Goal: Transaction & Acquisition: Book appointment/travel/reservation

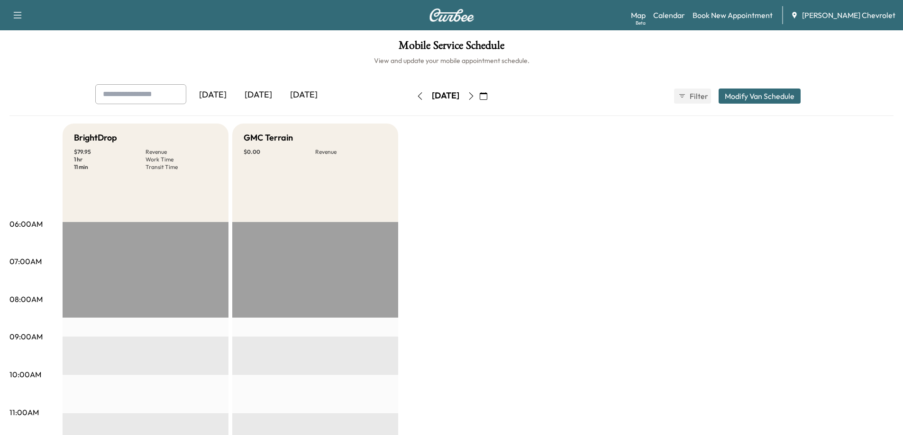
click at [416, 98] on icon "button" at bounding box center [420, 96] width 8 height 8
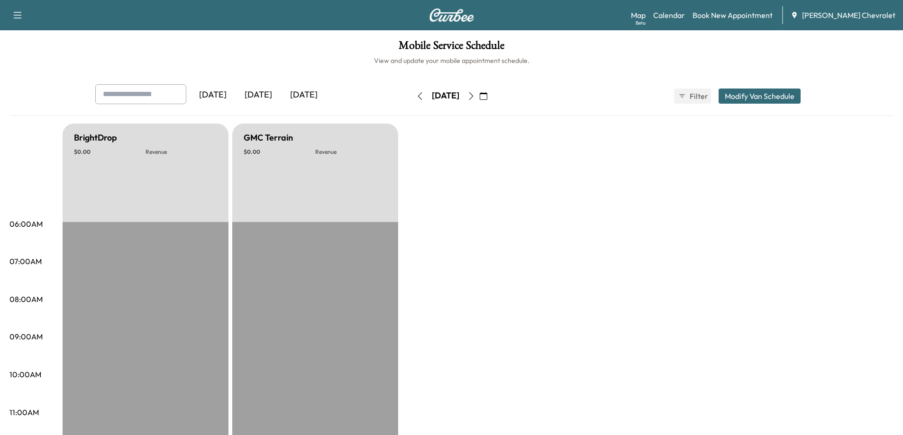
click at [270, 93] on div "[DATE]" at bounding box center [257, 95] width 45 height 22
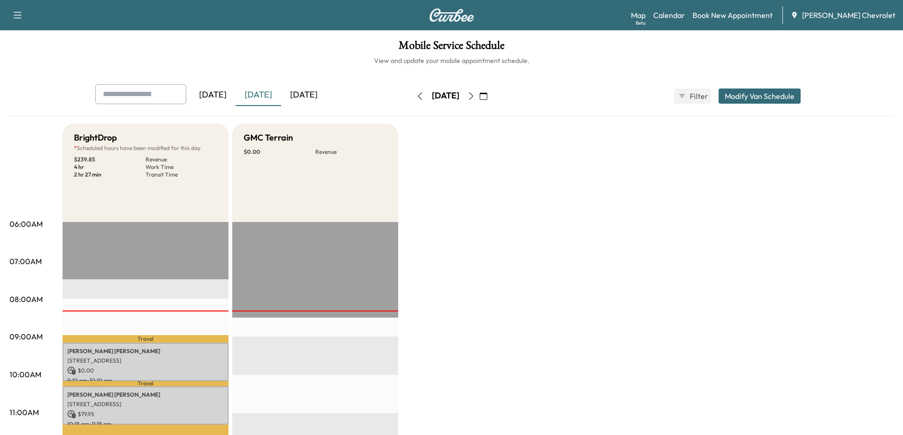
click at [475, 97] on icon "button" at bounding box center [471, 96] width 8 height 8
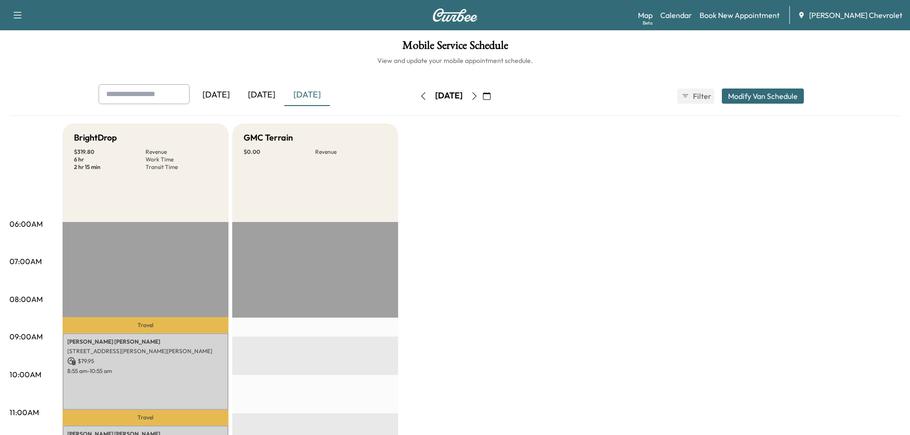
click at [495, 97] on button "button" at bounding box center [487, 96] width 16 height 15
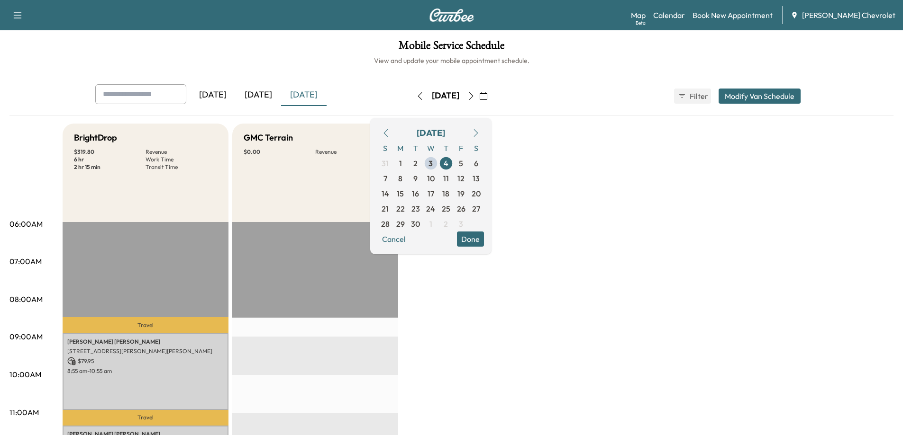
click at [491, 97] on button "button" at bounding box center [483, 96] width 16 height 15
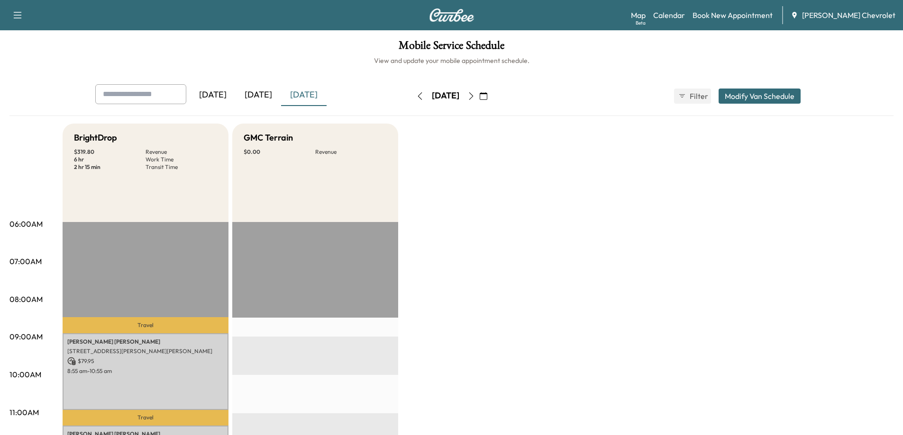
click at [475, 97] on icon "button" at bounding box center [471, 96] width 8 height 8
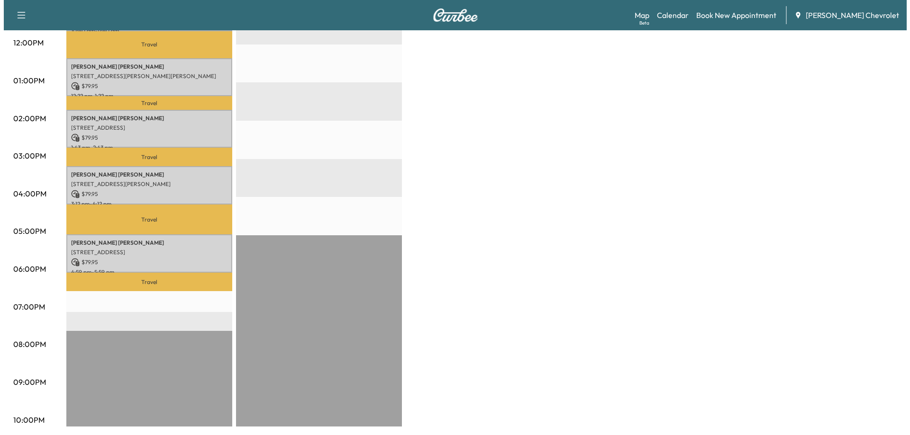
scroll to position [408, 0]
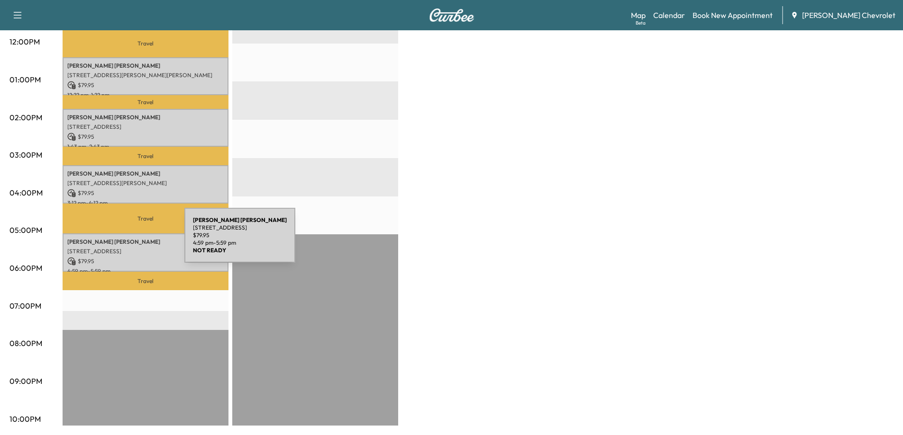
click at [113, 241] on p "[PERSON_NAME]" at bounding box center [145, 242] width 156 height 8
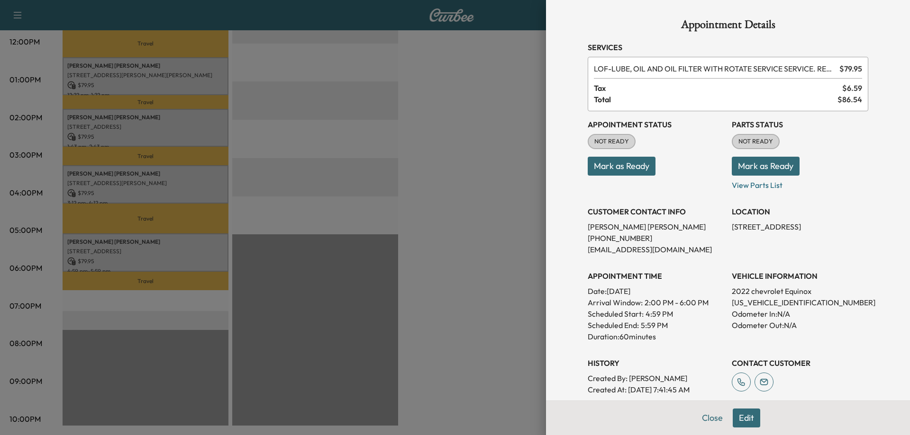
click at [738, 421] on button "Edit" at bounding box center [746, 418] width 27 height 19
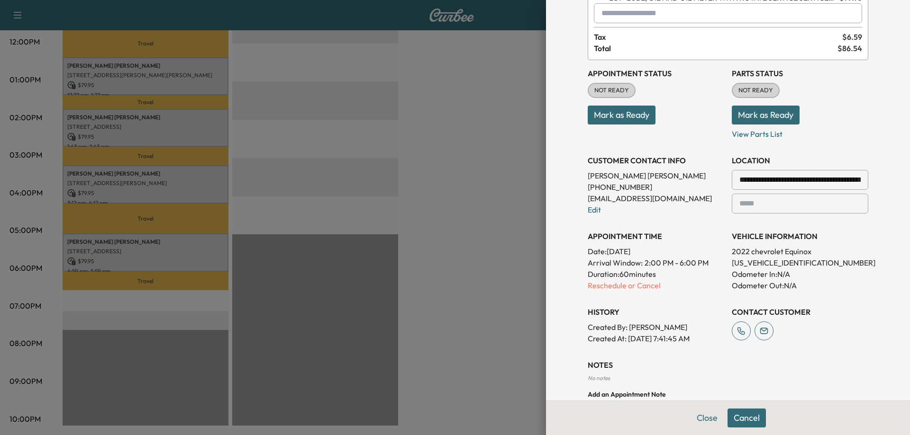
scroll to position [95, 0]
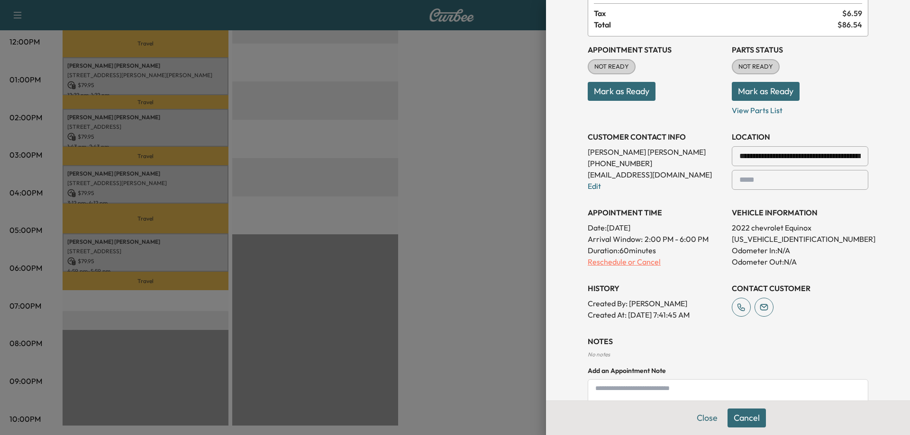
click at [635, 264] on p "Reschedule or Cancel" at bounding box center [656, 261] width 136 height 11
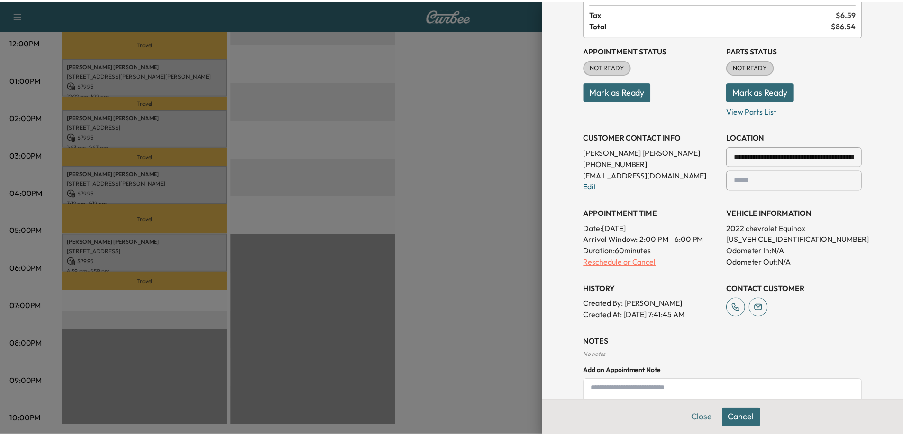
scroll to position [0, 0]
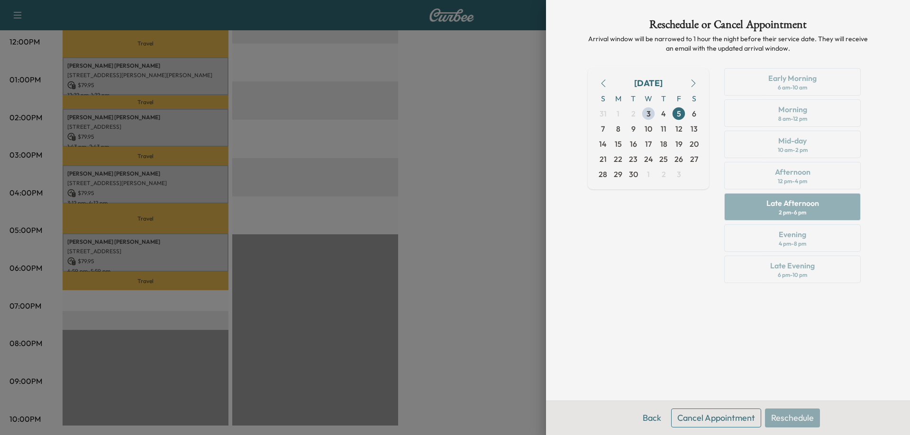
click at [796, 235] on div "Early Morning 6 am - 10 am Morning 8 am - 12 pm Mid-day 10 am - 2 pm Afternoon …" at bounding box center [792, 177] width 152 height 219
click at [796, 204] on div "Early Morning 6 am - 10 am Morning 8 am - 12 pm Mid-day 10 am - 2 pm Afternoon …" at bounding box center [792, 177] width 152 height 219
click at [799, 237] on div "Early Morning 6 am - 10 am Morning 8 am - 12 pm Mid-day 10 am - 2 pm Afternoon …" at bounding box center [792, 177] width 152 height 219
click at [779, 419] on div "Back Cancel Appointment Reschedule" at bounding box center [728, 418] width 364 height 35
drag, startPoint x: 732, startPoint y: 419, endPoint x: 744, endPoint y: 317, distance: 103.6
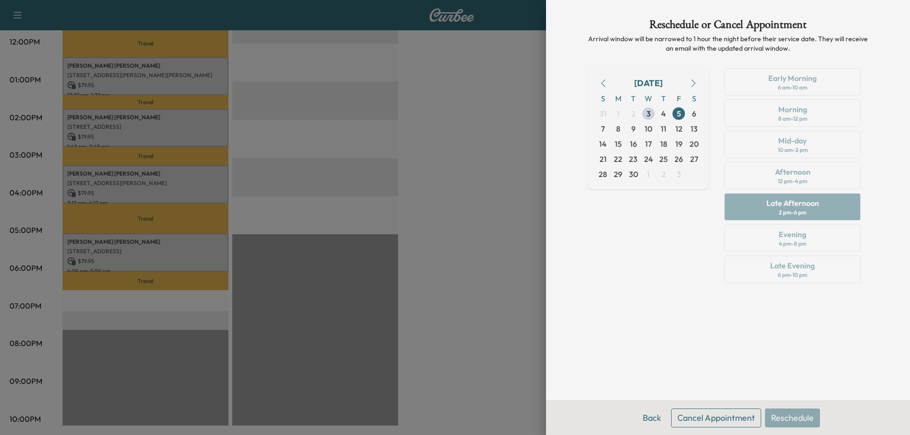
click at [744, 317] on div "Reschedule or Cancel Appointment Arrival window will be narrowed to 1 hour the …" at bounding box center [728, 217] width 364 height 435
click at [700, 418] on button "Cancel Appointment" at bounding box center [716, 418] width 90 height 19
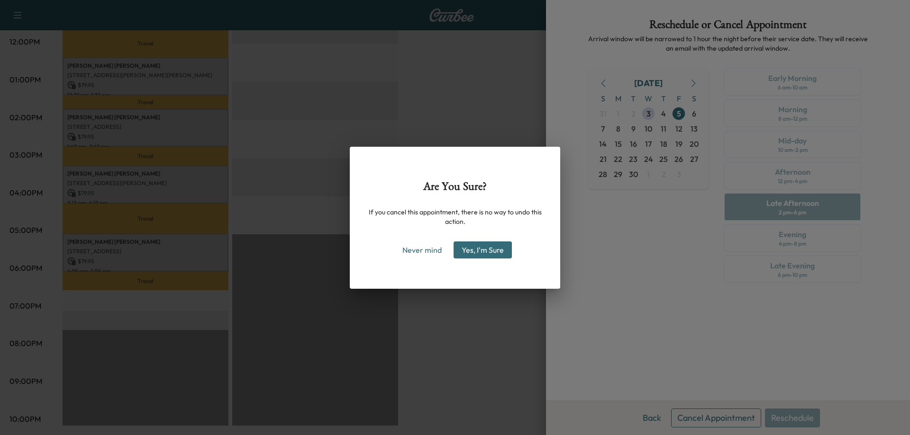
click at [474, 253] on button "Yes, I'm Sure" at bounding box center [482, 250] width 58 height 17
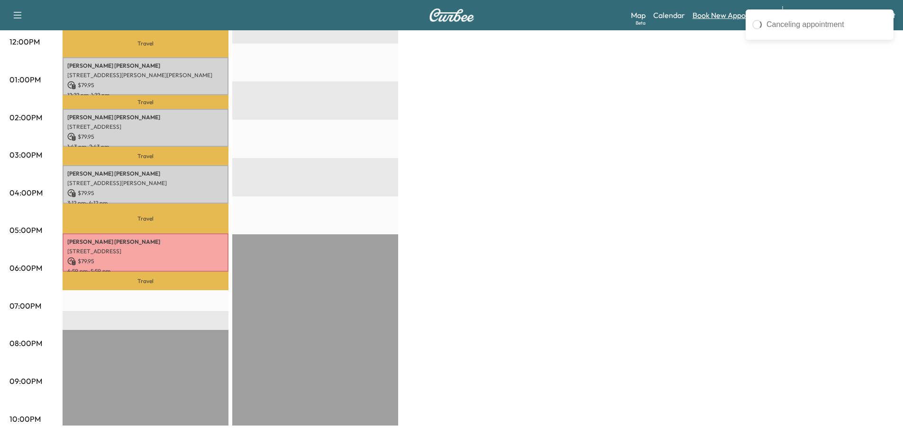
click at [721, 15] on link "Book New Appointment" at bounding box center [732, 14] width 80 height 11
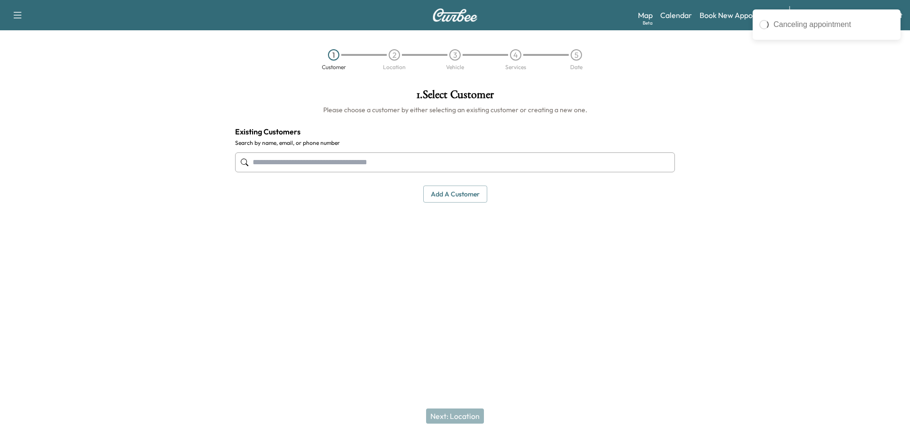
click at [437, 167] on input "text" at bounding box center [455, 163] width 440 height 20
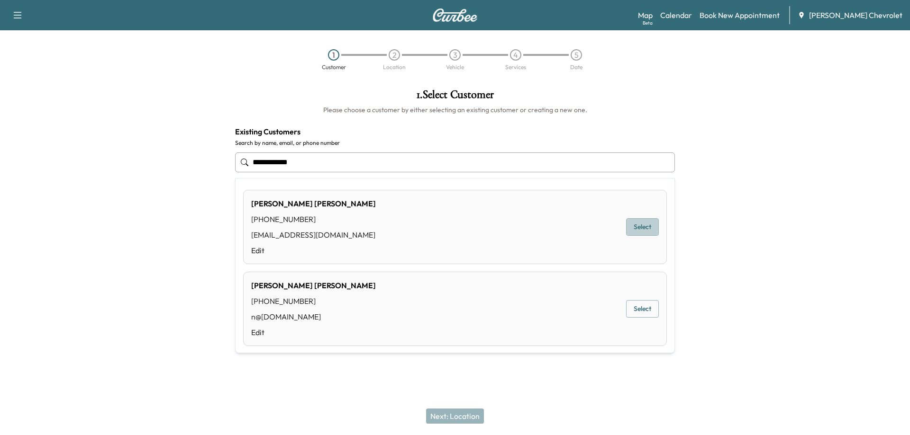
click at [633, 227] on button "Select" at bounding box center [642, 227] width 33 height 18
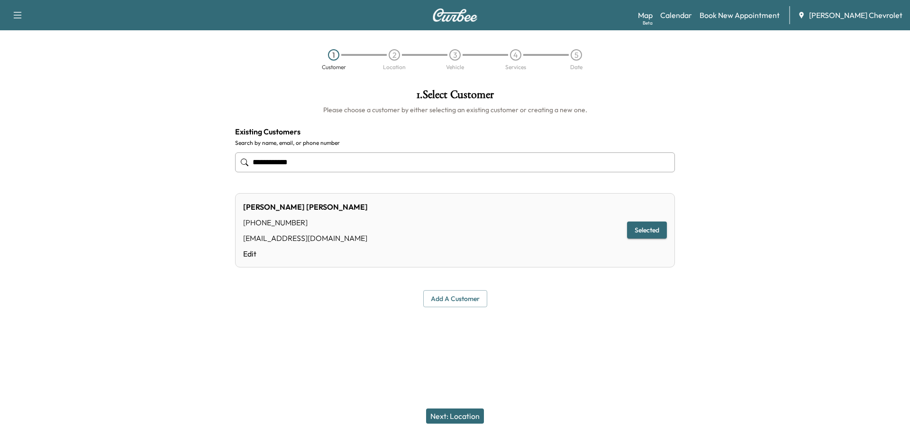
type input "**********"
click at [464, 416] on button "Next: Location" at bounding box center [455, 416] width 58 height 15
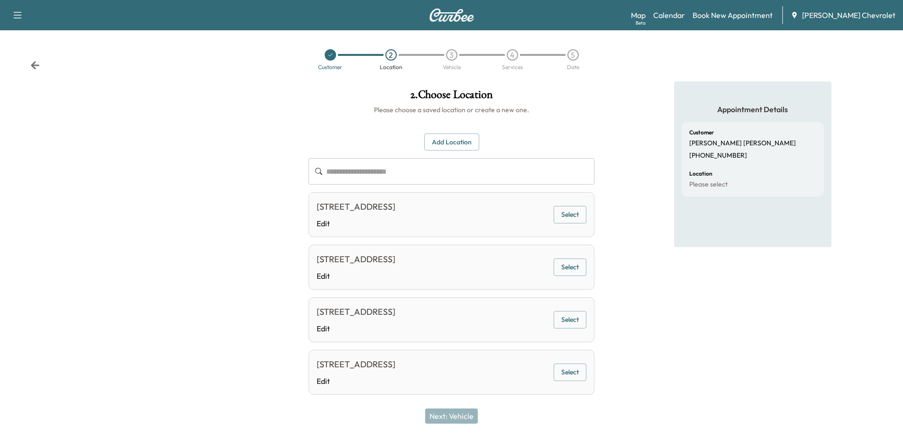
click at [568, 217] on button "Select" at bounding box center [569, 215] width 33 height 18
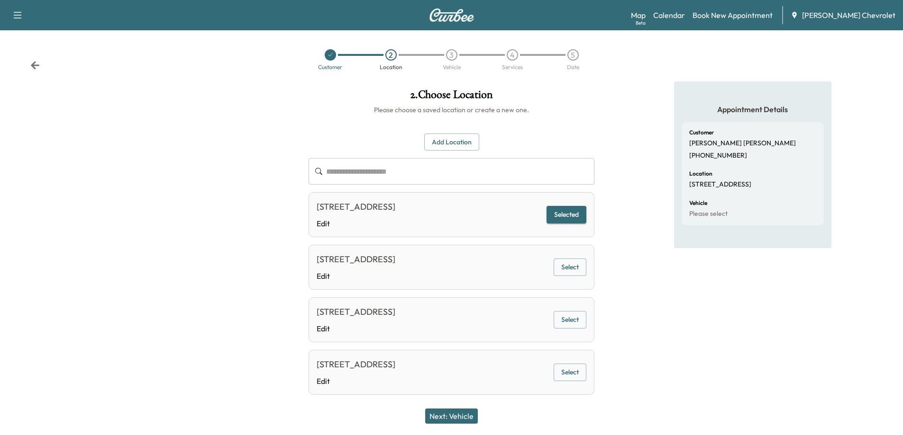
click at [447, 416] on button "Next: Vehicle" at bounding box center [451, 416] width 53 height 15
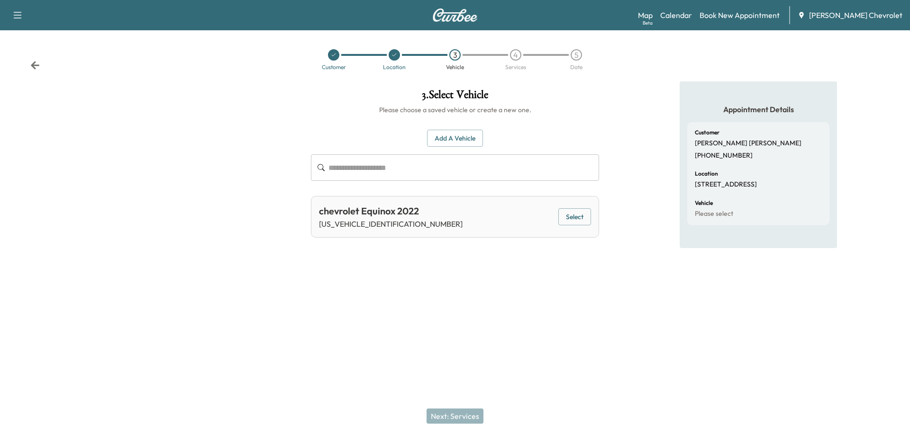
click at [581, 217] on button "Select" at bounding box center [574, 217] width 33 height 18
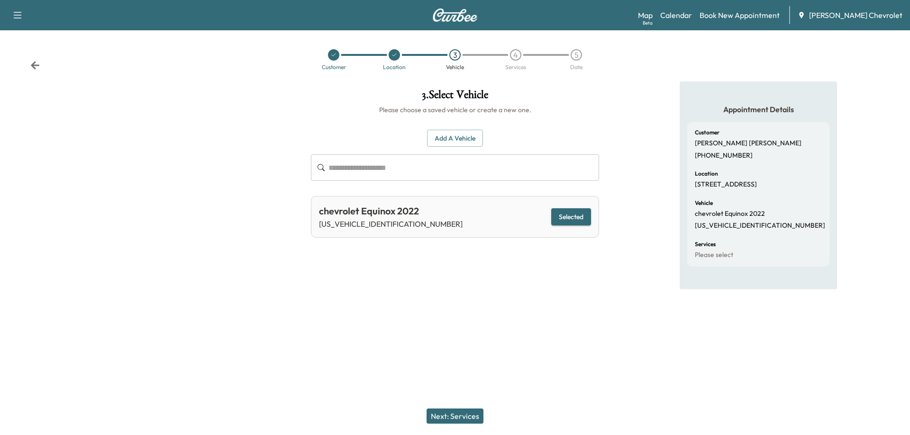
click at [469, 419] on button "Next: Services" at bounding box center [454, 416] width 57 height 15
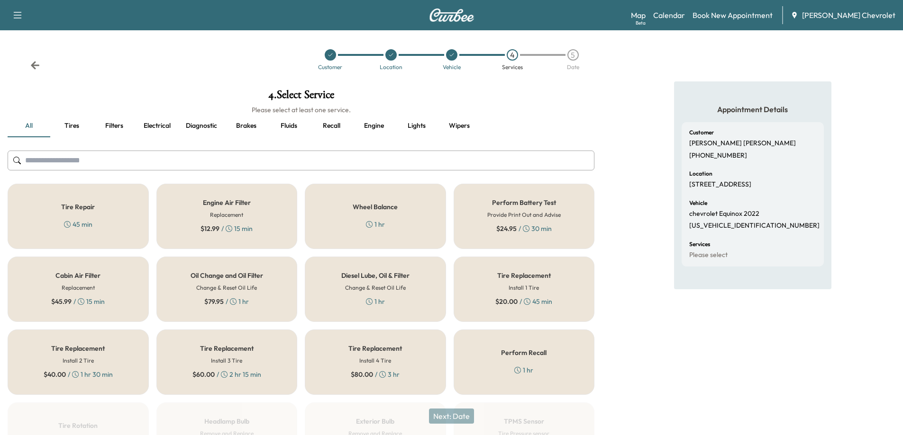
click at [251, 305] on div "Oil Change and Oil Filter Change & Reset Oil Life $ 79.95 / 1 hr" at bounding box center [226, 289] width 141 height 65
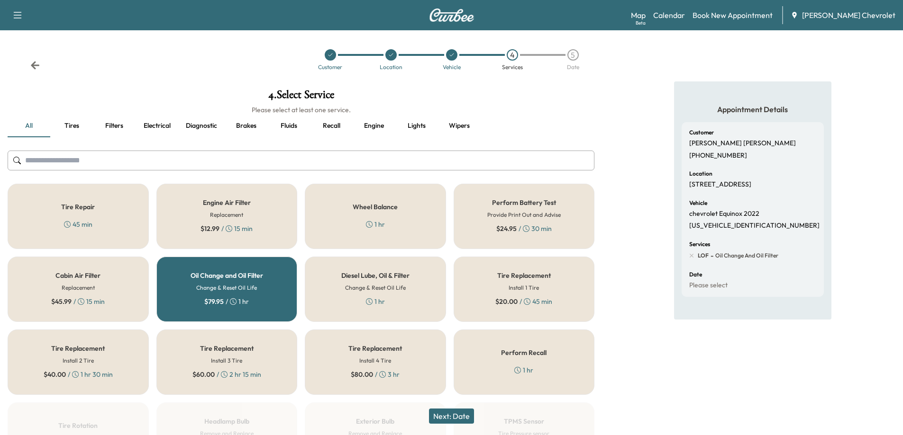
click at [446, 412] on button "Next: Date" at bounding box center [451, 416] width 45 height 15
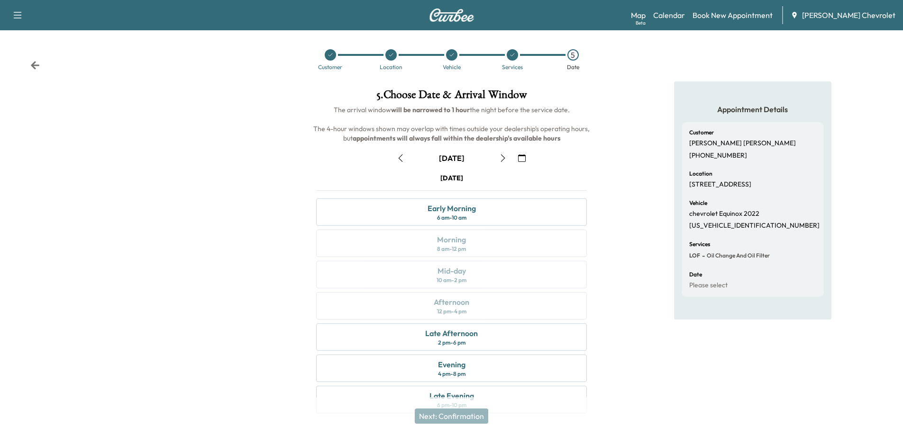
click at [499, 161] on icon "button" at bounding box center [503, 158] width 8 height 8
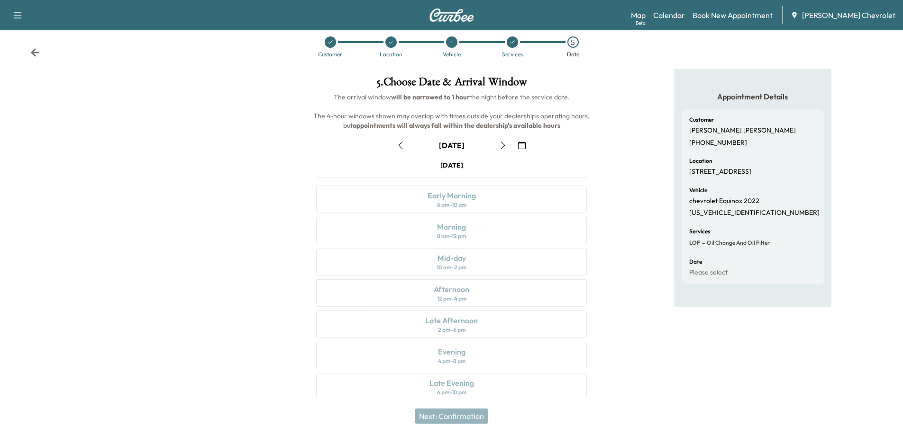
scroll to position [20, 0]
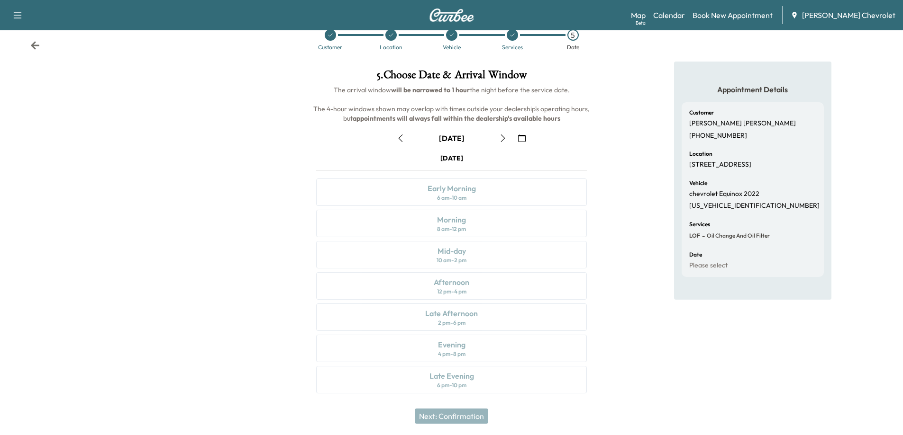
click at [459, 380] on div "[DATE] Early Morning 6 am - 10 am Morning 8 am - 12 pm Mid-day 10 am - 2 pm Aft…" at bounding box center [451, 276] width 286 height 244
click at [502, 139] on icon "button" at bounding box center [503, 139] width 8 height 8
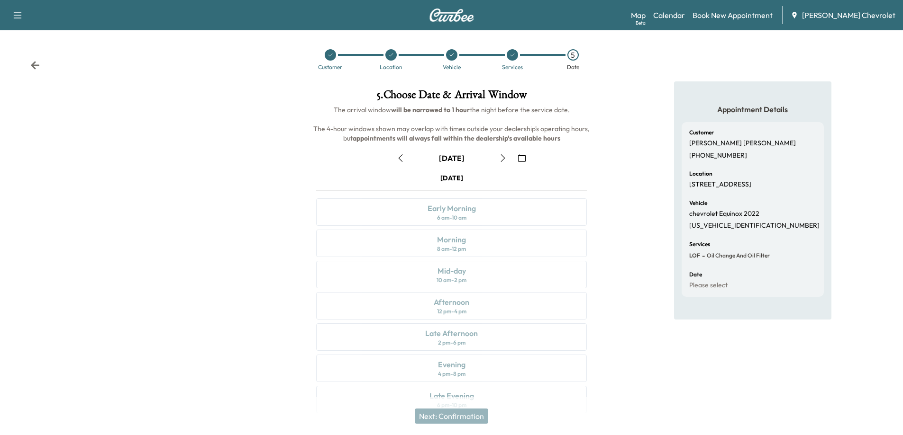
click at [499, 156] on icon "button" at bounding box center [503, 158] width 8 height 8
click at [502, 157] on icon "button" at bounding box center [503, 158] width 8 height 8
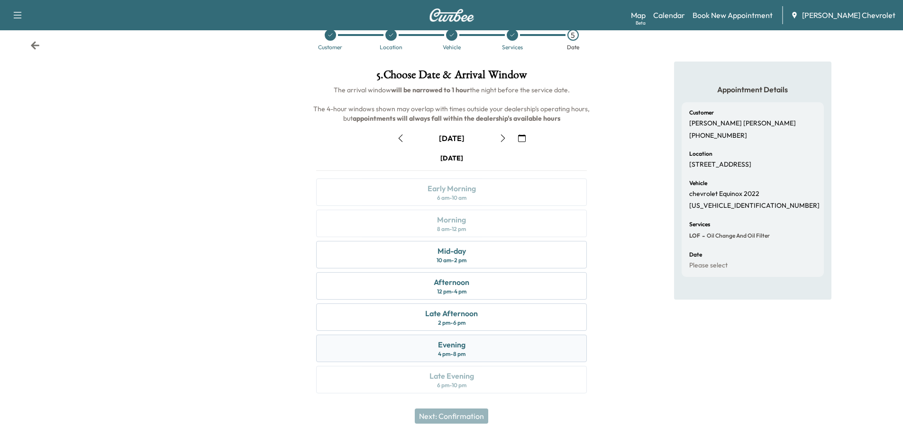
click at [486, 346] on div "Evening 4 pm - 8 pm" at bounding box center [451, 348] width 271 height 27
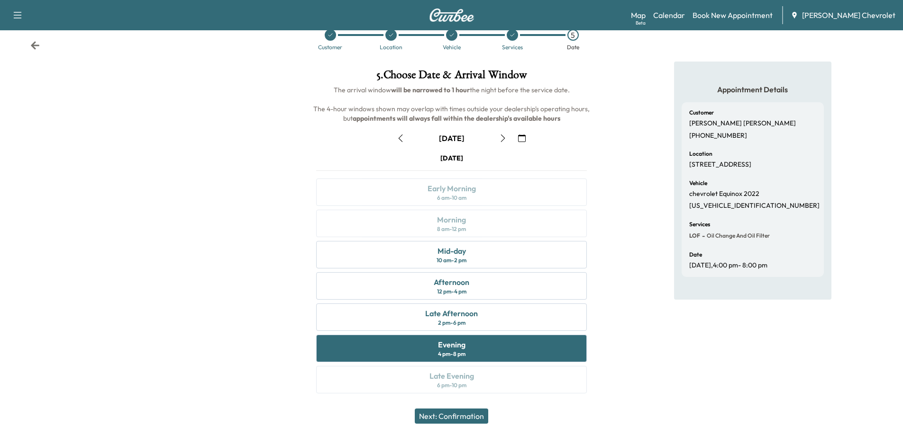
click at [468, 415] on button "Next: Confirmation" at bounding box center [451, 416] width 73 height 15
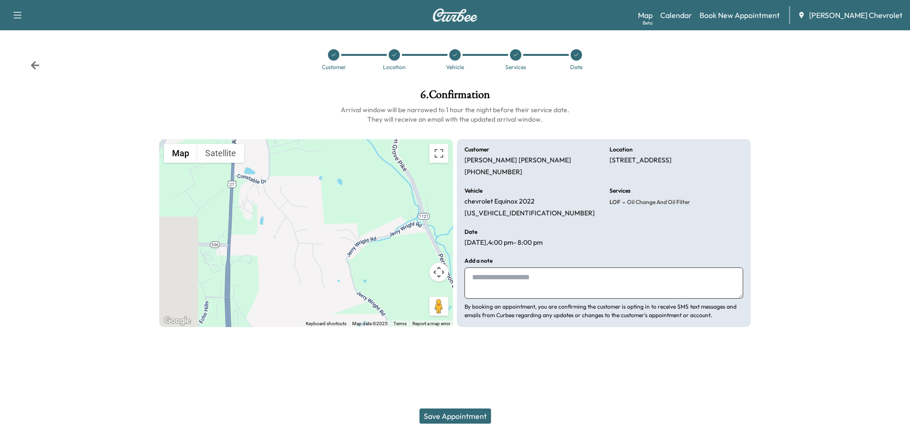
click at [450, 419] on button "Save Appointment" at bounding box center [455, 416] width 72 height 15
click at [573, 59] on div at bounding box center [575, 54] width 11 height 11
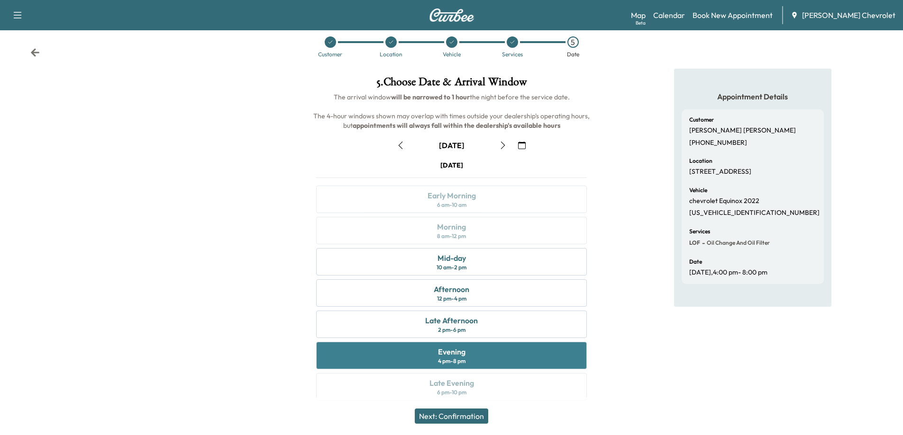
scroll to position [20, 0]
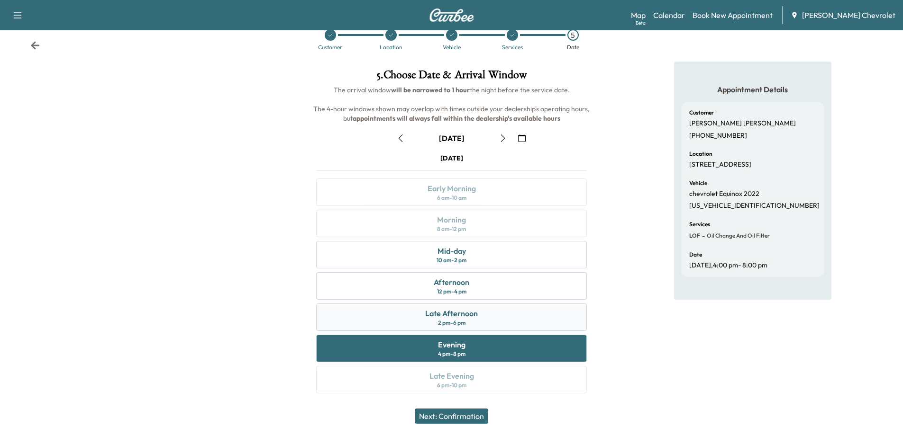
click at [486, 320] on div "Late Afternoon 2 pm - 6 pm" at bounding box center [451, 317] width 271 height 27
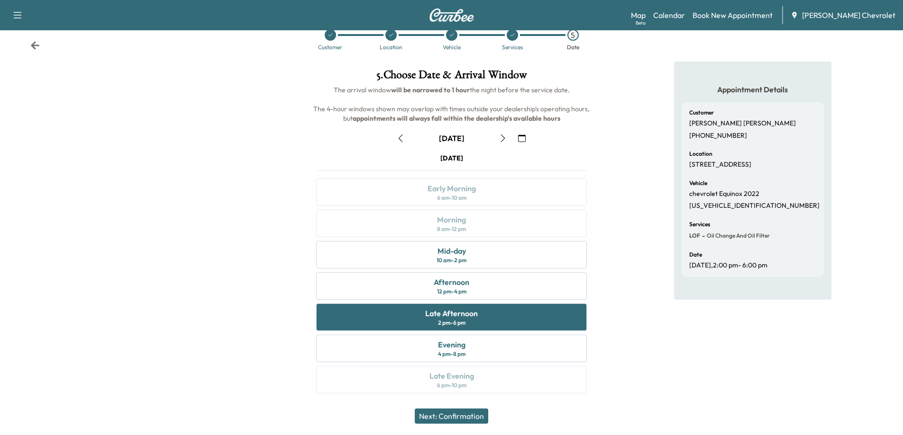
click at [467, 415] on button "Next: Confirmation" at bounding box center [451, 416] width 73 height 15
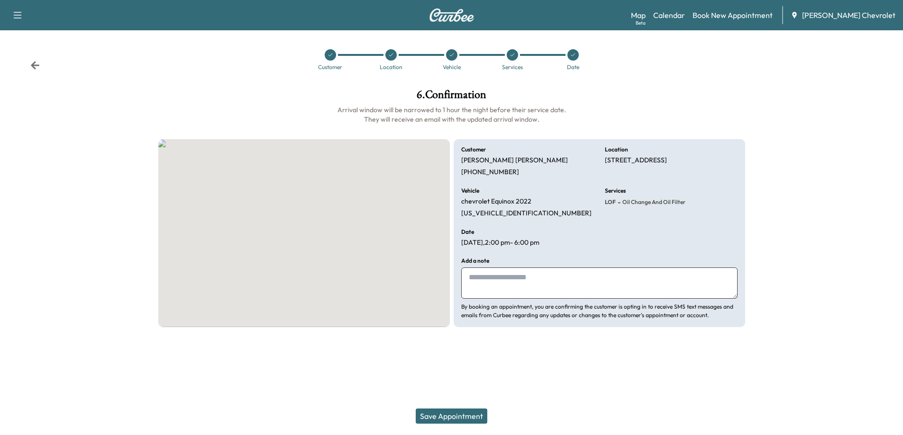
scroll to position [0, 0]
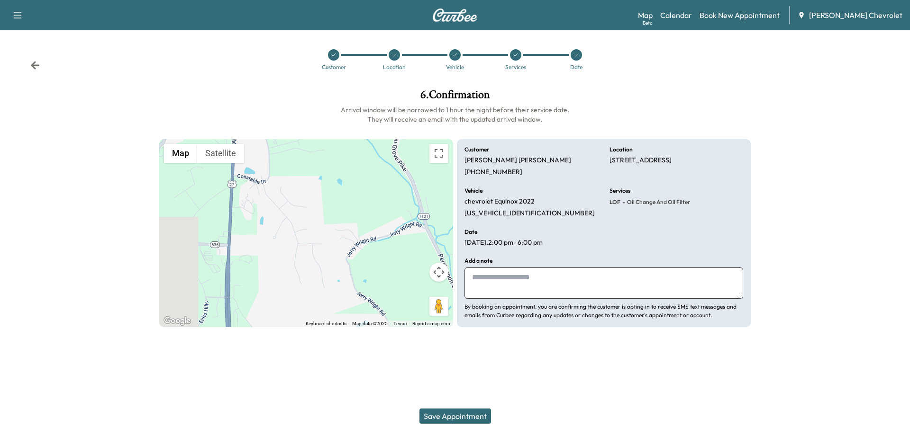
click at [467, 416] on button "Save Appointment" at bounding box center [455, 416] width 72 height 15
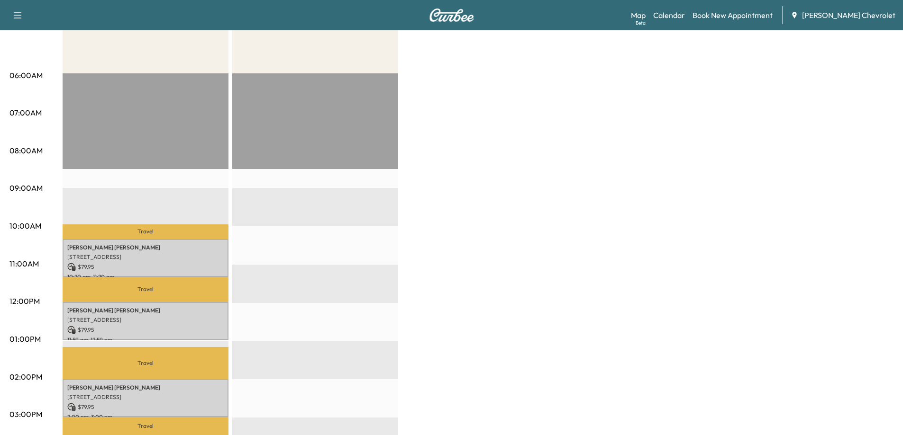
scroll to position [142, 0]
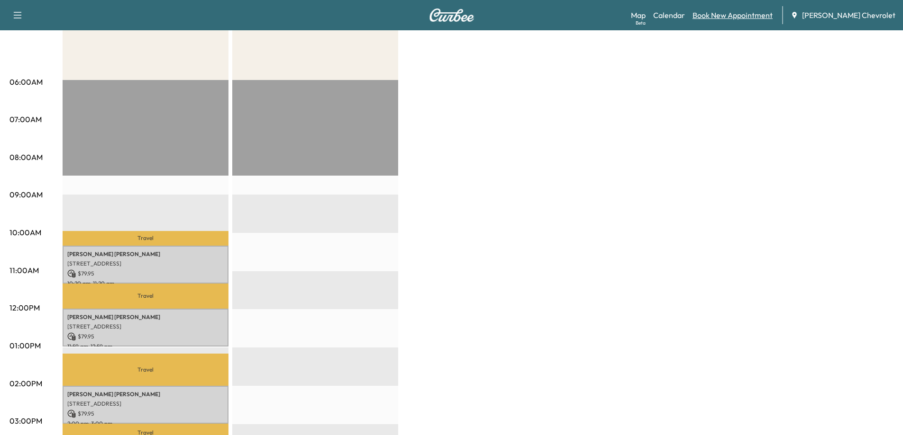
click at [749, 18] on link "Book New Appointment" at bounding box center [732, 14] width 80 height 11
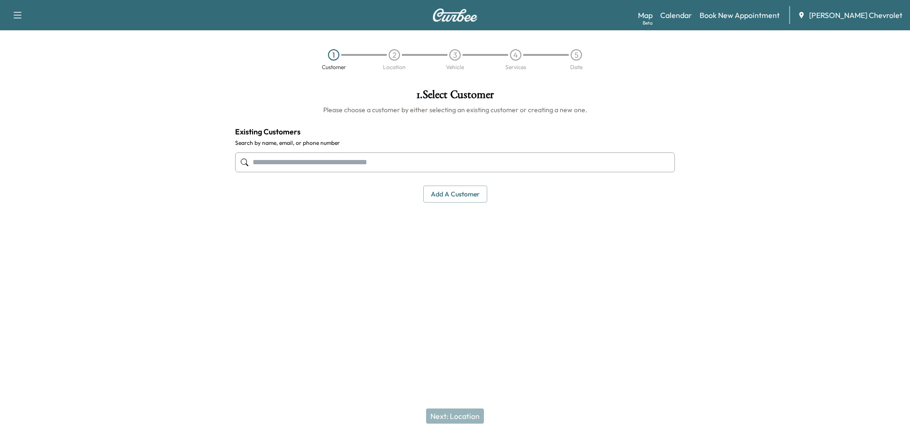
click at [326, 168] on input "text" at bounding box center [455, 163] width 440 height 20
type input "*"
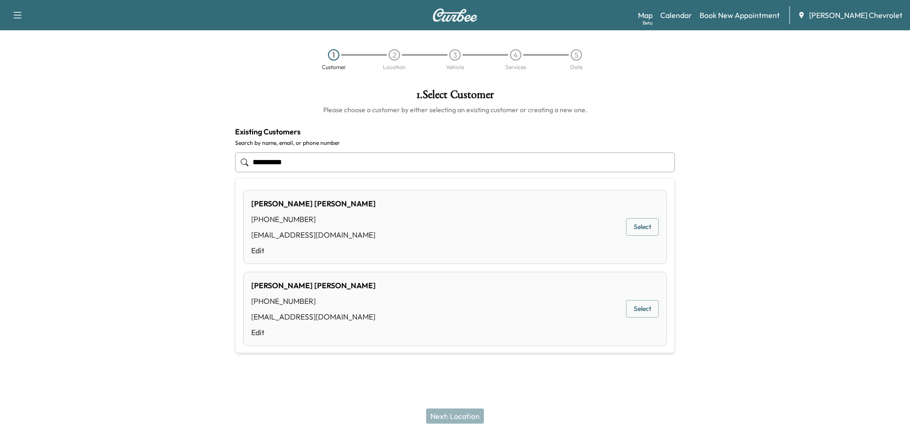
click at [639, 227] on button "Select" at bounding box center [642, 227] width 33 height 18
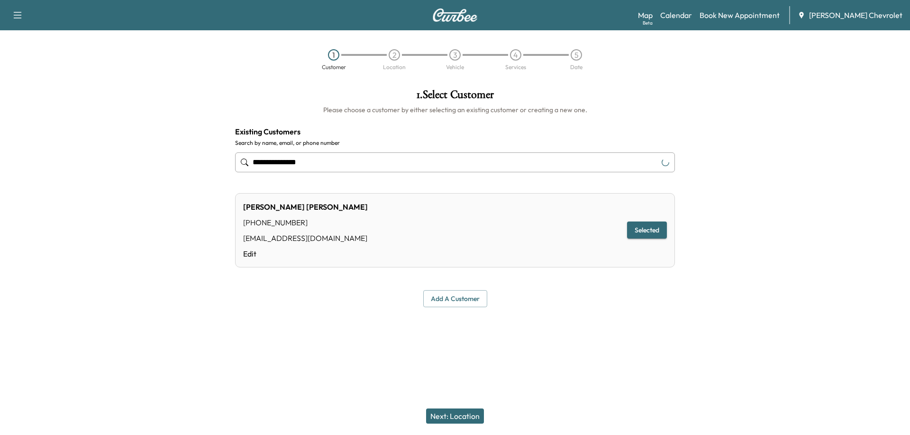
type input "**********"
click at [451, 413] on button "Next: Location" at bounding box center [455, 416] width 58 height 15
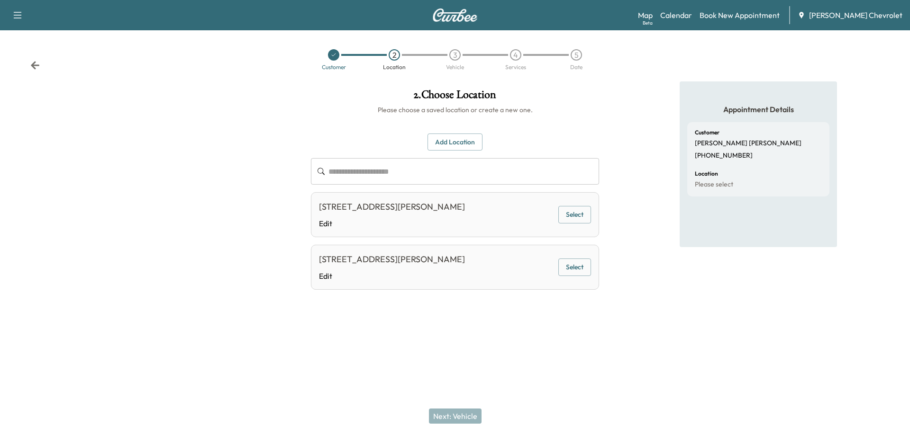
click at [582, 218] on button "Select" at bounding box center [574, 215] width 33 height 18
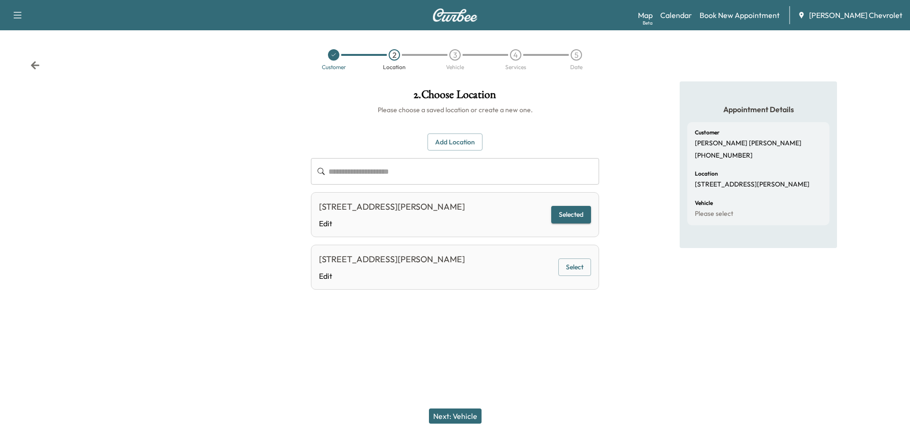
click at [453, 417] on button "Next: Vehicle" at bounding box center [455, 416] width 53 height 15
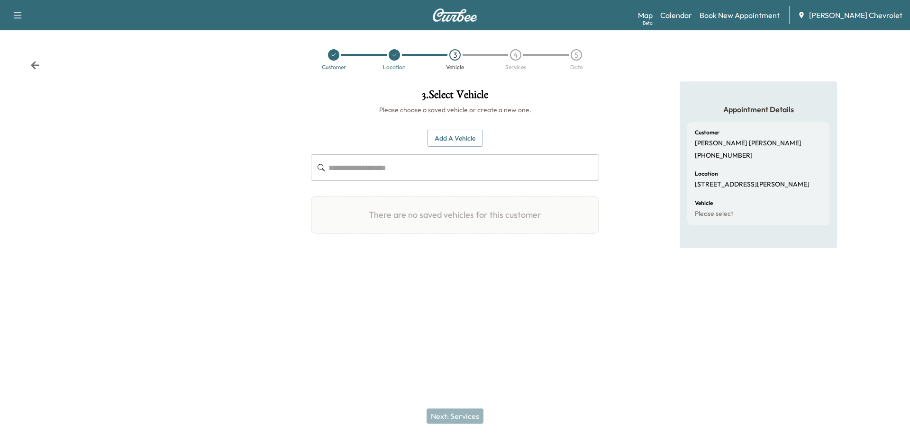
click at [452, 139] on button "Add a Vehicle" at bounding box center [455, 139] width 56 height 18
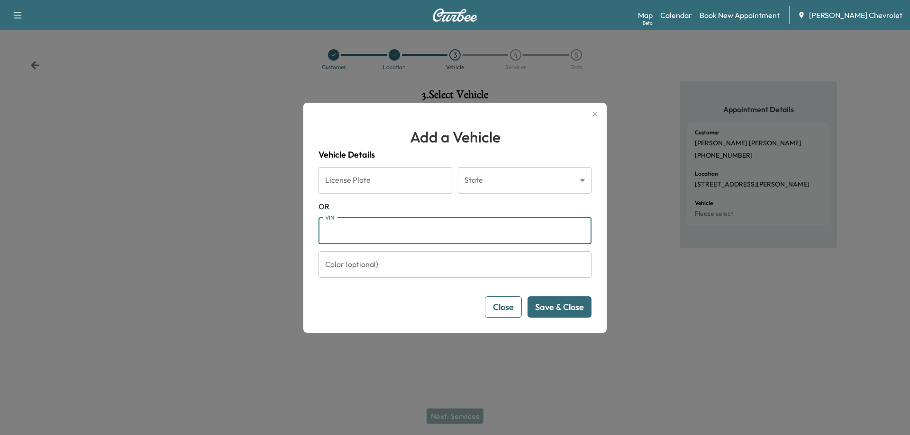
paste input "**********"
type input "**********"
click at [554, 312] on button "Save & Close" at bounding box center [559, 307] width 64 height 21
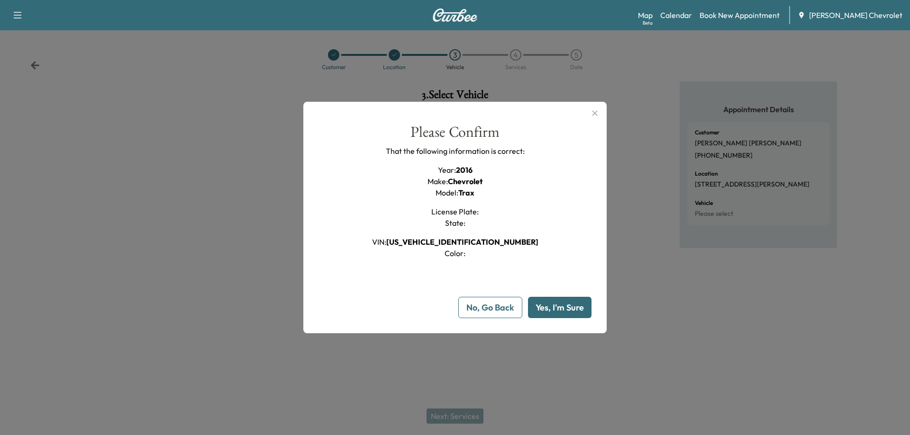
click at [559, 315] on button "Yes, I'm Sure" at bounding box center [559, 307] width 63 height 21
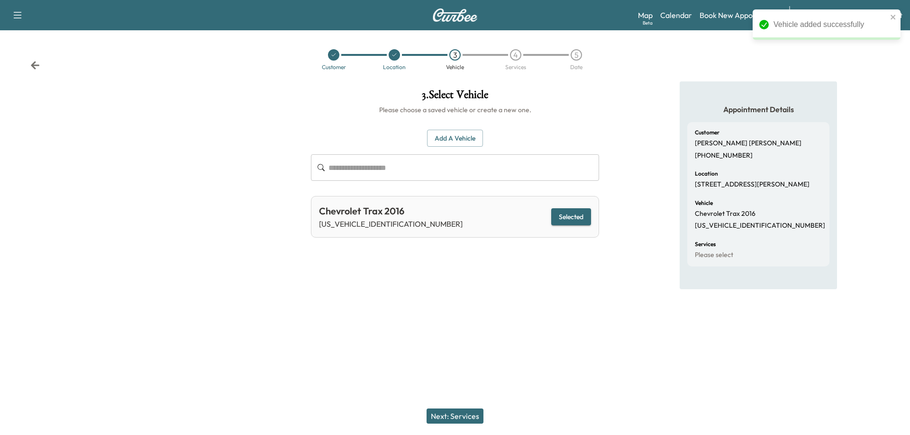
click at [464, 415] on button "Next: Services" at bounding box center [454, 416] width 57 height 15
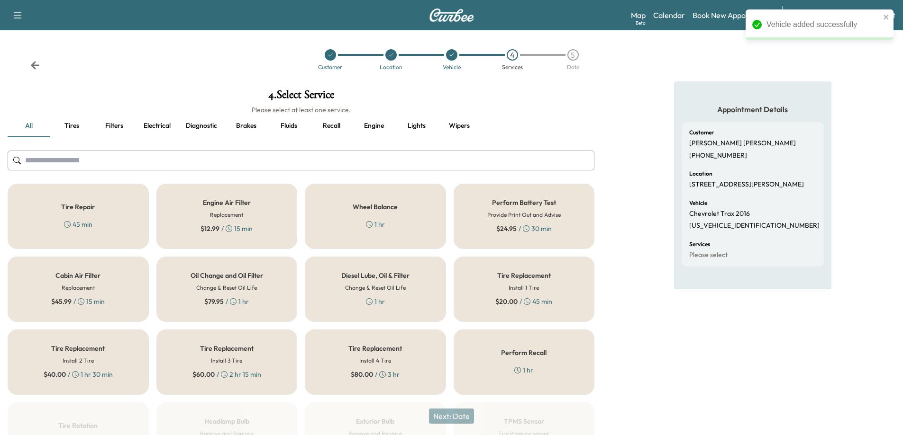
click at [241, 298] on div "$ 79.95 / 1 hr" at bounding box center [226, 301] width 45 height 9
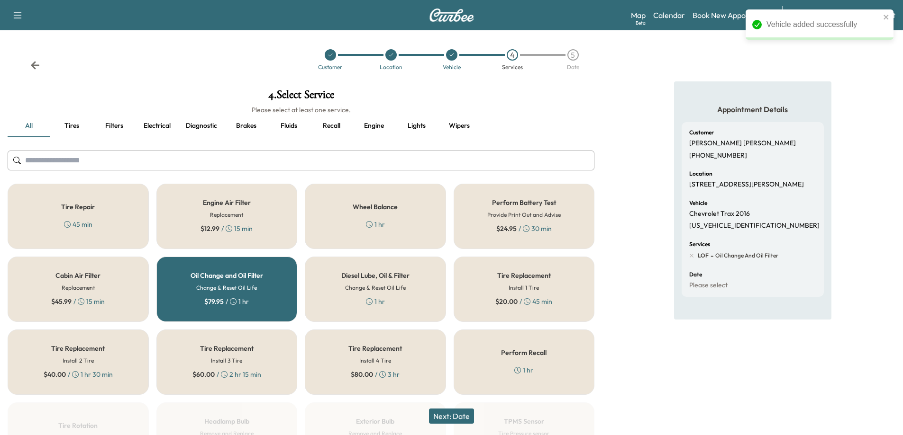
click at [458, 417] on button "Next: Date" at bounding box center [451, 416] width 45 height 15
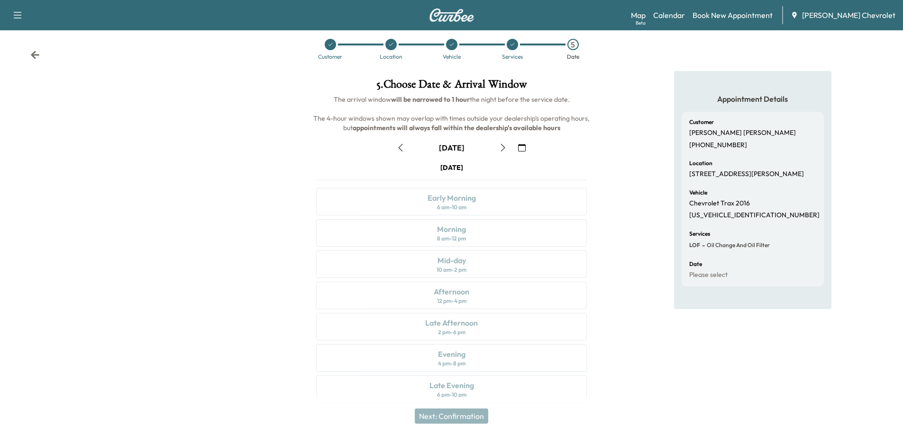
scroll to position [20, 0]
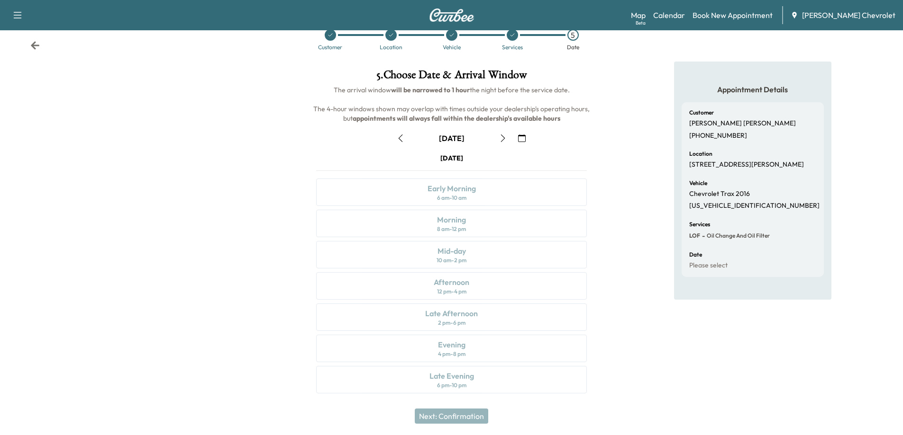
click at [504, 139] on icon "button" at bounding box center [502, 139] width 4 height 8
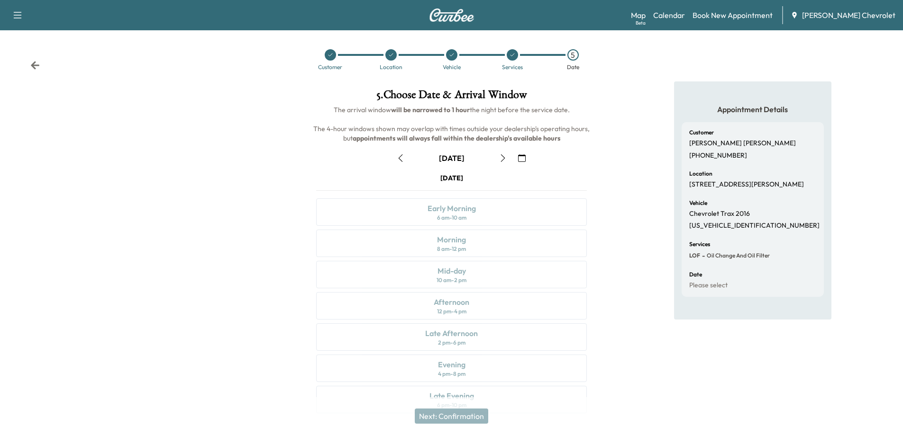
click at [497, 160] on button "button" at bounding box center [503, 158] width 16 height 15
click at [504, 160] on icon "button" at bounding box center [503, 158] width 8 height 8
click at [503, 155] on icon "button" at bounding box center [503, 158] width 8 height 8
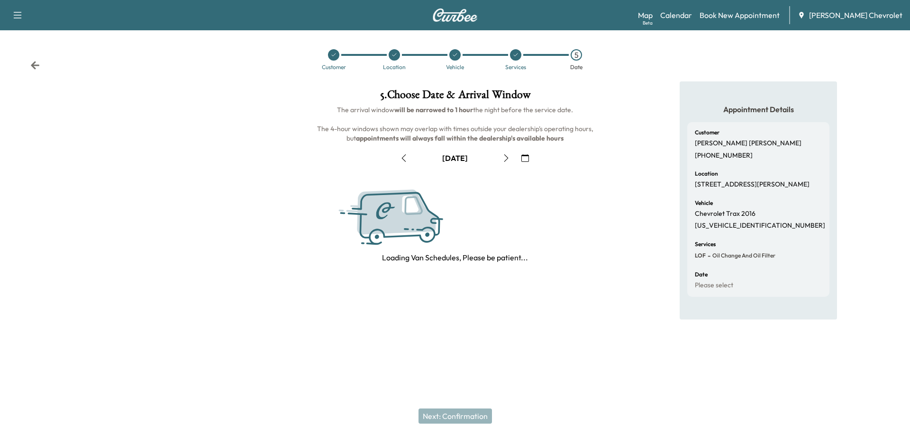
click at [503, 155] on icon "button" at bounding box center [506, 158] width 8 height 8
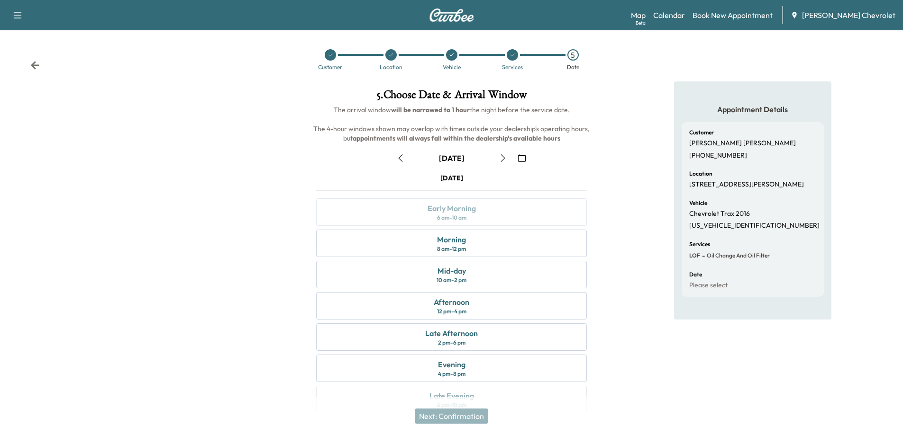
click at [403, 163] on button "button" at bounding box center [400, 158] width 16 height 15
click at [502, 160] on icon "button" at bounding box center [503, 158] width 8 height 8
click at [400, 161] on icon "button" at bounding box center [401, 158] width 8 height 8
click at [473, 341] on div "Late Afternoon 2 pm - 6 pm" at bounding box center [451, 337] width 271 height 27
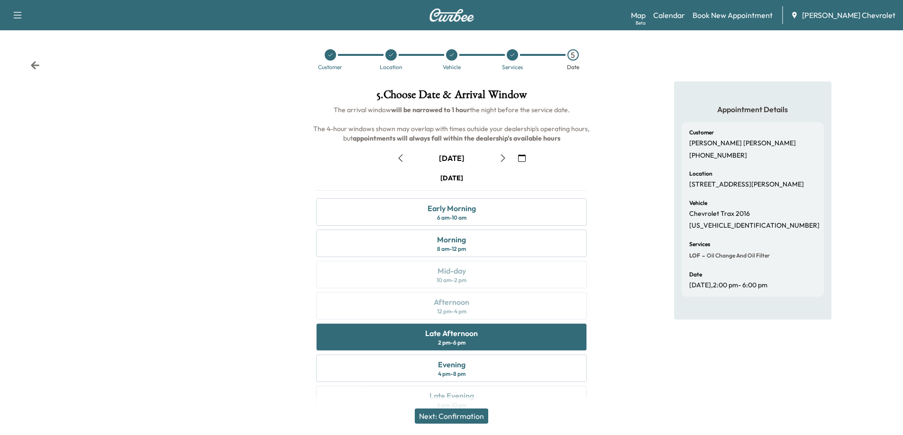
click at [470, 416] on button "Next: Confirmation" at bounding box center [451, 416] width 73 height 15
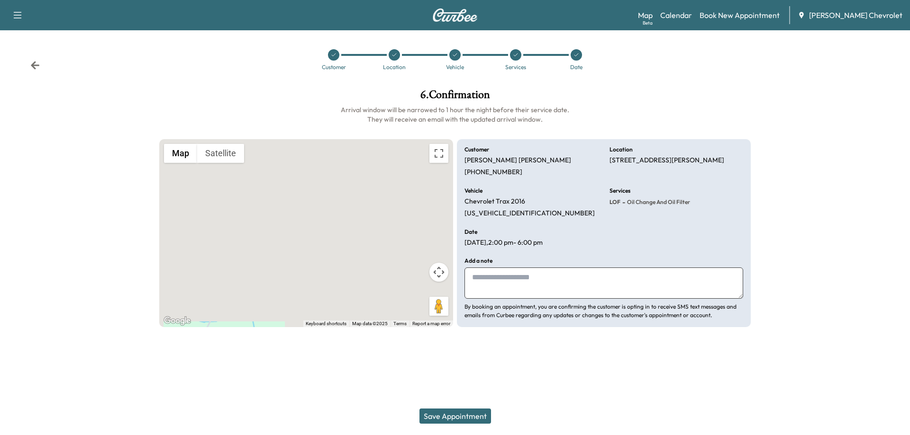
click at [450, 415] on button "Save Appointment" at bounding box center [455, 416] width 72 height 15
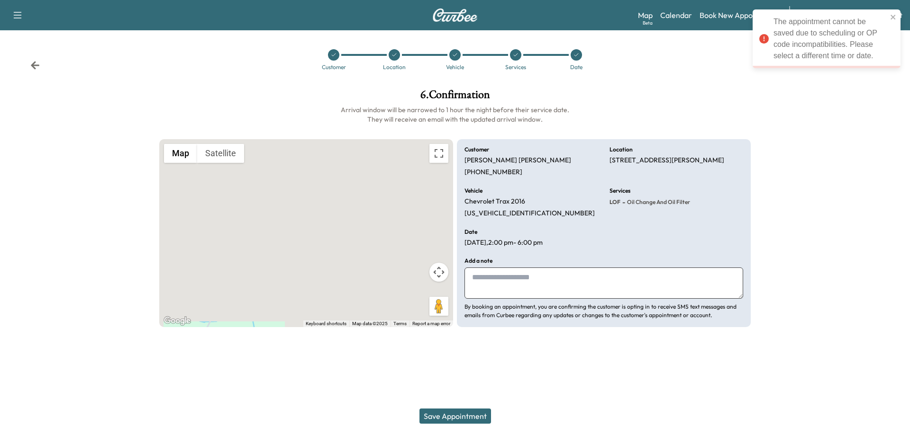
click at [571, 59] on div at bounding box center [576, 54] width 61 height 11
click at [575, 58] on div at bounding box center [575, 54] width 11 height 11
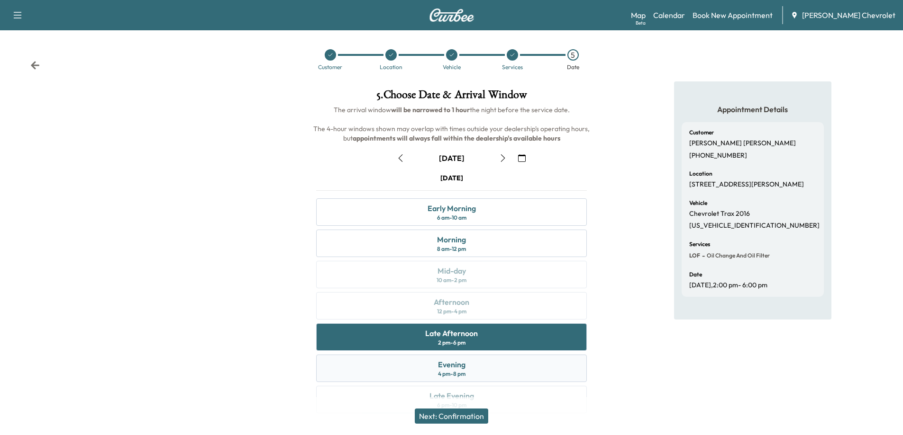
scroll to position [20, 0]
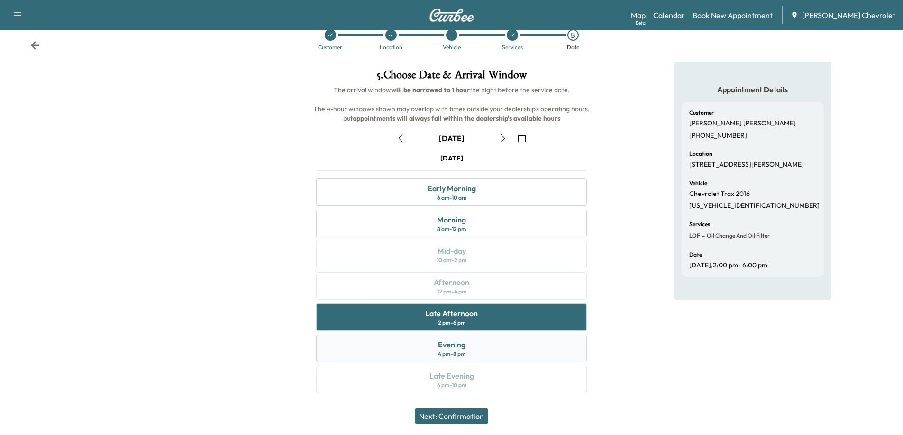
click at [475, 350] on div "Evening 4 pm - 8 pm" at bounding box center [451, 348] width 271 height 27
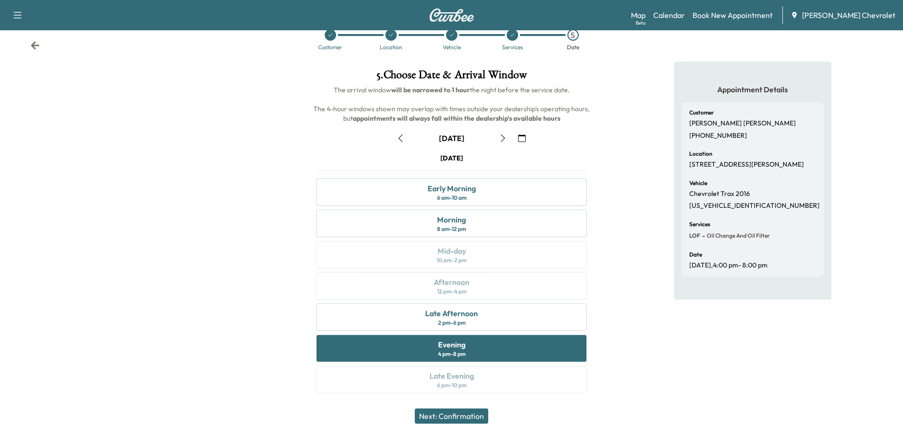
click at [465, 415] on button "Next: Confirmation" at bounding box center [451, 416] width 73 height 15
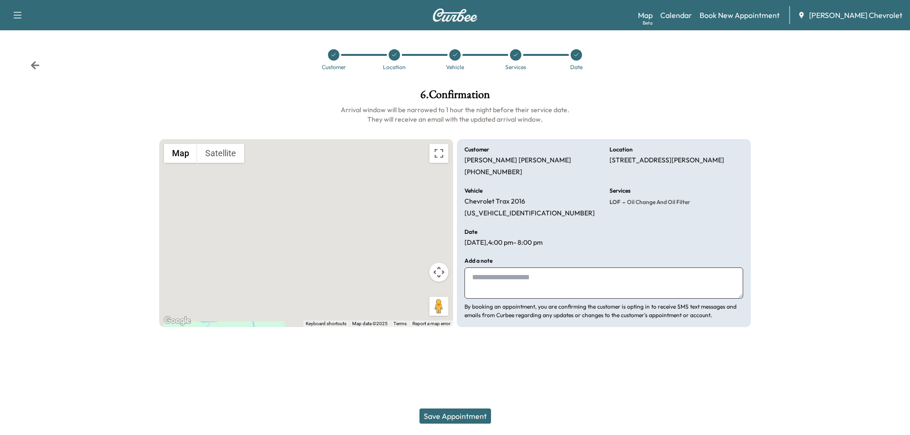
click at [468, 417] on button "Save Appointment" at bounding box center [455, 416] width 72 height 15
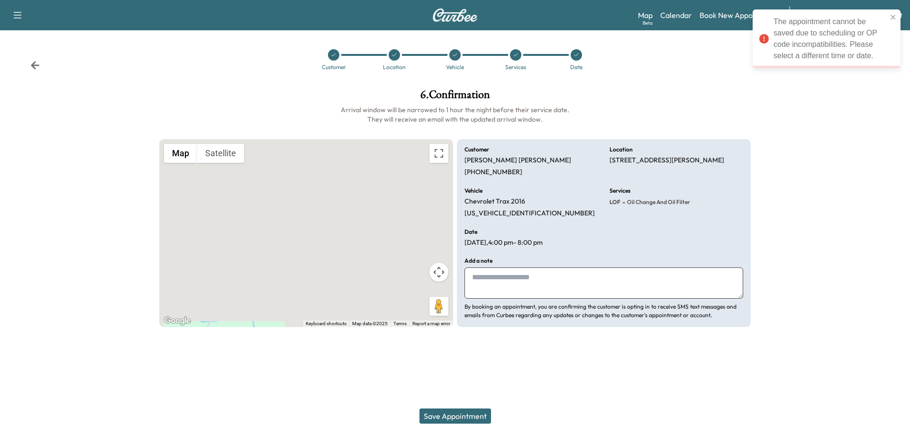
click at [580, 54] on div at bounding box center [575, 54] width 11 height 11
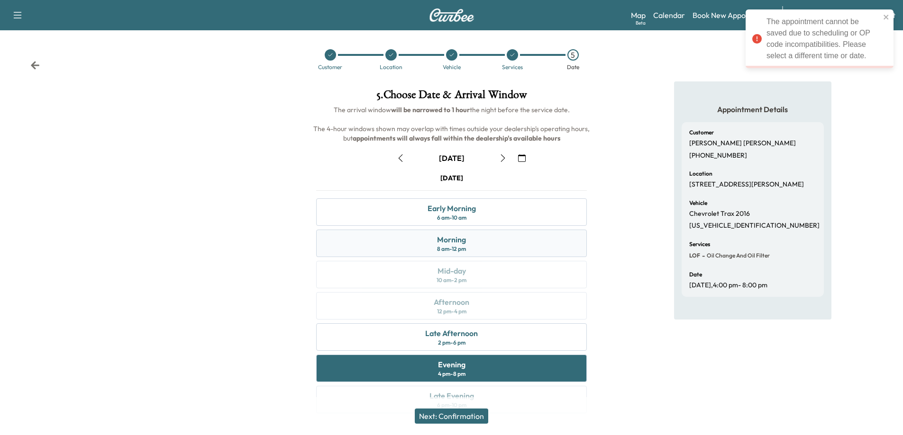
click at [484, 251] on div "Morning 8 am - 12 pm" at bounding box center [451, 243] width 271 height 27
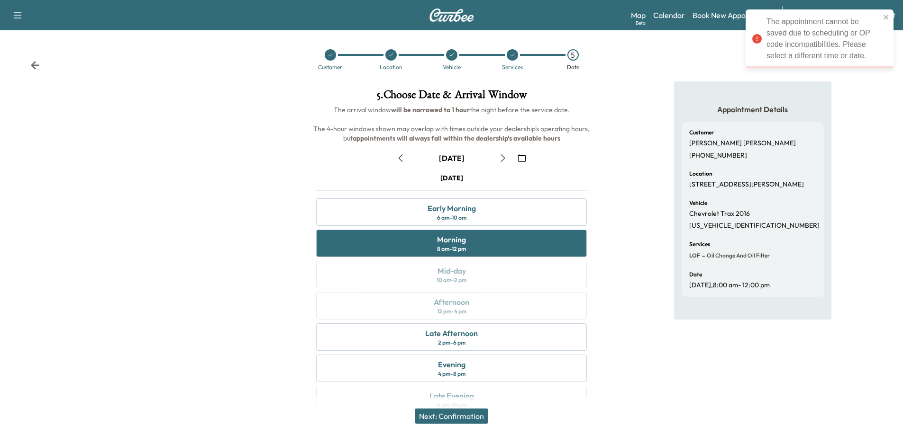
click at [459, 415] on button "Next: Confirmation" at bounding box center [451, 416] width 73 height 15
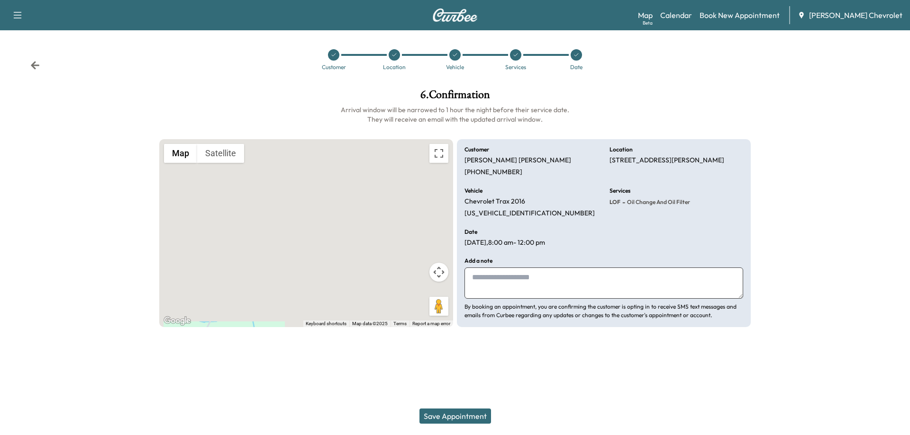
click at [460, 415] on button "Save Appointment" at bounding box center [455, 416] width 72 height 15
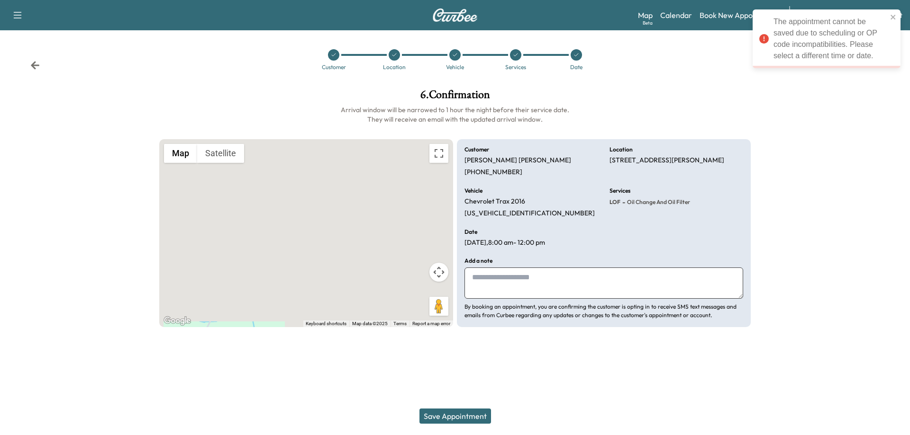
click at [427, 413] on button "Save Appointment" at bounding box center [455, 416] width 72 height 15
click at [575, 59] on div at bounding box center [575, 54] width 11 height 11
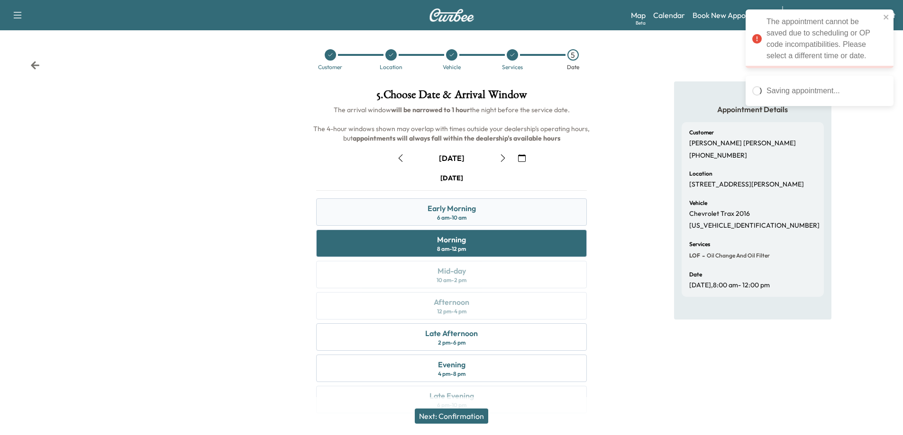
click at [447, 218] on div "6 am - 10 am" at bounding box center [451, 218] width 29 height 8
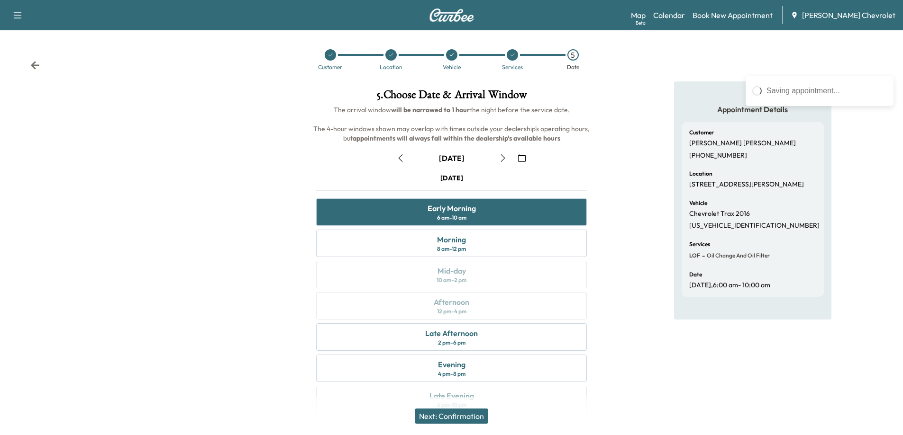
click at [447, 421] on button "Next: Confirmation" at bounding box center [451, 416] width 73 height 15
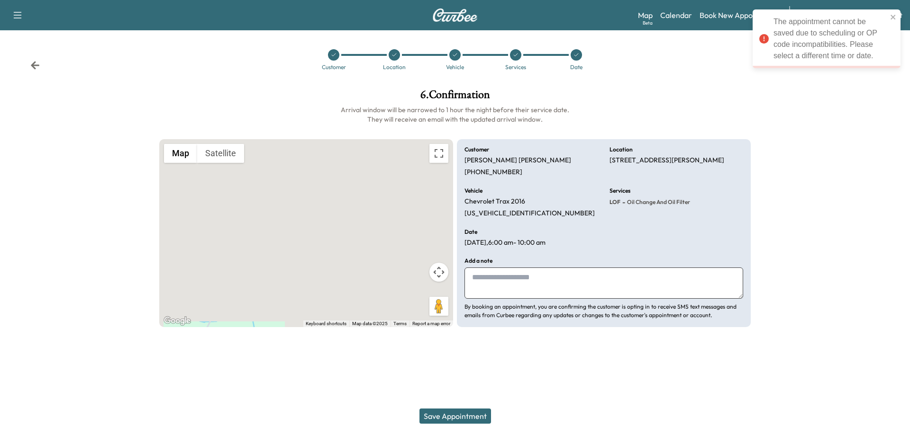
click at [573, 55] on div at bounding box center [575, 54] width 11 height 11
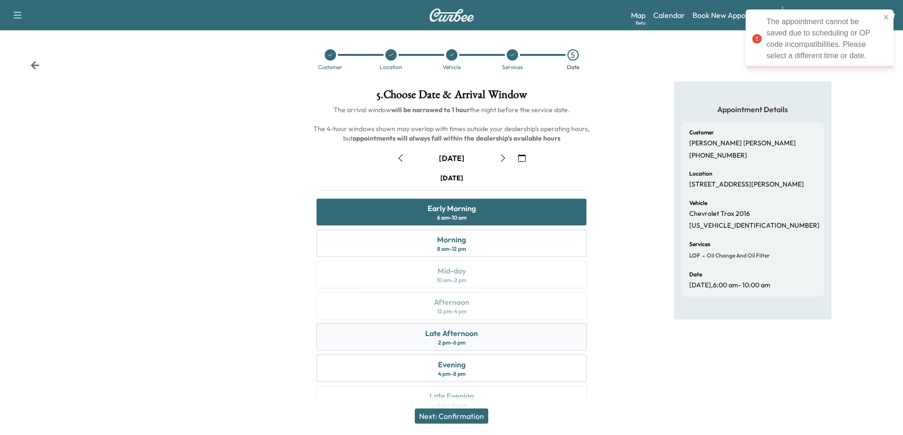
scroll to position [20, 0]
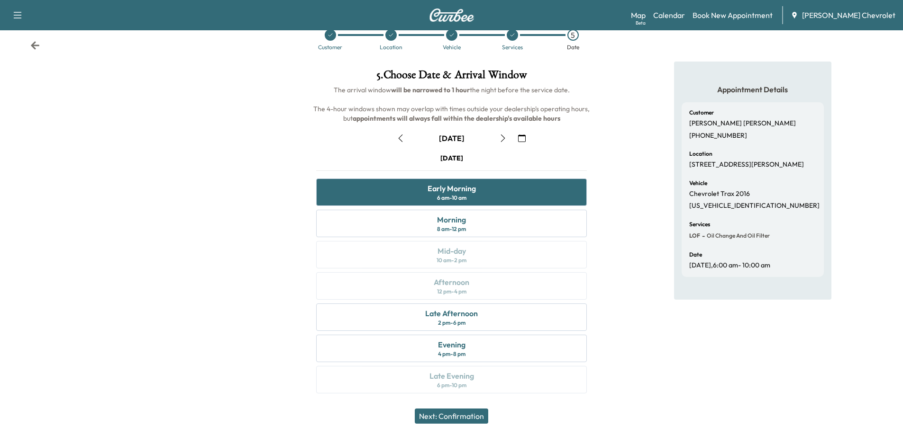
click at [502, 138] on icon "button" at bounding box center [503, 139] width 8 height 8
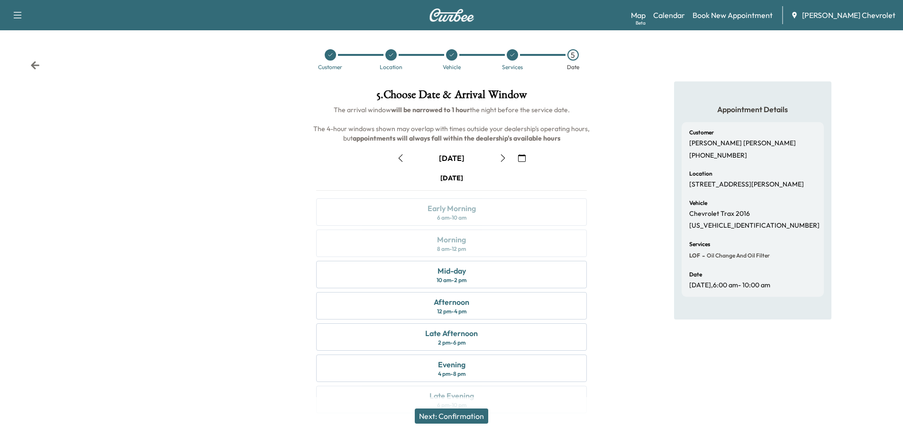
click at [504, 157] on icon "button" at bounding box center [503, 158] width 8 height 8
click at [467, 339] on div "Late Afternoon" at bounding box center [451, 333] width 53 height 11
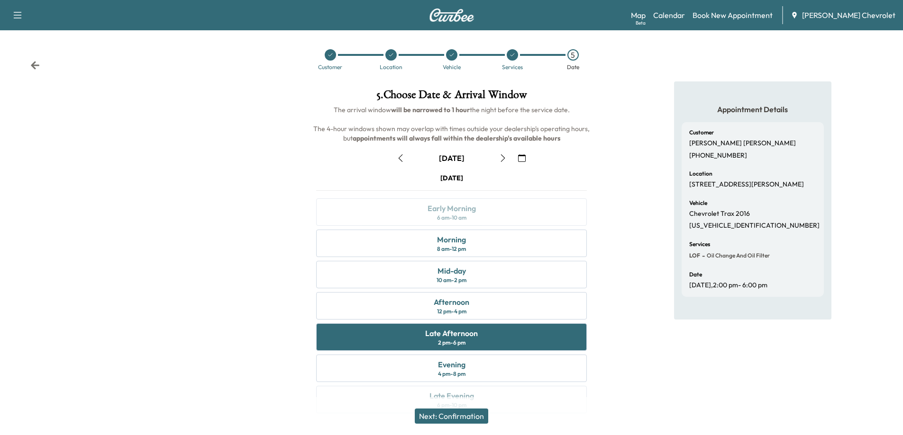
click at [467, 418] on button "Next: Confirmation" at bounding box center [451, 416] width 73 height 15
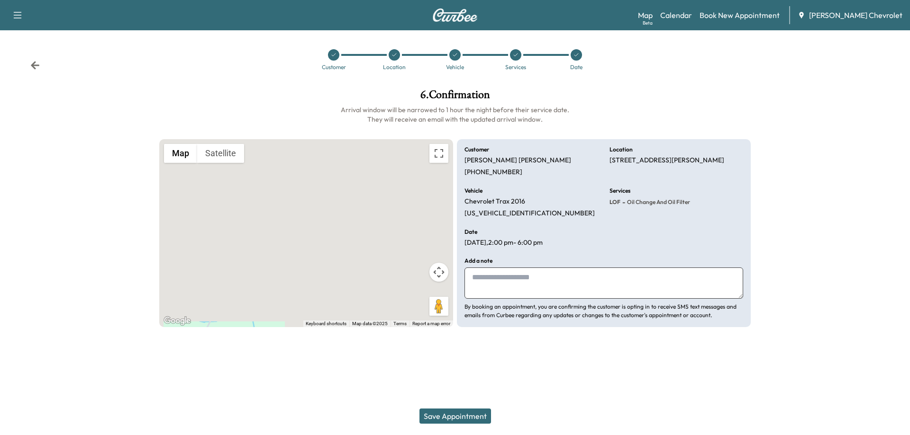
click at [455, 417] on button "Save Appointment" at bounding box center [455, 416] width 72 height 15
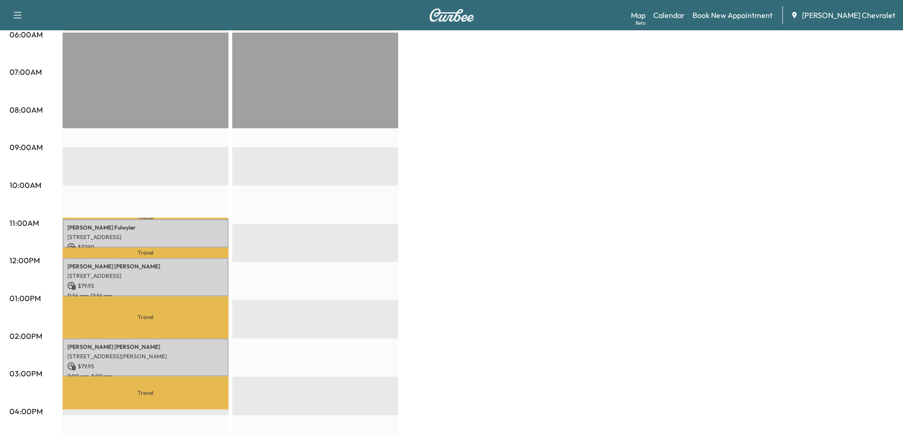
scroll to position [237, 0]
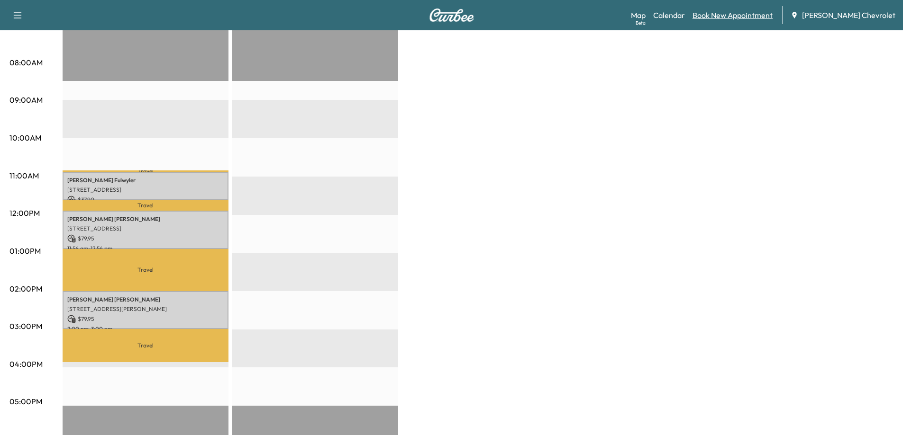
click at [755, 15] on link "Book New Appointment" at bounding box center [732, 14] width 80 height 11
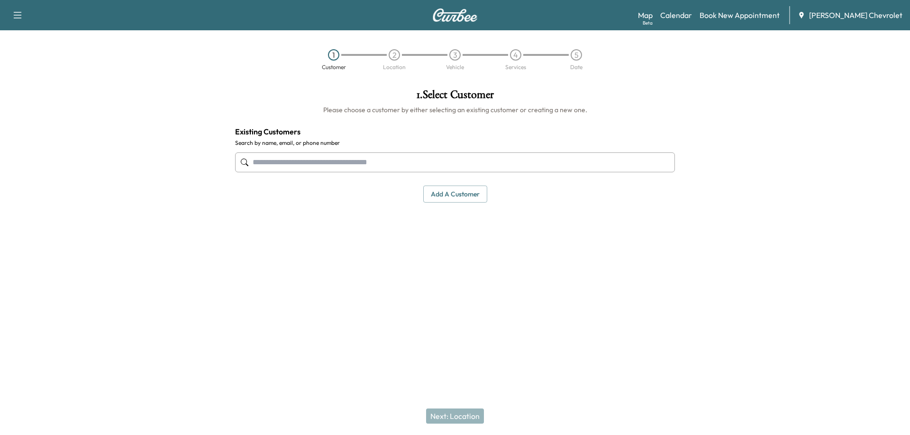
click at [478, 167] on input "text" at bounding box center [455, 163] width 440 height 20
click at [372, 163] on input "text" at bounding box center [455, 163] width 440 height 20
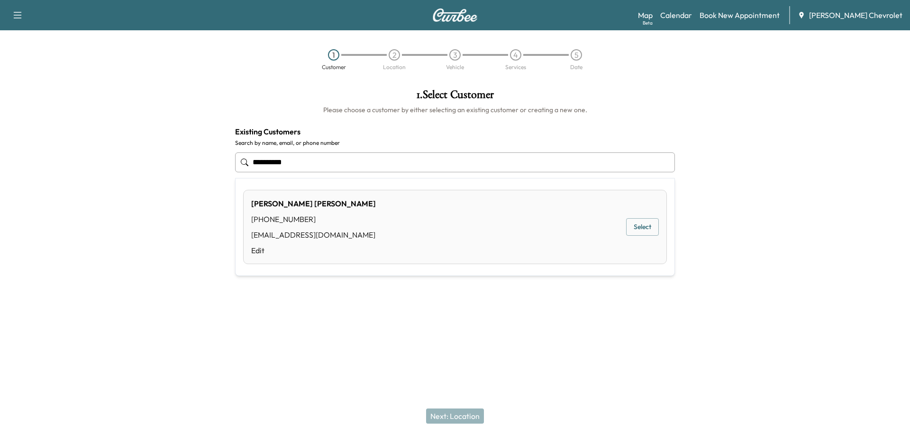
click at [640, 227] on button "Select" at bounding box center [642, 227] width 33 height 18
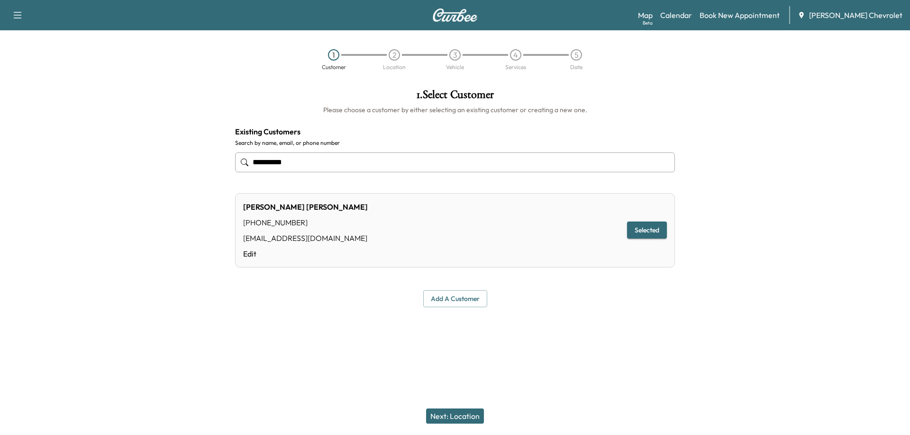
type input "**********"
click at [456, 415] on button "Next: Location" at bounding box center [455, 416] width 58 height 15
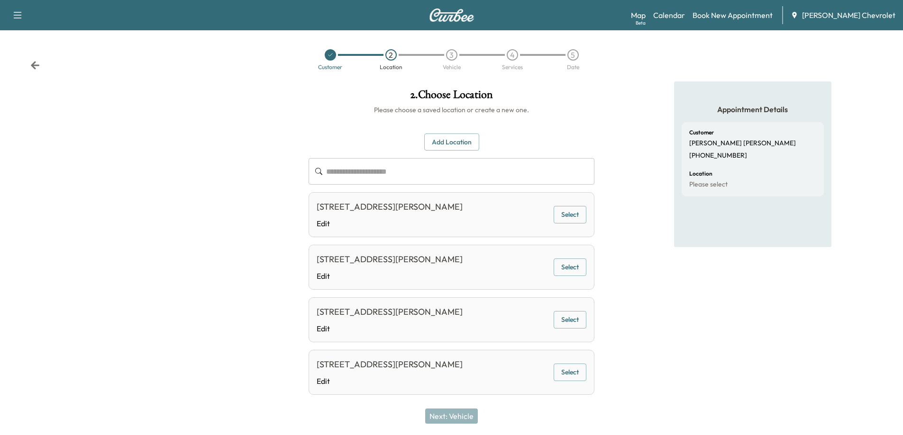
click at [440, 138] on button "Add Location" at bounding box center [451, 143] width 55 height 18
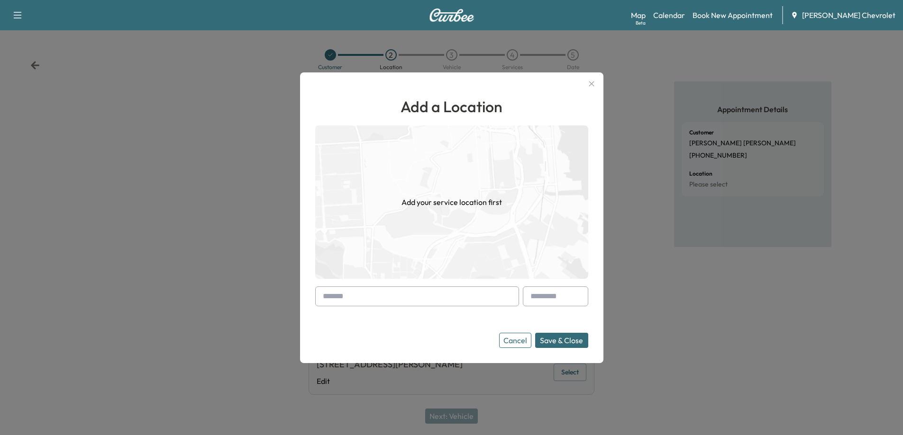
click at [387, 290] on input "text" at bounding box center [417, 297] width 204 height 20
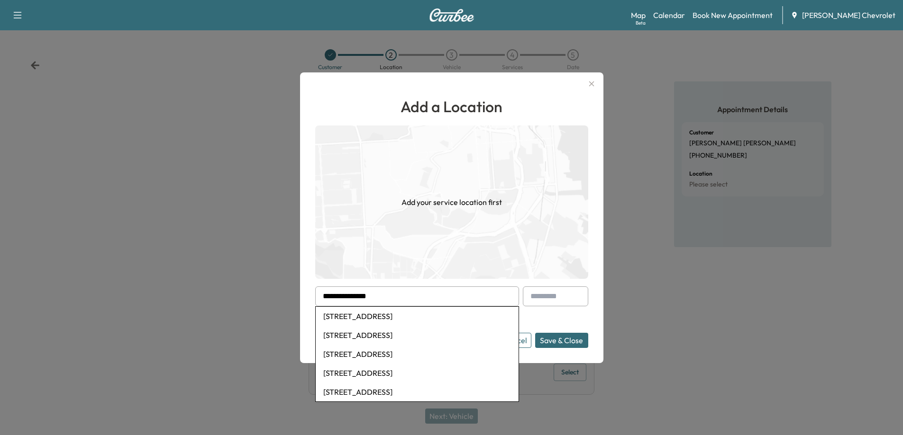
click at [396, 322] on li "[STREET_ADDRESS]" at bounding box center [417, 316] width 203 height 19
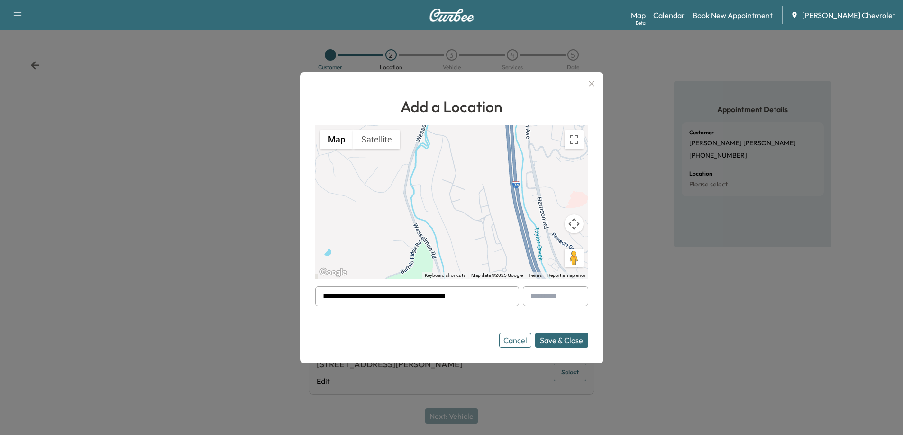
click at [330, 299] on div at bounding box center [324, 296] width 11 height 11
click at [335, 296] on input "**********" at bounding box center [417, 297] width 204 height 20
click at [328, 296] on div at bounding box center [324, 296] width 11 height 11
click at [330, 297] on div at bounding box center [324, 296] width 11 height 11
click at [335, 295] on input "**********" at bounding box center [417, 297] width 204 height 20
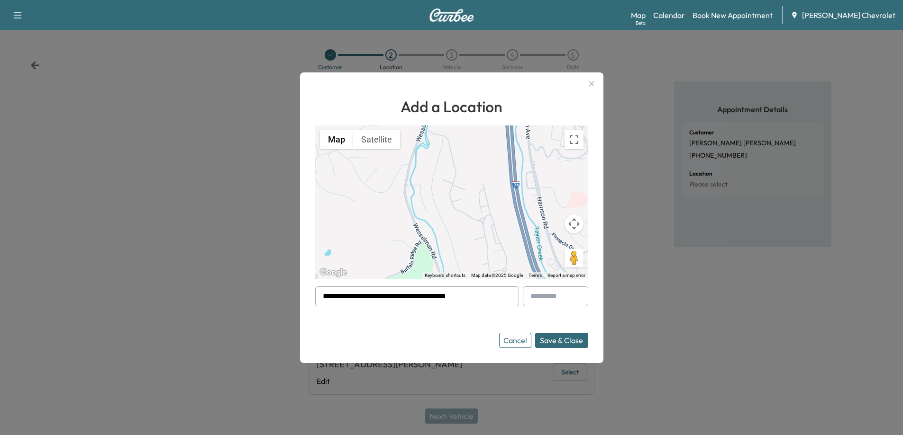
click at [335, 295] on input "**********" at bounding box center [417, 297] width 204 height 20
click at [341, 296] on input "**********" at bounding box center [417, 297] width 204 height 20
type input "**********"
click at [410, 321] on li "[STREET_ADDRESS]" at bounding box center [417, 316] width 203 height 19
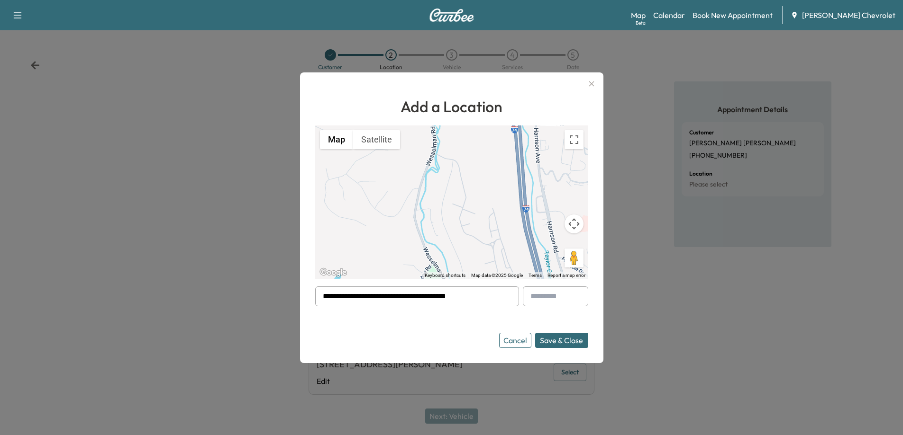
click at [570, 343] on button "Save & Close" at bounding box center [561, 340] width 53 height 15
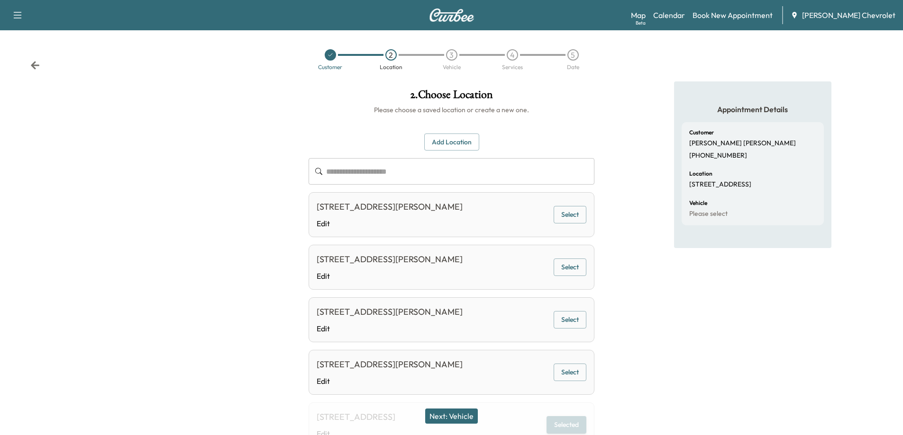
click at [456, 416] on button "Next: Vehicle" at bounding box center [451, 416] width 53 height 15
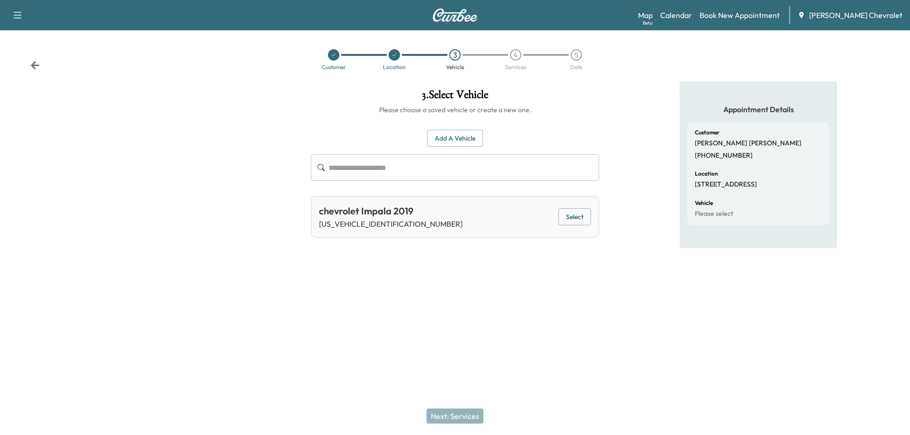
click at [579, 217] on button "Select" at bounding box center [574, 217] width 33 height 18
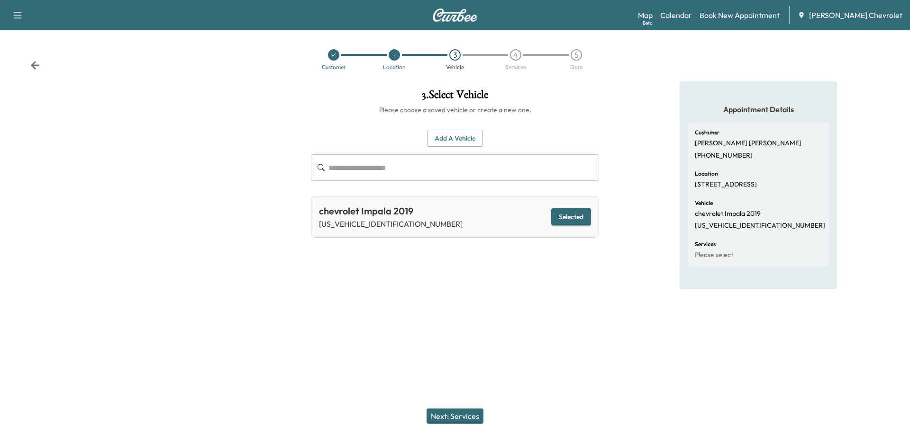
click at [462, 421] on button "Next: Services" at bounding box center [454, 416] width 57 height 15
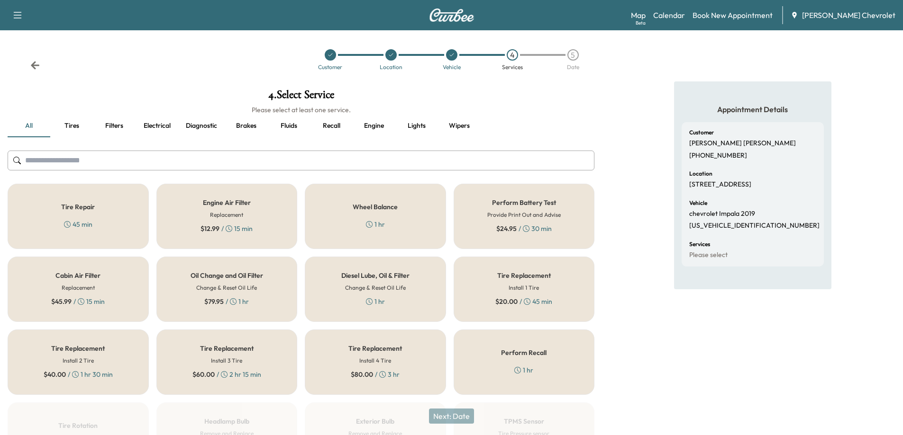
click at [246, 305] on div "$ 79.95 / 1 hr" at bounding box center [226, 301] width 45 height 9
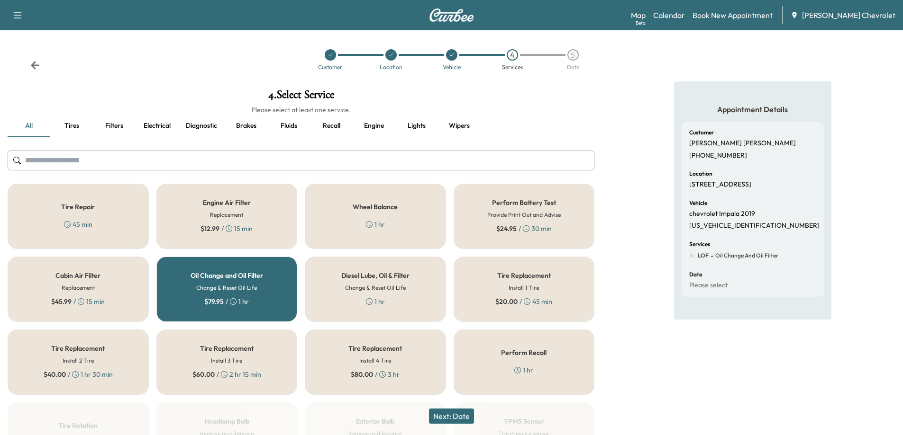
click at [452, 416] on button "Next: Date" at bounding box center [451, 416] width 45 height 15
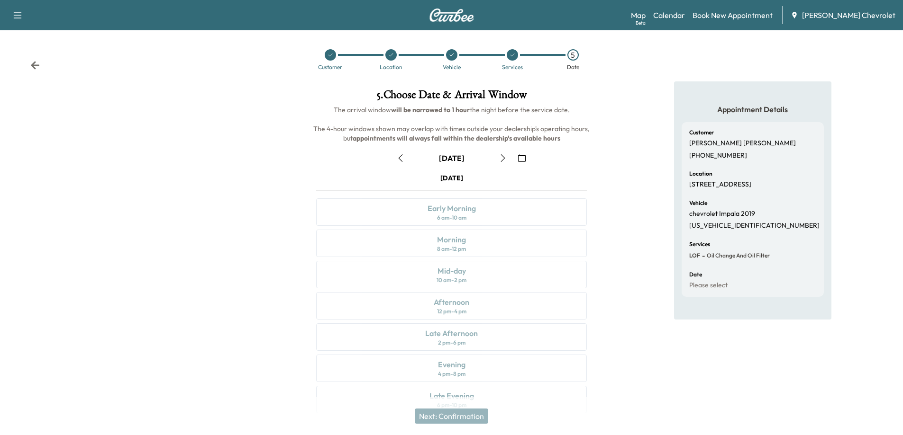
click at [497, 163] on button "button" at bounding box center [503, 158] width 16 height 15
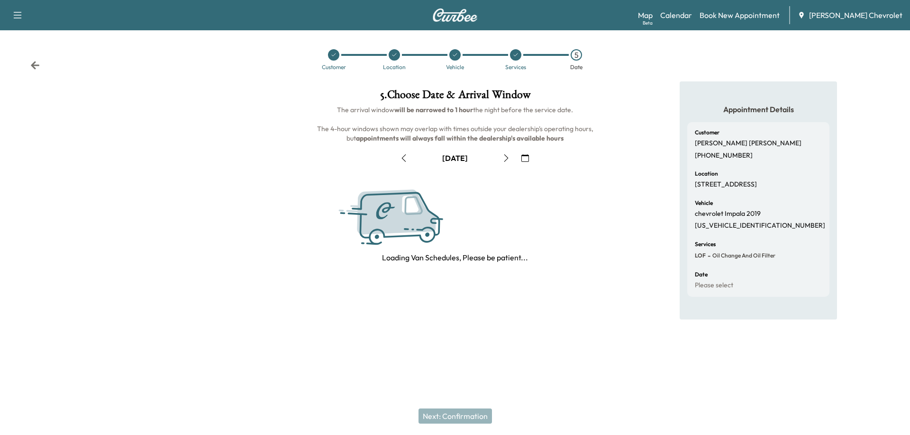
click at [498, 163] on button "button" at bounding box center [506, 158] width 16 height 15
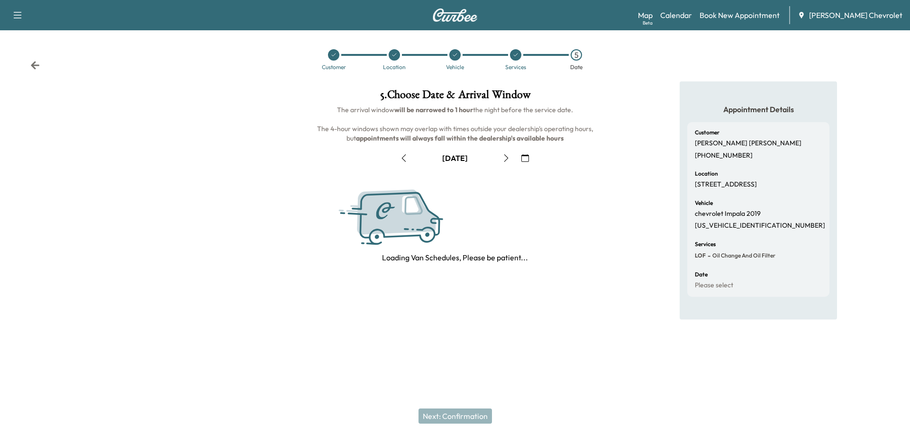
click at [498, 163] on button "button" at bounding box center [506, 158] width 16 height 15
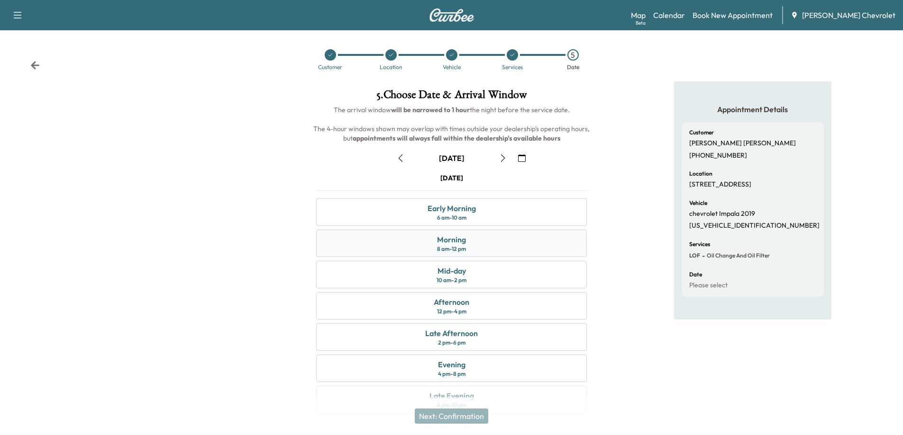
click at [462, 245] on div "8 am - 12 pm" at bounding box center [451, 249] width 29 height 8
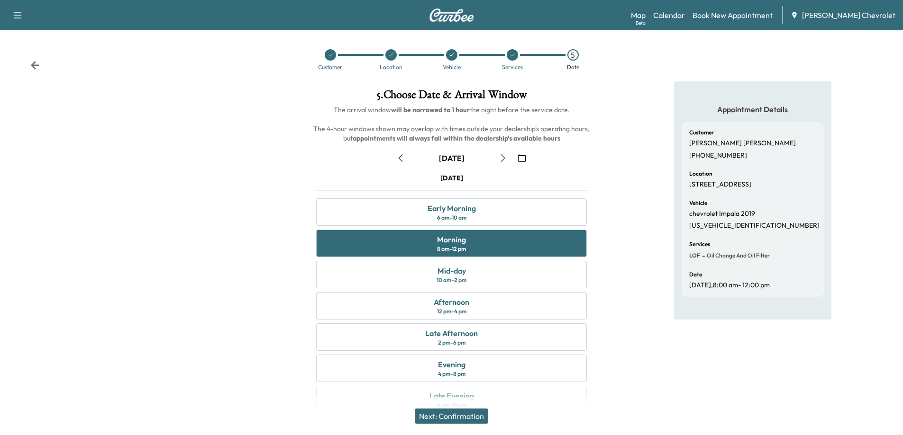
click at [469, 414] on button "Next: Confirmation" at bounding box center [451, 416] width 73 height 15
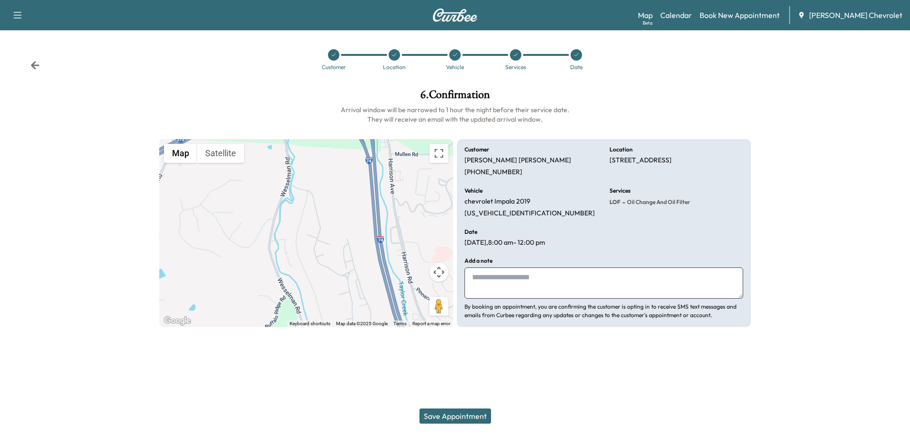
click at [469, 412] on button "Save Appointment" at bounding box center [455, 416] width 72 height 15
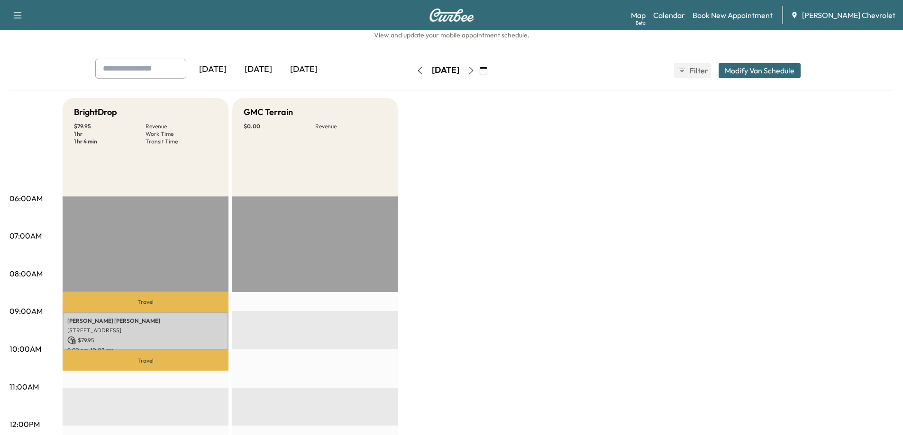
scroll to position [47, 0]
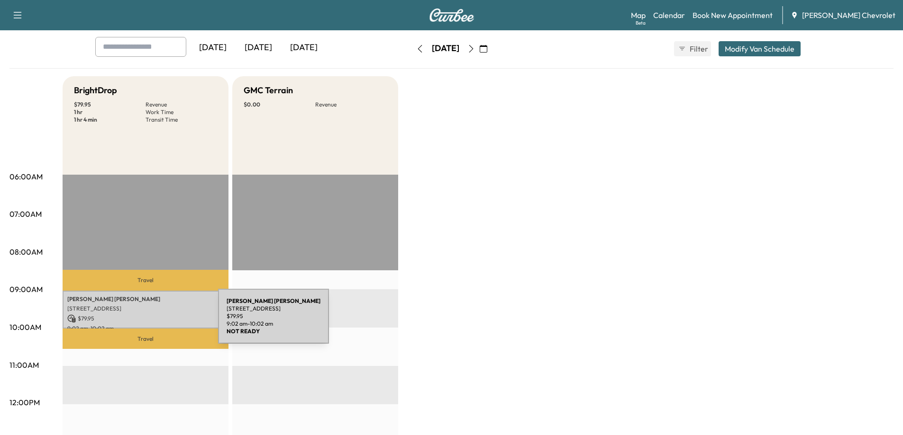
click at [147, 322] on div "[PERSON_NAME] [STREET_ADDRESS] $ 79.95 9:02 am - 10:02 am" at bounding box center [146, 310] width 166 height 38
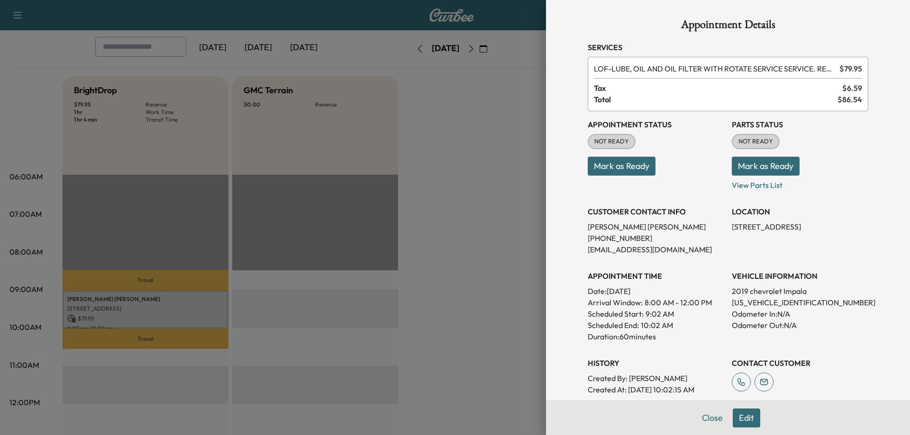
click at [740, 418] on button "Edit" at bounding box center [746, 418] width 27 height 19
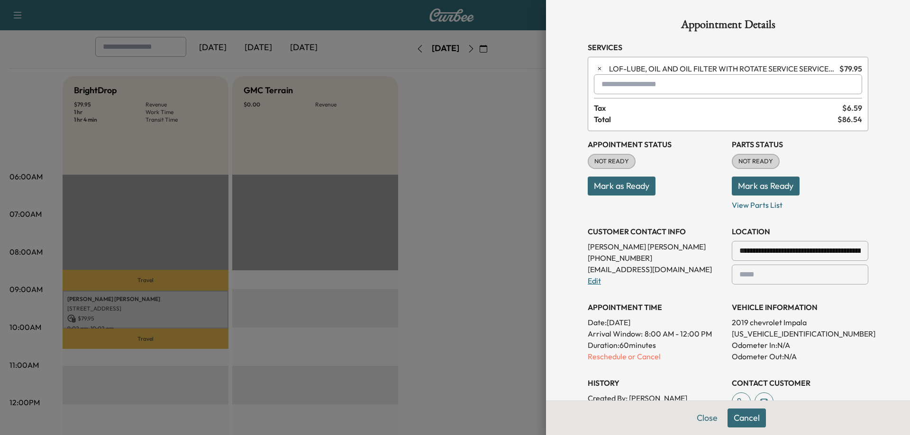
click at [588, 283] on link "Edit" at bounding box center [594, 280] width 13 height 9
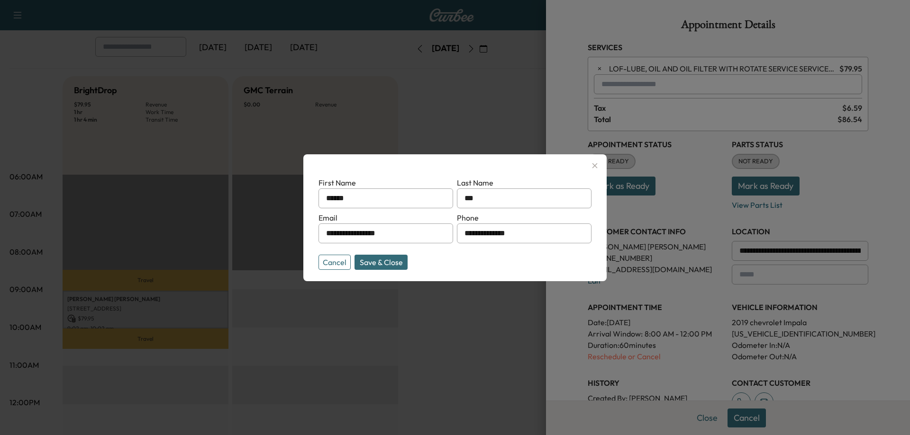
drag, startPoint x: 529, startPoint y: 238, endPoint x: 408, endPoint y: 235, distance: 120.8
click at [408, 235] on form "**********" at bounding box center [454, 221] width 273 height 89
type input "**********"
click at [398, 264] on button "Save & Close" at bounding box center [380, 262] width 53 height 15
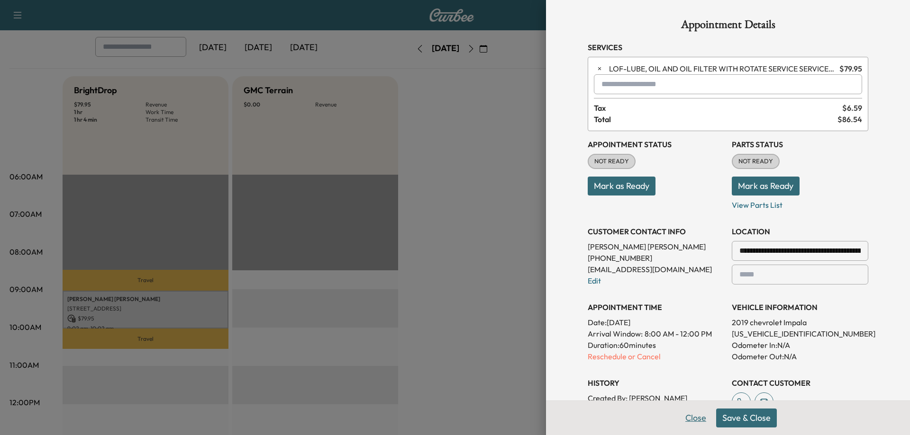
click at [684, 422] on button "Close" at bounding box center [695, 418] width 33 height 19
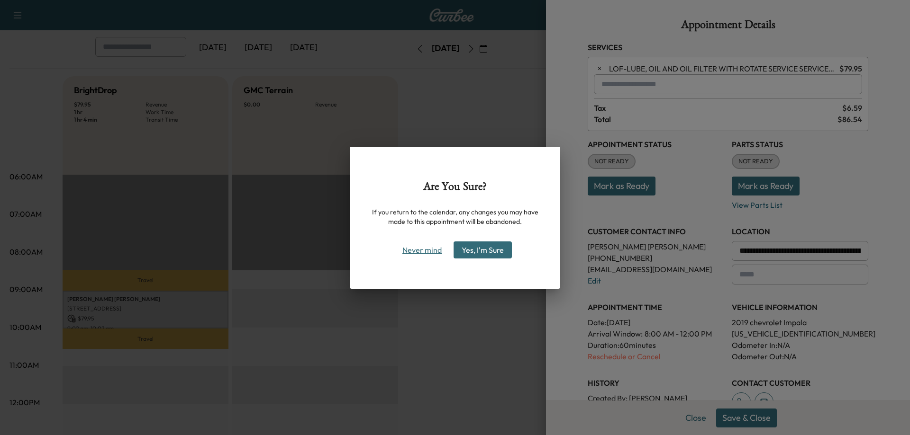
click at [423, 251] on button "Never mind" at bounding box center [422, 250] width 48 height 15
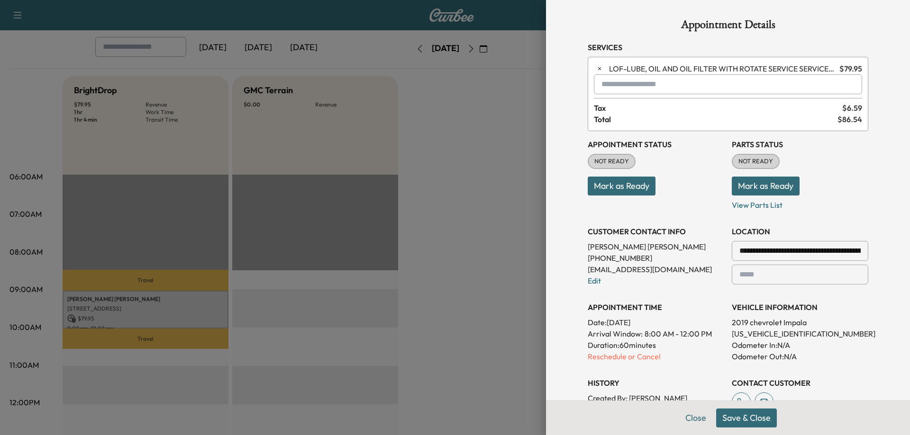
click at [735, 418] on button "Save & Close" at bounding box center [746, 418] width 61 height 19
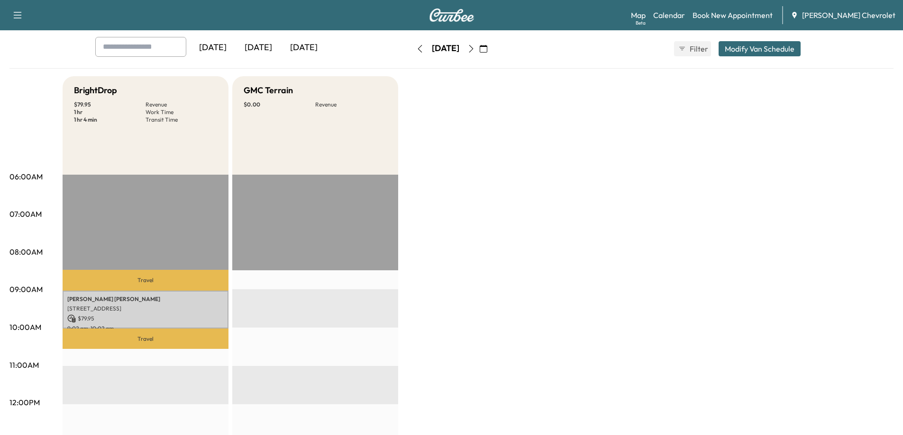
click at [412, 53] on button "button" at bounding box center [420, 48] width 16 height 15
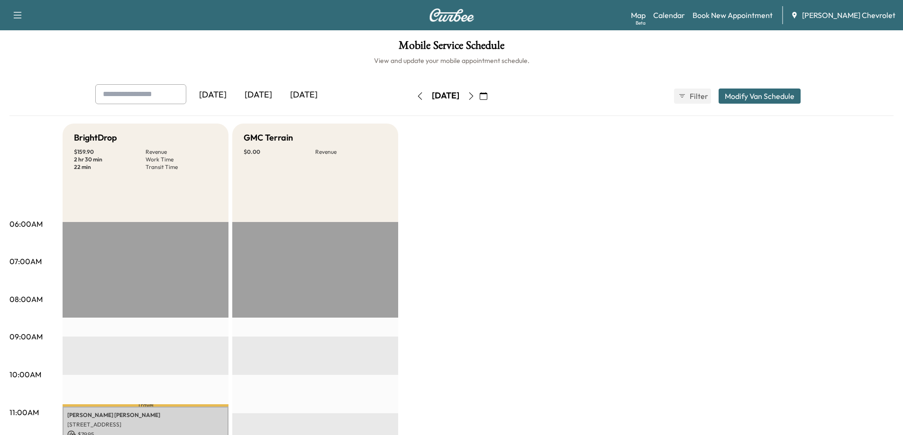
click at [416, 93] on icon "button" at bounding box center [420, 96] width 8 height 8
click at [412, 96] on button "button" at bounding box center [420, 96] width 16 height 15
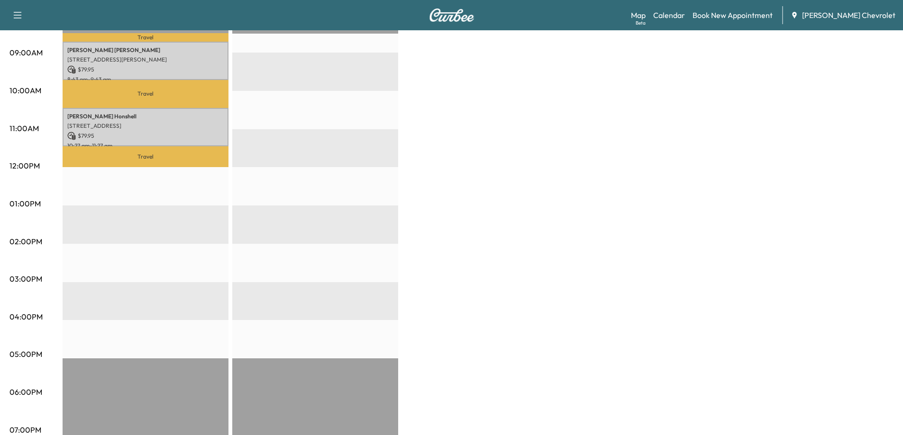
scroll to position [332, 0]
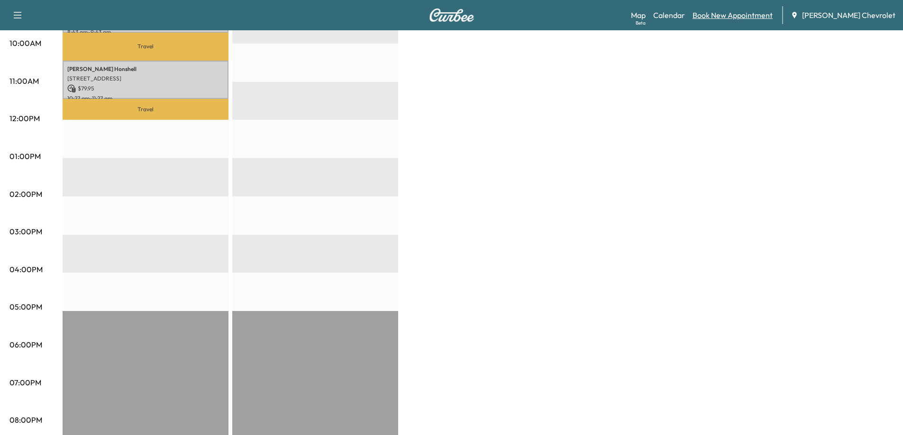
click at [757, 18] on link "Book New Appointment" at bounding box center [732, 14] width 80 height 11
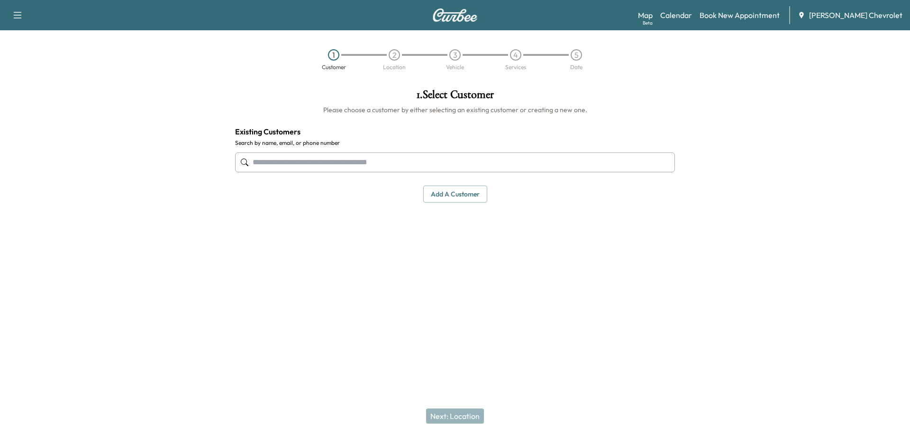
click at [458, 164] on input "text" at bounding box center [455, 163] width 440 height 20
type input "*"
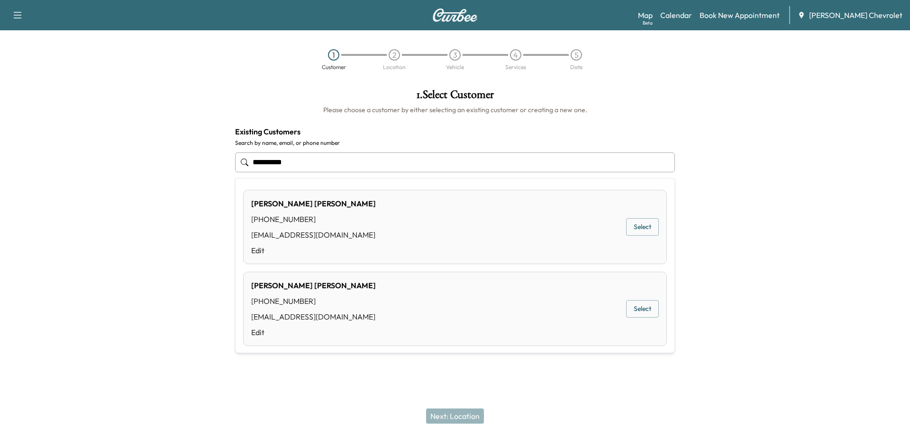
click at [632, 227] on button "Select" at bounding box center [642, 227] width 33 height 18
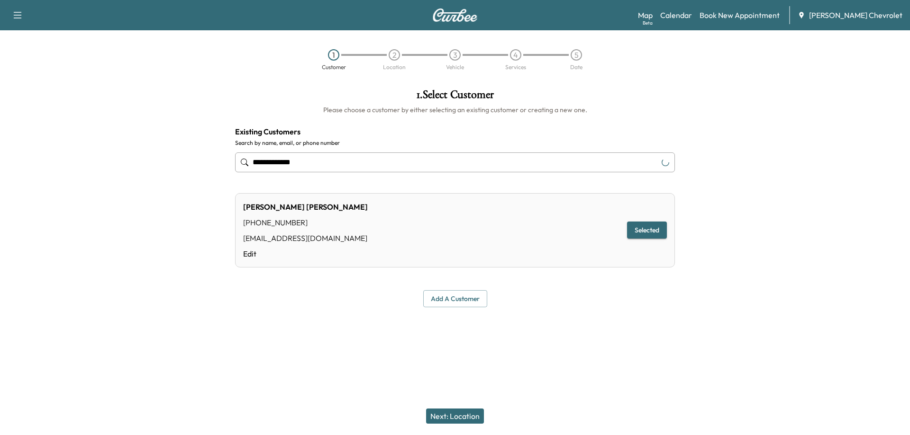
type input "**********"
click at [448, 415] on button "Next: Location" at bounding box center [455, 416] width 58 height 15
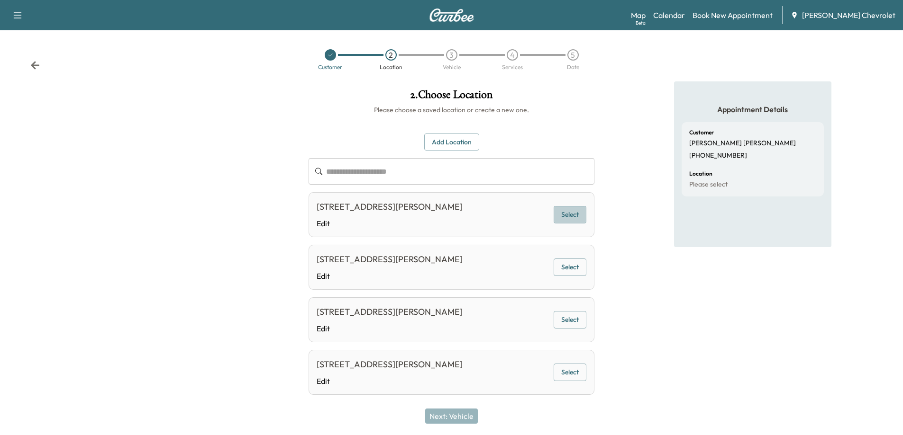
click at [571, 214] on button "Select" at bounding box center [569, 215] width 33 height 18
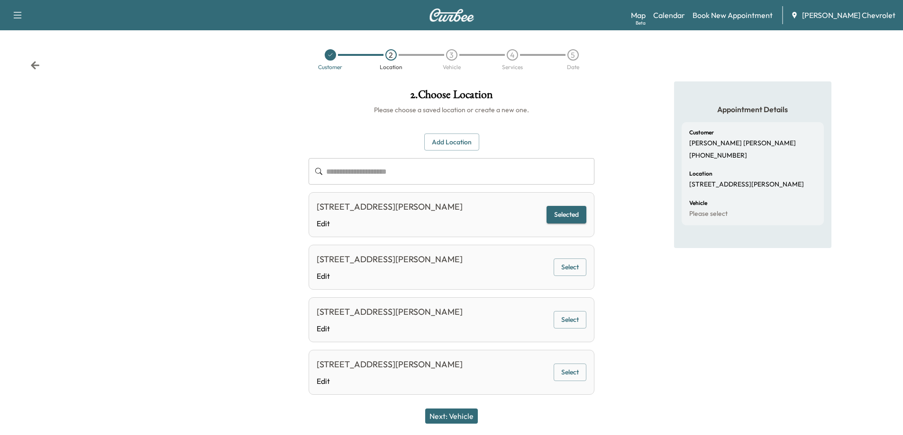
click at [455, 417] on button "Next: Vehicle" at bounding box center [451, 416] width 53 height 15
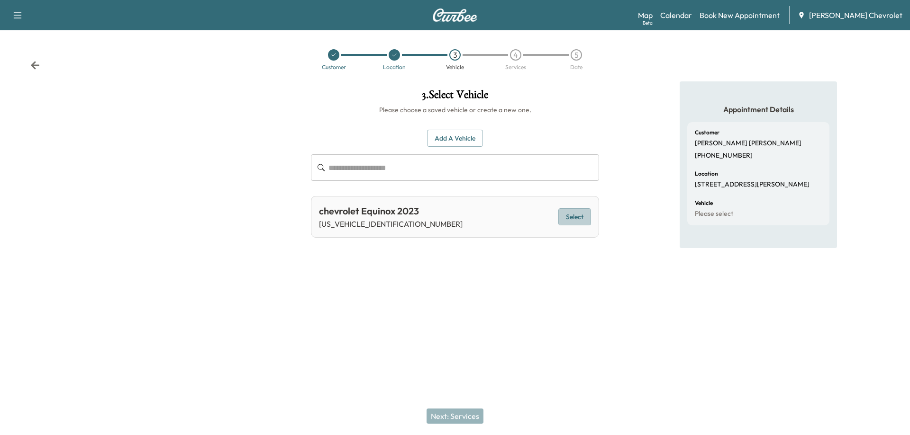
click at [568, 217] on button "Select" at bounding box center [574, 217] width 33 height 18
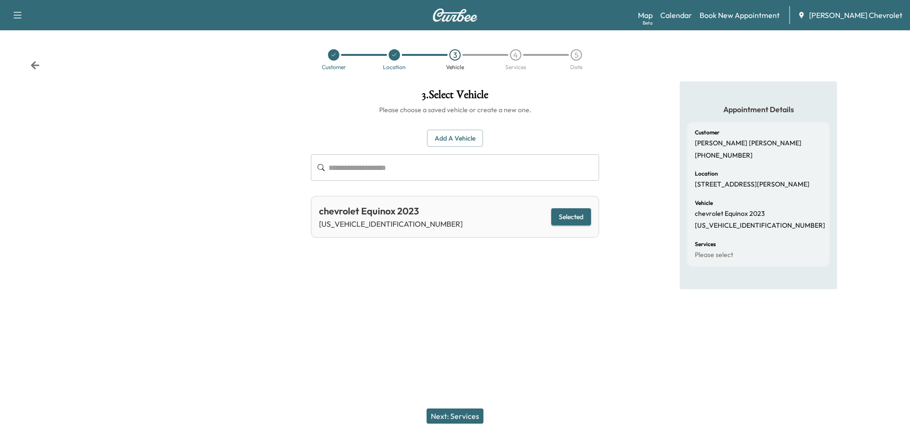
click at [449, 419] on button "Next: Services" at bounding box center [454, 416] width 57 height 15
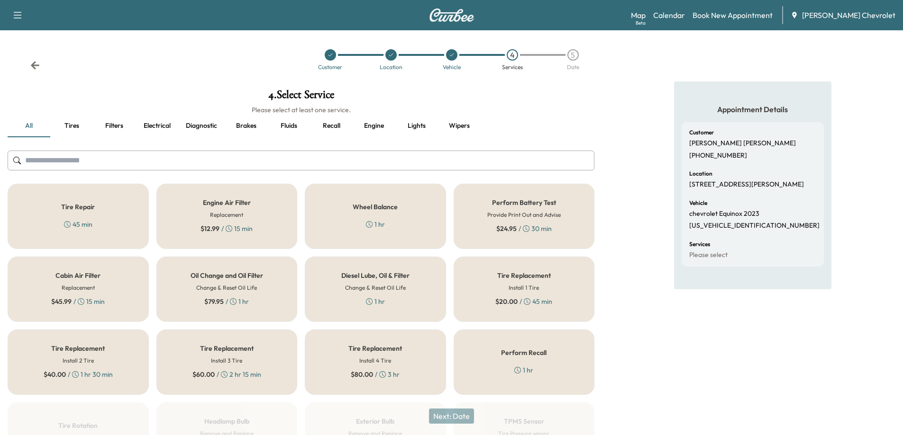
click at [235, 303] on icon at bounding box center [233, 301] width 7 height 7
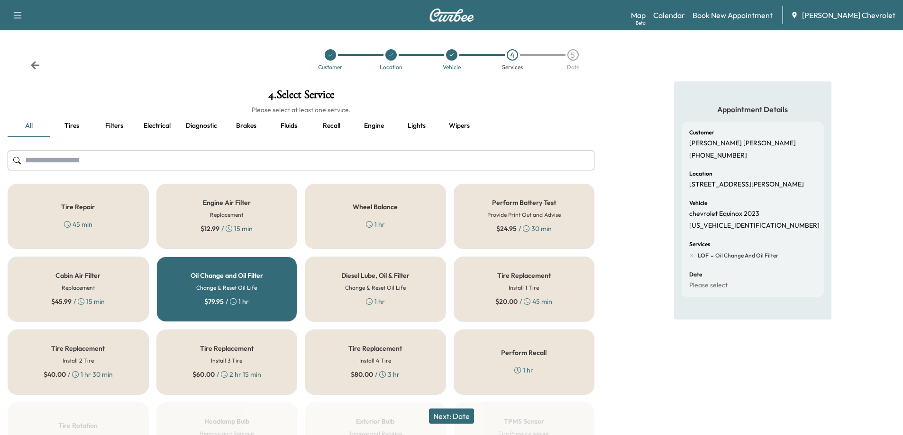
click at [449, 420] on button "Next: Date" at bounding box center [451, 416] width 45 height 15
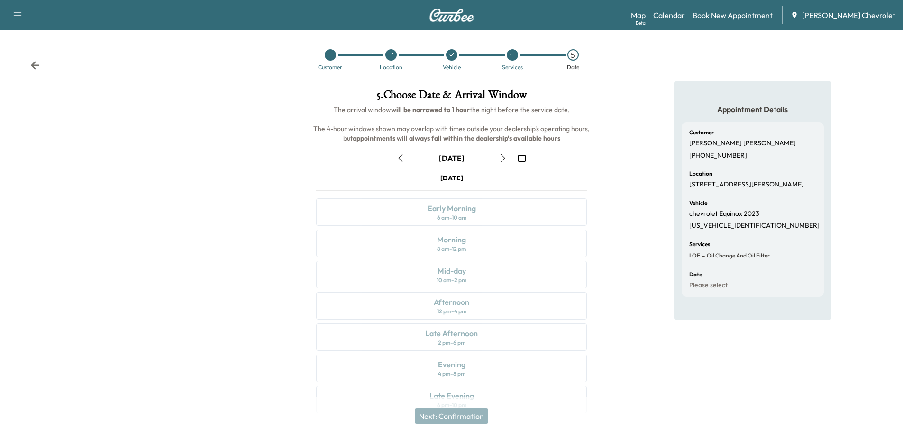
click at [501, 161] on icon "button" at bounding box center [503, 158] width 8 height 8
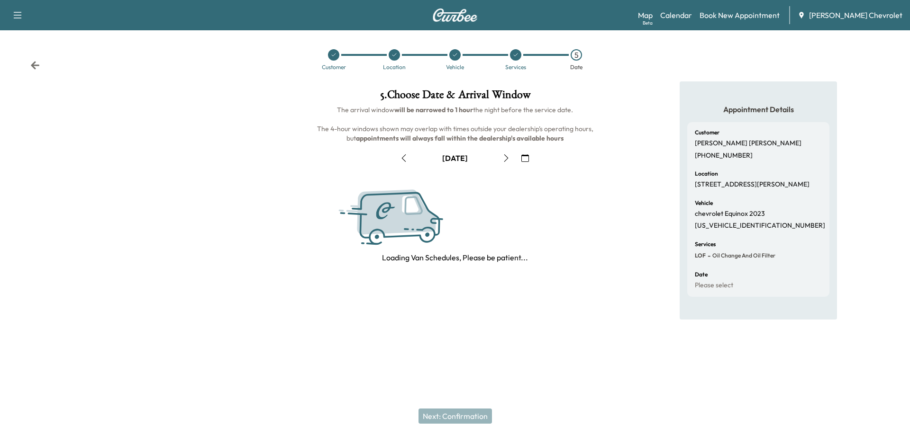
click at [501, 161] on button "button" at bounding box center [506, 158] width 16 height 15
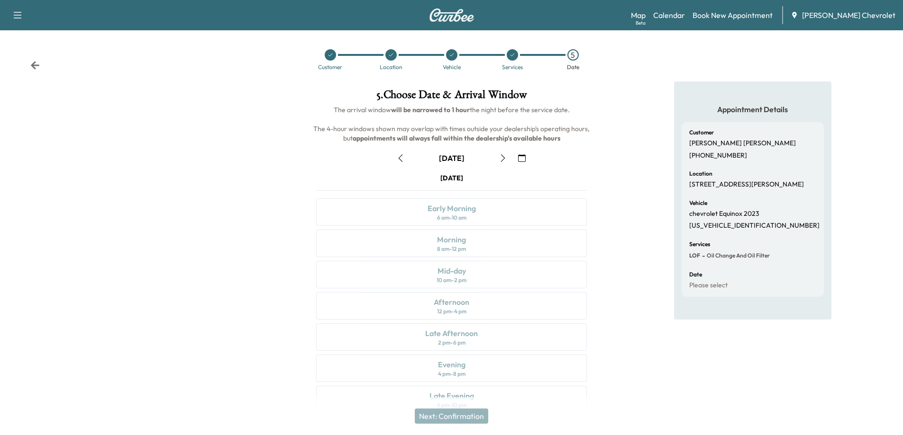
click at [501, 161] on icon "button" at bounding box center [503, 158] width 8 height 8
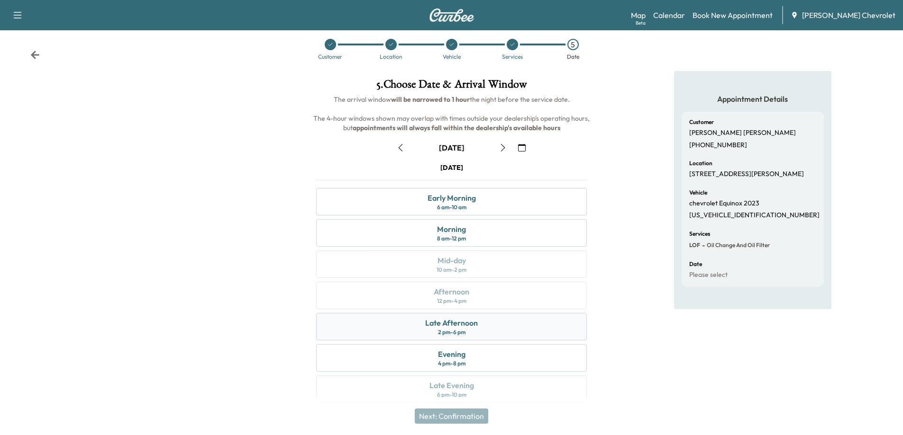
scroll to position [20, 0]
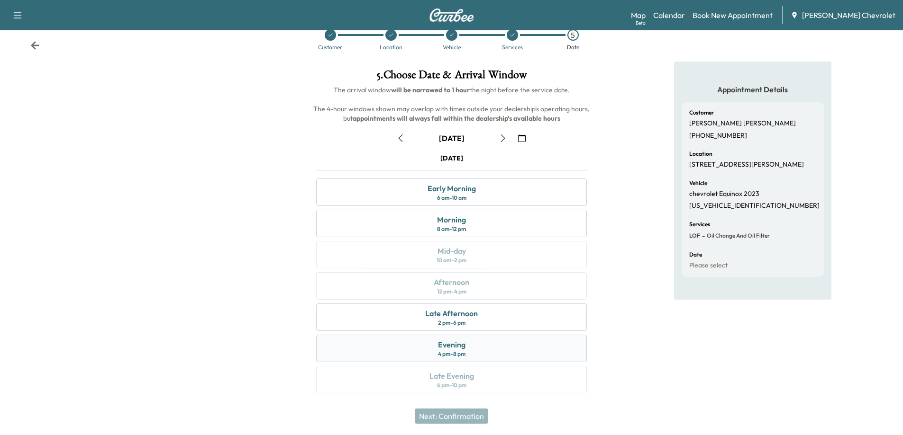
click at [469, 345] on div "Evening 4 pm - 8 pm" at bounding box center [451, 348] width 271 height 27
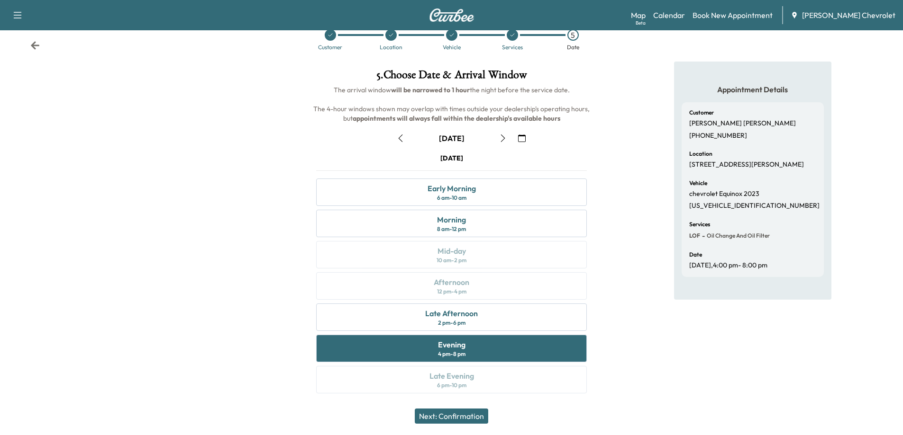
click at [500, 141] on icon "button" at bounding box center [503, 139] width 8 height 8
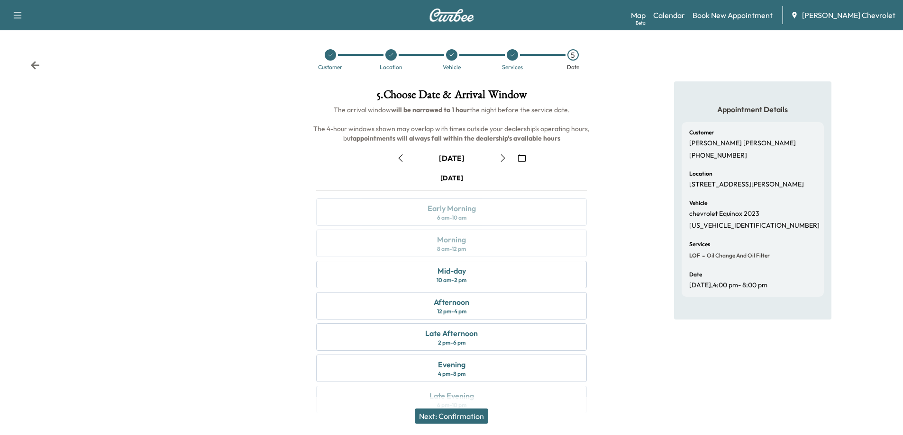
click at [503, 159] on icon "button" at bounding box center [503, 158] width 8 height 8
click at [502, 156] on icon "button" at bounding box center [503, 158] width 8 height 8
click at [505, 158] on icon "button" at bounding box center [503, 158] width 8 height 8
click at [403, 158] on icon "button" at bounding box center [401, 158] width 8 height 8
click at [400, 158] on icon "button" at bounding box center [401, 158] width 8 height 8
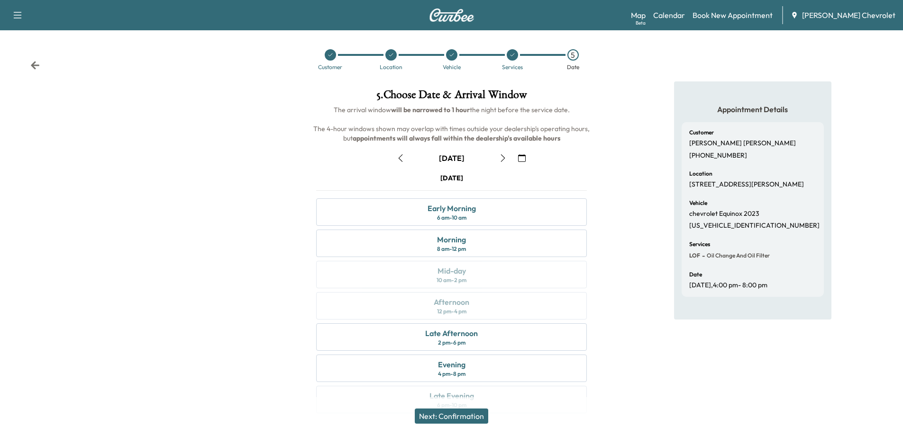
click at [400, 158] on icon "button" at bounding box center [401, 158] width 8 height 8
click at [504, 161] on icon "button" at bounding box center [503, 158] width 8 height 8
click at [502, 161] on icon "button" at bounding box center [503, 158] width 8 height 8
click at [475, 249] on div "Morning 8 am - 12 pm" at bounding box center [451, 243] width 271 height 27
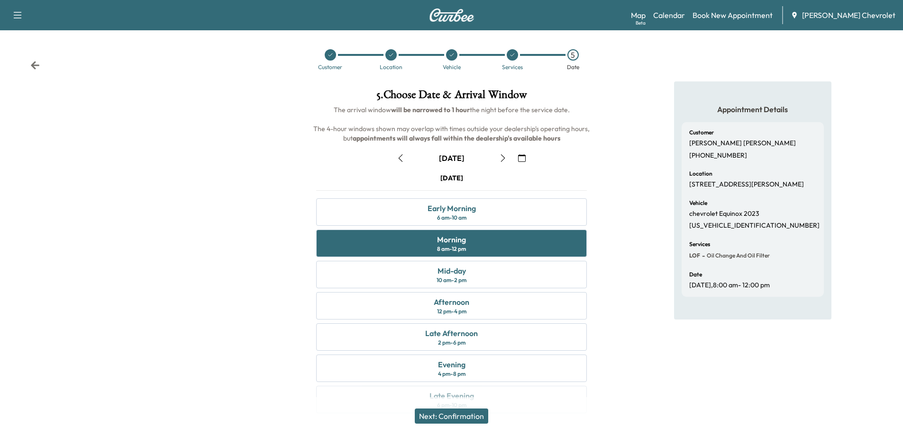
drag, startPoint x: 470, startPoint y: 419, endPoint x: 528, endPoint y: 226, distance: 201.3
click at [528, 226] on div "5 . Choose Date & Arrival Window The arrival window will be narrowed to 1 hour …" at bounding box center [451, 253] width 301 height 344
click at [470, 418] on button "Next: Confirmation" at bounding box center [451, 416] width 73 height 15
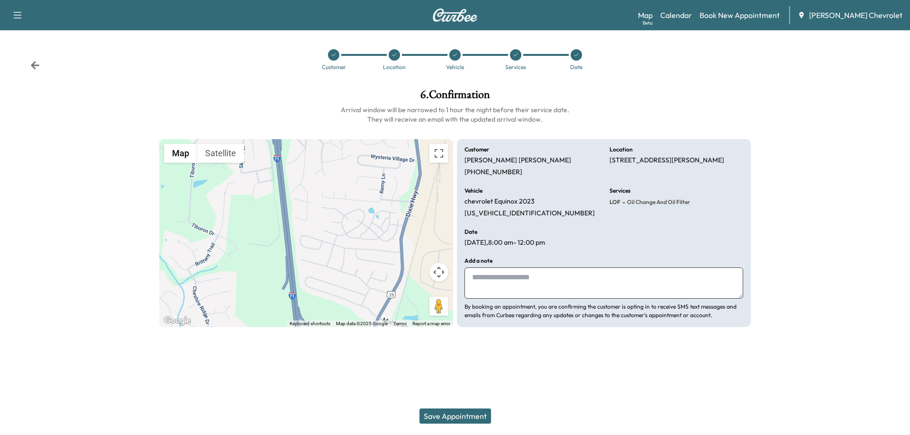
click at [459, 414] on button "Save Appointment" at bounding box center [455, 416] width 72 height 15
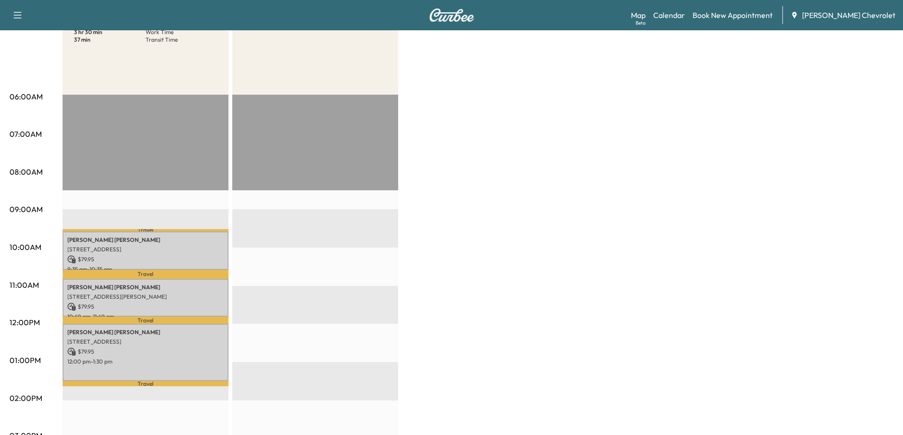
scroll to position [142, 0]
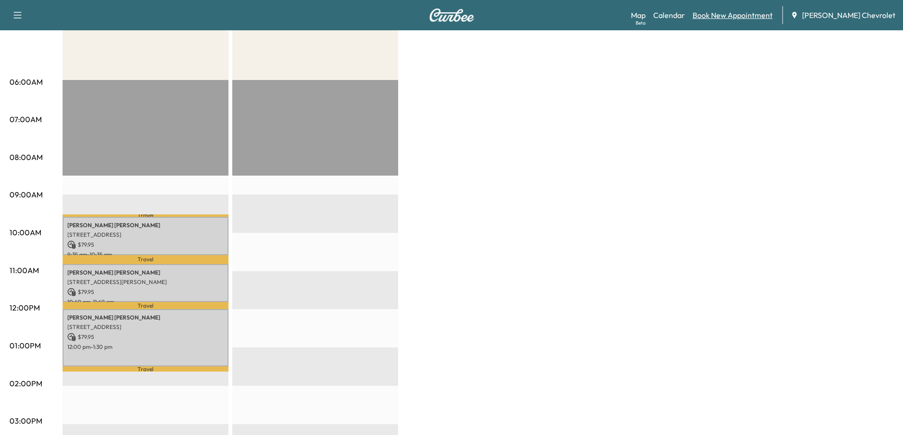
click at [737, 18] on link "Book New Appointment" at bounding box center [732, 14] width 80 height 11
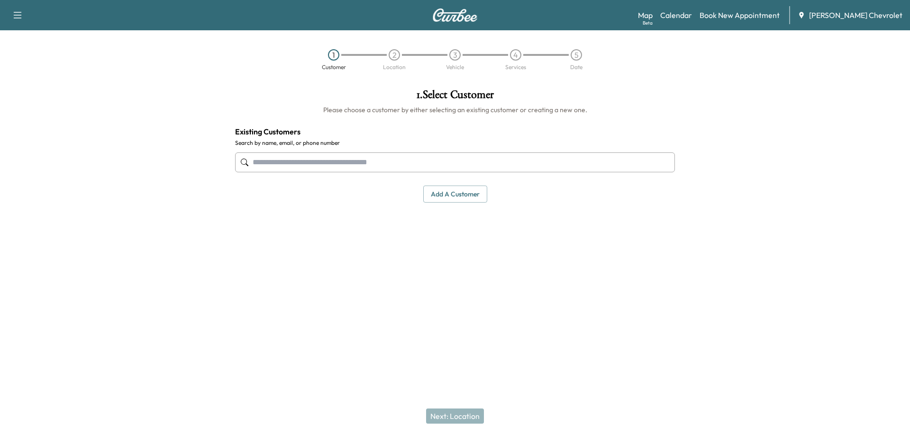
click at [400, 158] on input "text" at bounding box center [455, 163] width 440 height 20
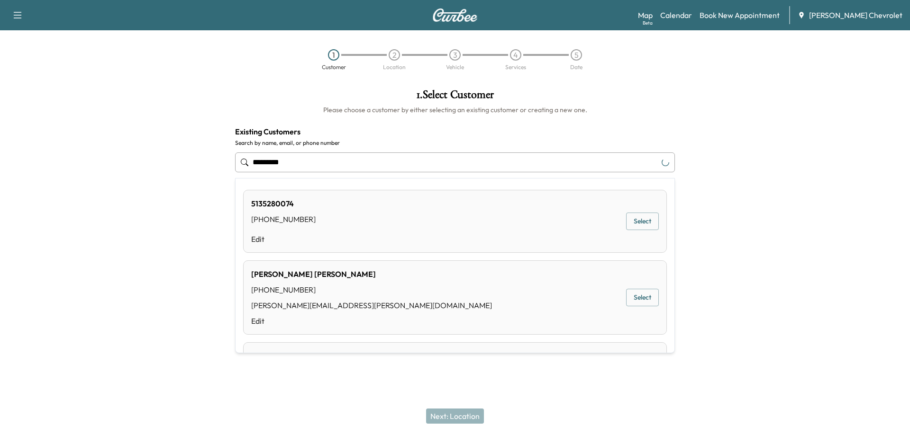
type input "**********"
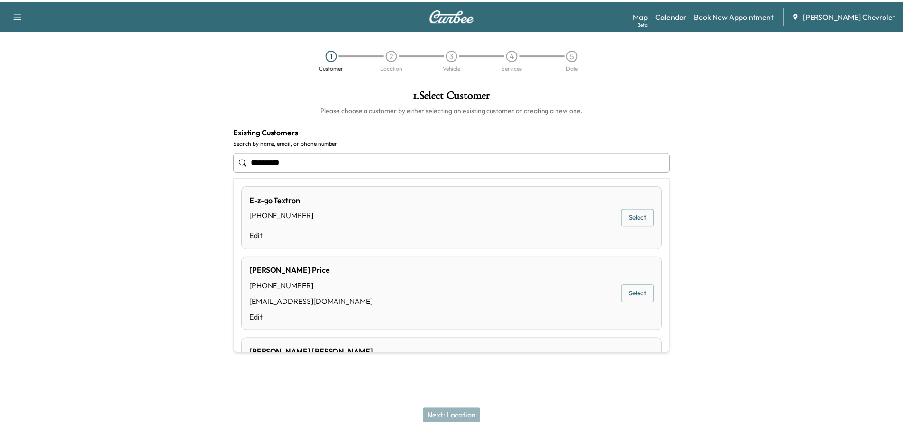
scroll to position [237, 0]
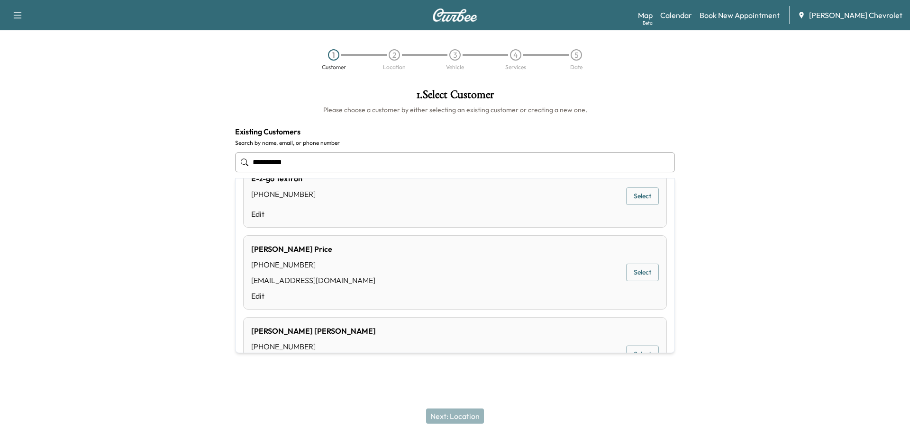
drag, startPoint x: 307, startPoint y: 163, endPoint x: 190, endPoint y: 169, distance: 116.7
click at [190, 169] on div "**********" at bounding box center [455, 190] width 910 height 218
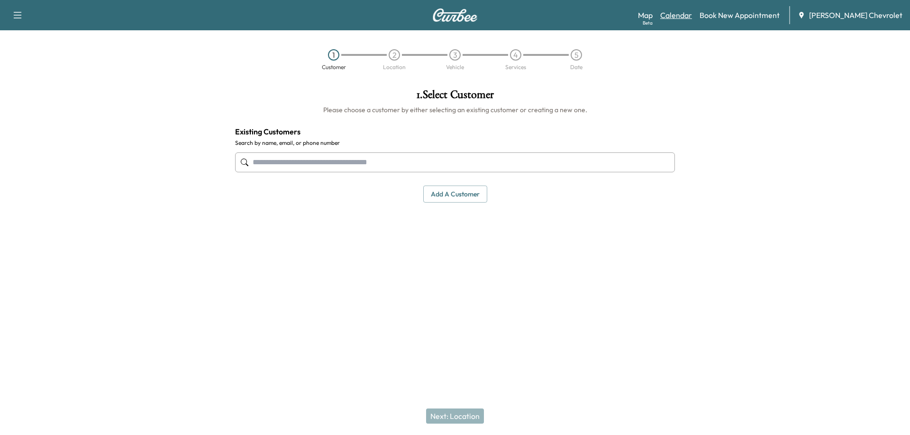
click at [691, 16] on link "Calendar" at bounding box center [676, 14] width 32 height 11
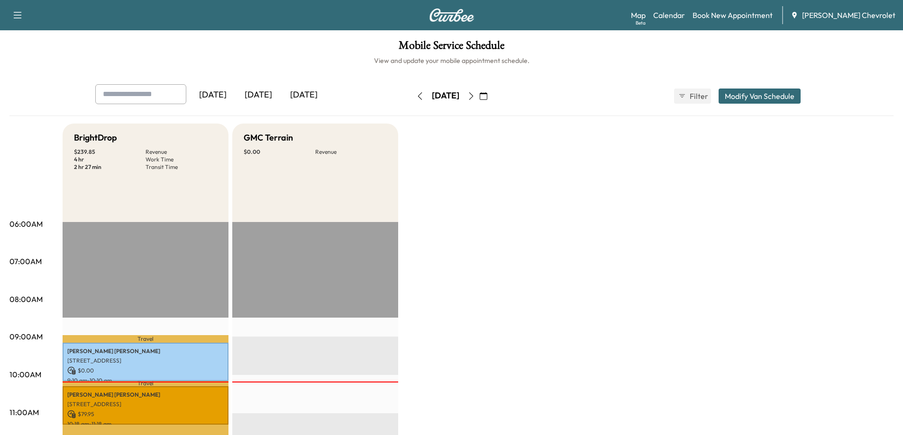
click at [475, 99] on icon "button" at bounding box center [471, 96] width 8 height 8
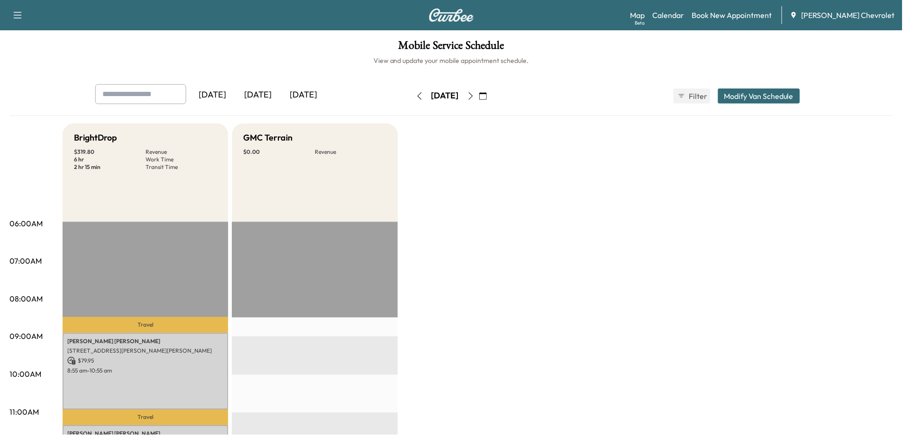
click at [475, 99] on icon "button" at bounding box center [471, 96] width 8 height 8
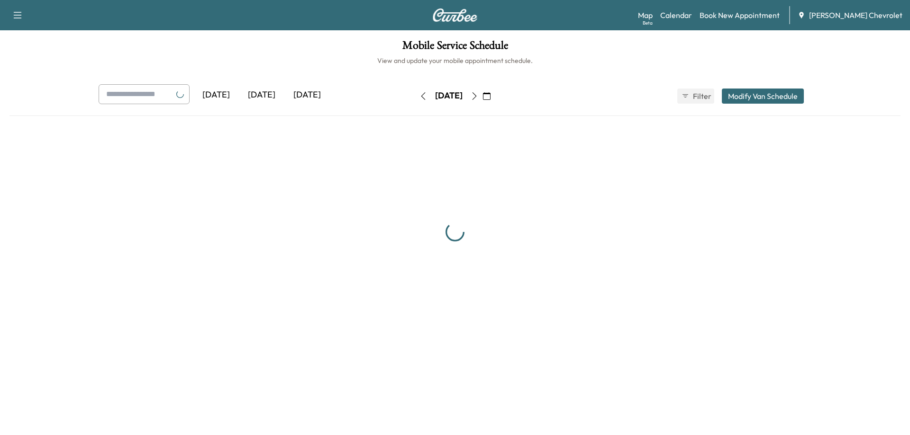
click at [478, 99] on icon "button" at bounding box center [474, 96] width 8 height 8
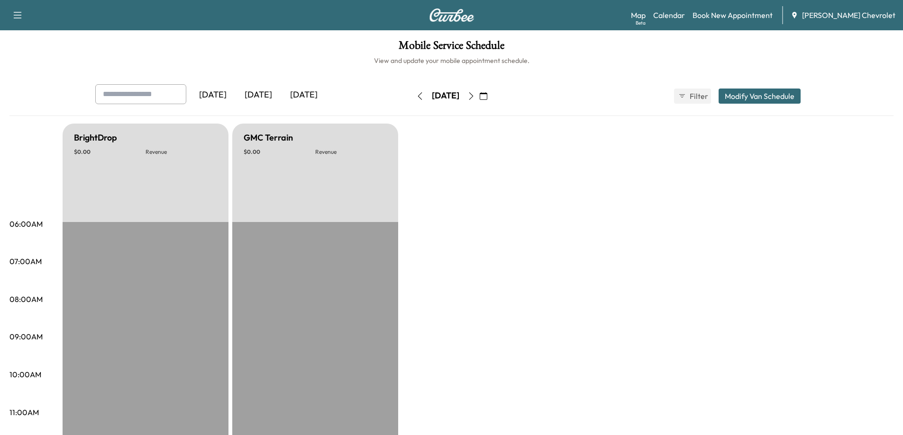
click at [475, 99] on icon "button" at bounding box center [471, 96] width 8 height 8
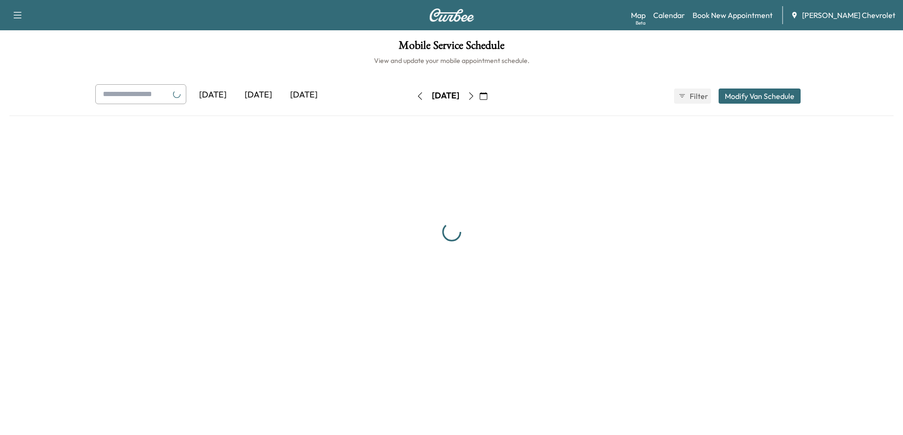
click at [491, 99] on button "button" at bounding box center [483, 96] width 16 height 15
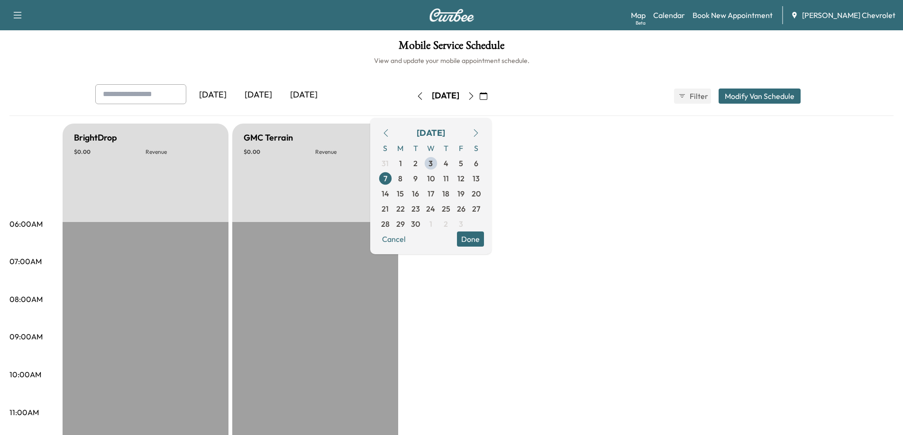
click at [491, 99] on button "button" at bounding box center [483, 96] width 16 height 15
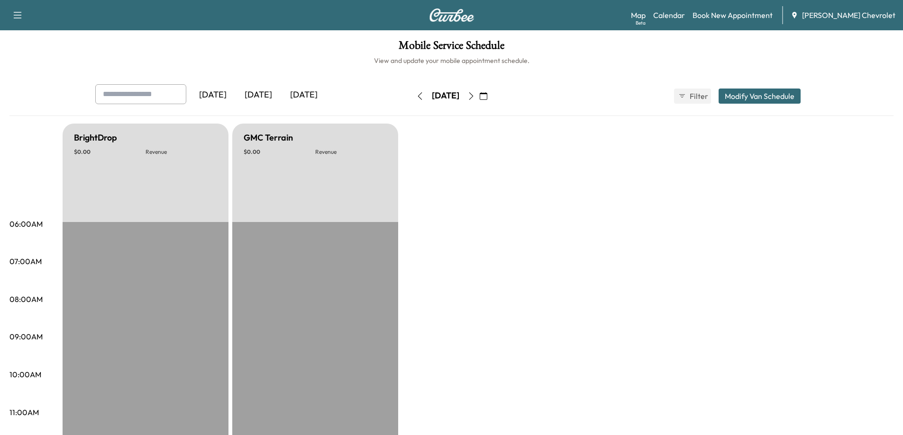
click at [475, 98] on icon "button" at bounding box center [471, 96] width 8 height 8
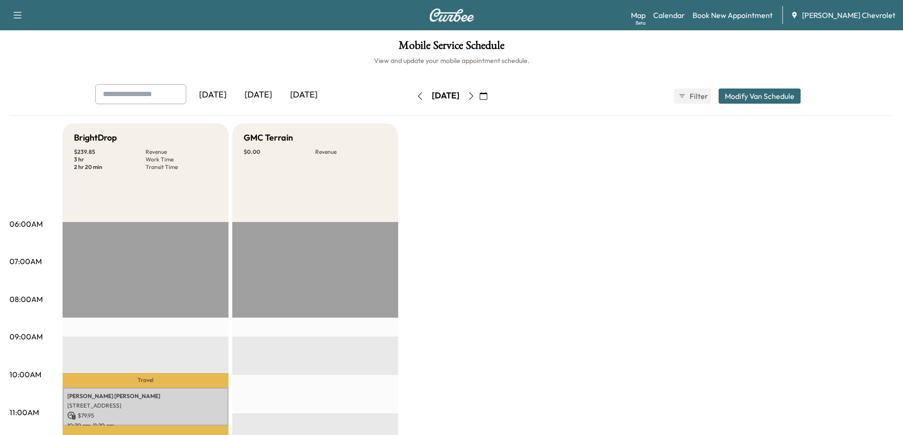
click at [475, 98] on icon "button" at bounding box center [471, 96] width 8 height 8
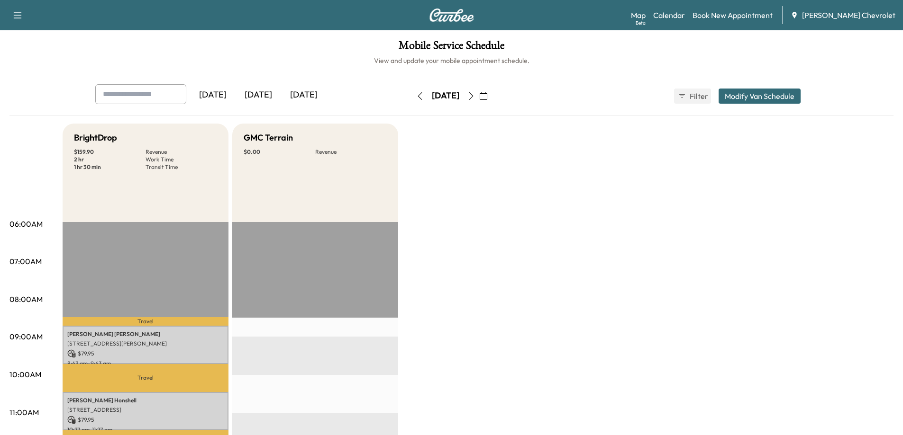
click at [473, 98] on icon "button" at bounding box center [471, 96] width 4 height 8
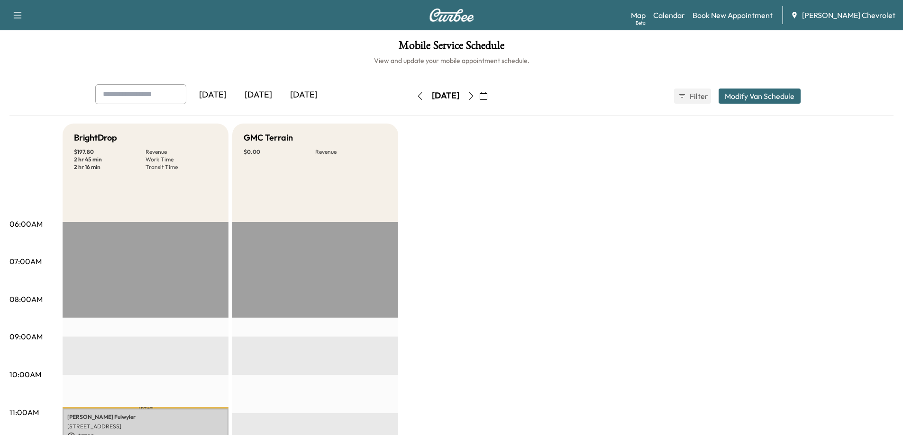
click at [475, 97] on icon "button" at bounding box center [471, 96] width 8 height 8
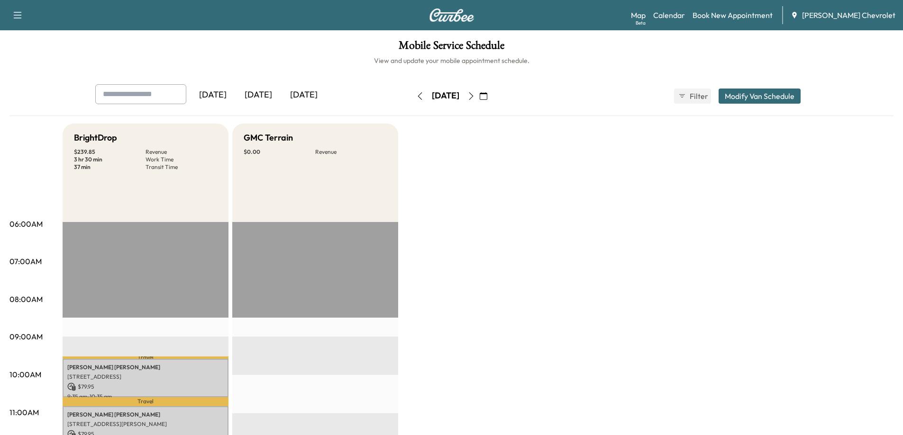
click at [475, 95] on icon "button" at bounding box center [471, 96] width 8 height 8
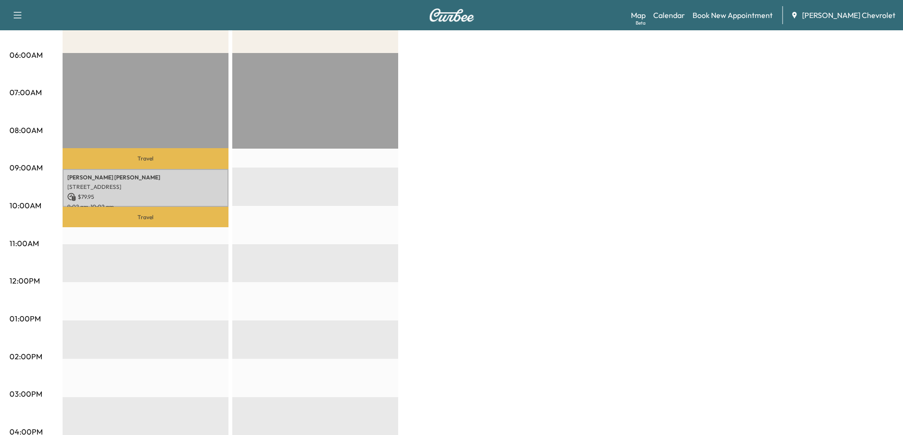
scroll to position [190, 0]
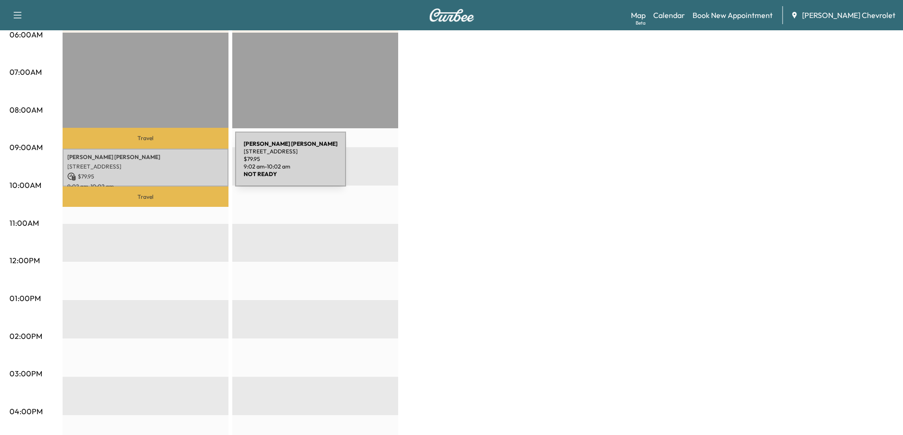
click at [164, 165] on p "[STREET_ADDRESS]" at bounding box center [145, 167] width 156 height 8
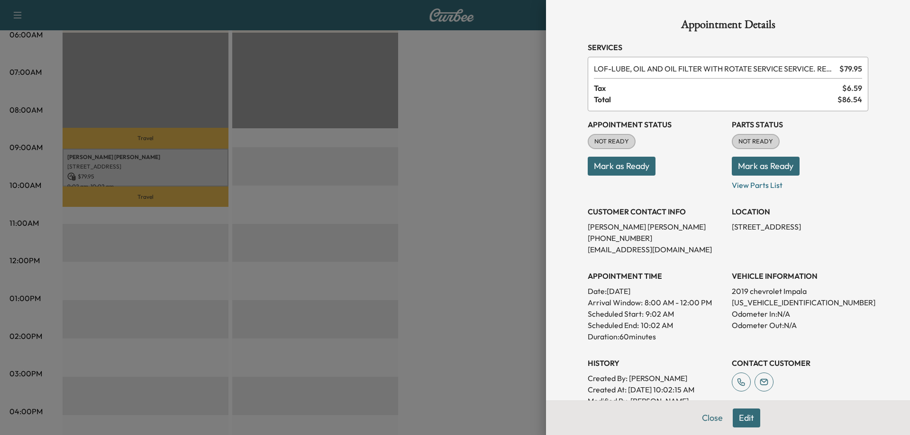
click at [738, 416] on button "Edit" at bounding box center [746, 418] width 27 height 19
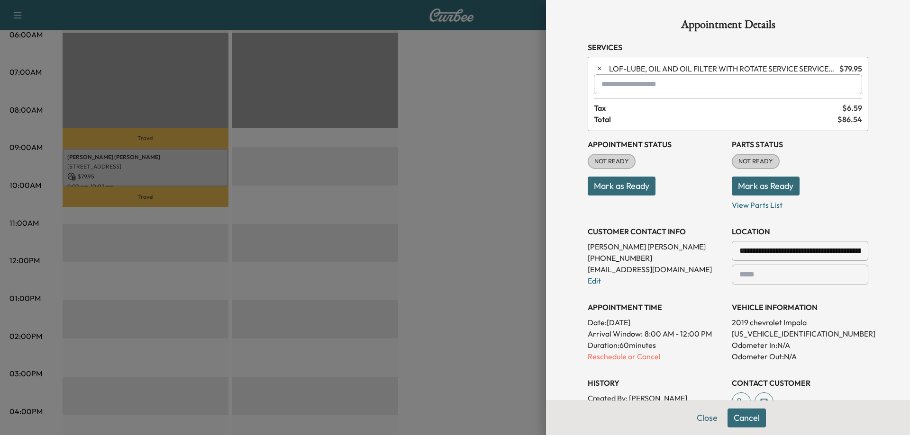
click at [633, 356] on p "Reschedule or Cancel" at bounding box center [656, 356] width 136 height 11
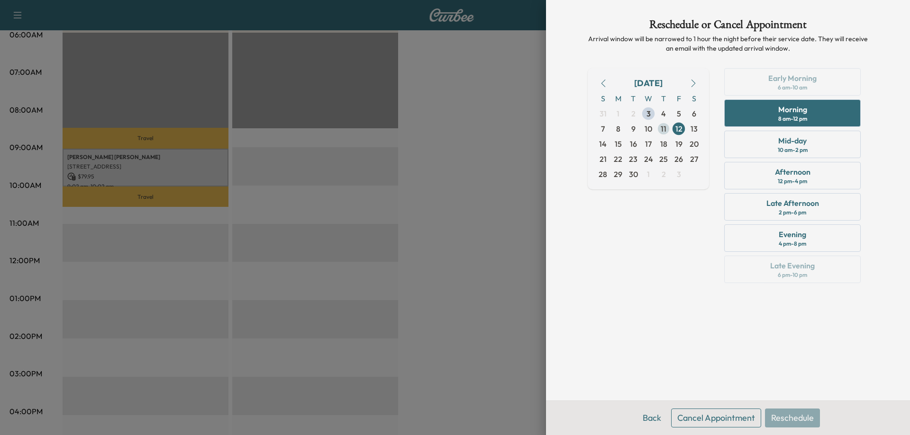
click at [662, 129] on span "11" at bounding box center [663, 128] width 6 height 11
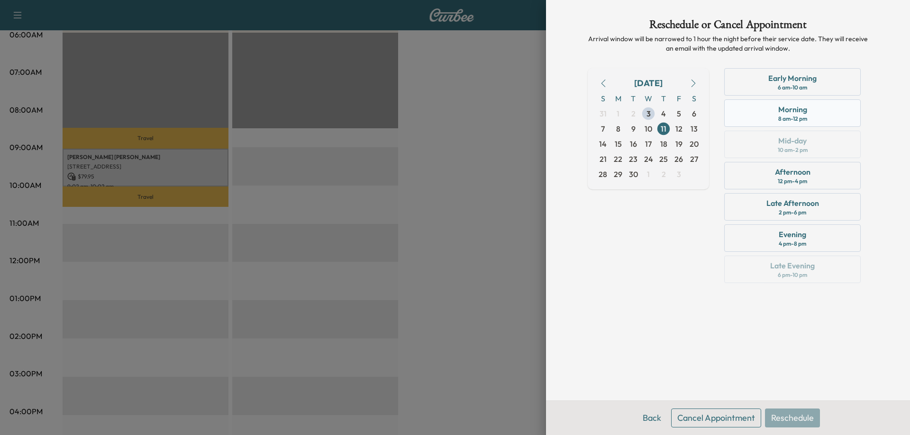
click at [760, 112] on div "Morning 8 am - 12 pm" at bounding box center [792, 112] width 136 height 27
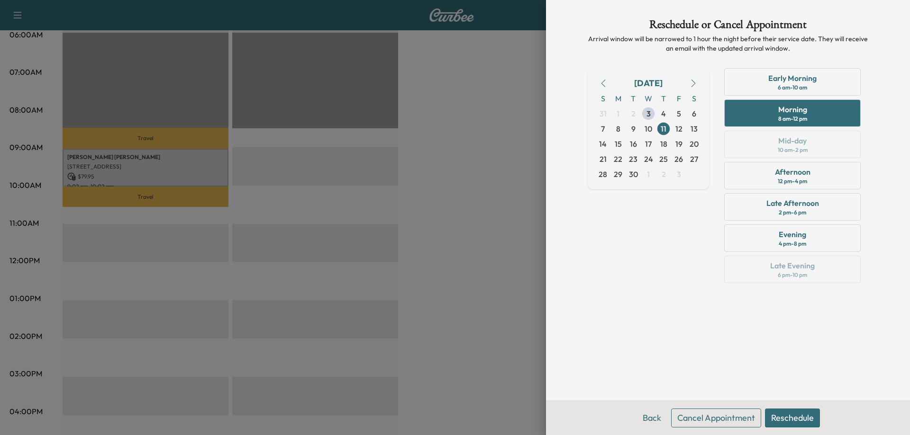
click at [793, 418] on button "Reschedule" at bounding box center [792, 418] width 55 height 19
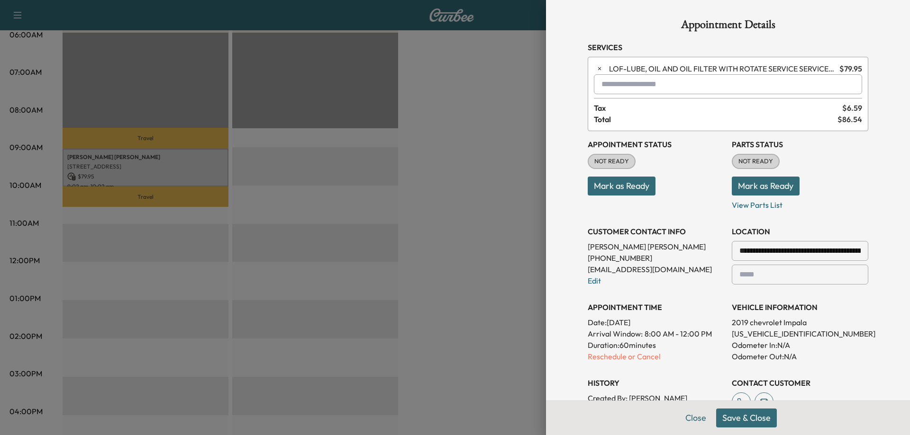
click at [727, 417] on button "Save & Close" at bounding box center [746, 418] width 61 height 19
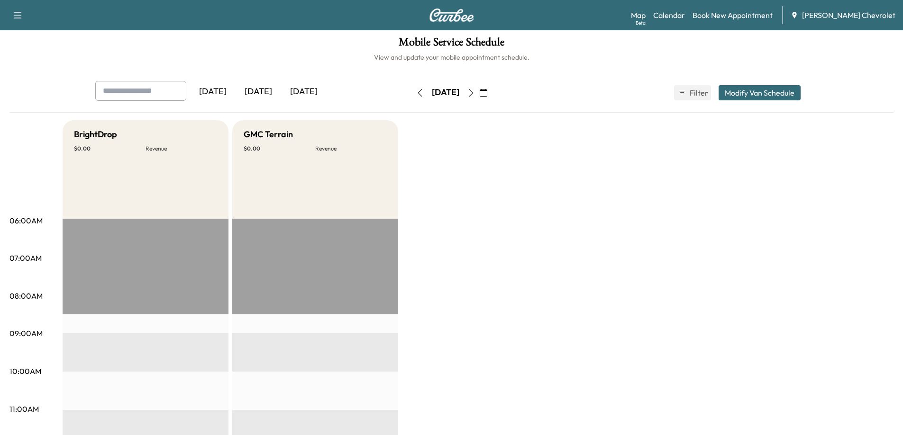
scroll to position [0, 0]
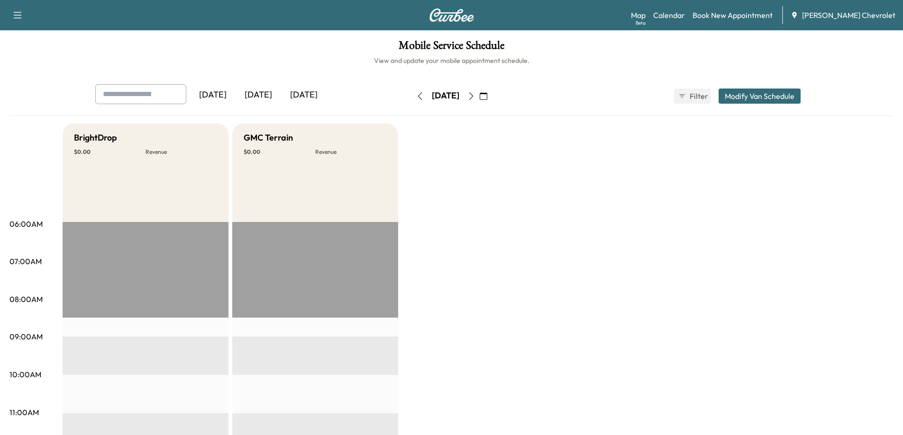
click at [412, 101] on button "button" at bounding box center [420, 96] width 16 height 15
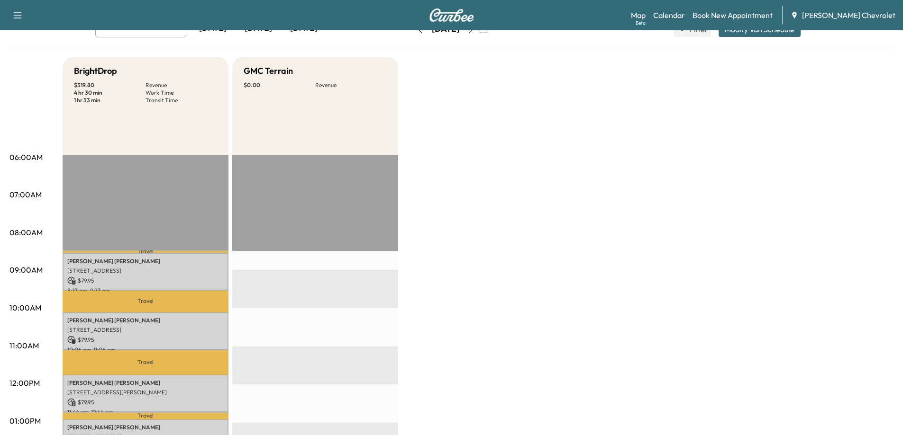
scroll to position [142, 0]
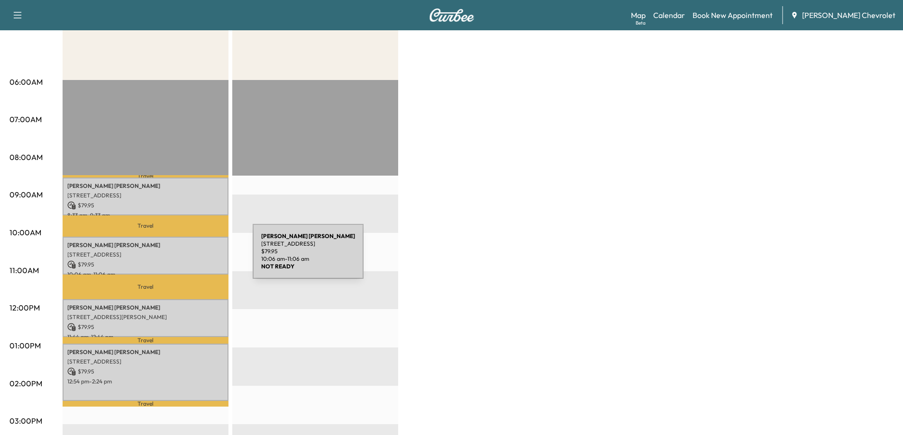
click at [181, 257] on div "[PERSON_NAME] [STREET_ADDRESS] $ 79.95 10:06 am - 11:06 am" at bounding box center [146, 256] width 166 height 38
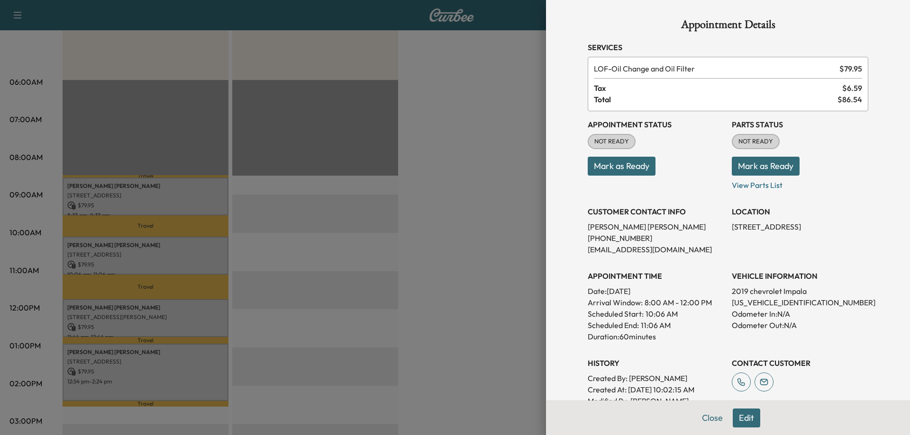
click at [506, 263] on div at bounding box center [455, 217] width 910 height 435
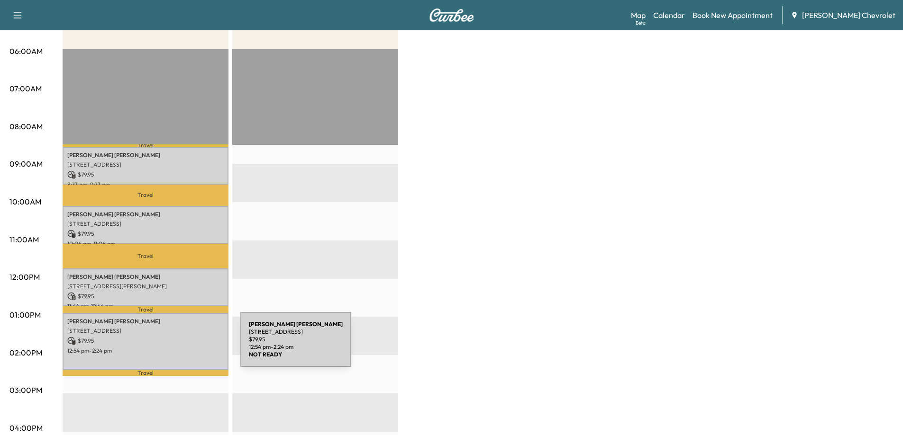
scroll to position [190, 0]
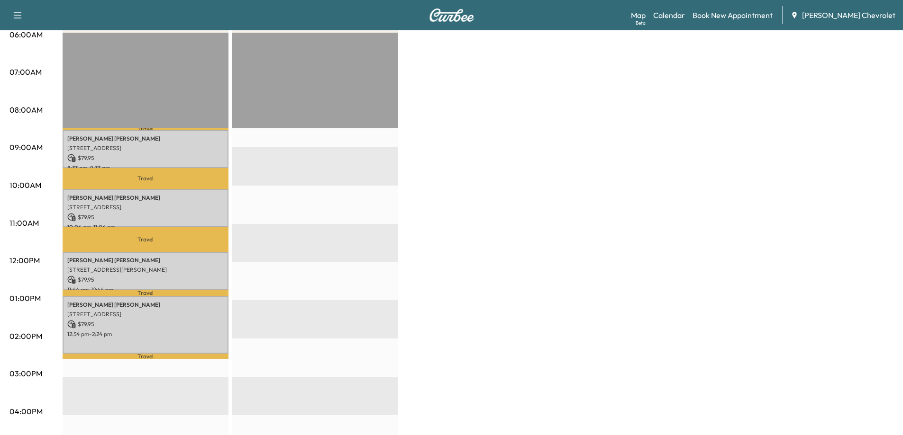
click at [449, 327] on div "BrightDrop $ 319.80 Revenue 4 hr 30 min Work Time 1 hr 33 min Transit Time Trav…" at bounding box center [478, 289] width 831 height 711
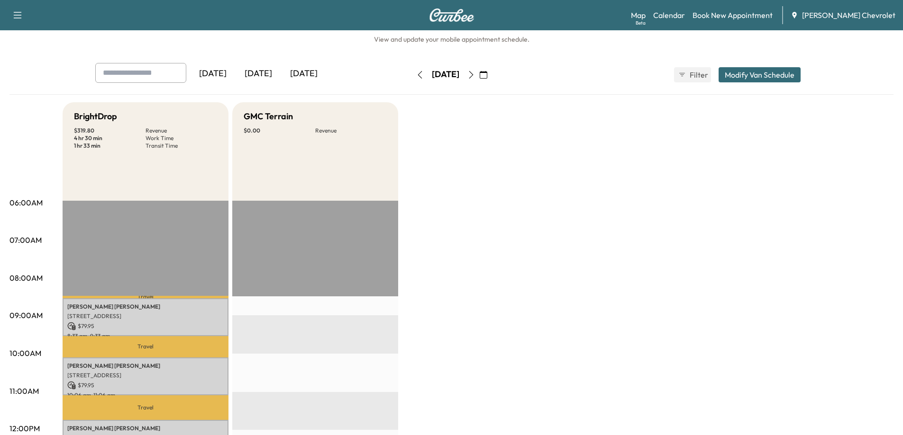
scroll to position [0, 0]
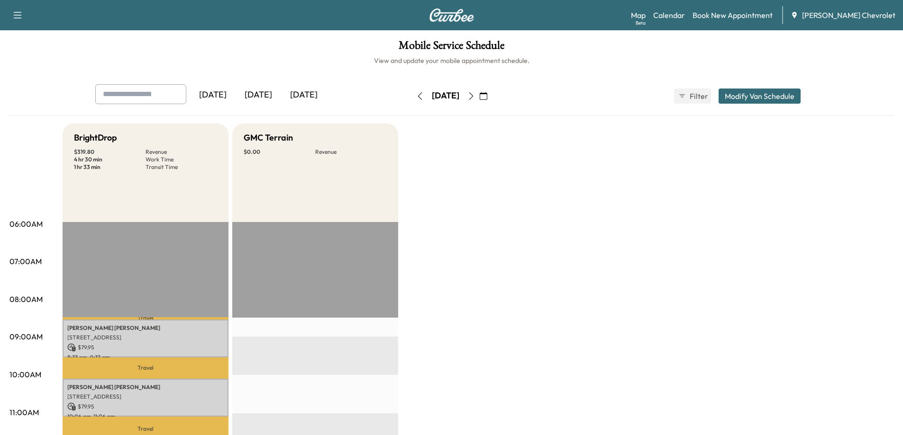
click at [141, 91] on input "text" at bounding box center [140, 94] width 91 height 20
type input "*****"
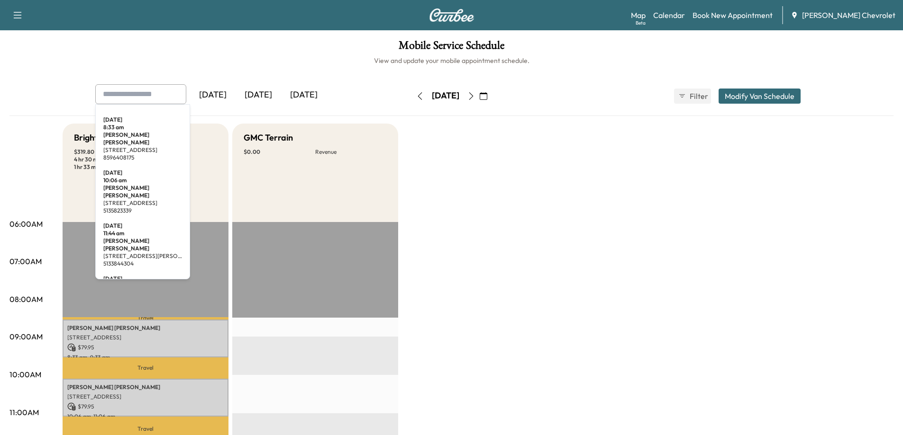
click at [140, 97] on input "text" at bounding box center [140, 94] width 91 height 20
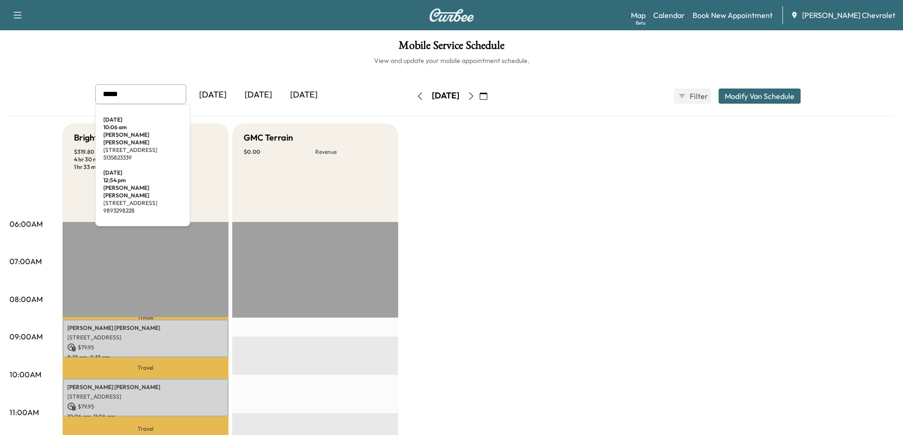
type input "******"
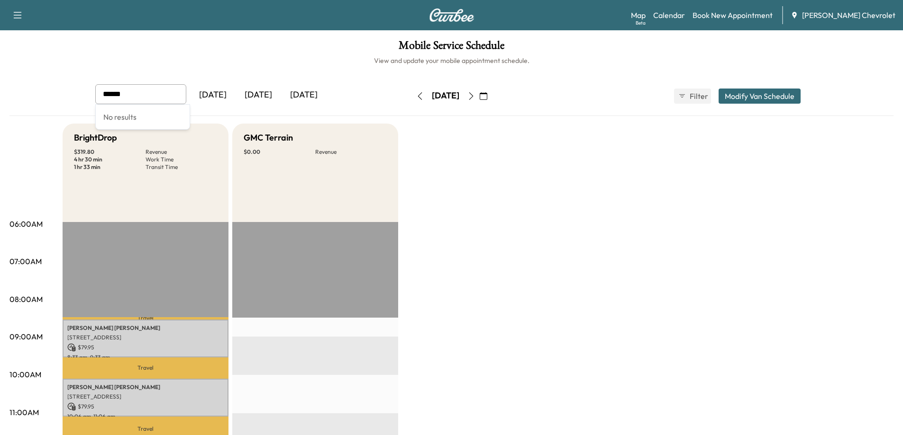
drag, startPoint x: 138, startPoint y: 93, endPoint x: 43, endPoint y: 97, distance: 95.8
click at [43, 97] on div "****** [DATE] [DATE] [DATE] [DATE] September 2025 S M T W T F S 31 1 2 3 4 5 6 …" at bounding box center [451, 100] width 884 height 32
click at [739, 18] on link "Book New Appointment" at bounding box center [732, 14] width 80 height 11
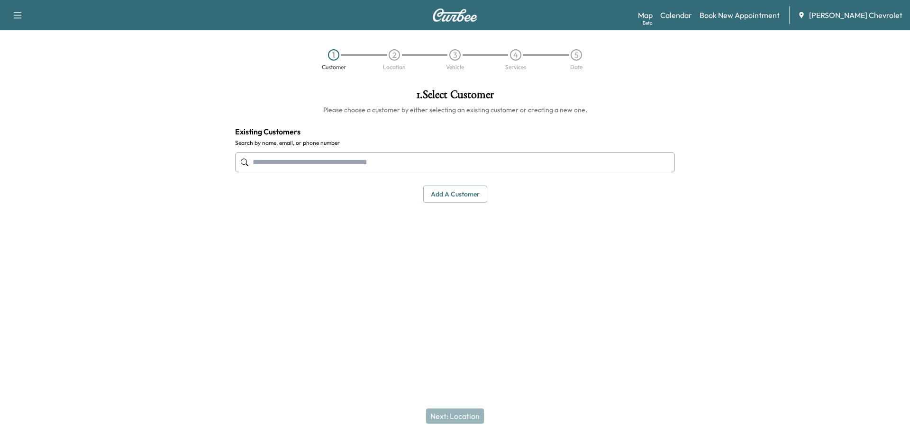
click at [470, 155] on input "text" at bounding box center [455, 163] width 440 height 20
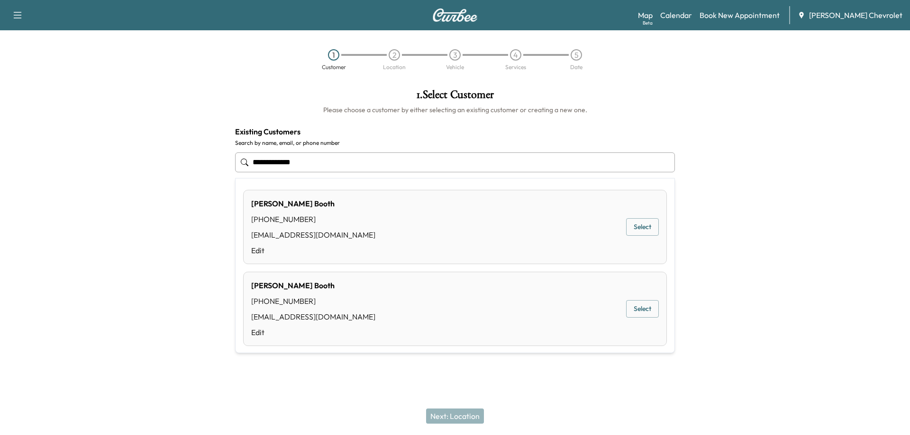
click at [634, 232] on button "Select" at bounding box center [642, 227] width 33 height 18
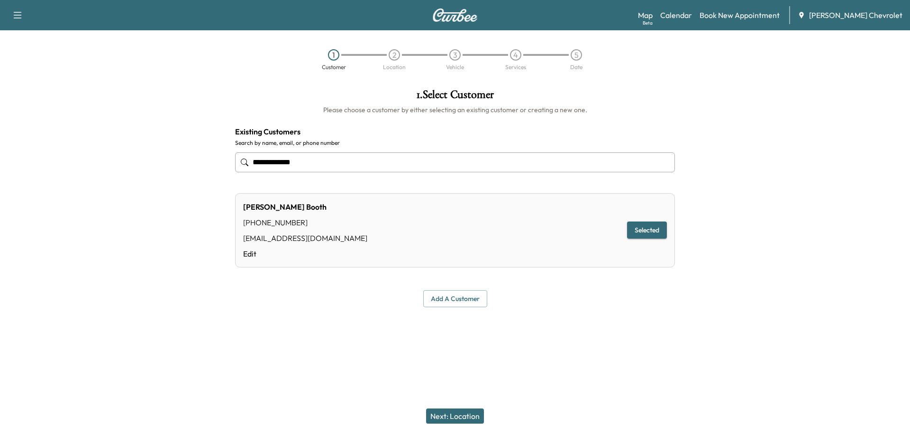
type input "**********"
click at [445, 414] on button "Next: Location" at bounding box center [455, 416] width 58 height 15
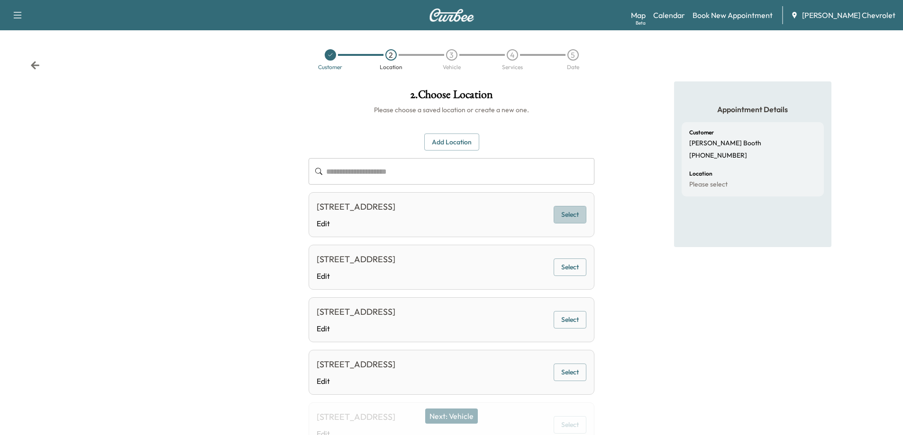
click at [572, 217] on button "Select" at bounding box center [569, 215] width 33 height 18
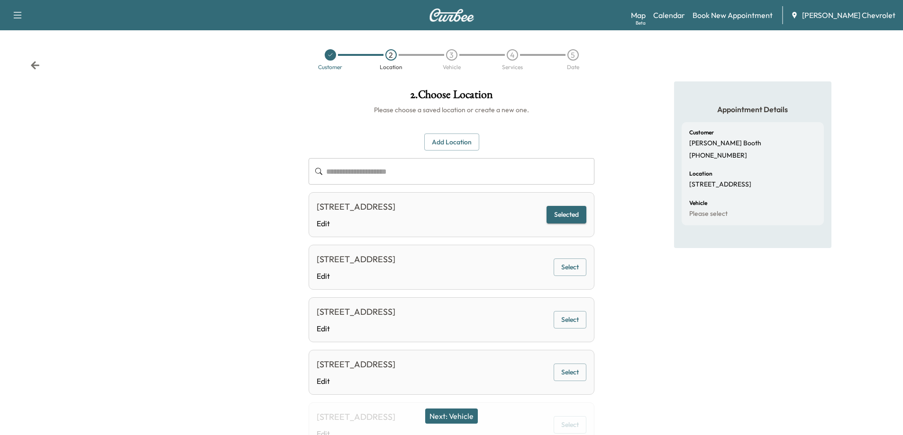
click at [461, 416] on button "Next: Vehicle" at bounding box center [451, 416] width 53 height 15
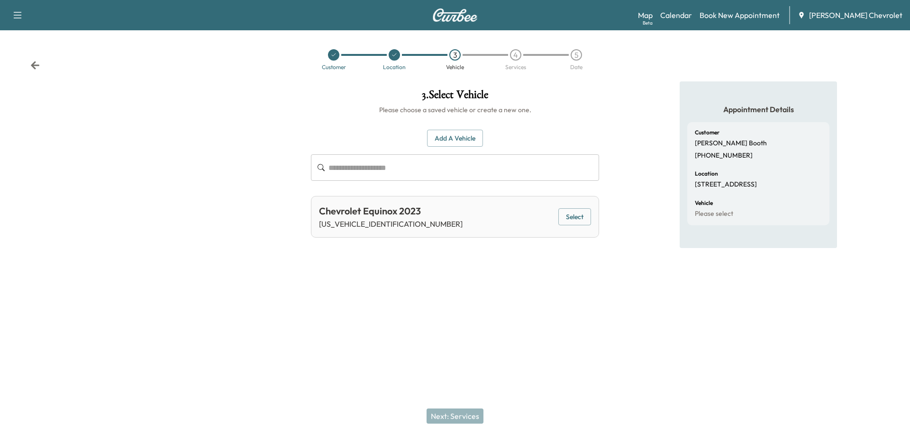
click at [578, 217] on button "Select" at bounding box center [574, 217] width 33 height 18
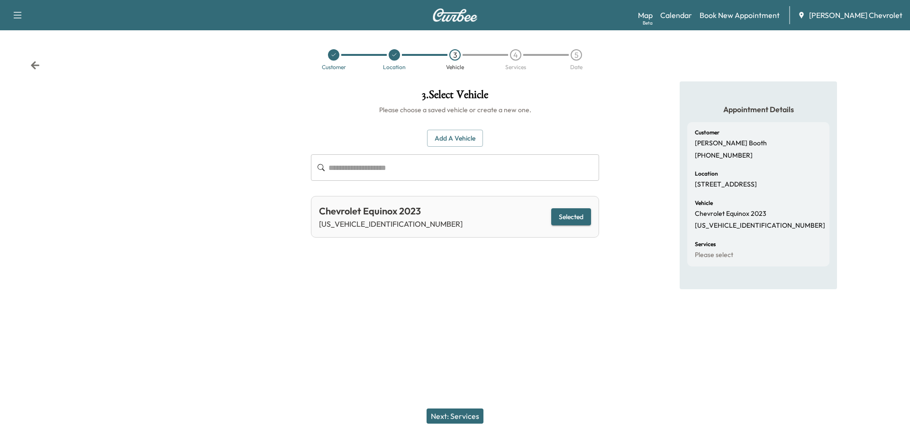
click at [447, 422] on button "Next: Services" at bounding box center [454, 416] width 57 height 15
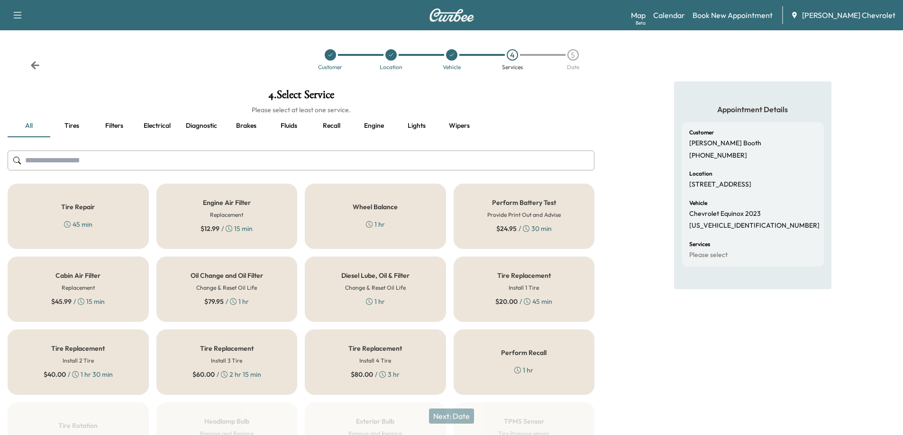
click at [236, 310] on div "Oil Change and Oil Filter Change & Reset Oil Life $ 79.95 / 1 hr" at bounding box center [226, 289] width 141 height 65
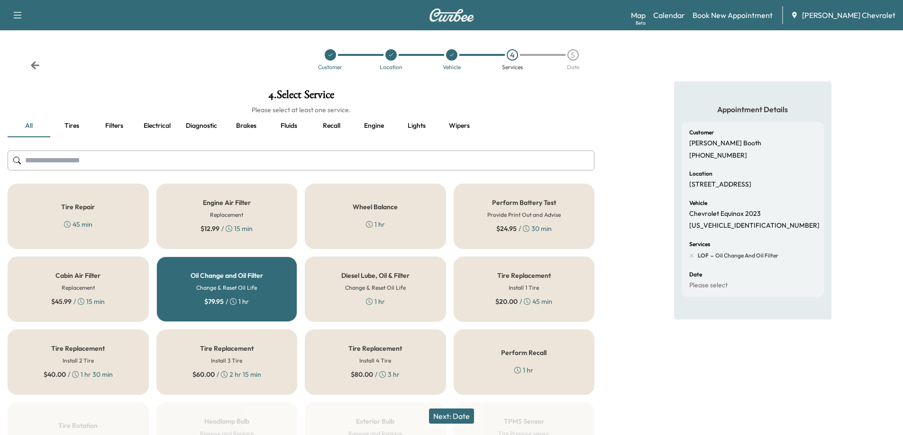
click at [443, 417] on button "Next: Date" at bounding box center [451, 416] width 45 height 15
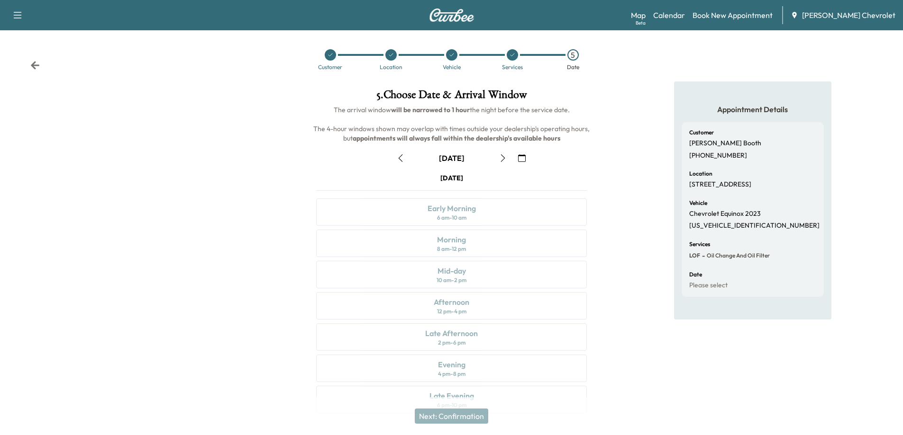
click at [503, 159] on icon "button" at bounding box center [502, 158] width 4 height 8
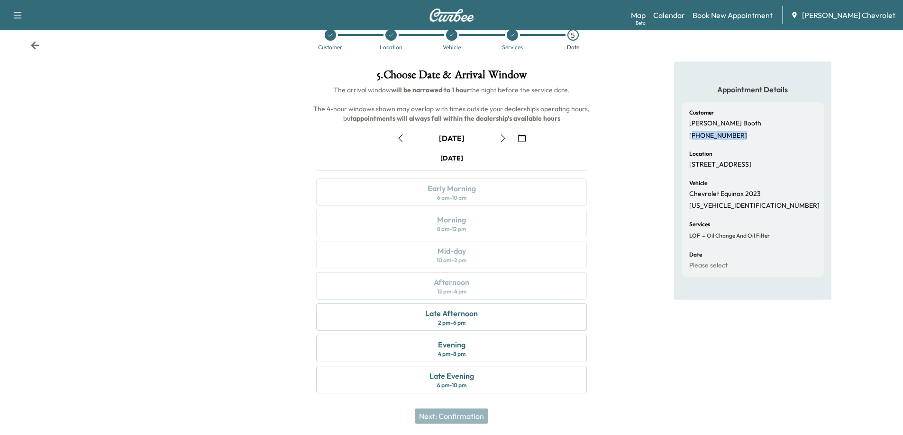
drag, startPoint x: 735, startPoint y: 134, endPoint x: 690, endPoint y: 136, distance: 45.1
click at [690, 136] on div "Customer [PERSON_NAME] [PHONE_NUMBER]" at bounding box center [752, 125] width 127 height 30
copy p "513) 675-4557"
click at [500, 137] on icon "button" at bounding box center [503, 139] width 8 height 8
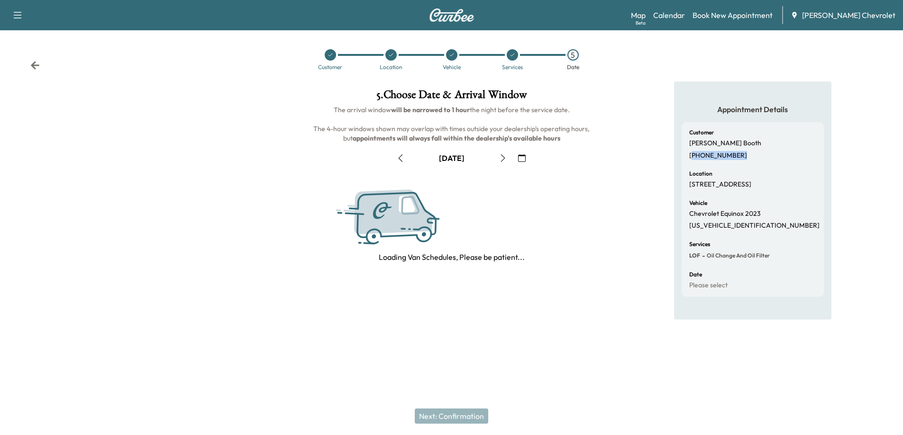
scroll to position [0, 0]
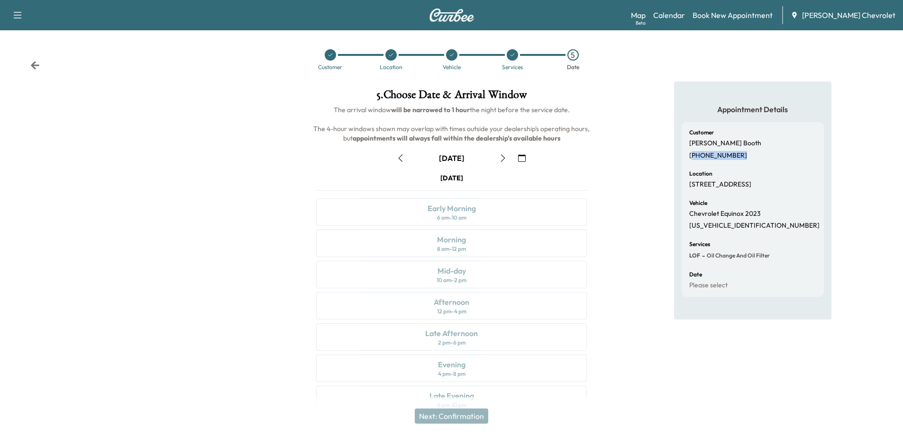
click at [502, 160] on icon "button" at bounding box center [503, 158] width 8 height 8
click at [503, 160] on icon "button" at bounding box center [502, 158] width 4 height 8
click at [393, 54] on icon at bounding box center [391, 55] width 4 height 3
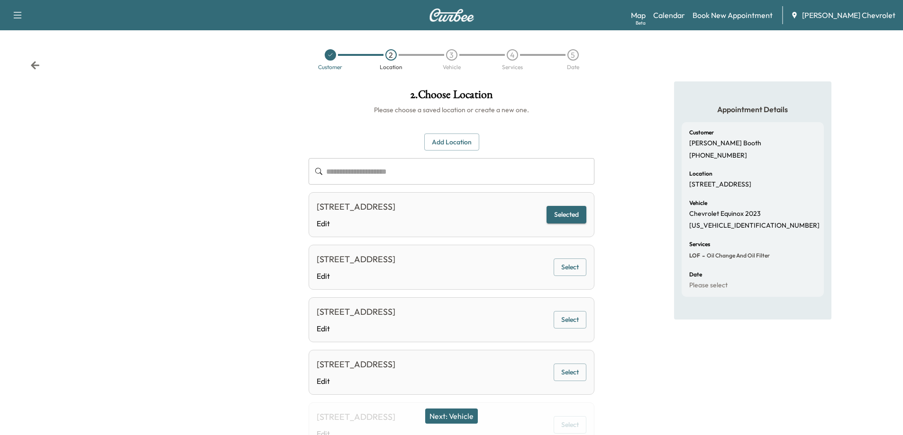
click at [454, 418] on button "Next: Vehicle" at bounding box center [451, 416] width 53 height 15
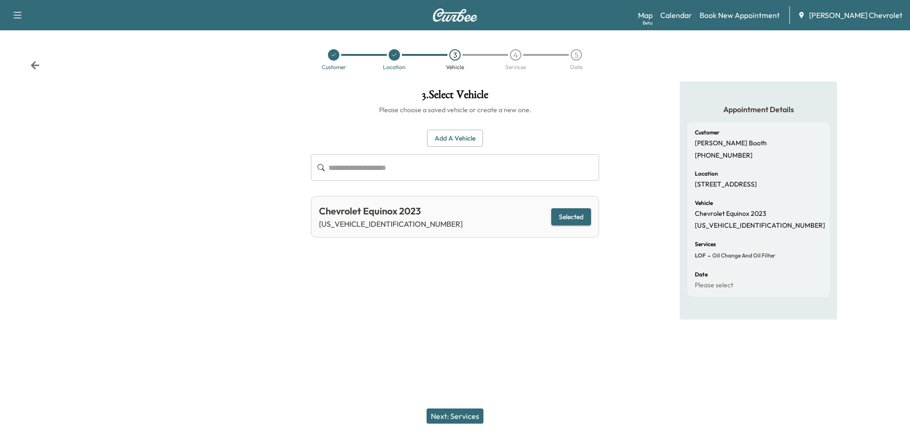
click at [454, 418] on button "Next: Services" at bounding box center [454, 416] width 57 height 15
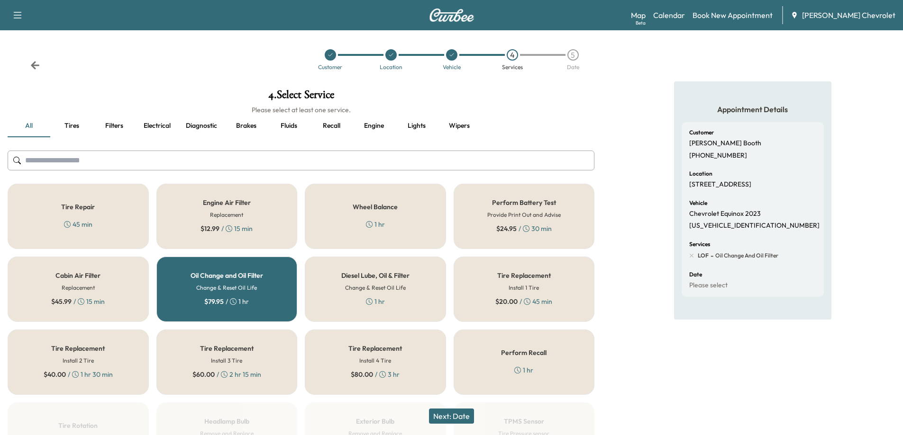
click at [456, 414] on button "Next: Date" at bounding box center [451, 416] width 45 height 15
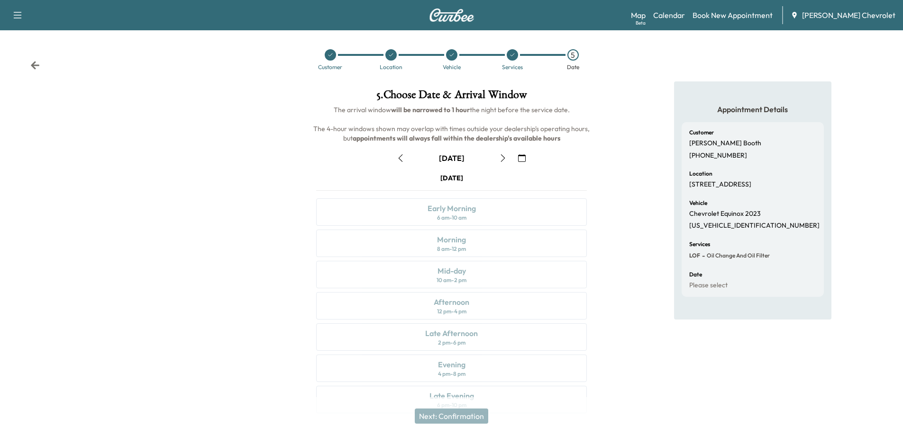
click at [505, 160] on icon "button" at bounding box center [503, 158] width 8 height 8
click at [500, 159] on icon "button" at bounding box center [503, 158] width 8 height 8
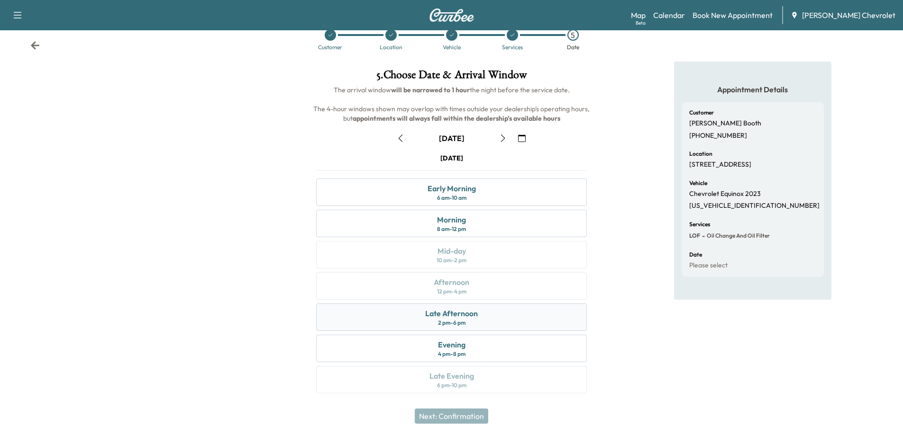
click at [470, 326] on div "Late Afternoon 2 pm - 6 pm" at bounding box center [451, 317] width 271 height 27
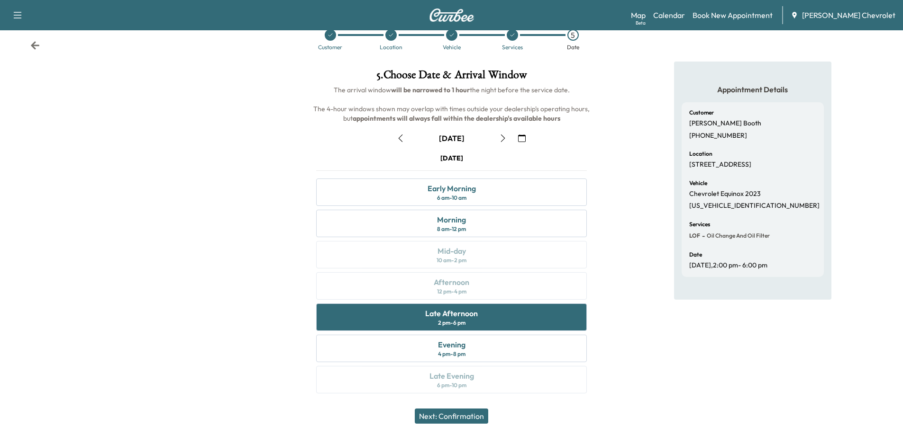
click at [463, 414] on button "Next: Confirmation" at bounding box center [451, 416] width 73 height 15
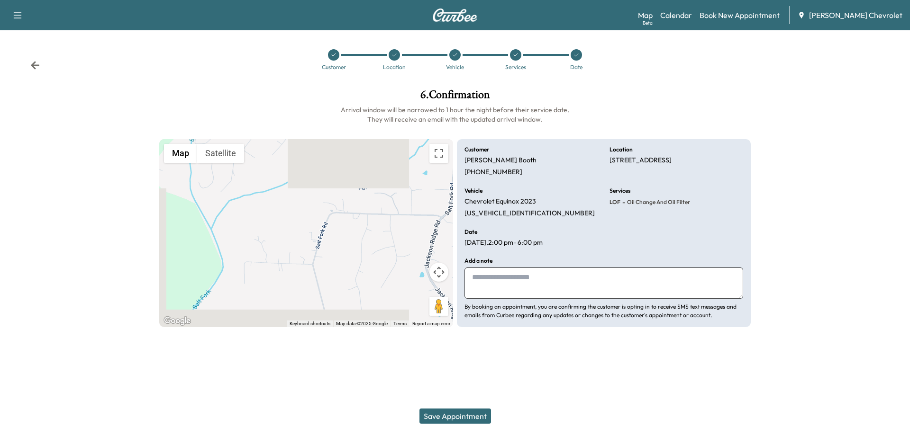
click at [476, 416] on button "Save Appointment" at bounding box center [455, 416] width 72 height 15
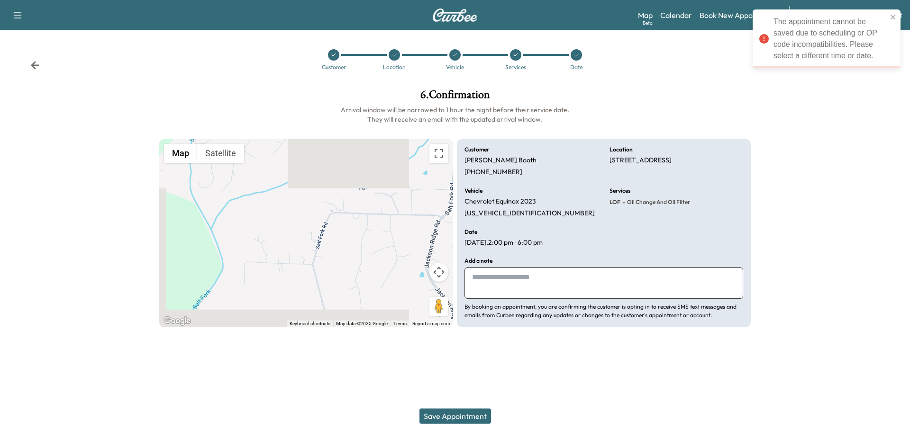
click at [456, 411] on button "Save Appointment" at bounding box center [455, 416] width 72 height 15
click at [573, 60] on div at bounding box center [575, 54] width 11 height 11
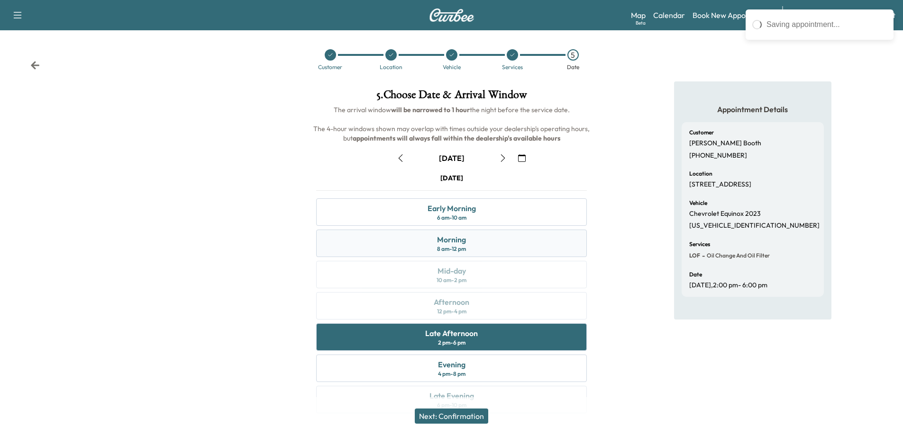
click at [476, 244] on div "Morning 8 am - 12 pm" at bounding box center [451, 243] width 271 height 27
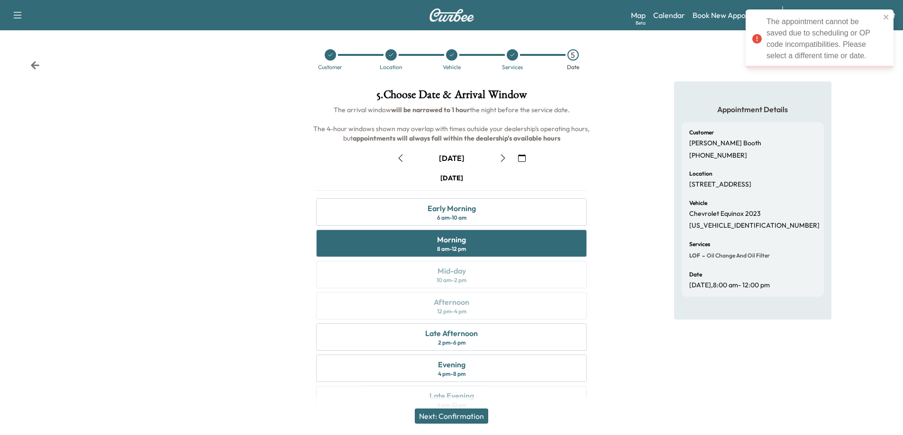
click at [456, 416] on button "Next: Confirmation" at bounding box center [451, 416] width 73 height 15
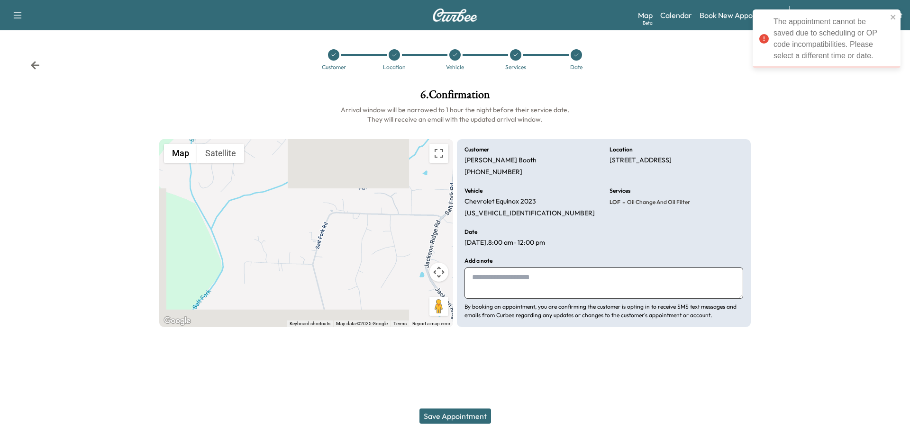
click at [456, 416] on button "Save Appointment" at bounding box center [455, 416] width 72 height 15
click at [572, 60] on div at bounding box center [576, 54] width 61 height 11
click at [575, 57] on icon at bounding box center [576, 55] width 6 height 6
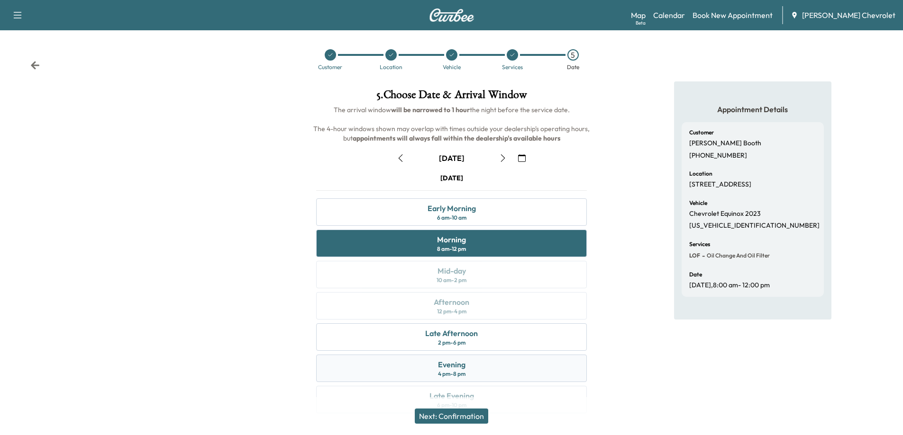
click at [467, 369] on div "Evening 4 pm - 8 pm" at bounding box center [451, 368] width 271 height 27
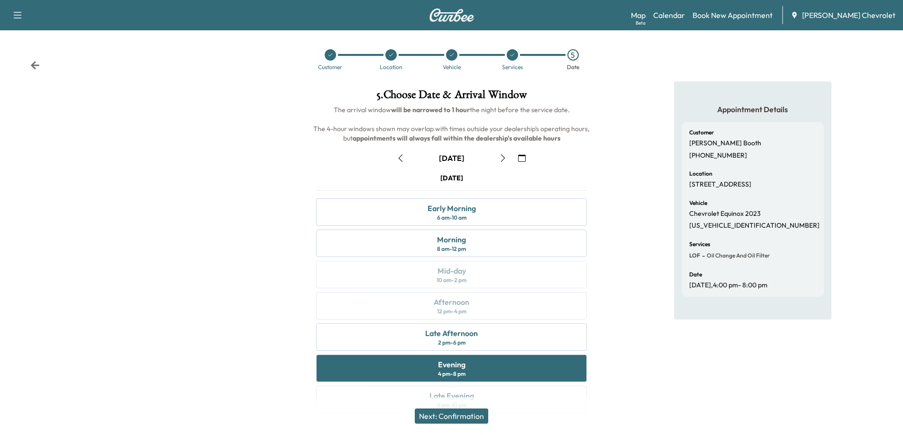
click at [464, 417] on button "Next: Confirmation" at bounding box center [451, 416] width 73 height 15
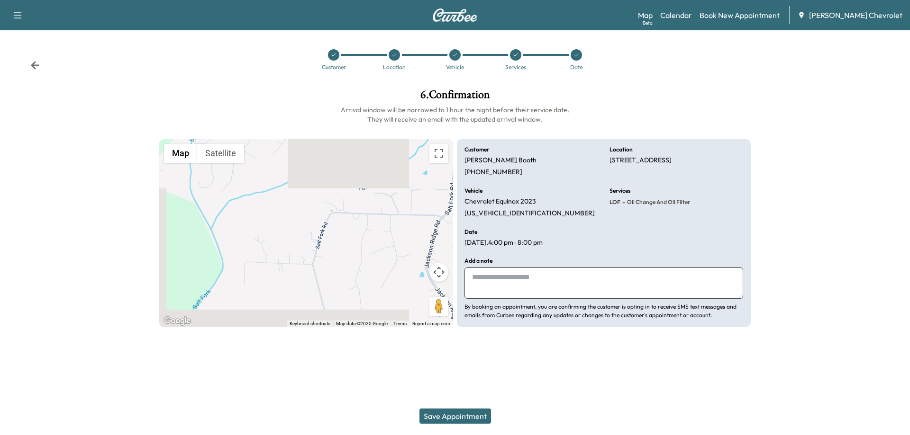
click at [464, 417] on button "Save Appointment" at bounding box center [455, 416] width 72 height 15
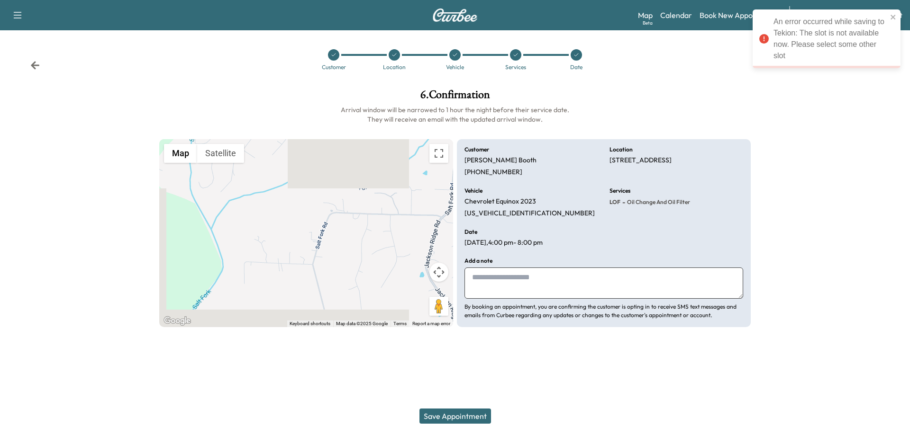
click at [572, 57] on div at bounding box center [575, 54] width 11 height 11
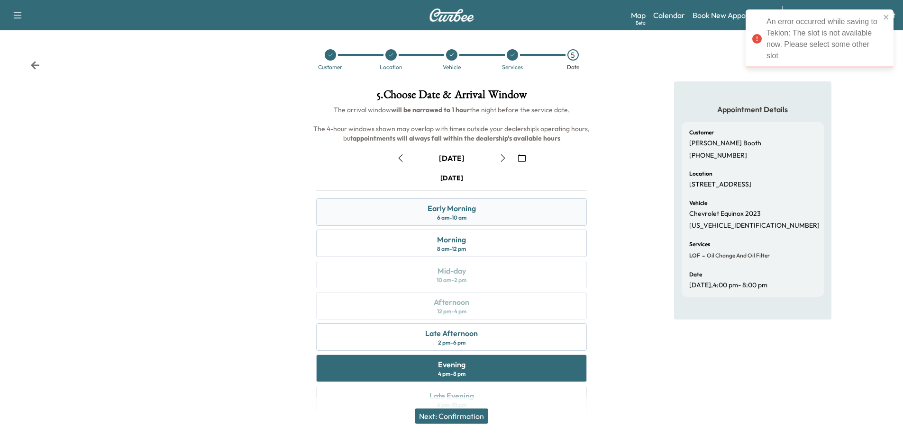
click at [480, 213] on div "Early Morning 6 am - 10 am" at bounding box center [451, 212] width 271 height 27
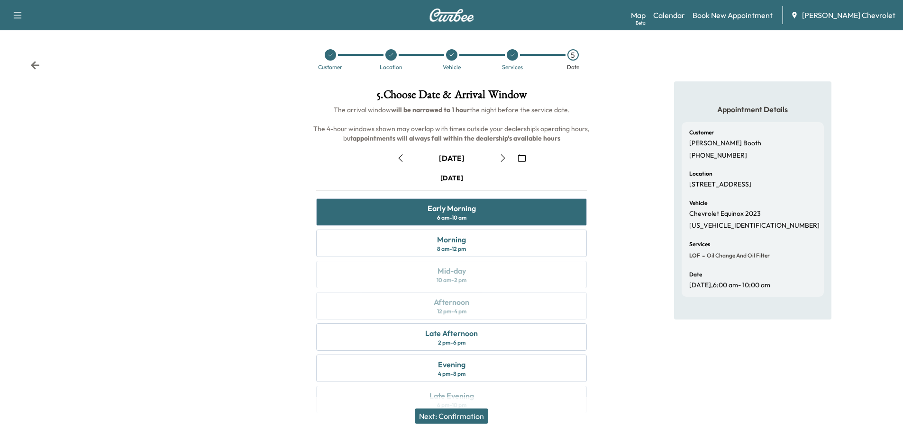
click at [464, 413] on button "Next: Confirmation" at bounding box center [451, 416] width 73 height 15
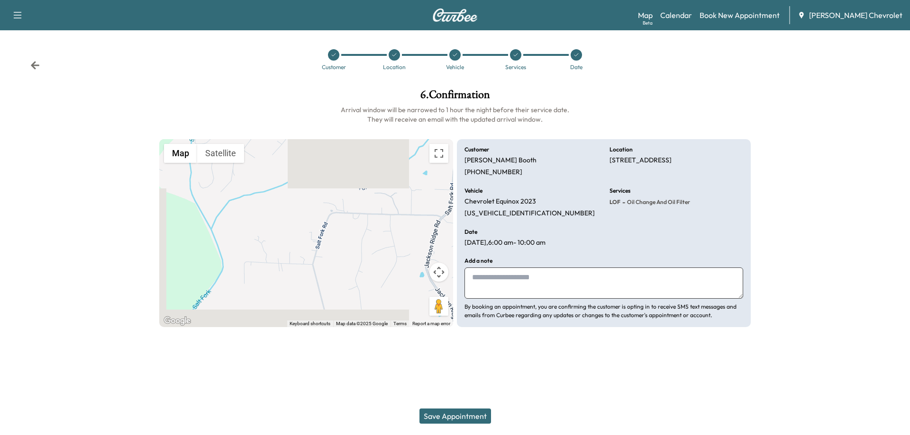
click at [464, 413] on button "Save Appointment" at bounding box center [455, 416] width 72 height 15
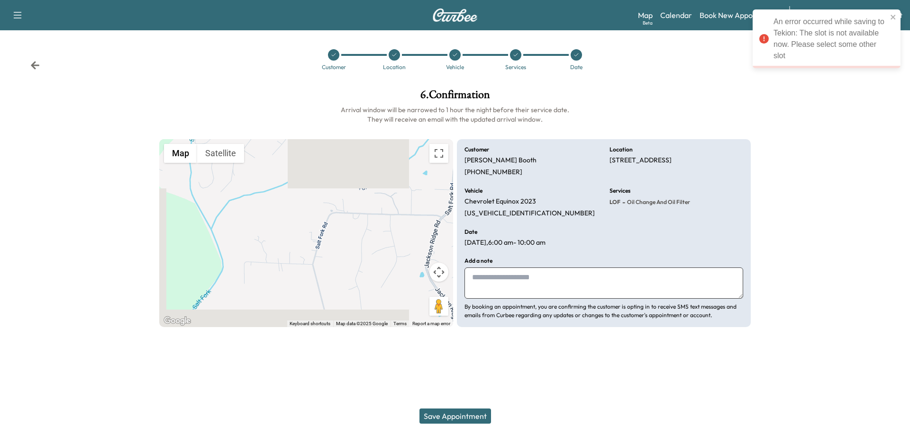
click at [579, 58] on div at bounding box center [575, 54] width 11 height 11
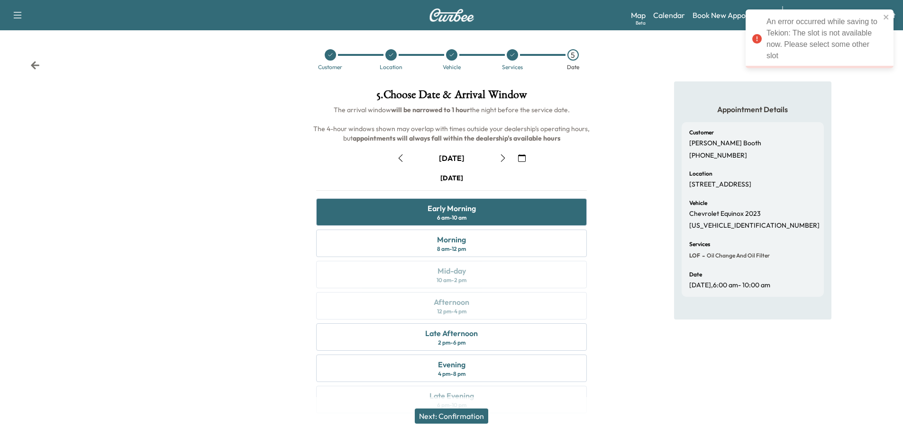
click at [501, 158] on icon "button" at bounding box center [503, 158] width 8 height 8
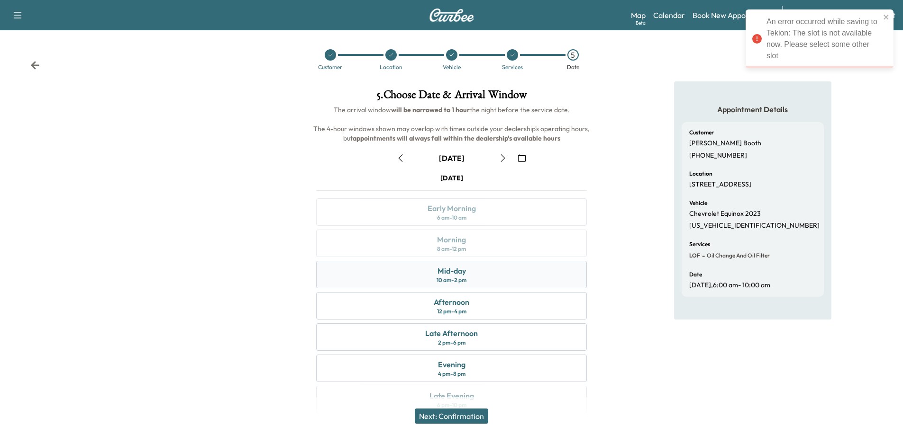
click at [466, 281] on div "10 am - 2 pm" at bounding box center [451, 281] width 30 height 8
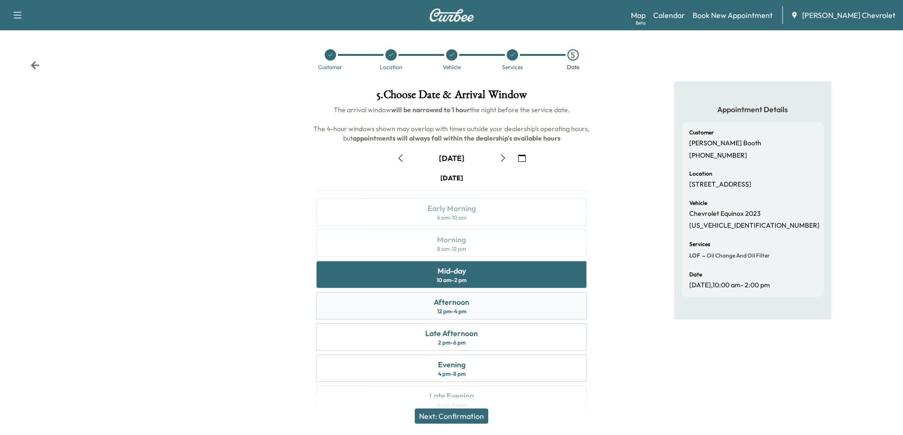
drag, startPoint x: 454, startPoint y: 416, endPoint x: 513, endPoint y: 299, distance: 130.5
click at [513, 299] on div "5 . Choose Date & Arrival Window The arrival window will be narrowed to 1 hour …" at bounding box center [451, 253] width 301 height 344
click at [463, 337] on div "Late Afternoon" at bounding box center [451, 333] width 53 height 11
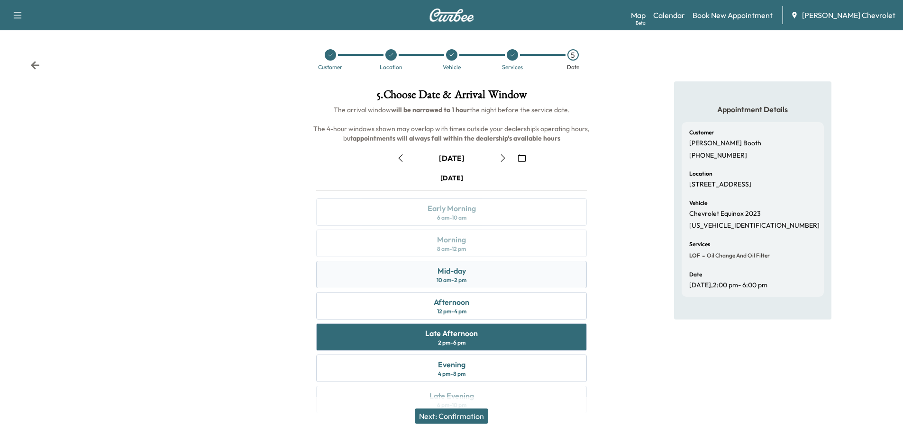
click at [464, 283] on div "10 am - 2 pm" at bounding box center [451, 281] width 30 height 8
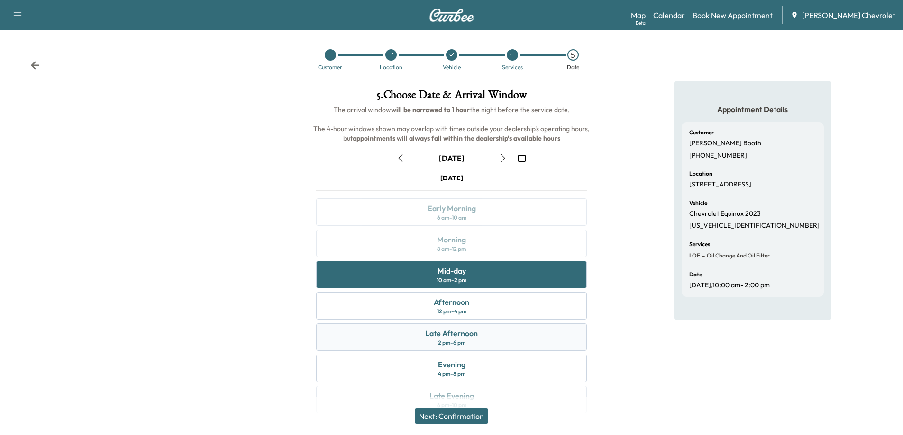
drag, startPoint x: 457, startPoint y: 419, endPoint x: 468, endPoint y: 350, distance: 70.5
click at [469, 357] on div "5 . Choose Date & Arrival Window The arrival window will be narrowed to 1 hour …" at bounding box center [451, 253] width 301 height 344
click at [468, 344] on div "Late Afternoon 2 pm - 6 pm" at bounding box center [451, 337] width 271 height 27
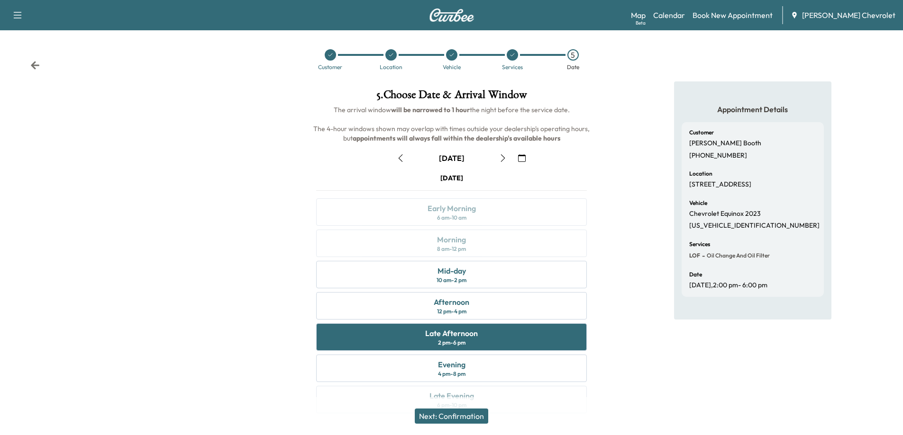
click at [463, 418] on button "Next: Confirmation" at bounding box center [451, 416] width 73 height 15
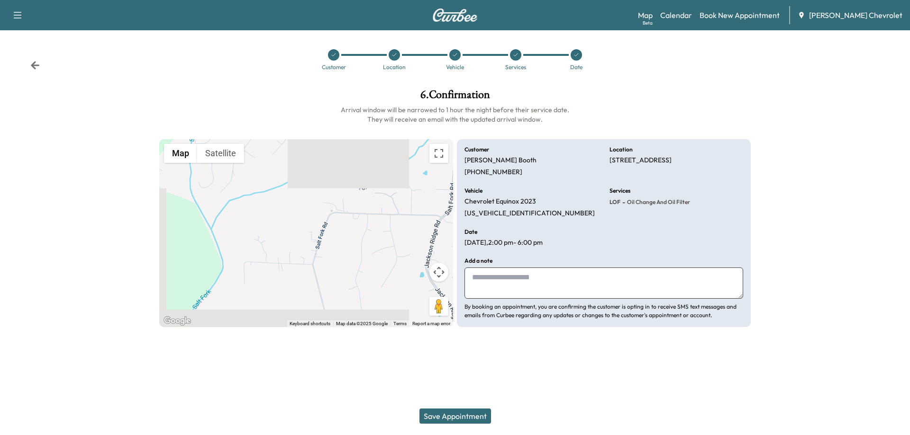
click at [460, 416] on button "Save Appointment" at bounding box center [455, 416] width 72 height 15
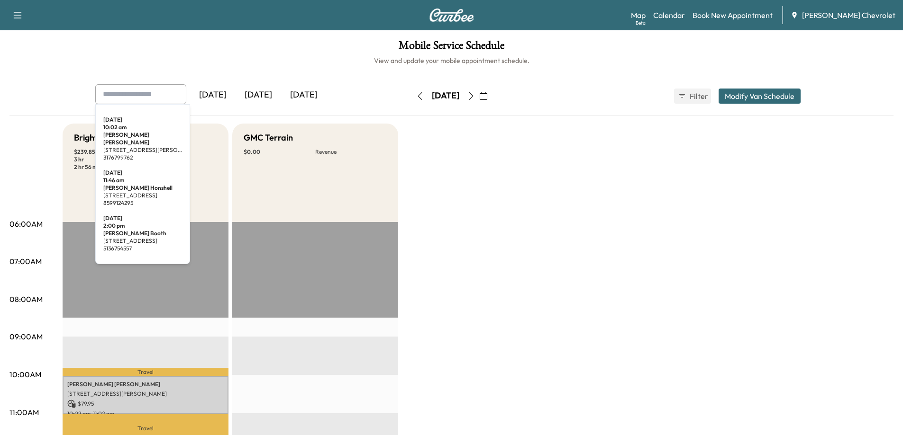
click at [163, 101] on input "text" at bounding box center [140, 94] width 91 height 20
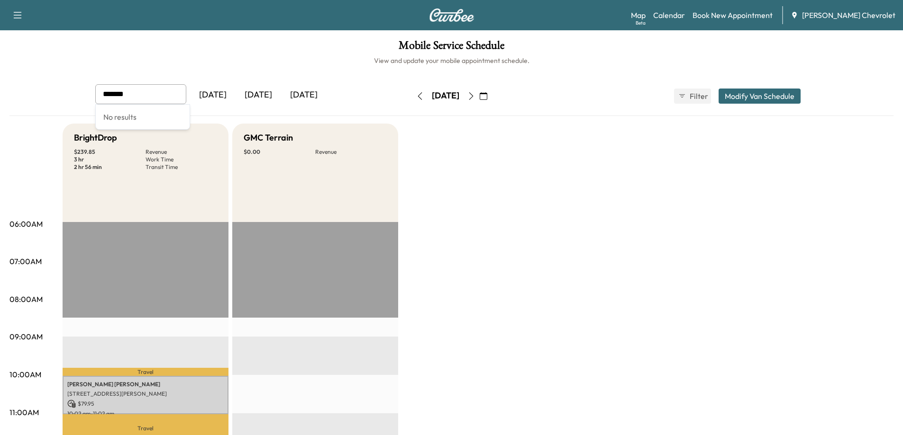
click at [163, 93] on input "*******" at bounding box center [140, 94] width 91 height 20
type input "*******"
click at [416, 97] on icon "button" at bounding box center [420, 96] width 8 height 8
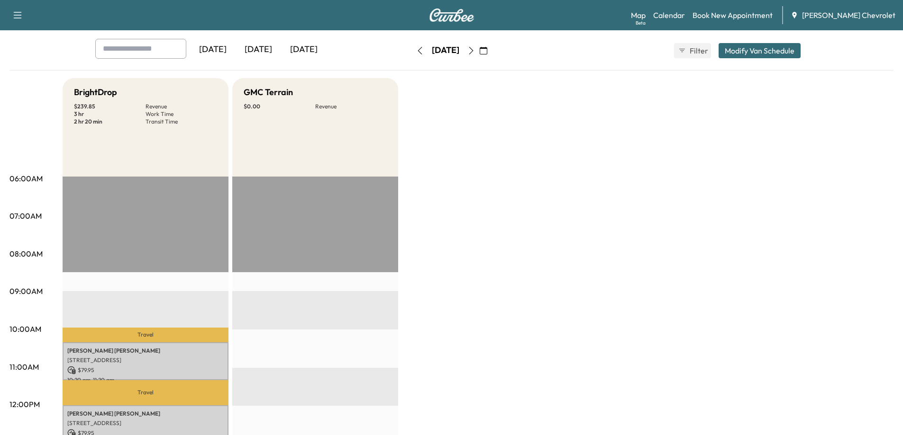
scroll to position [47, 0]
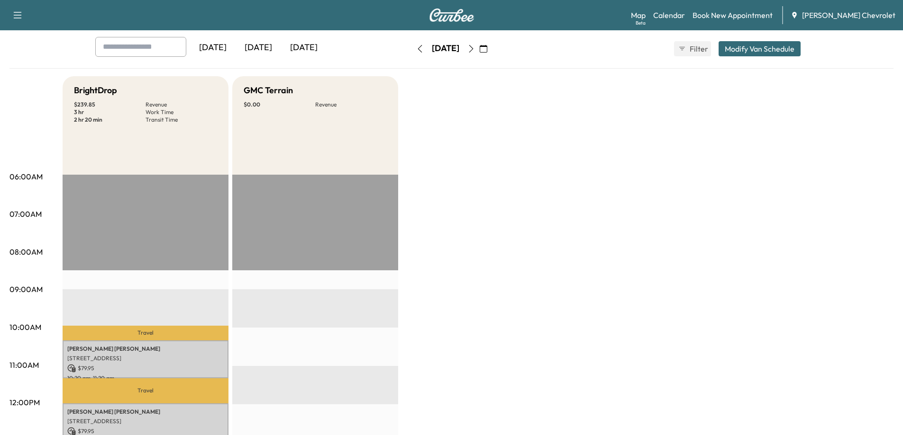
click at [270, 50] on div "[DATE]" at bounding box center [257, 48] width 45 height 22
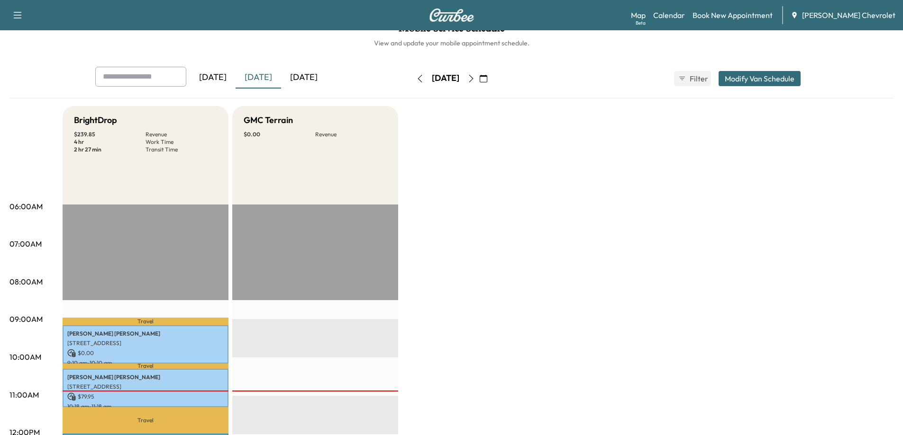
scroll to position [47, 0]
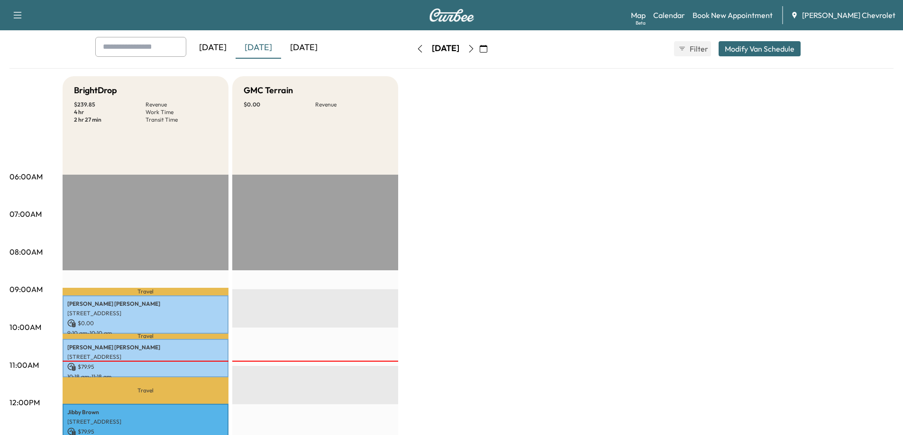
click at [475, 47] on icon "button" at bounding box center [471, 49] width 8 height 8
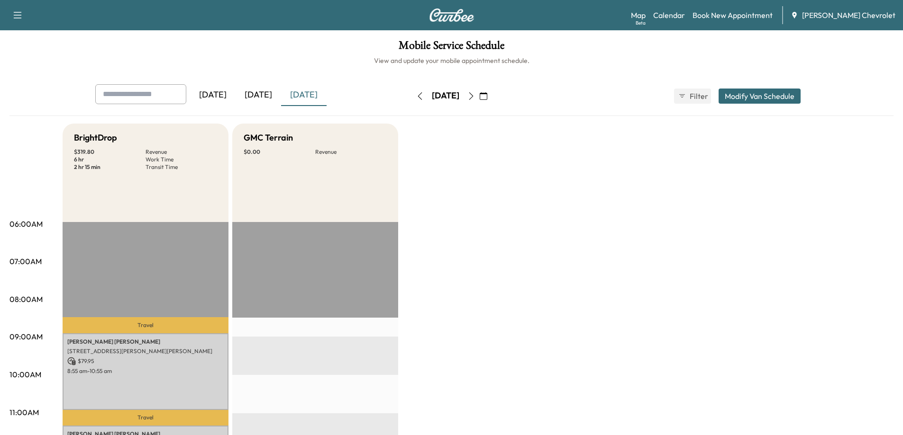
scroll to position [47, 0]
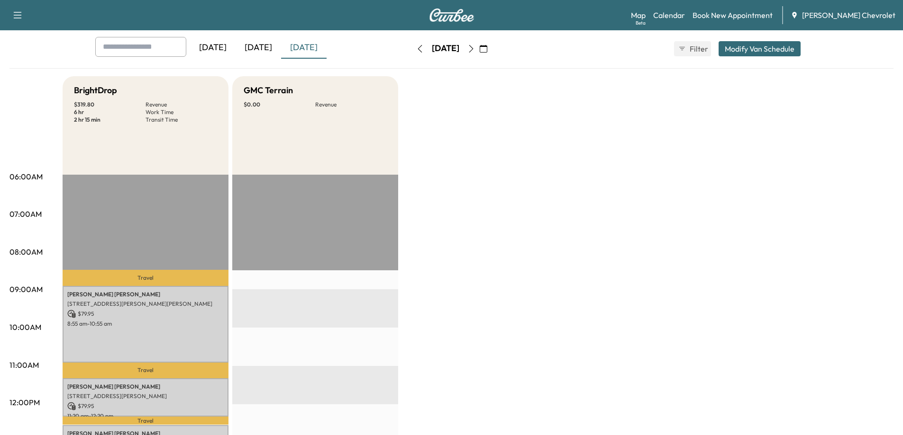
click at [475, 49] on icon "button" at bounding box center [471, 49] width 8 height 8
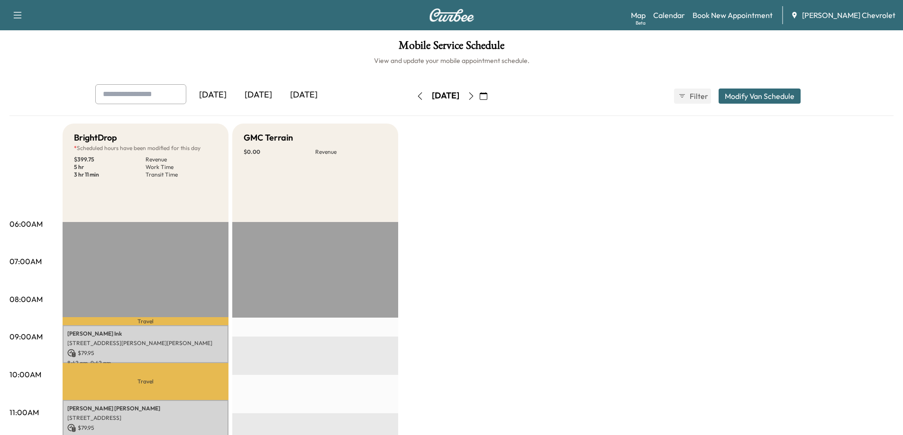
click at [416, 97] on icon "button" at bounding box center [420, 96] width 8 height 8
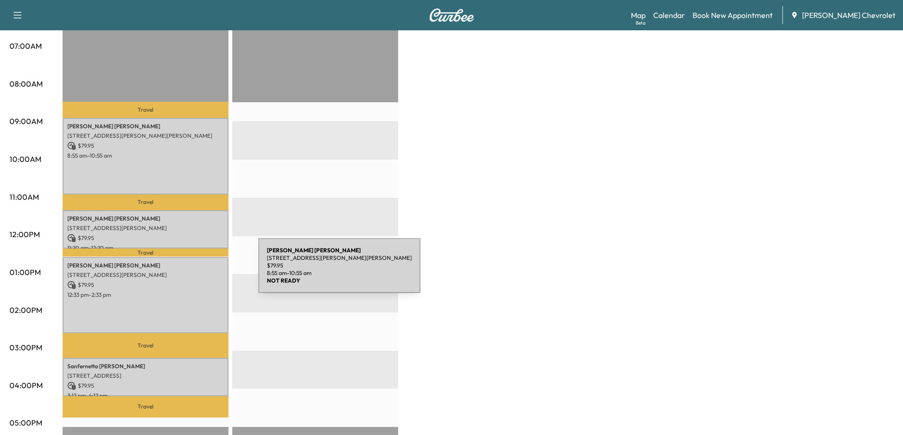
scroll to position [237, 0]
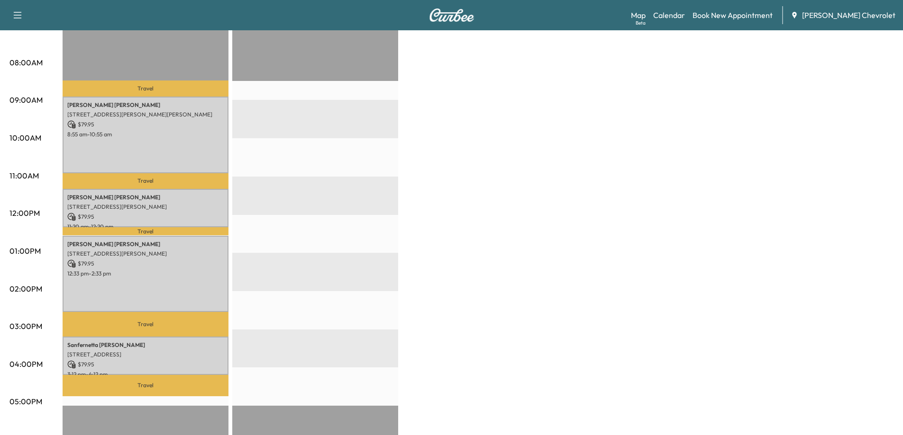
click at [453, 283] on div "BrightDrop $ 319.80 Revenue 6 hr Work Time 2 hr 15 min Transit Time Travel [PER…" at bounding box center [478, 242] width 831 height 711
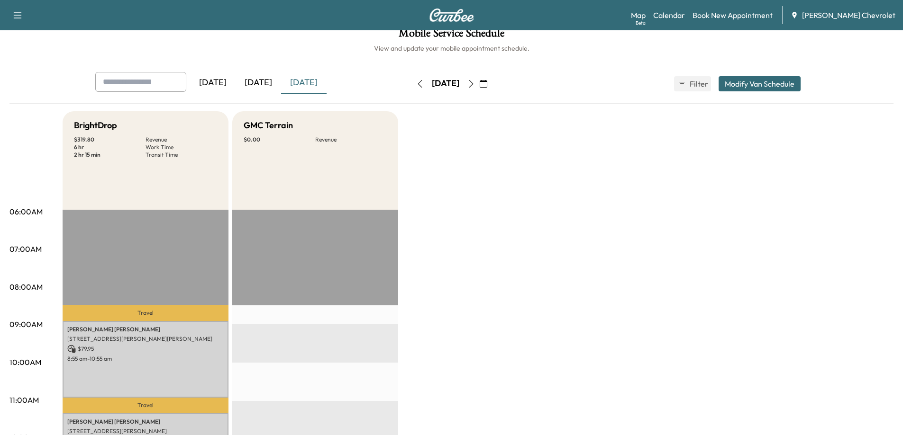
scroll to position [47, 0]
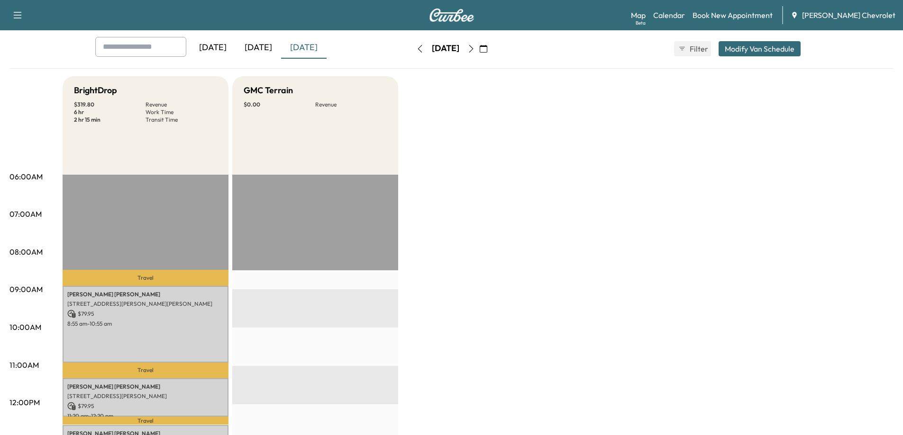
click at [475, 52] on icon "button" at bounding box center [471, 49] width 8 height 8
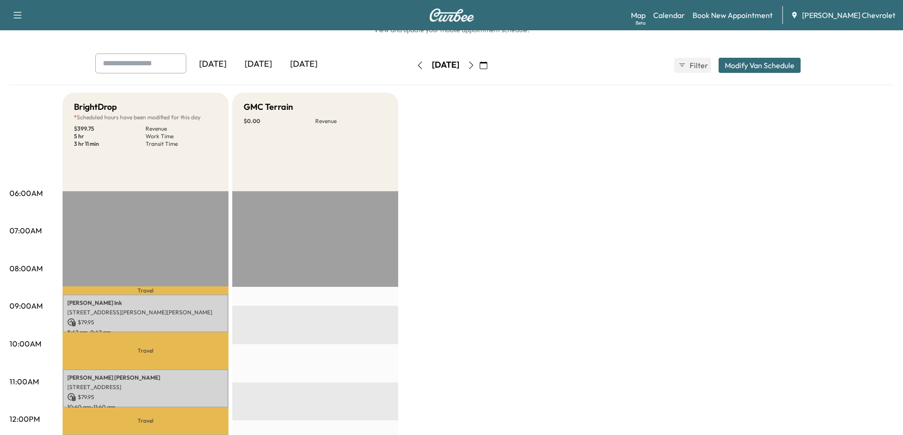
scroll to position [47, 0]
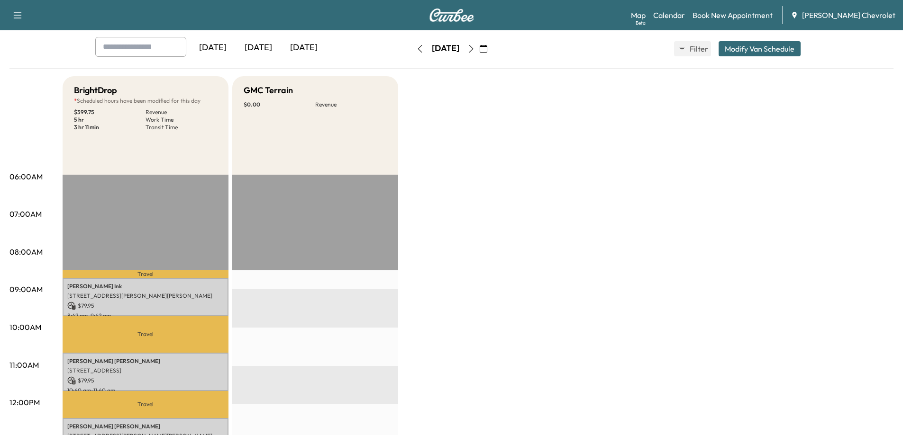
click at [475, 48] on icon "button" at bounding box center [471, 49] width 8 height 8
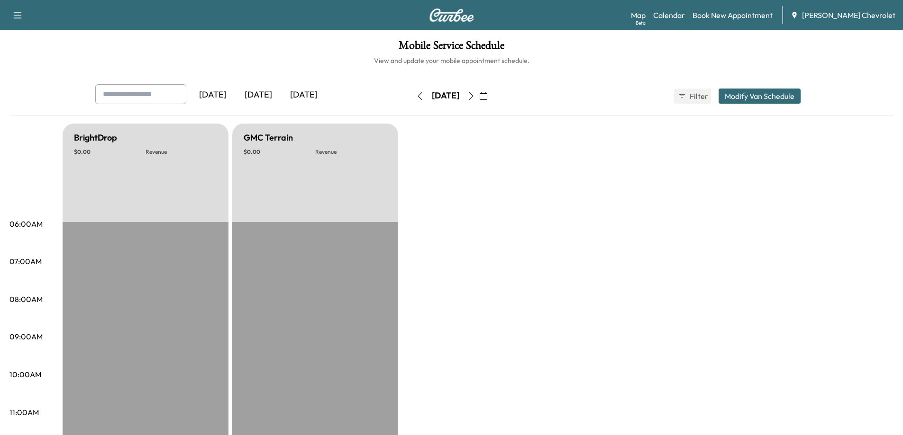
click at [475, 93] on icon "button" at bounding box center [471, 96] width 8 height 8
click at [475, 96] on icon "button" at bounding box center [471, 96] width 8 height 8
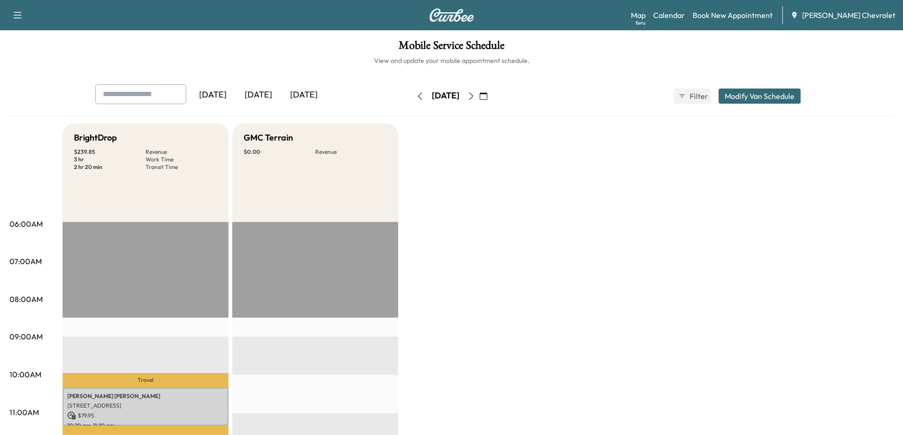
click at [475, 96] on icon "button" at bounding box center [471, 96] width 8 height 8
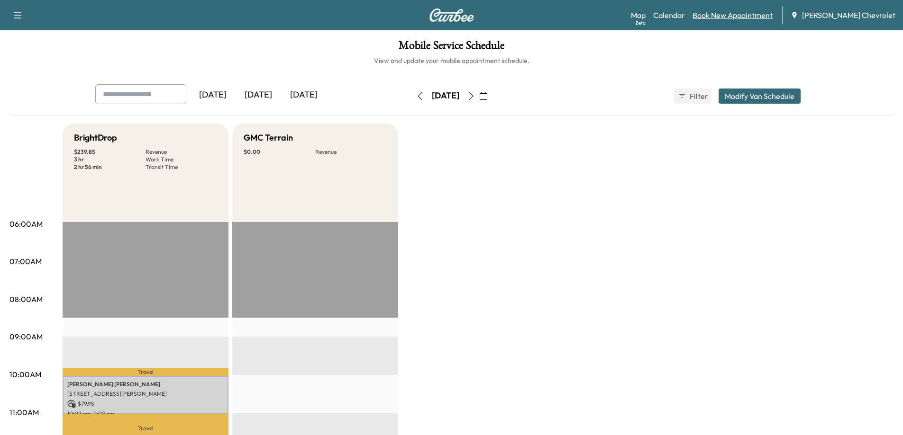
click at [742, 15] on link "Book New Appointment" at bounding box center [732, 14] width 80 height 11
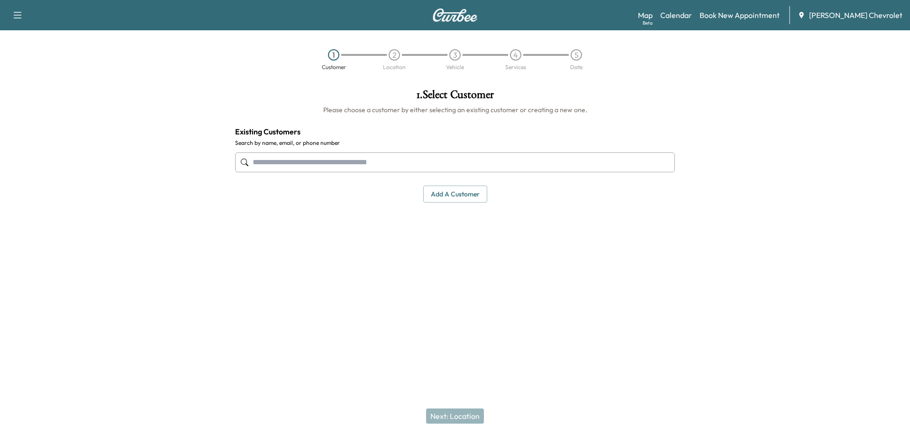
click at [482, 167] on input "text" at bounding box center [455, 163] width 440 height 20
click at [351, 162] on input "text" at bounding box center [455, 163] width 440 height 20
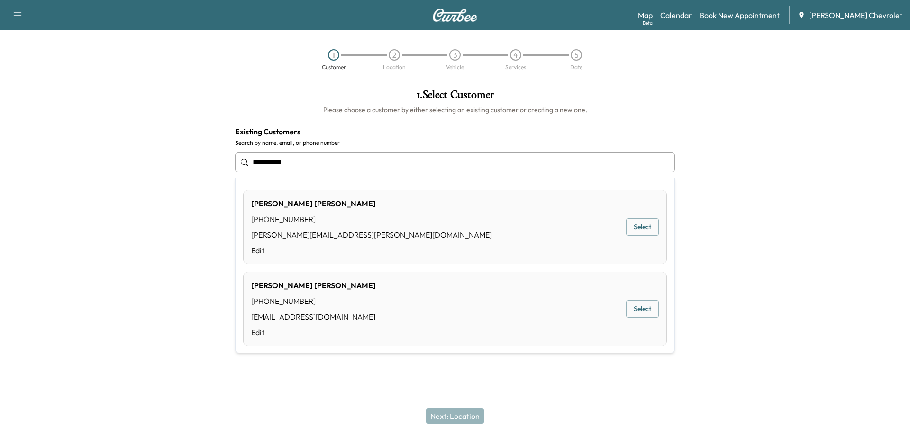
click at [639, 311] on button "Select" at bounding box center [642, 309] width 33 height 18
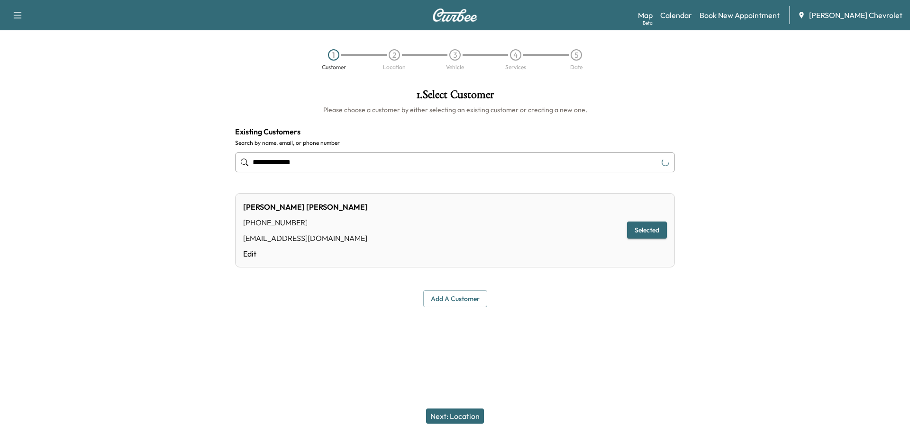
type input "**********"
click at [452, 413] on button "Next: Location" at bounding box center [455, 416] width 58 height 15
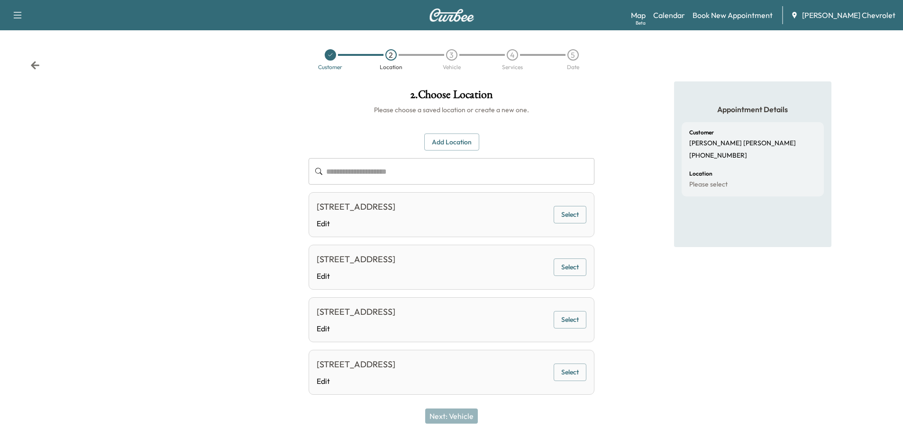
click at [561, 222] on button "Select" at bounding box center [569, 215] width 33 height 18
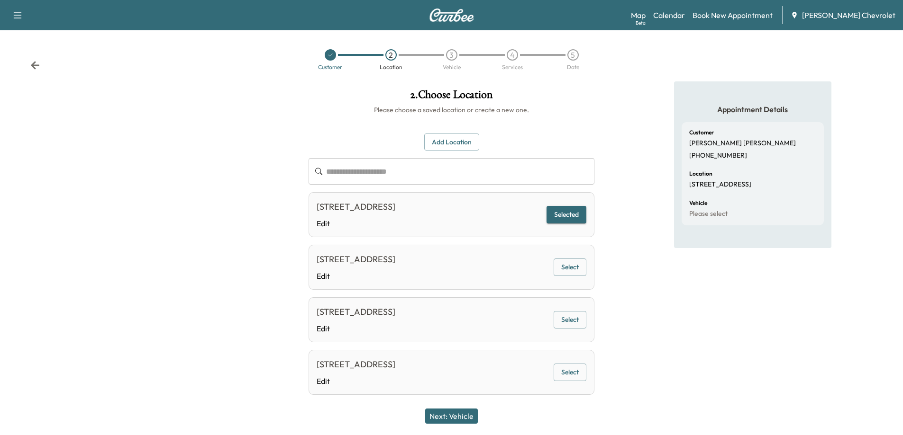
click at [442, 416] on button "Next: Vehicle" at bounding box center [451, 416] width 53 height 15
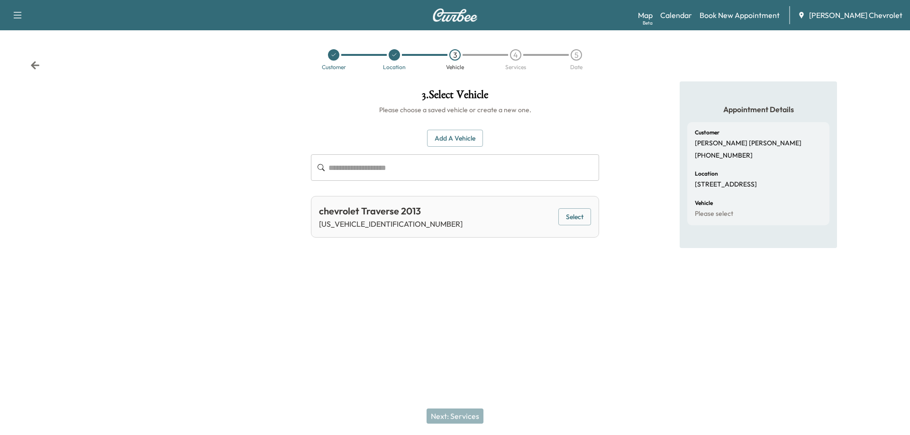
click at [567, 219] on button "Select" at bounding box center [574, 217] width 33 height 18
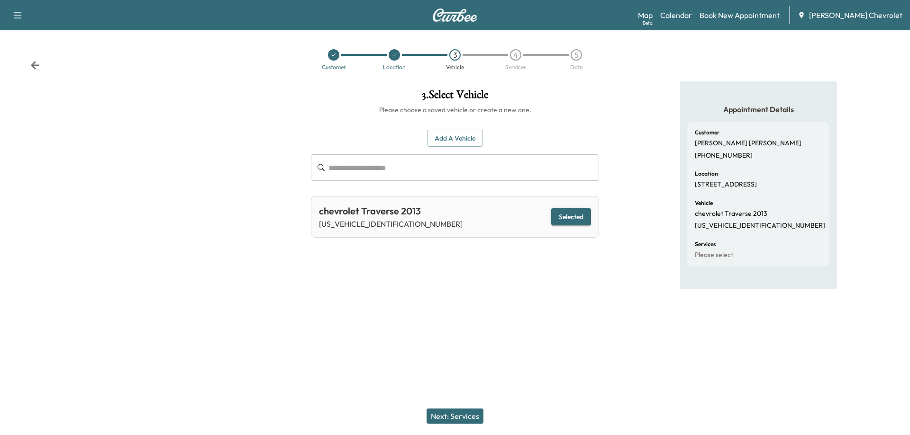
click at [430, 417] on button "Next: Services" at bounding box center [454, 416] width 57 height 15
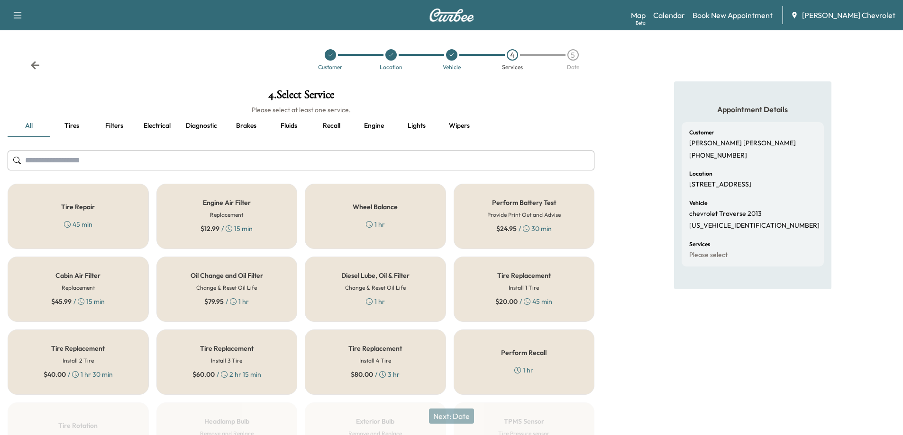
click at [244, 303] on div "$ 79.95 / 1 hr" at bounding box center [226, 301] width 45 height 9
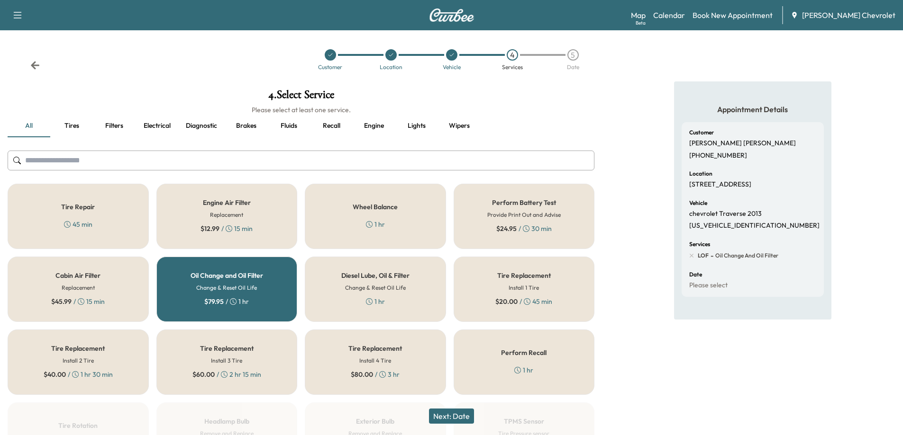
click at [454, 420] on button "Next: Date" at bounding box center [451, 416] width 45 height 15
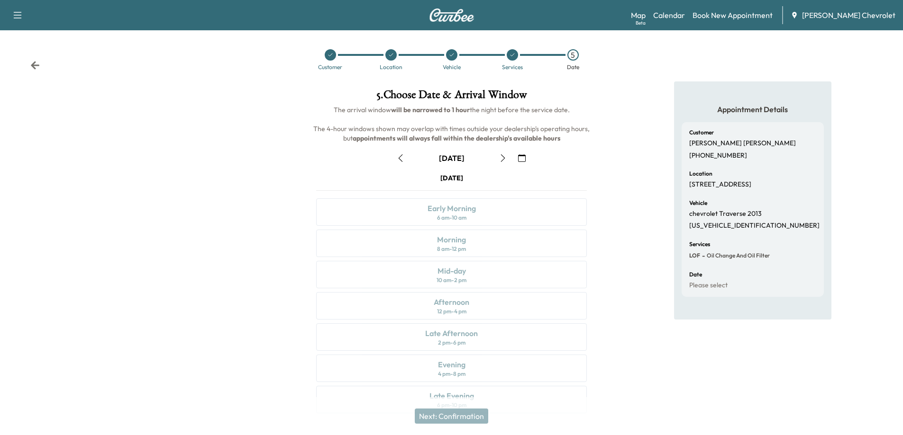
click at [504, 158] on icon "button" at bounding box center [502, 158] width 4 height 8
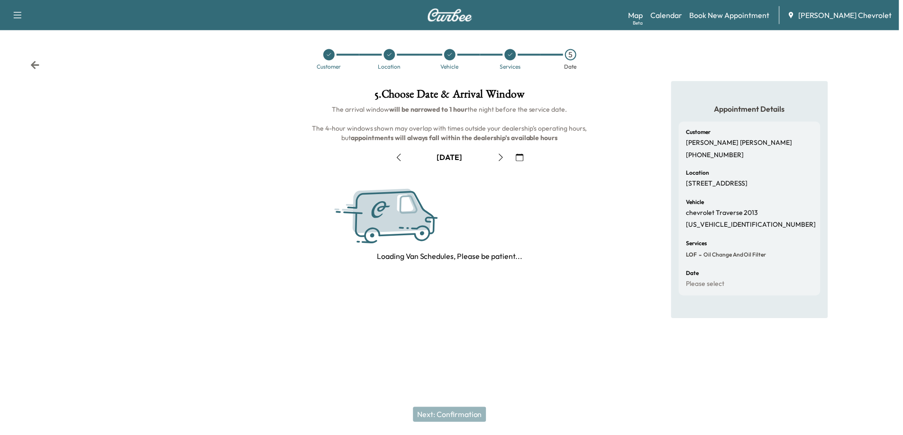
click at [504, 158] on icon "button" at bounding box center [503, 158] width 8 height 8
click at [504, 158] on icon "button" at bounding box center [506, 158] width 8 height 8
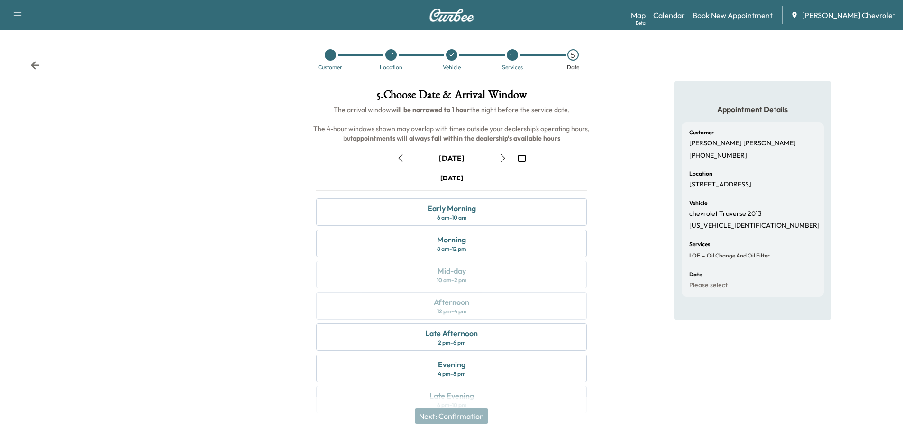
click at [504, 157] on icon "button" at bounding box center [503, 158] width 8 height 8
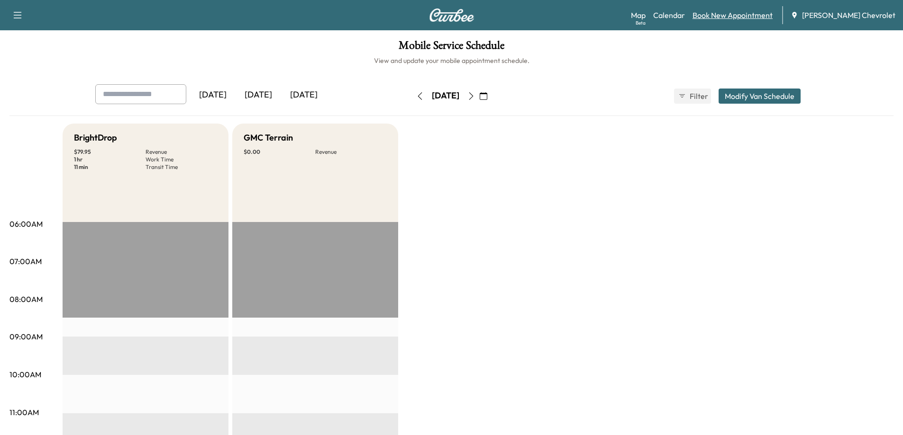
click at [737, 15] on link "Book New Appointment" at bounding box center [732, 14] width 80 height 11
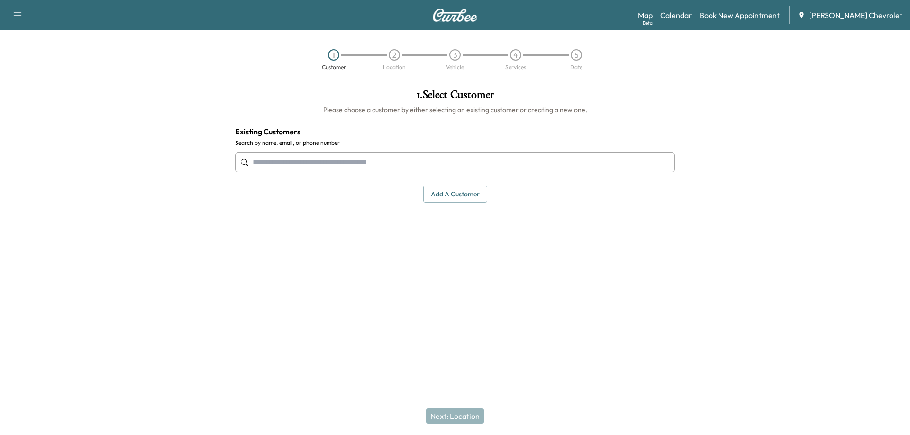
paste input "**********"
type input "**********"
click at [416, 156] on input "text" at bounding box center [455, 163] width 440 height 20
paste input "**********"
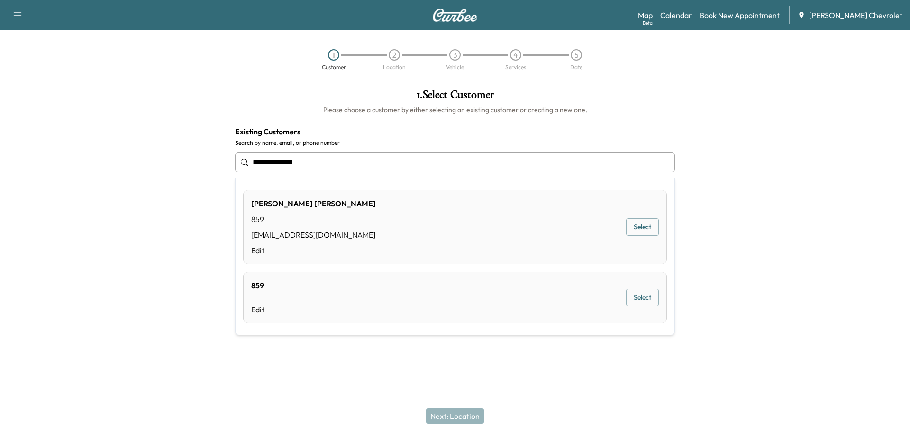
type input "**********"
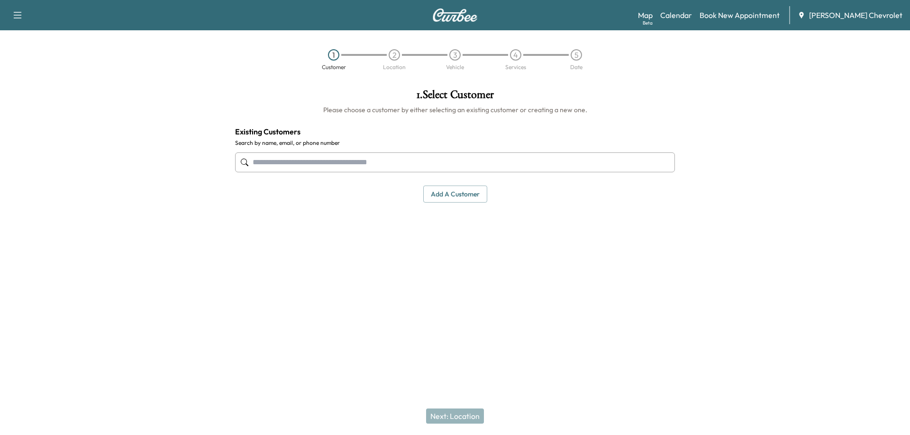
click at [411, 157] on input "text" at bounding box center [455, 163] width 440 height 20
type input "*****"
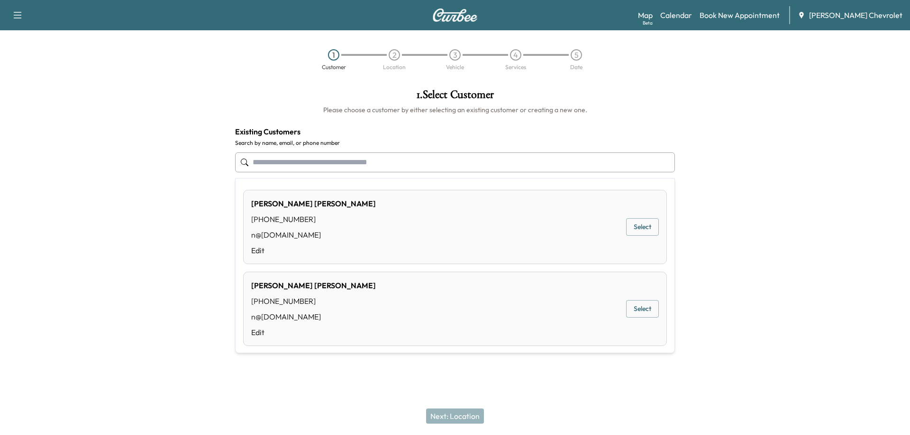
click at [406, 162] on input "text" at bounding box center [455, 163] width 440 height 20
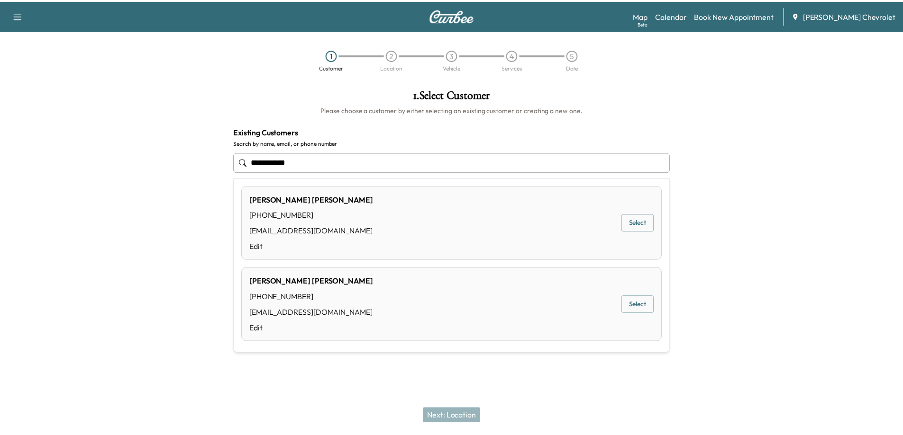
scroll to position [5, 0]
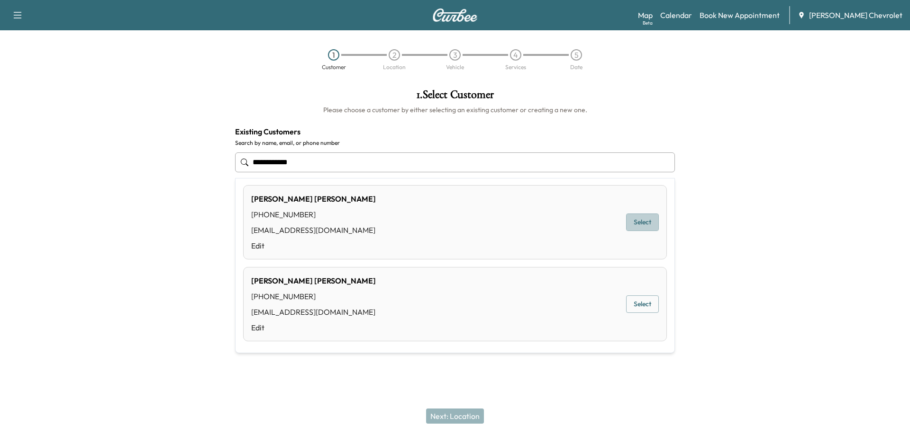
click at [637, 227] on button "Select" at bounding box center [642, 223] width 33 height 18
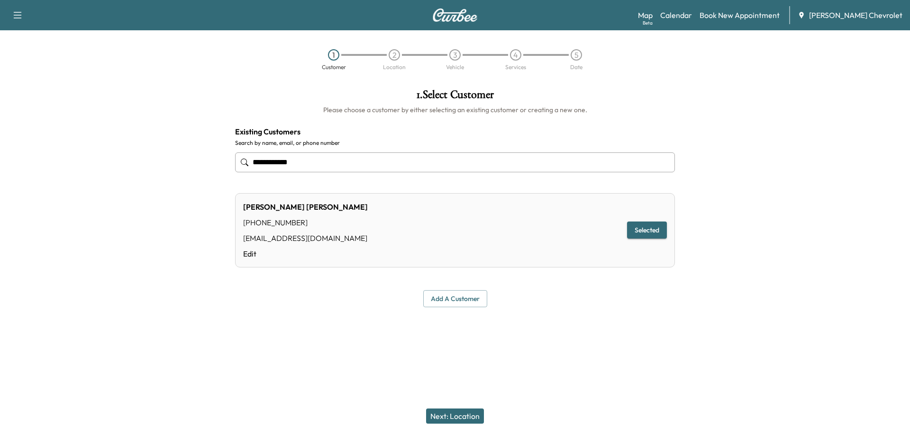
type input "**********"
click at [452, 419] on button "Next: Location" at bounding box center [455, 416] width 58 height 15
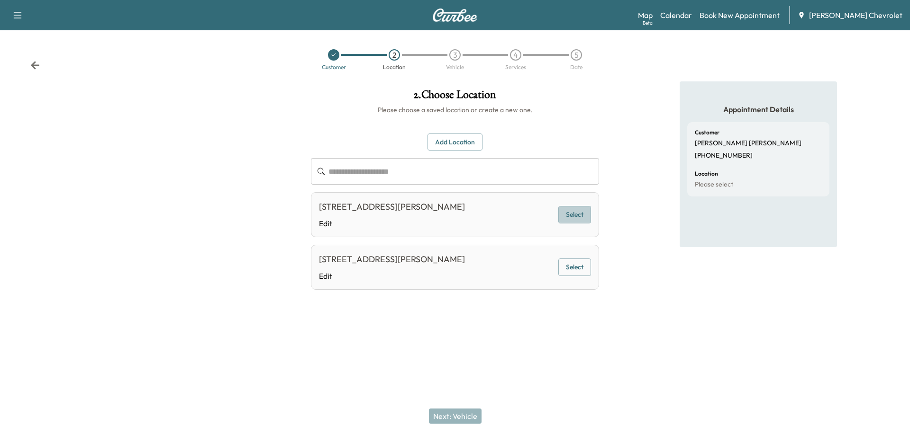
click at [570, 221] on button "Select" at bounding box center [574, 215] width 33 height 18
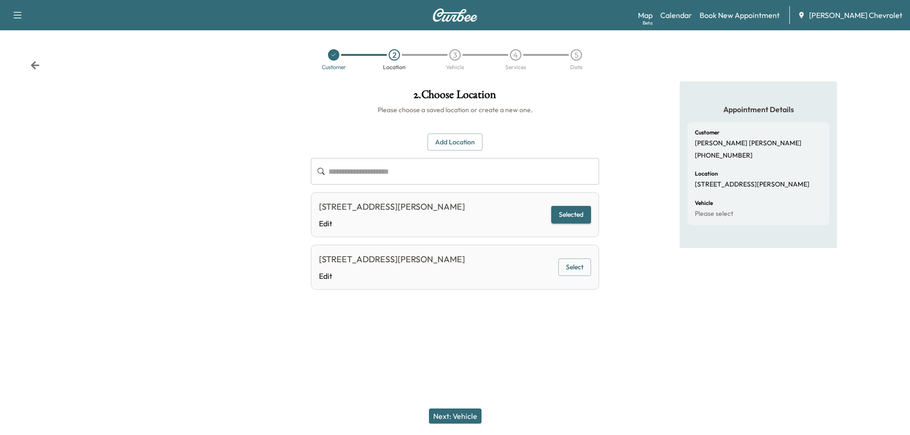
click at [449, 415] on button "Next: Vehicle" at bounding box center [455, 416] width 53 height 15
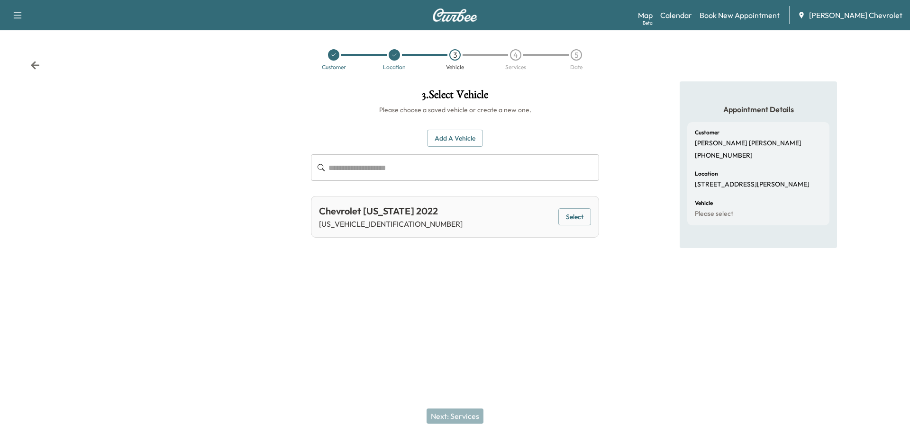
click at [570, 222] on button "Select" at bounding box center [574, 217] width 33 height 18
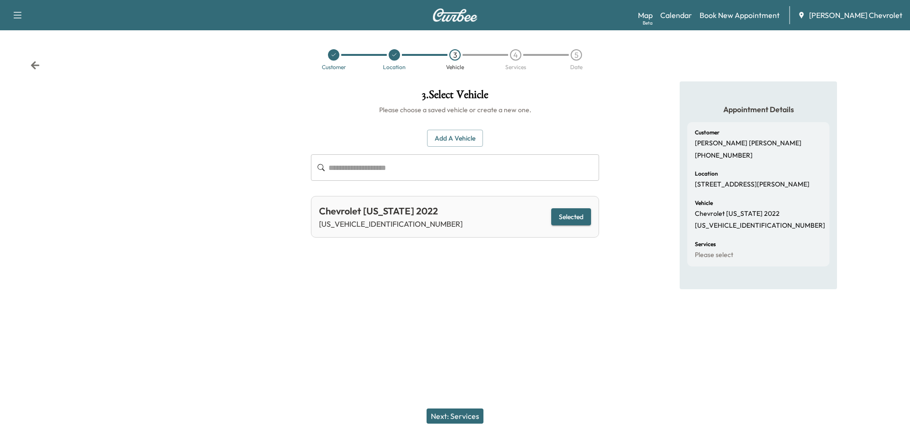
click at [461, 418] on button "Next: Services" at bounding box center [454, 416] width 57 height 15
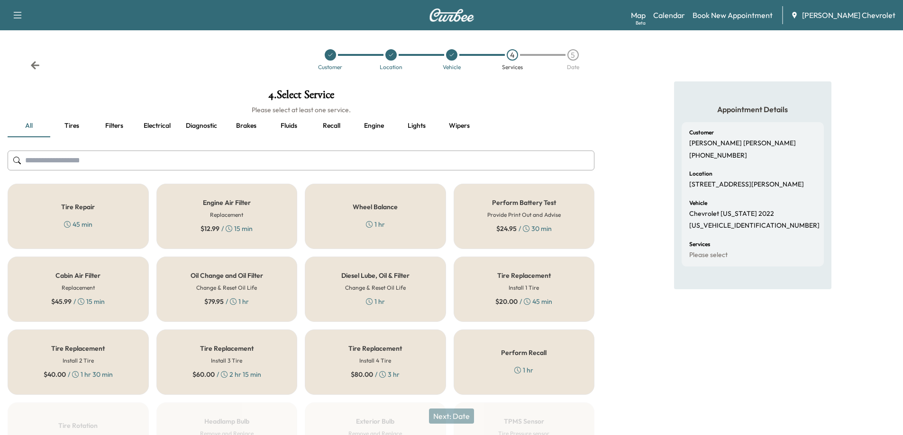
click at [233, 287] on h6 "Change & Reset Oil Life" at bounding box center [226, 288] width 61 height 9
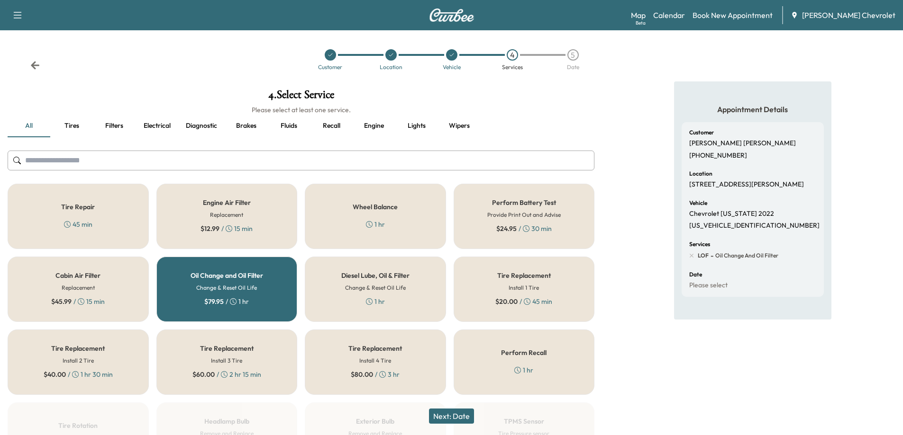
click at [463, 417] on button "Next: Date" at bounding box center [451, 416] width 45 height 15
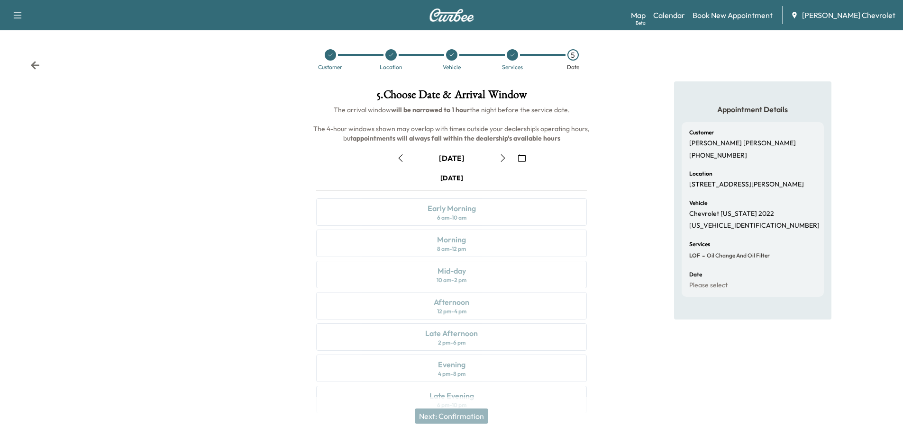
click at [504, 158] on icon "button" at bounding box center [502, 158] width 4 height 8
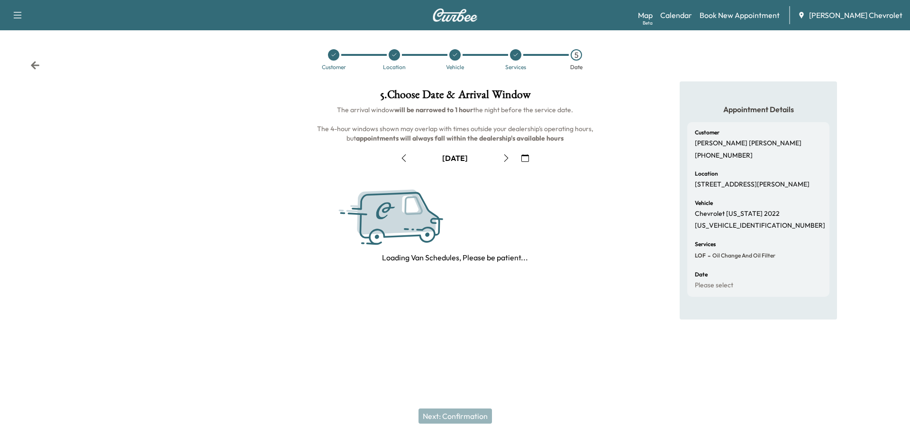
click at [504, 158] on icon "button" at bounding box center [506, 158] width 8 height 8
click at [504, 158] on icon "button" at bounding box center [506, 158] width 4 height 8
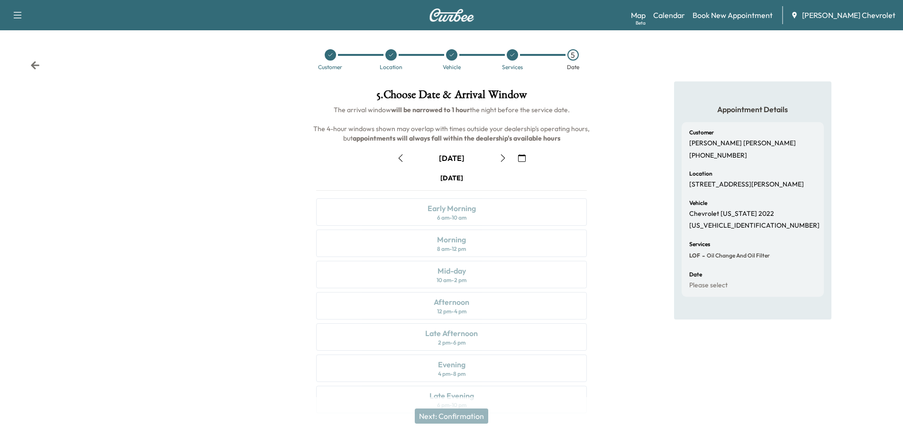
click at [504, 158] on icon "button" at bounding box center [502, 158] width 4 height 8
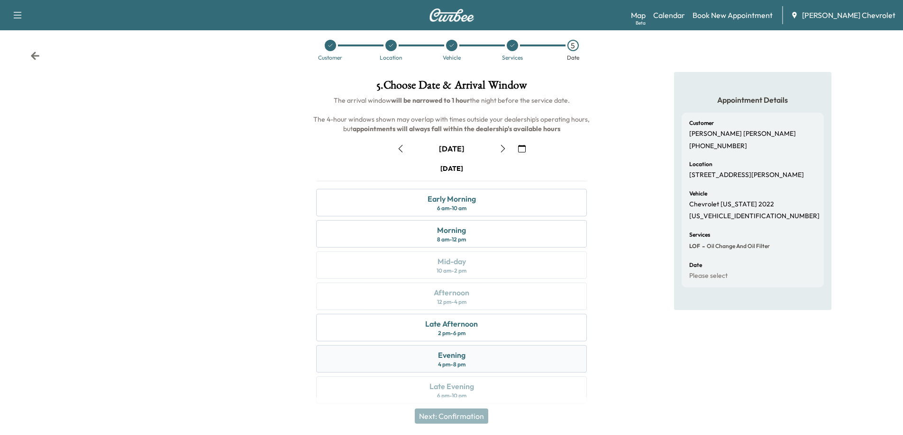
scroll to position [0, 0]
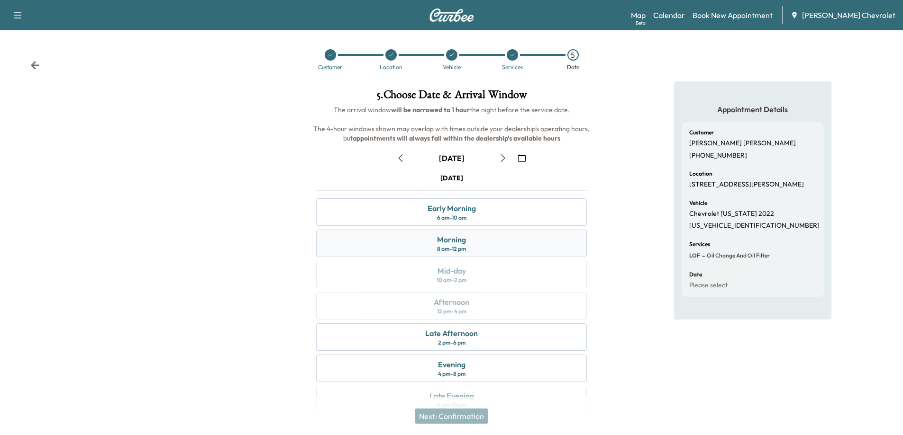
click at [480, 248] on div "Morning 8 am - 12 pm" at bounding box center [451, 243] width 271 height 27
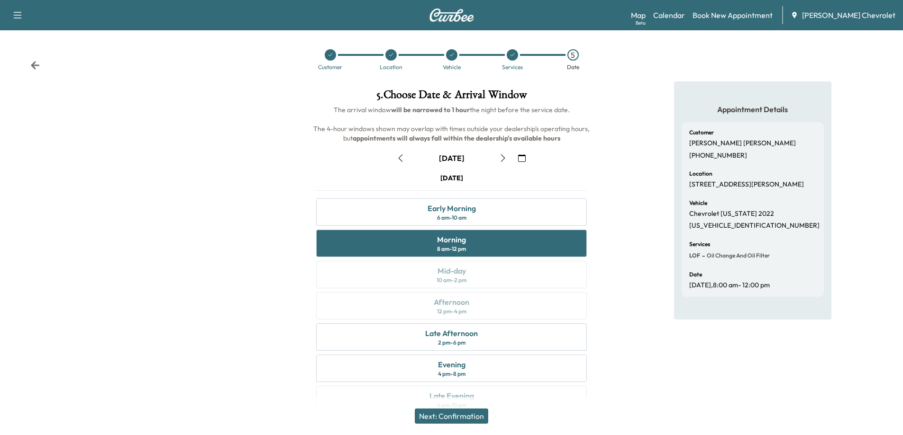
click at [478, 415] on button "Next: Confirmation" at bounding box center [451, 416] width 73 height 15
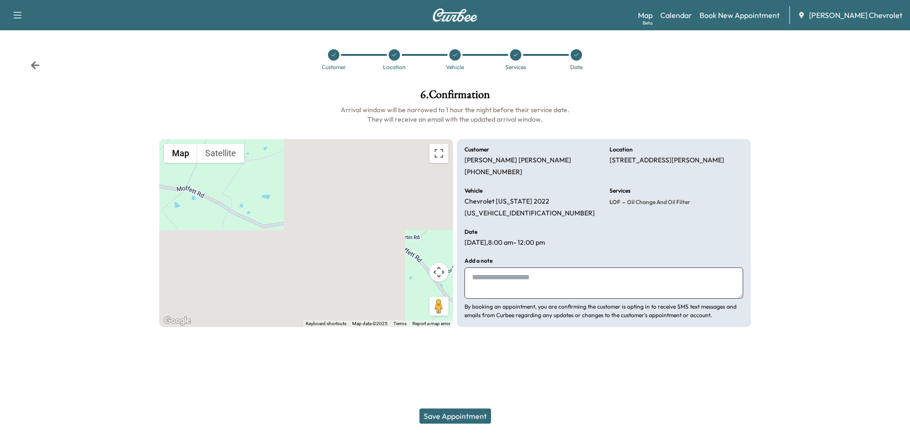
click at [459, 416] on button "Save Appointment" at bounding box center [455, 416] width 72 height 15
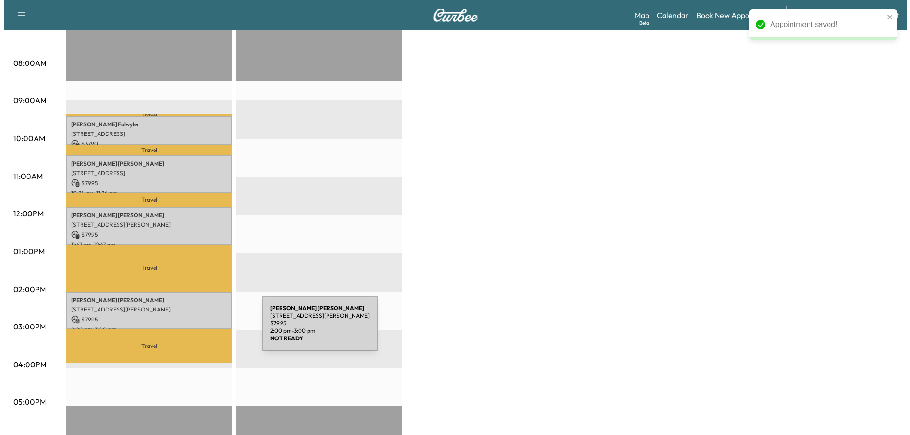
scroll to position [237, 0]
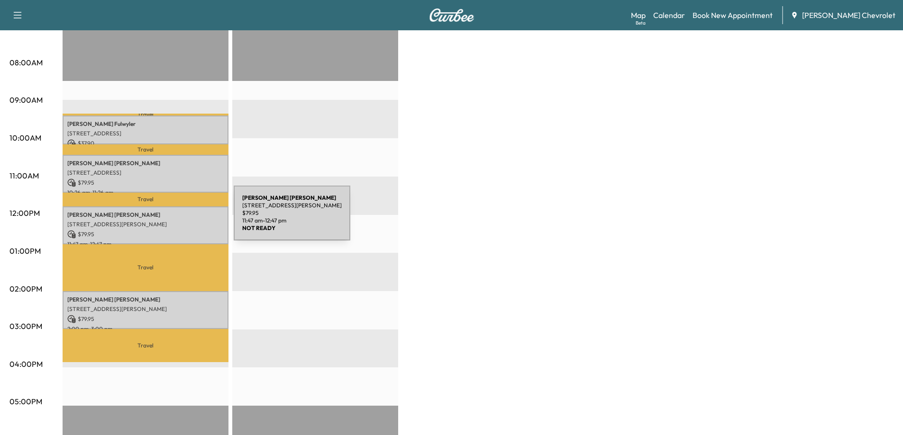
click at [163, 221] on p "2463 Moffett rd, Independence, KY 41051, US" at bounding box center [145, 225] width 156 height 8
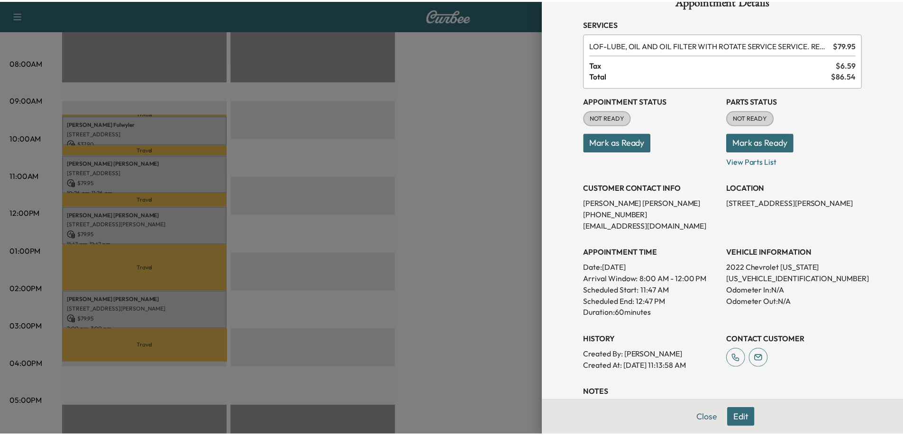
scroll to position [0, 0]
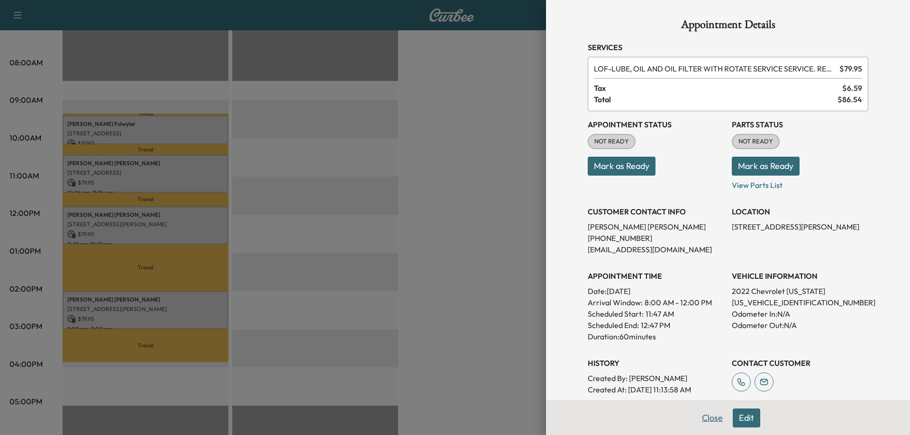
click at [707, 421] on button "Close" at bounding box center [712, 418] width 33 height 19
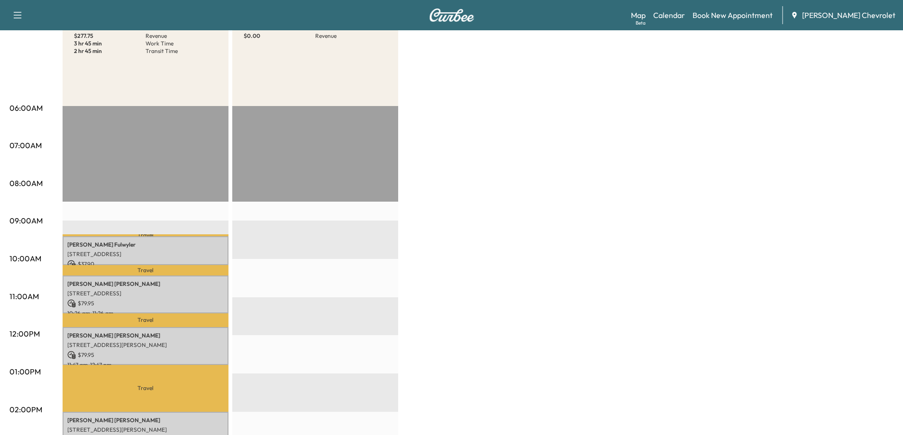
scroll to position [95, 0]
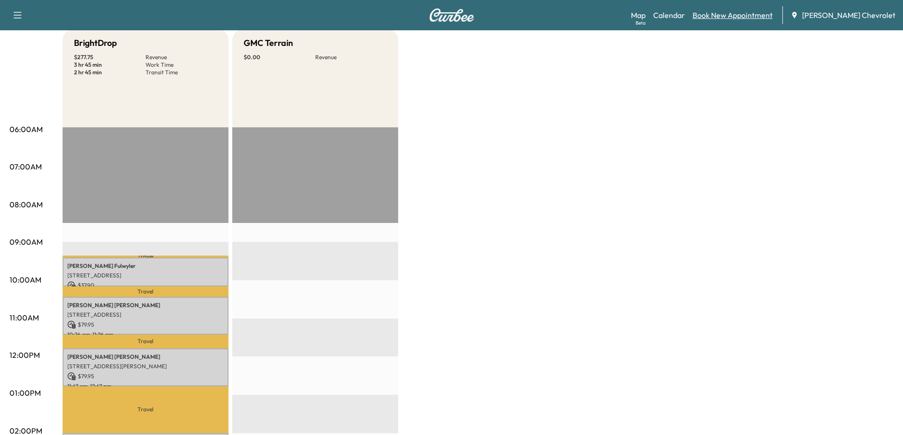
click at [760, 15] on link "Book New Appointment" at bounding box center [732, 14] width 80 height 11
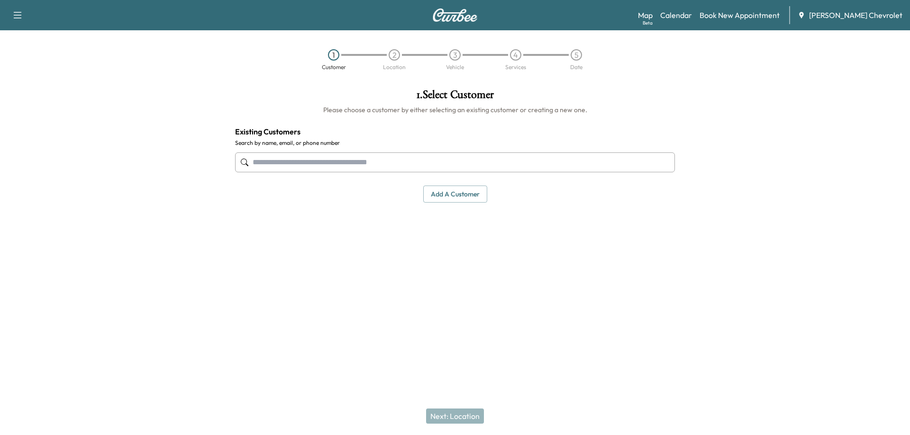
paste input "**********"
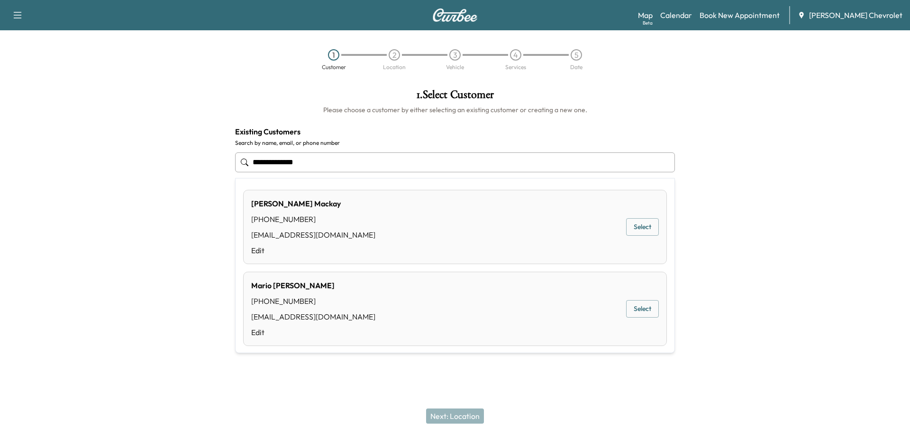
type input "**********"
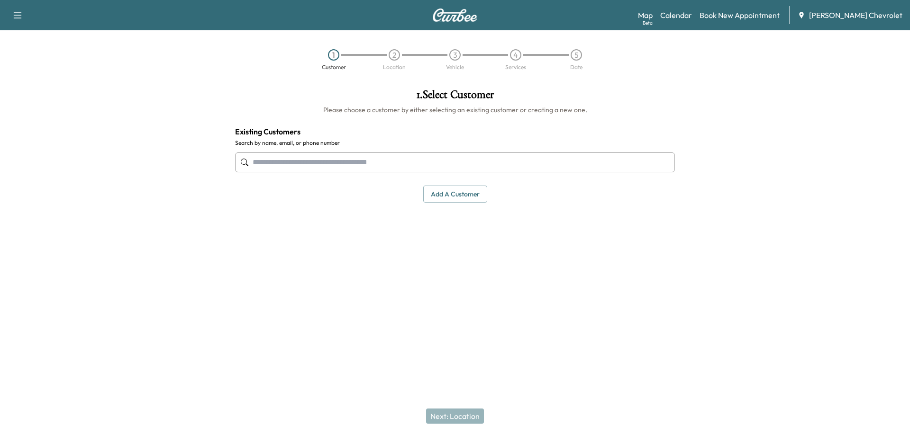
click at [450, 171] on input "text" at bounding box center [455, 163] width 440 height 20
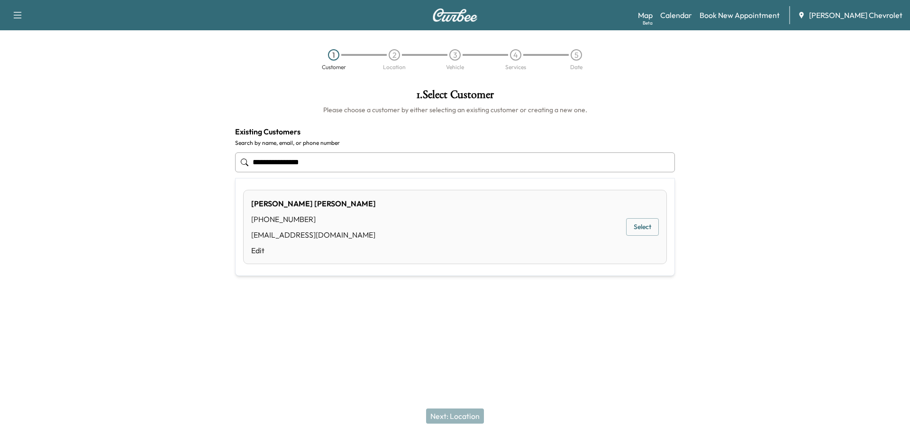
click at [642, 231] on button "Select" at bounding box center [642, 227] width 33 height 18
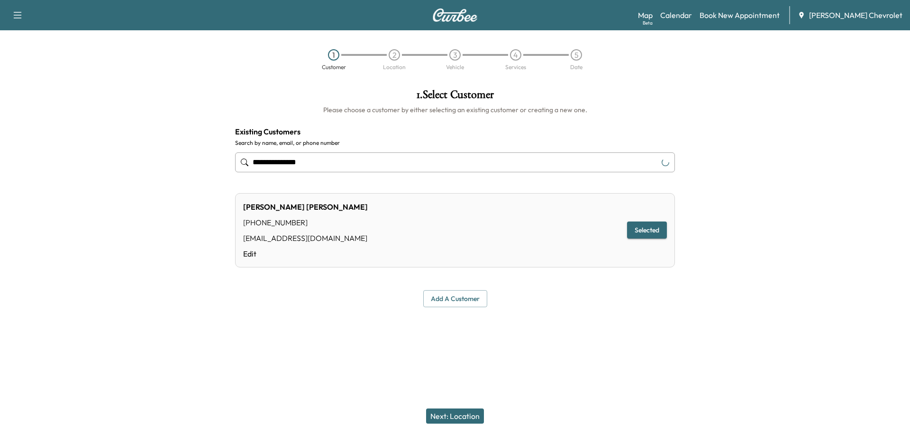
type input "**********"
click at [442, 413] on button "Next: Location" at bounding box center [455, 416] width 58 height 15
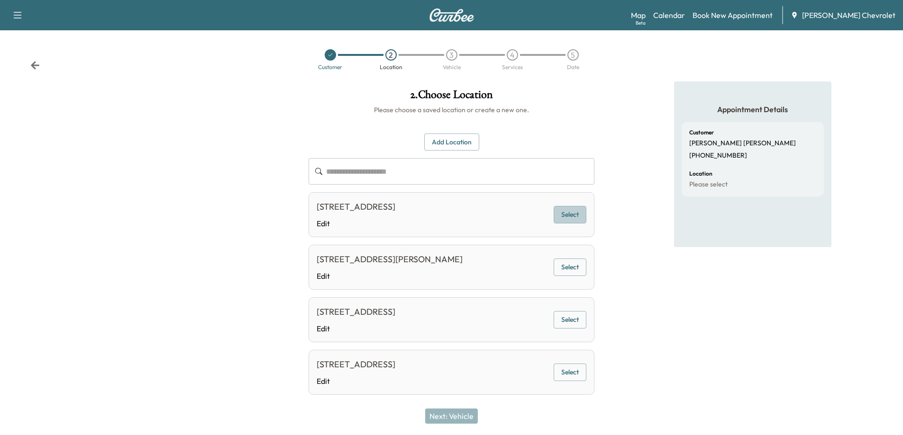
click at [569, 223] on button "Select" at bounding box center [569, 215] width 33 height 18
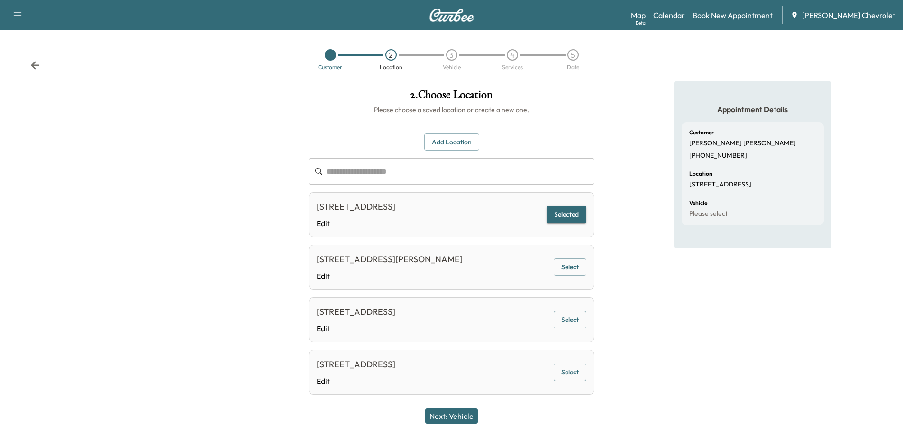
click at [464, 418] on button "Next: Vehicle" at bounding box center [451, 416] width 53 height 15
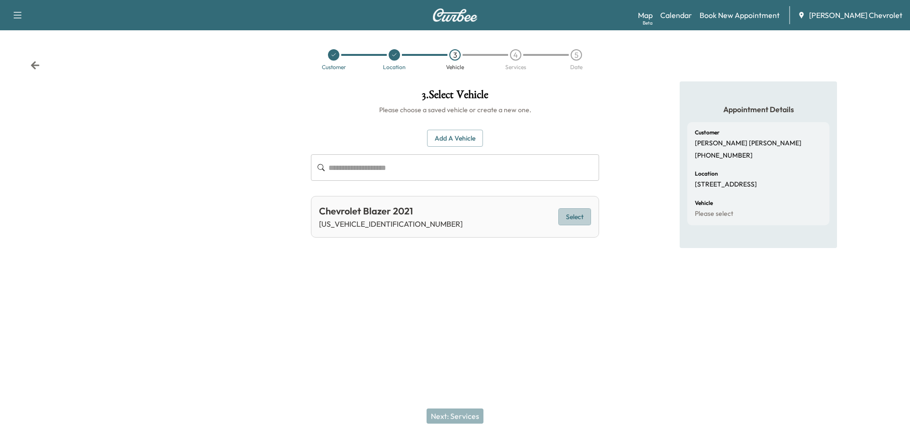
click at [582, 222] on button "Select" at bounding box center [574, 217] width 33 height 18
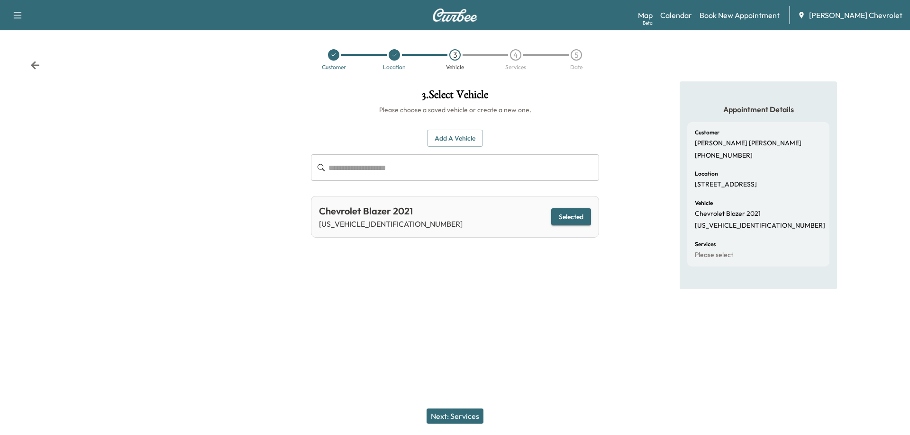
click at [454, 413] on button "Next: Services" at bounding box center [454, 416] width 57 height 15
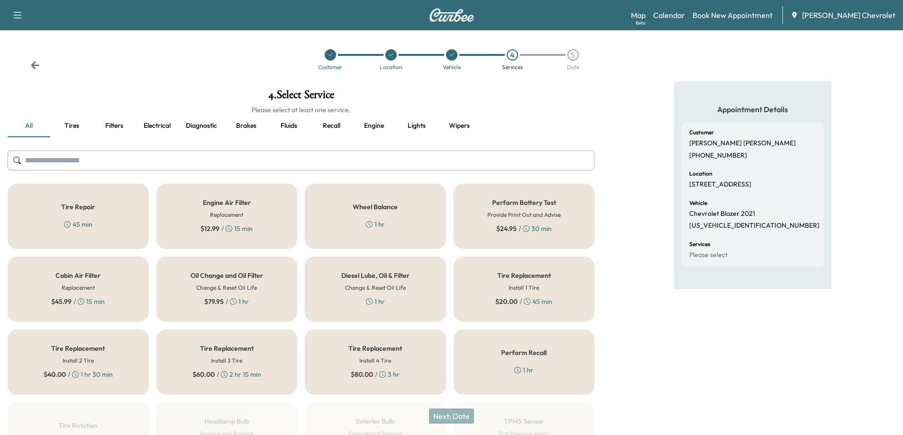
click at [235, 287] on h6 "Change & Reset Oil Life" at bounding box center [226, 288] width 61 height 9
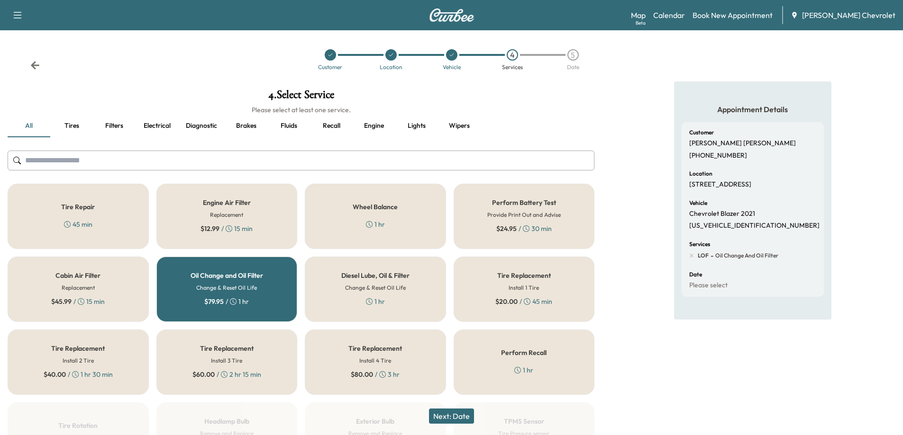
click at [448, 418] on button "Next: Date" at bounding box center [451, 416] width 45 height 15
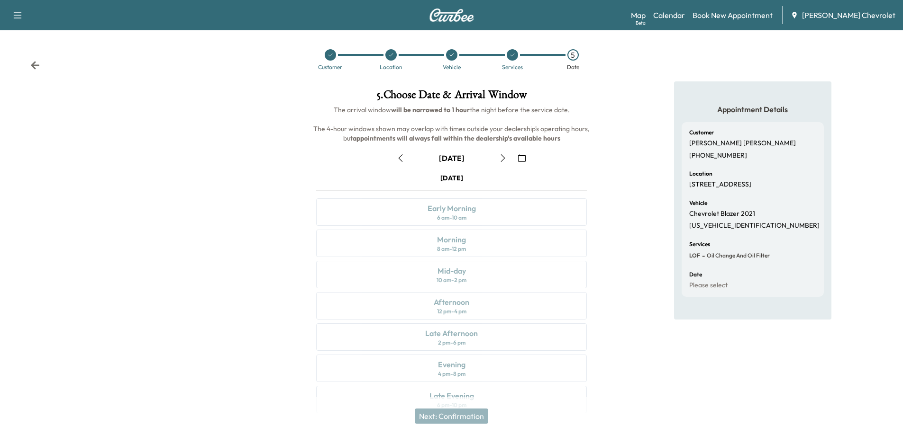
click at [501, 157] on icon "button" at bounding box center [503, 158] width 8 height 8
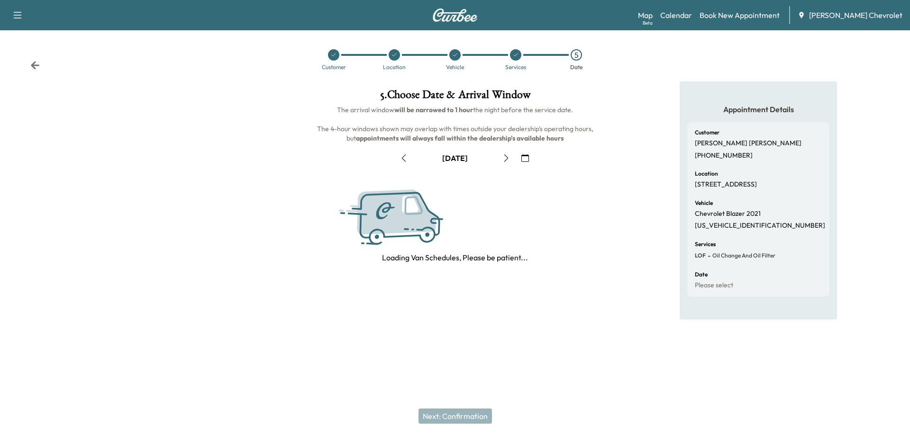
click at [501, 157] on button "button" at bounding box center [506, 158] width 16 height 15
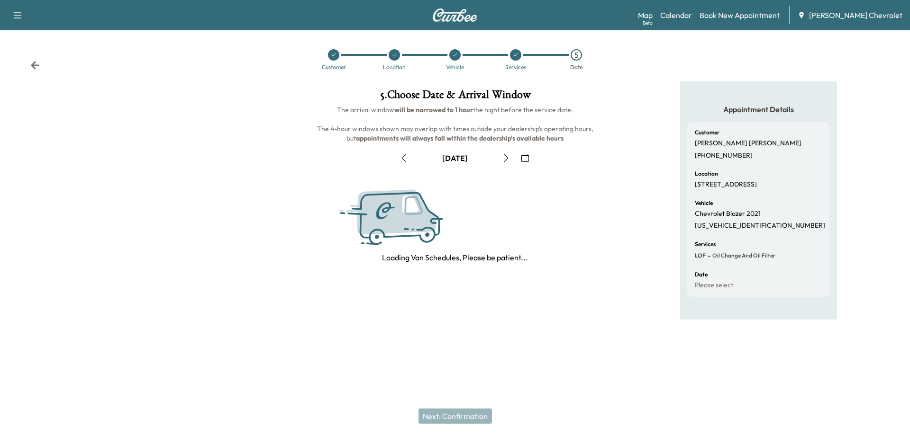
click at [501, 157] on button "button" at bounding box center [506, 158] width 16 height 15
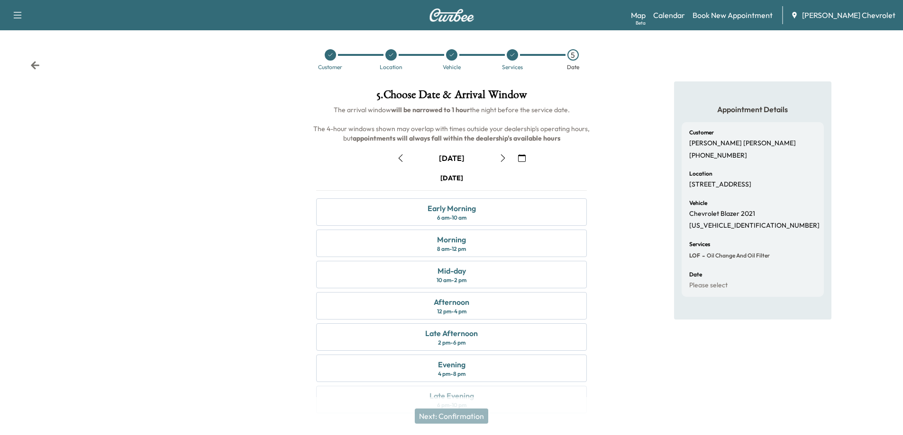
click at [501, 157] on icon "button" at bounding box center [503, 158] width 8 height 8
click at [398, 156] on icon "button" at bounding box center [401, 158] width 8 height 8
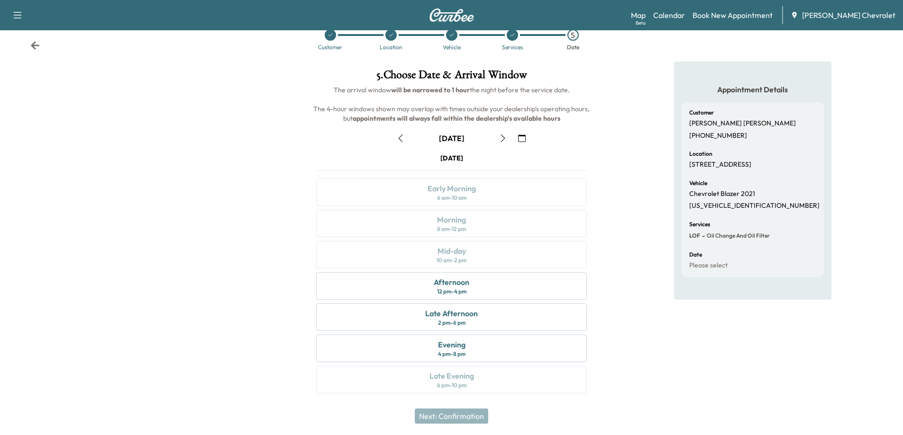
click at [500, 142] on icon "button" at bounding box center [503, 139] width 8 height 8
click at [401, 140] on icon "button" at bounding box center [401, 139] width 8 height 8
click at [403, 144] on button "button" at bounding box center [400, 138] width 16 height 15
click at [402, 143] on button "button" at bounding box center [400, 138] width 16 height 15
click at [478, 229] on div "Morning 8 am - 12 pm" at bounding box center [451, 223] width 271 height 27
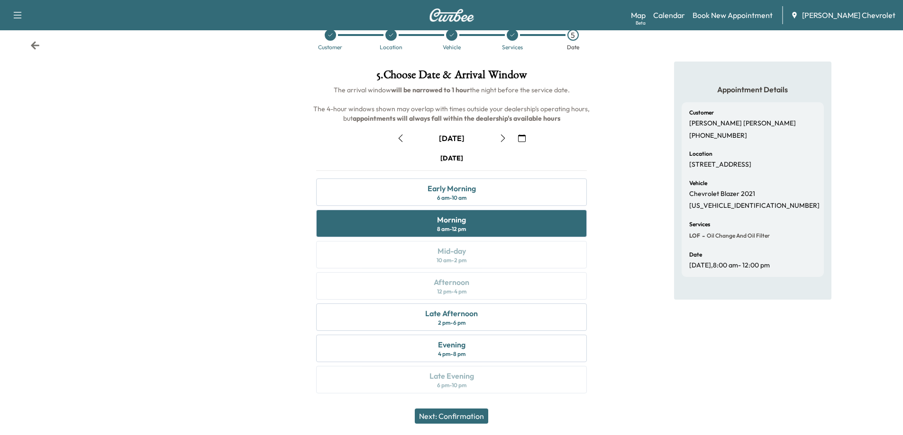
click at [390, 40] on div at bounding box center [390, 34] width 11 height 11
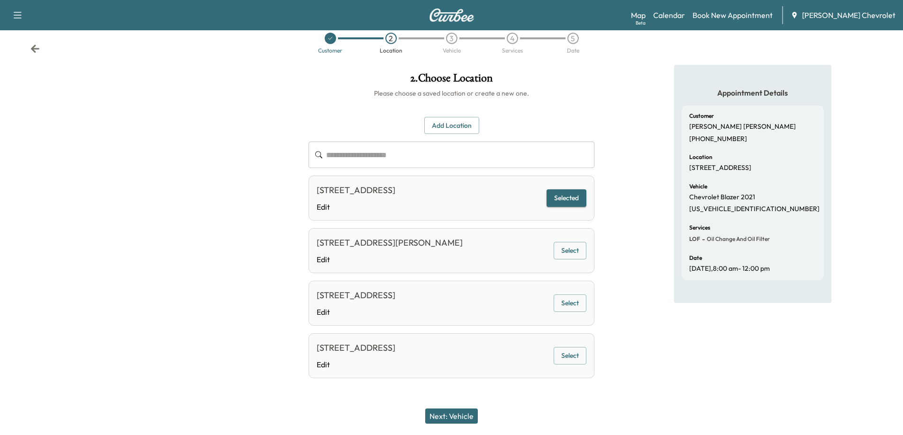
click at [424, 156] on input "text" at bounding box center [460, 155] width 268 height 27
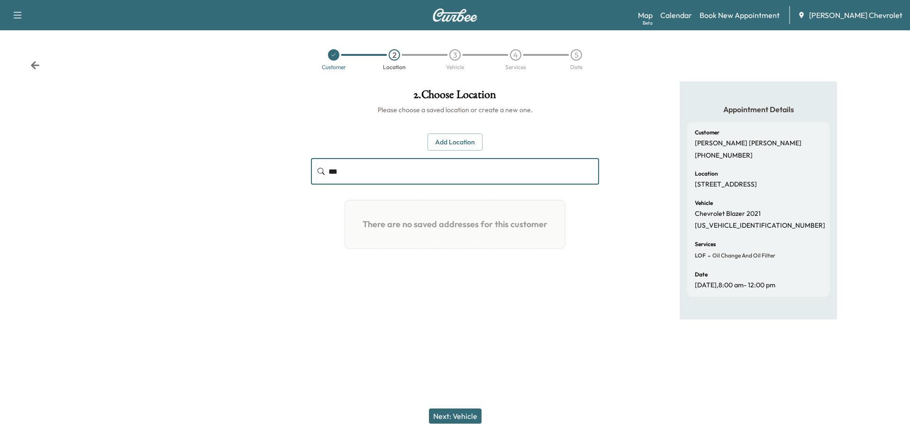
type input "***"
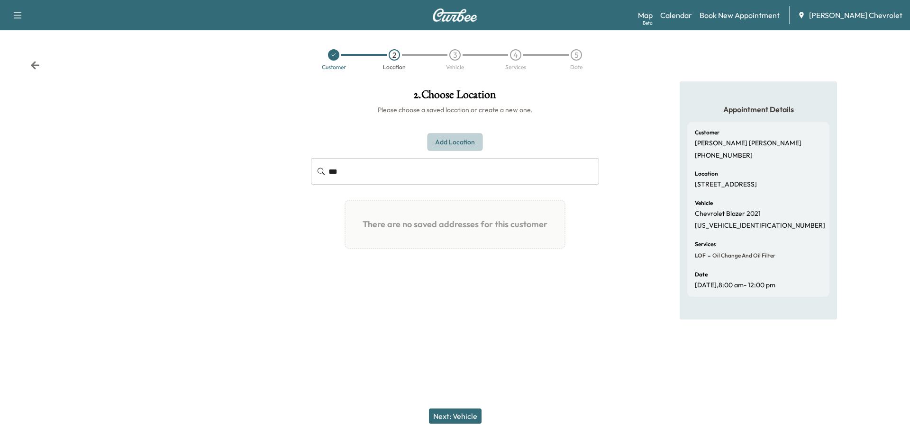
click at [452, 147] on button "Add Location" at bounding box center [454, 143] width 55 height 18
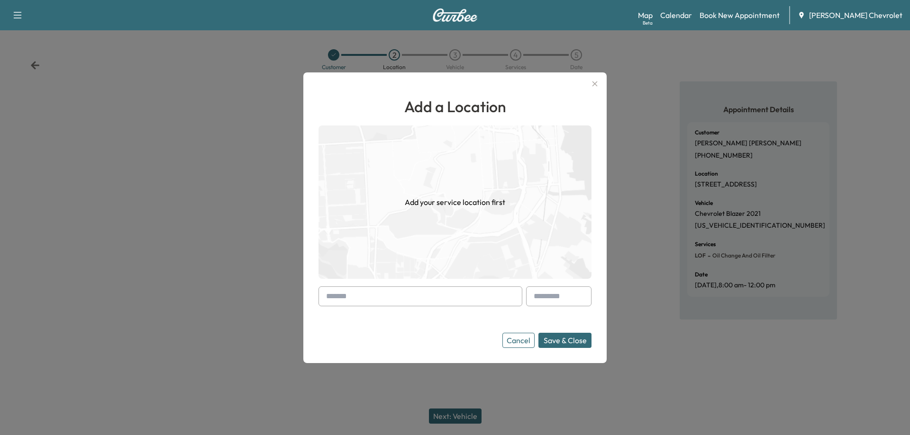
click at [377, 297] on input "text" at bounding box center [420, 297] width 204 height 20
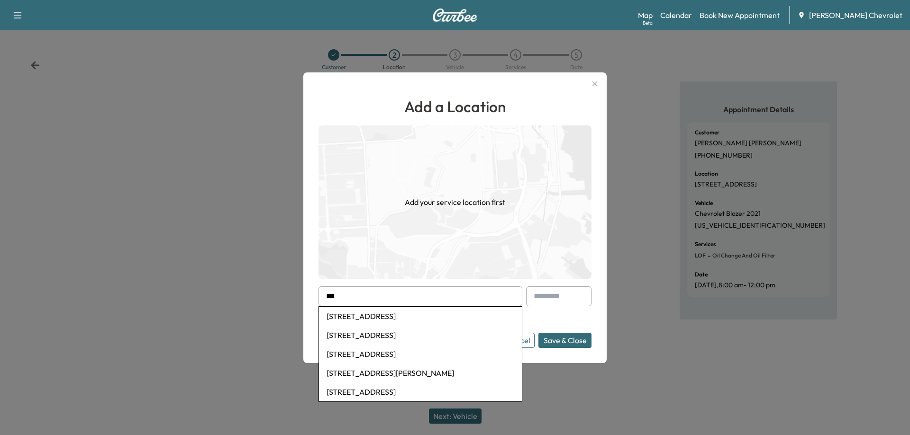
click at [390, 314] on li "251 East Mount Zion Road, Independence, KY, USA" at bounding box center [420, 316] width 203 height 19
type input "**********"
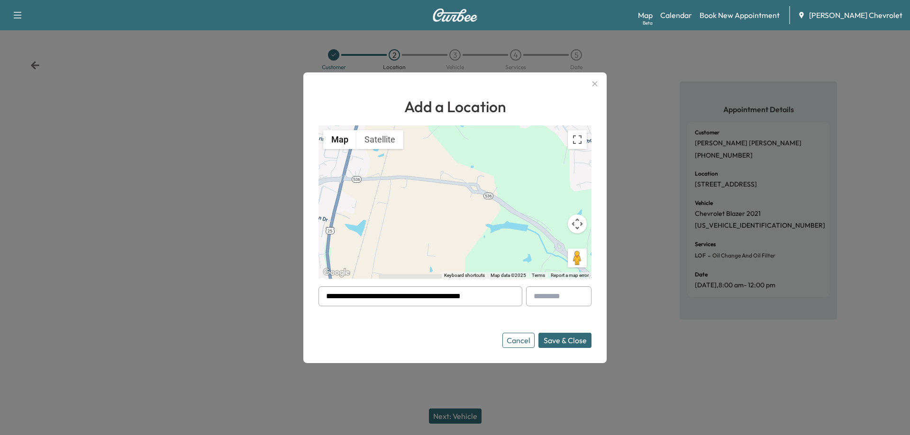
click at [555, 342] on button "Save & Close" at bounding box center [564, 340] width 53 height 15
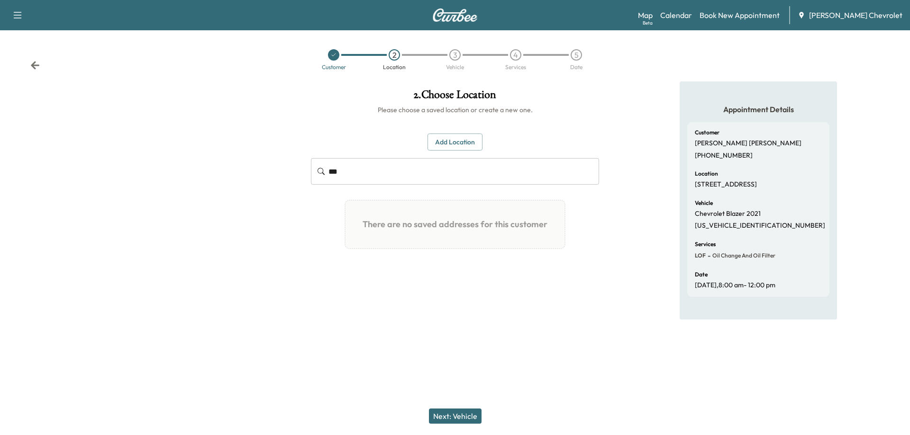
click at [464, 142] on button "Add Location" at bounding box center [454, 143] width 55 height 18
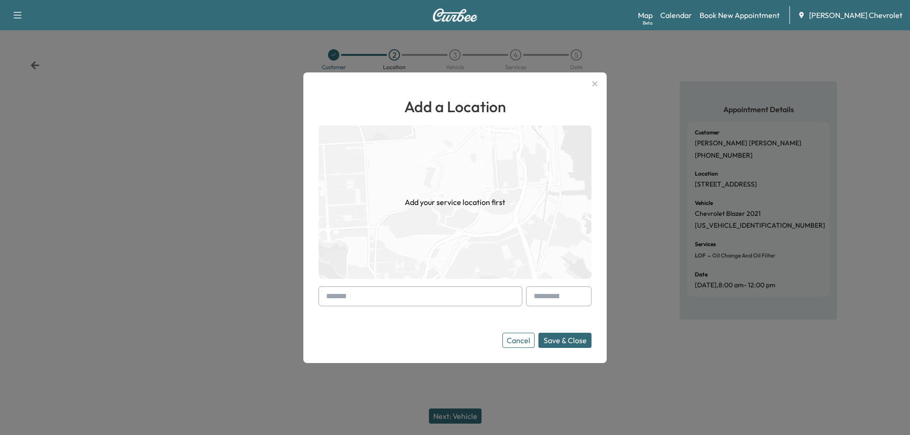
click at [433, 294] on input "text" at bounding box center [420, 297] width 204 height 20
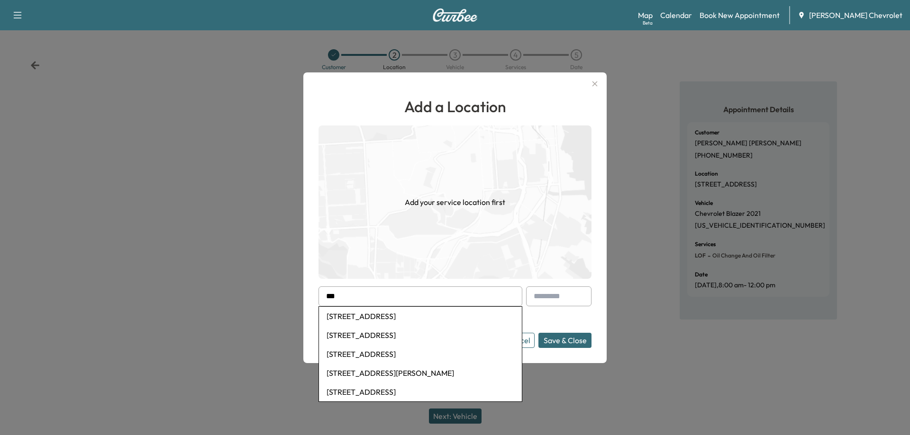
click at [414, 313] on li "251 East Mount Zion Road, Independence, KY, USA" at bounding box center [420, 316] width 203 height 19
type input "**********"
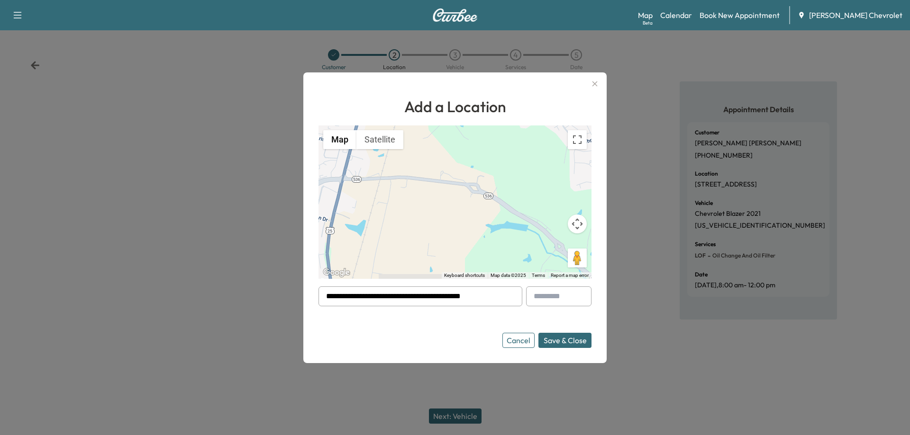
click at [556, 343] on button "Save & Close" at bounding box center [564, 340] width 53 height 15
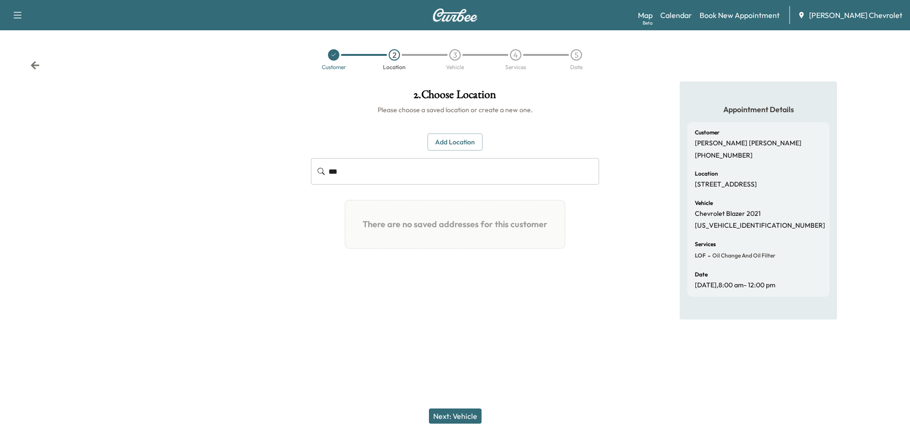
click at [334, 60] on div at bounding box center [333, 54] width 11 height 11
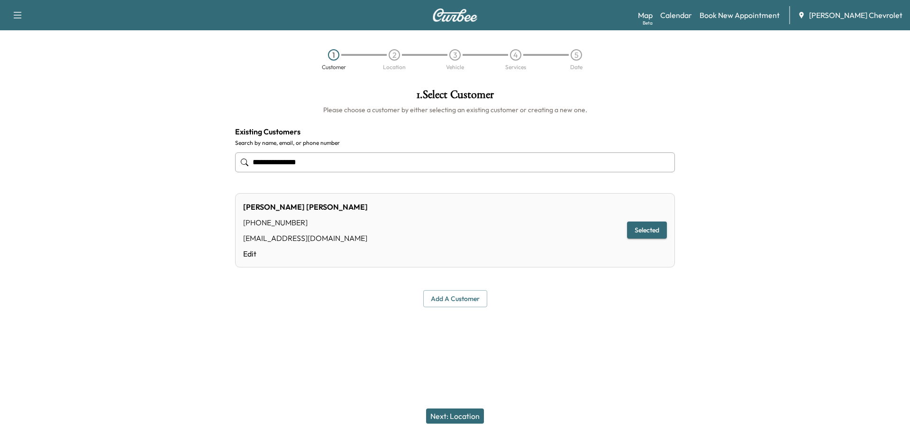
click at [461, 413] on button "Next: Location" at bounding box center [455, 416] width 58 height 15
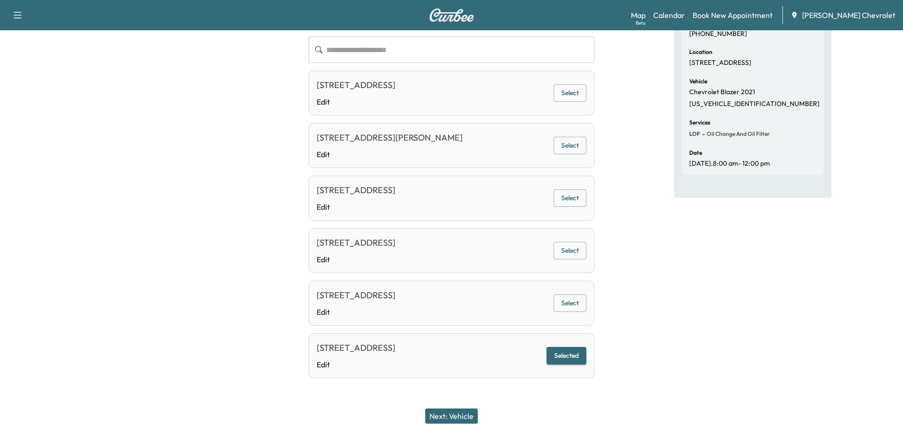
scroll to position [135, 0]
click at [467, 421] on button "Next: Vehicle" at bounding box center [451, 416] width 53 height 15
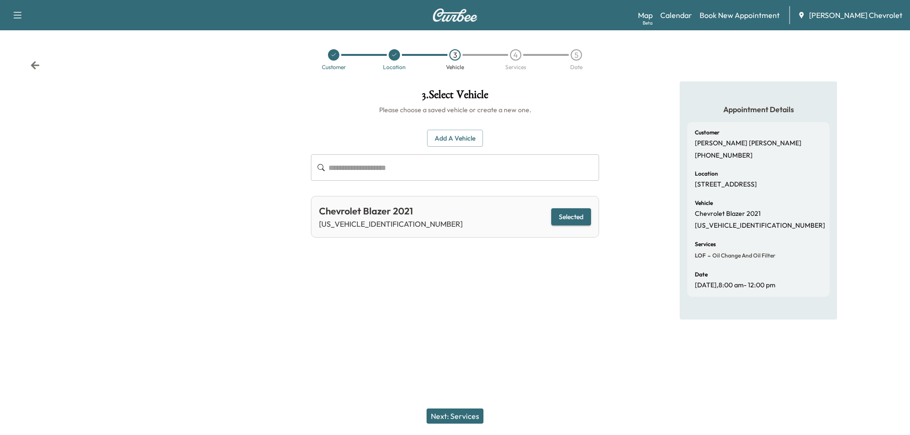
click at [464, 418] on button "Next: Services" at bounding box center [454, 416] width 57 height 15
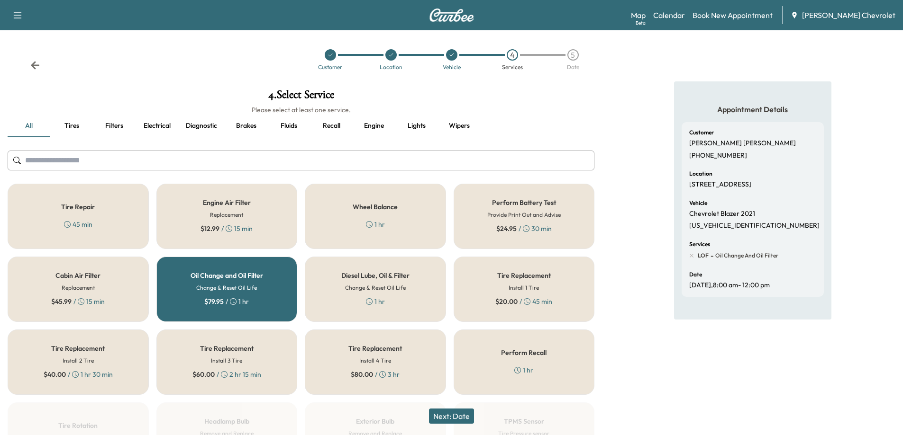
click at [449, 411] on button "Next: Date" at bounding box center [451, 416] width 45 height 15
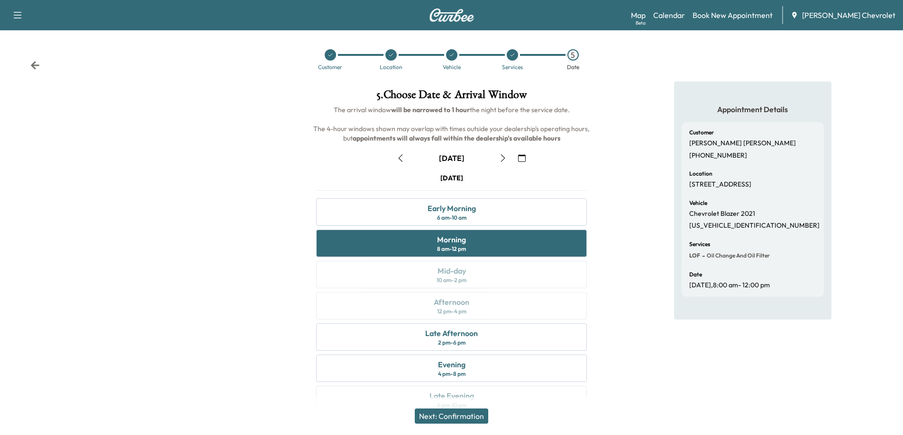
click at [457, 419] on button "Next: Confirmation" at bounding box center [451, 416] width 73 height 15
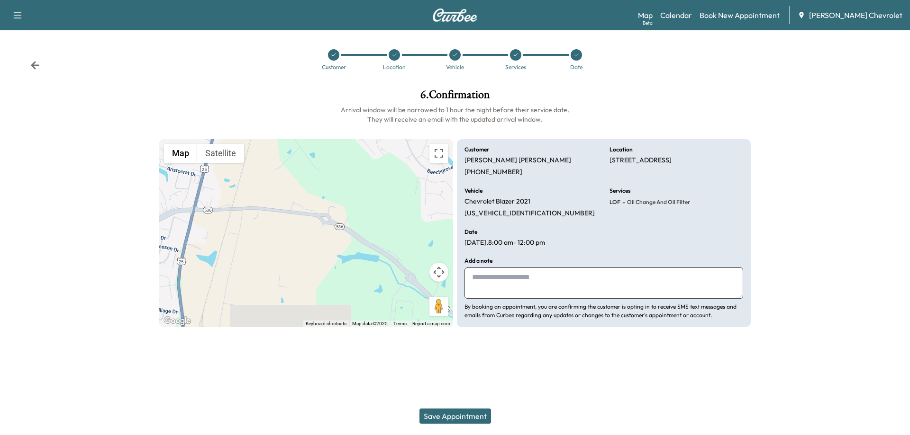
click at [469, 416] on button "Save Appointment" at bounding box center [455, 416] width 72 height 15
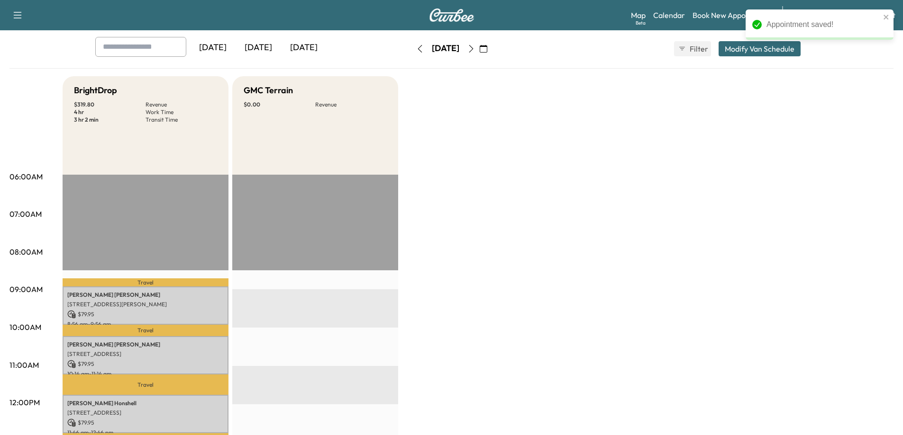
scroll to position [95, 0]
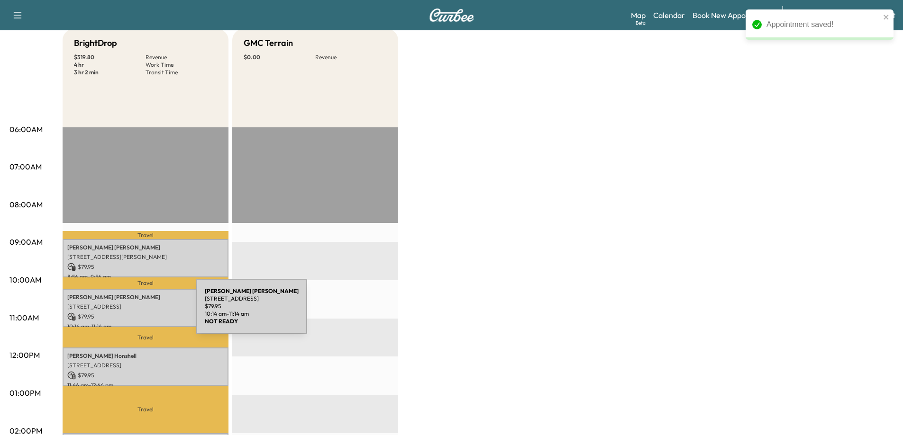
click at [125, 313] on p "$ 79.95" at bounding box center [145, 317] width 156 height 9
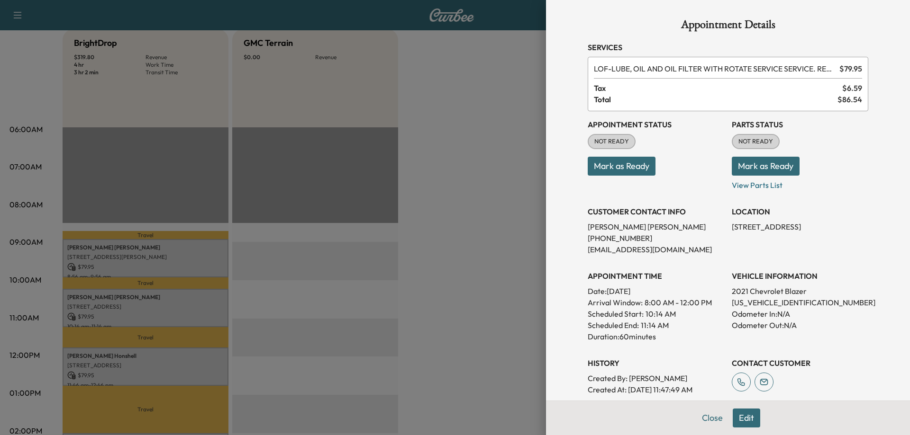
click at [500, 228] on div at bounding box center [455, 217] width 910 height 435
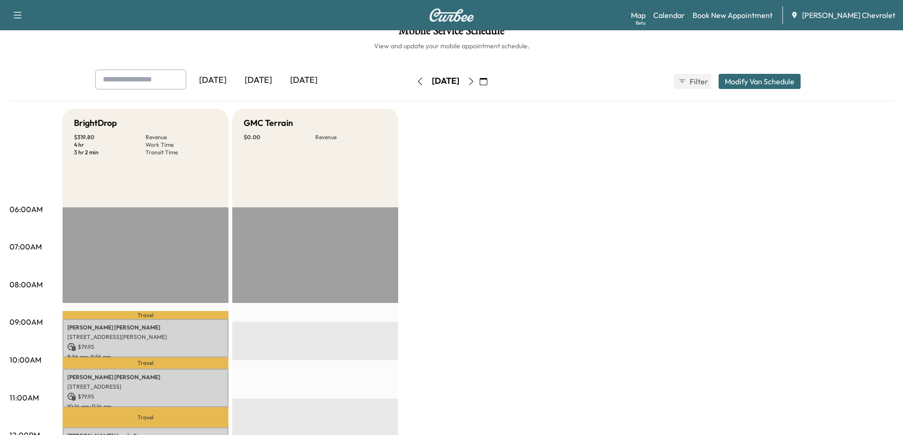
scroll to position [0, 0]
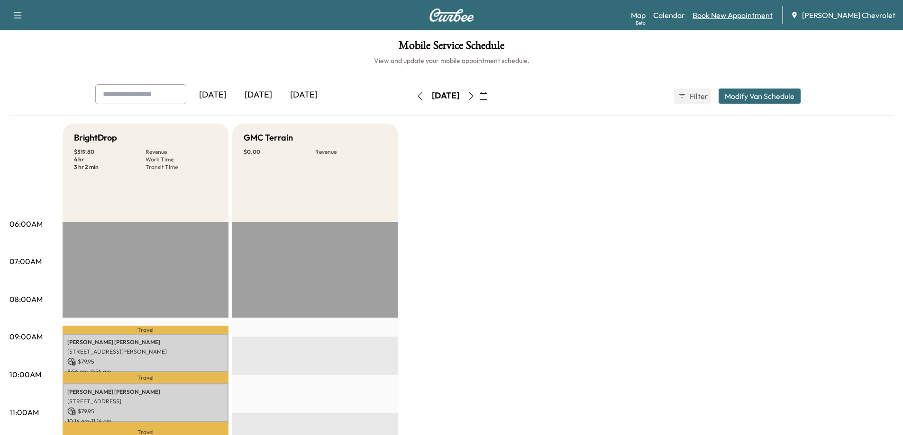
click at [746, 17] on link "Book New Appointment" at bounding box center [732, 14] width 80 height 11
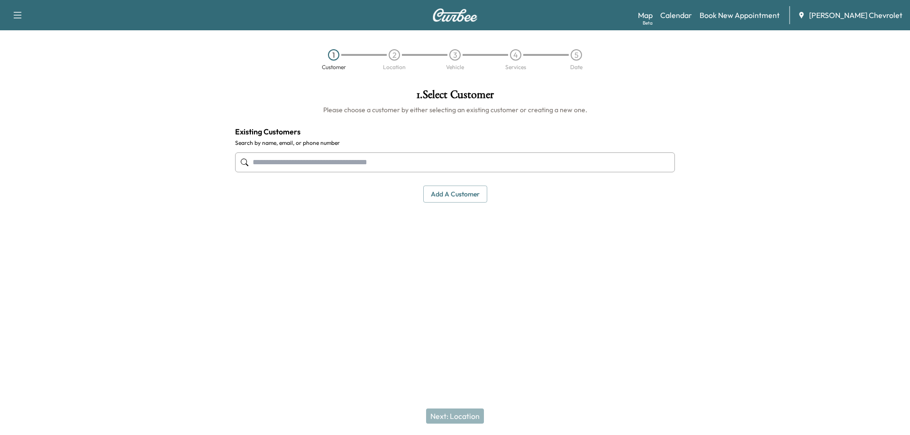
click at [465, 170] on input "text" at bounding box center [455, 163] width 440 height 20
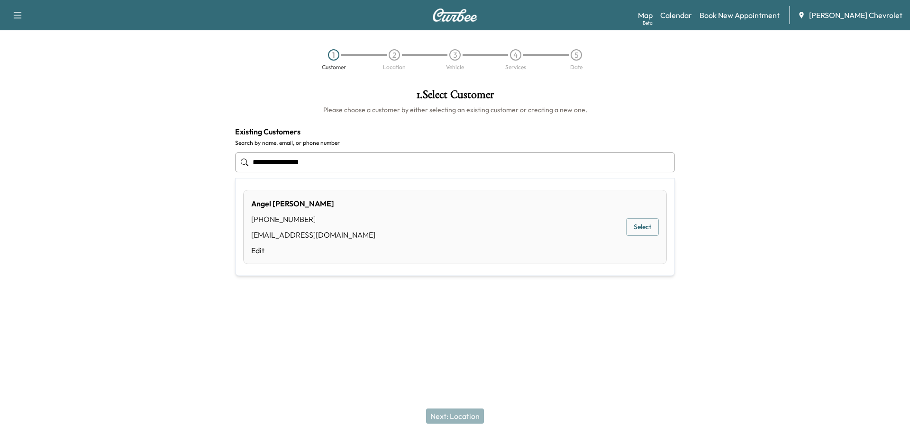
click at [653, 226] on button "Select" at bounding box center [642, 227] width 33 height 18
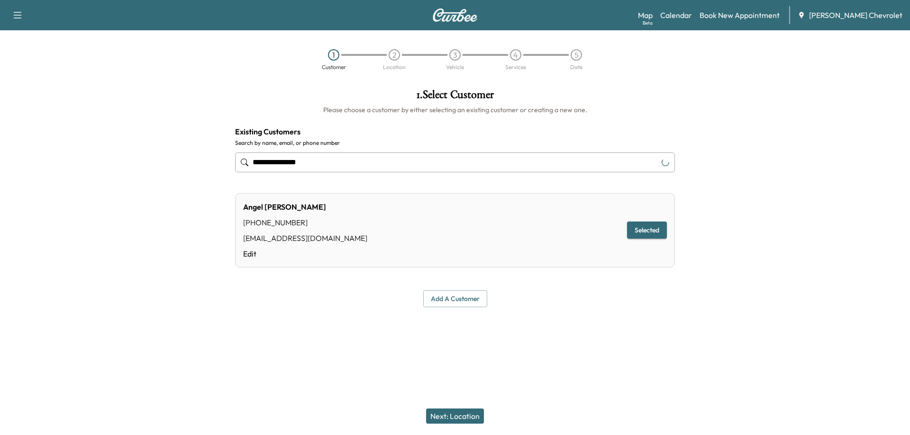
type input "**********"
click at [456, 417] on button "Next: Location" at bounding box center [455, 416] width 58 height 15
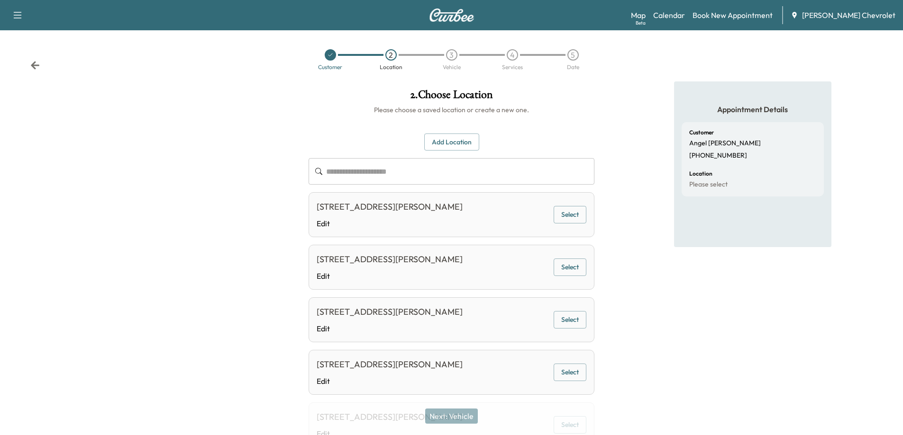
click at [575, 223] on button "Select" at bounding box center [569, 215] width 33 height 18
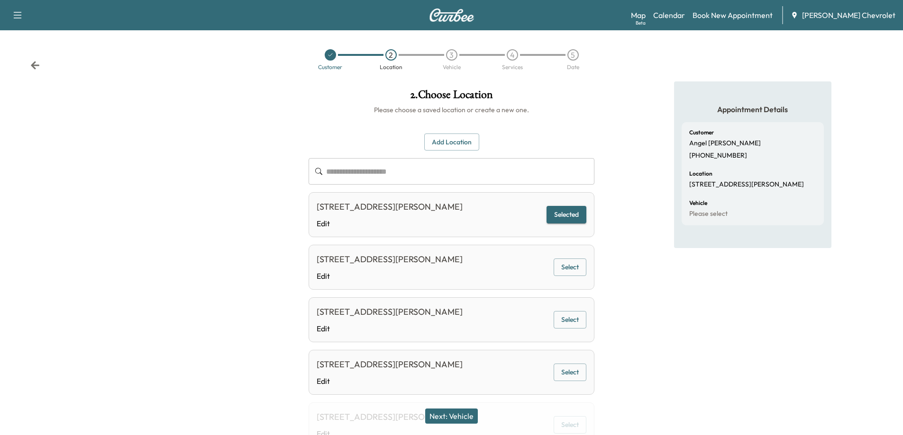
click at [462, 418] on button "Next: Vehicle" at bounding box center [451, 416] width 53 height 15
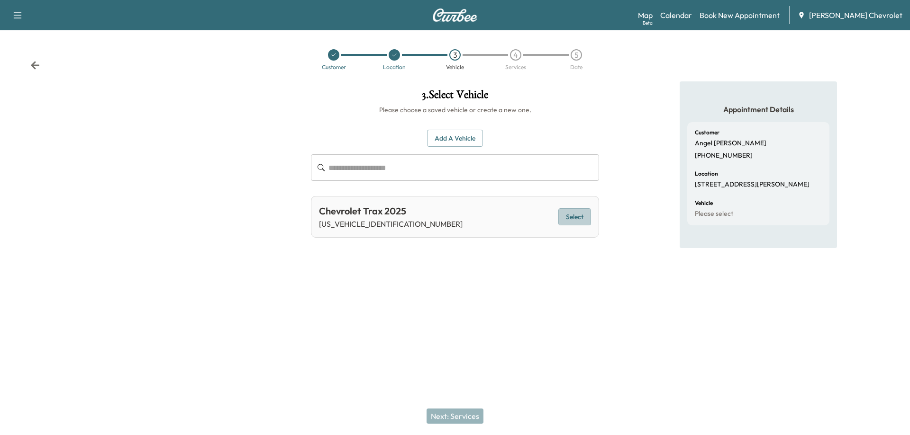
click at [572, 217] on button "Select" at bounding box center [574, 217] width 33 height 18
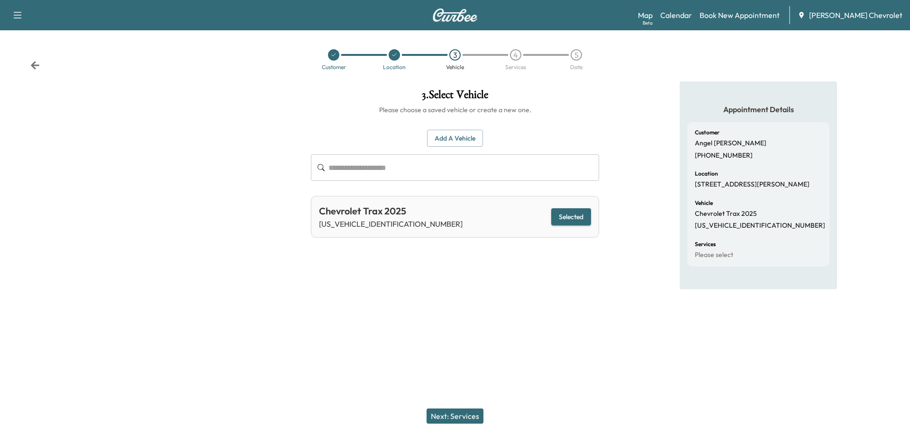
click at [450, 418] on button "Next: Services" at bounding box center [454, 416] width 57 height 15
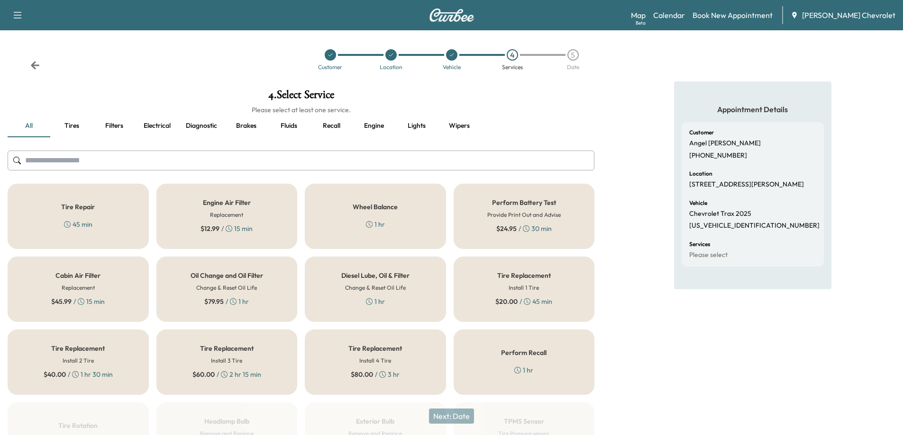
click at [334, 56] on div at bounding box center [330, 54] width 11 height 11
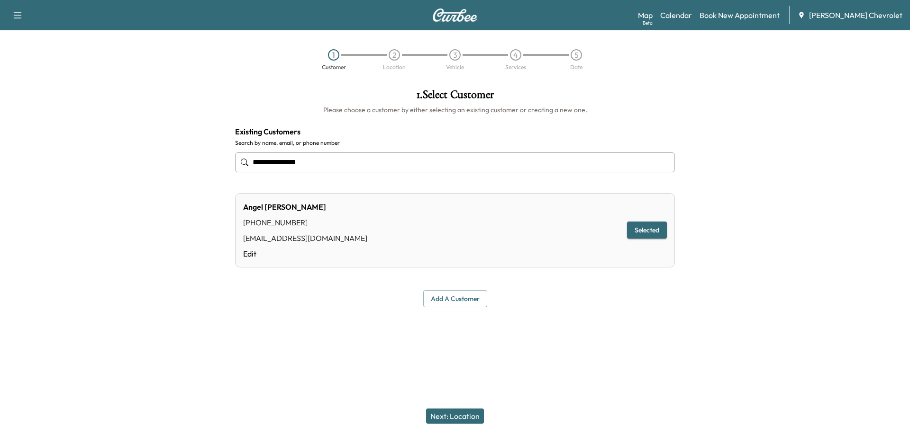
click at [456, 54] on div "3" at bounding box center [454, 54] width 11 height 11
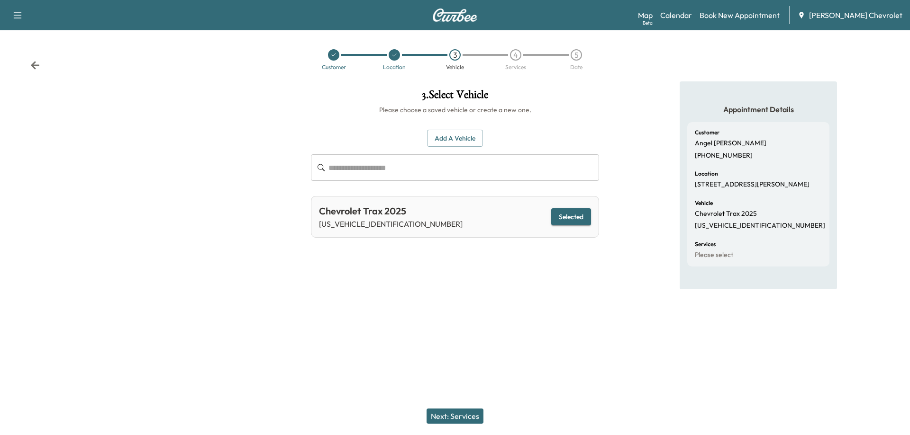
click at [579, 217] on button "Selected" at bounding box center [571, 217] width 40 height 18
click at [519, 55] on div "4" at bounding box center [515, 54] width 11 height 11
click at [462, 417] on button "Next: Services" at bounding box center [454, 416] width 57 height 15
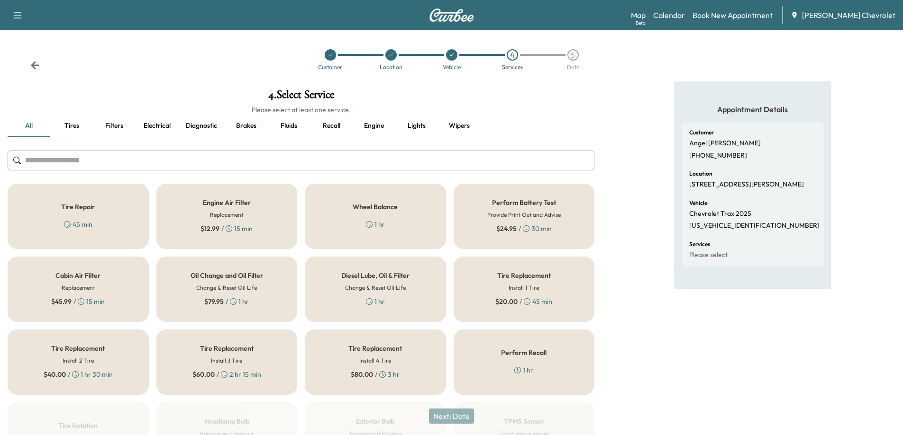
click at [246, 279] on h5 "Oil Change and Oil Filter" at bounding box center [226, 275] width 72 height 7
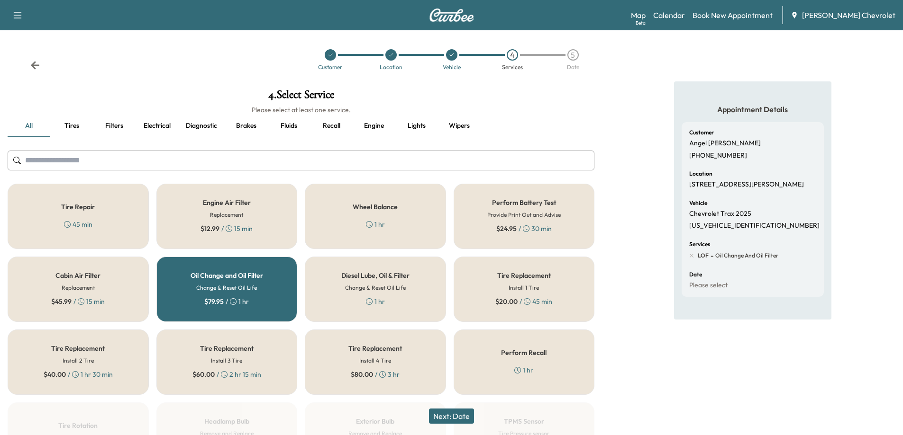
click at [455, 418] on button "Next: Date" at bounding box center [451, 416] width 45 height 15
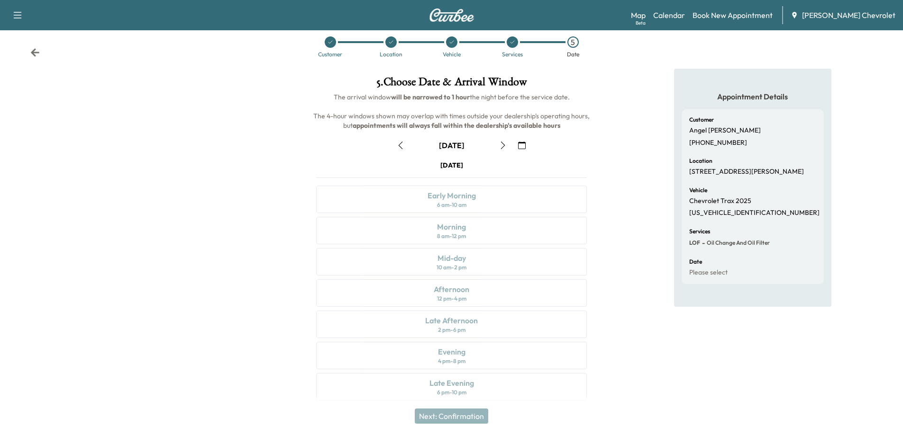
scroll to position [20, 0]
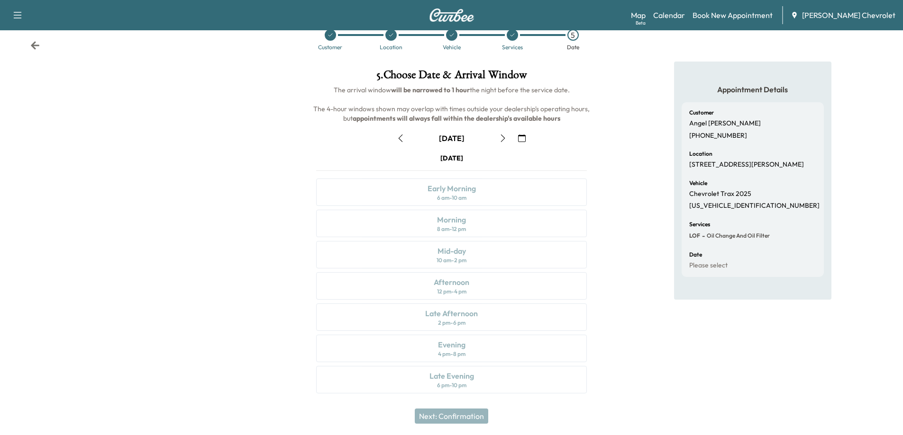
click at [500, 139] on icon "button" at bounding box center [503, 139] width 8 height 8
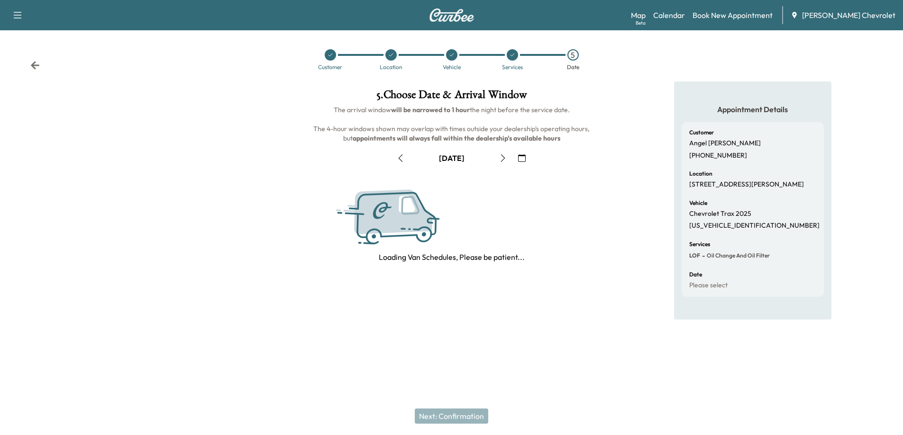
scroll to position [0, 0]
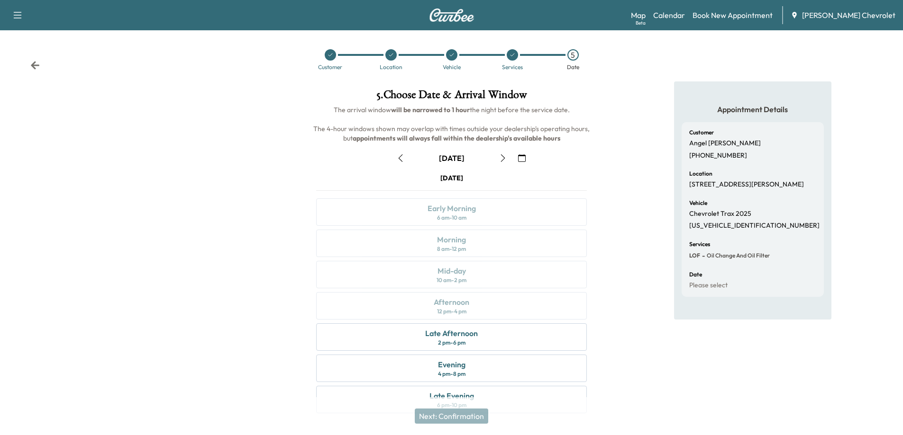
click at [499, 160] on icon "button" at bounding box center [503, 158] width 8 height 8
click at [470, 249] on div "Morning 8 am - 12 pm" at bounding box center [451, 243] width 271 height 27
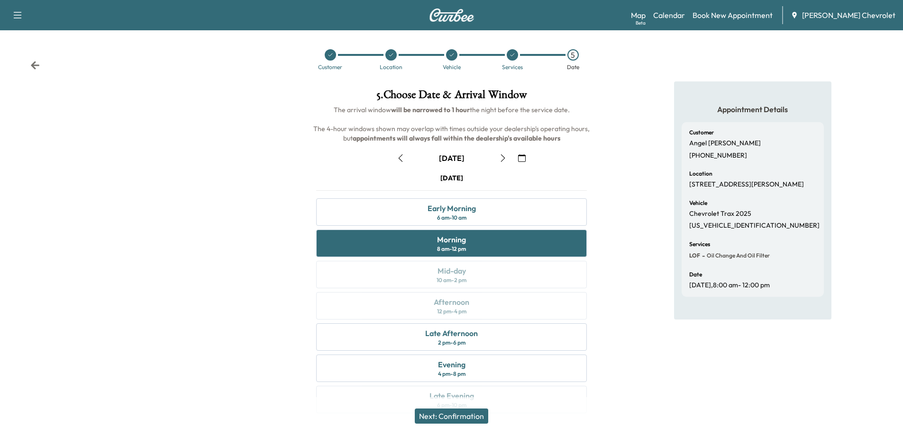
click at [472, 417] on button "Next: Confirmation" at bounding box center [451, 416] width 73 height 15
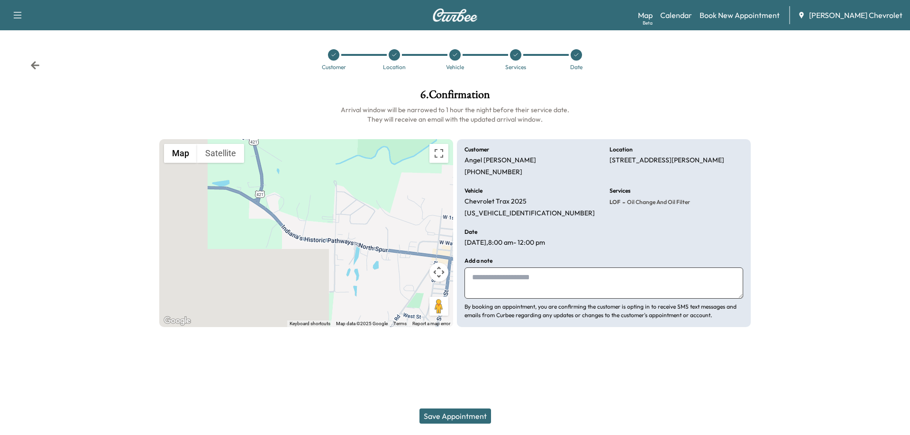
click at [474, 419] on button "Save Appointment" at bounding box center [455, 416] width 72 height 15
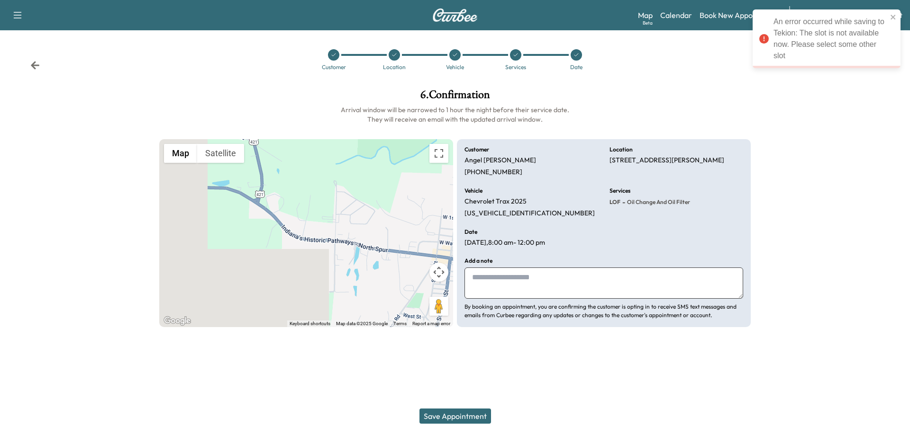
click at [304, 102] on h1 "6 . Confirmation" at bounding box center [454, 97] width 591 height 16
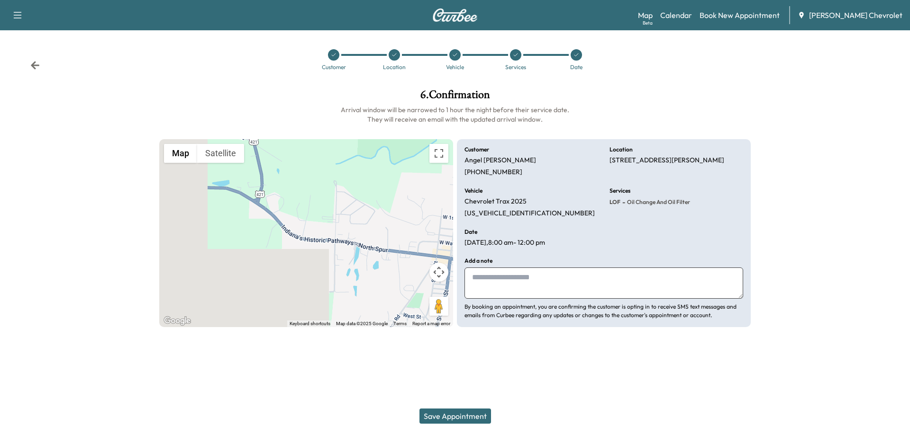
click at [577, 54] on icon at bounding box center [576, 55] width 6 height 6
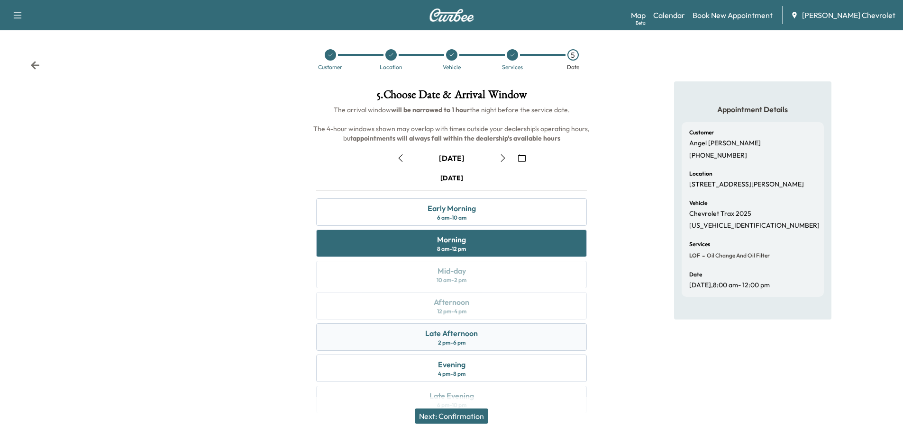
click at [462, 341] on div "2 pm - 6 pm" at bounding box center [451, 343] width 27 height 8
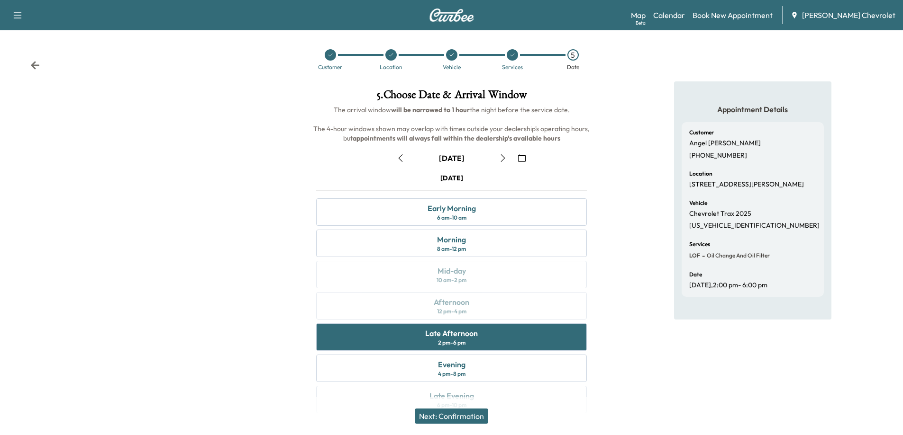
click at [461, 418] on button "Next: Confirmation" at bounding box center [451, 416] width 73 height 15
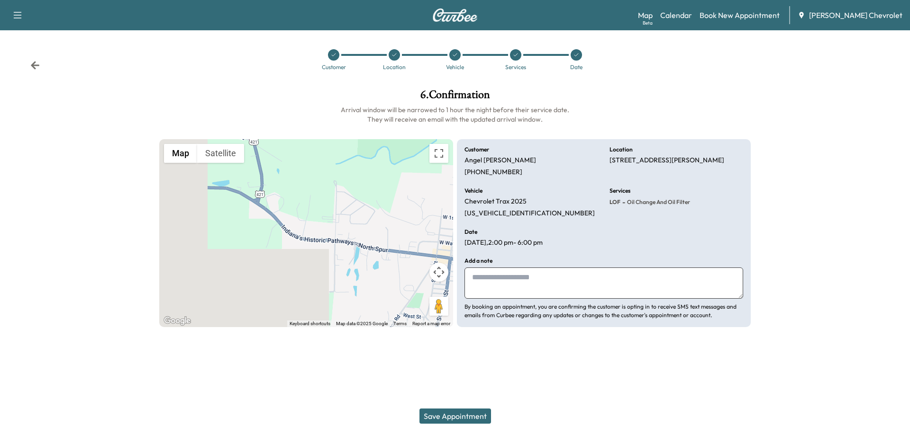
click at [448, 417] on button "Save Appointment" at bounding box center [455, 416] width 72 height 15
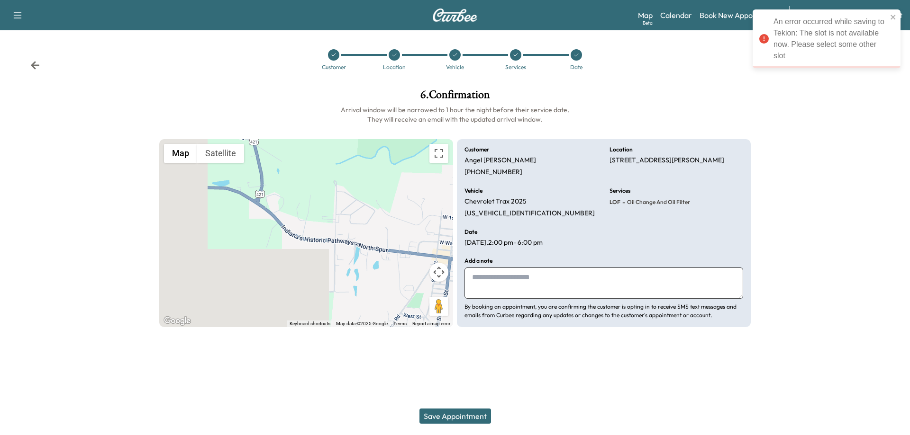
click at [574, 57] on icon at bounding box center [576, 55] width 6 height 6
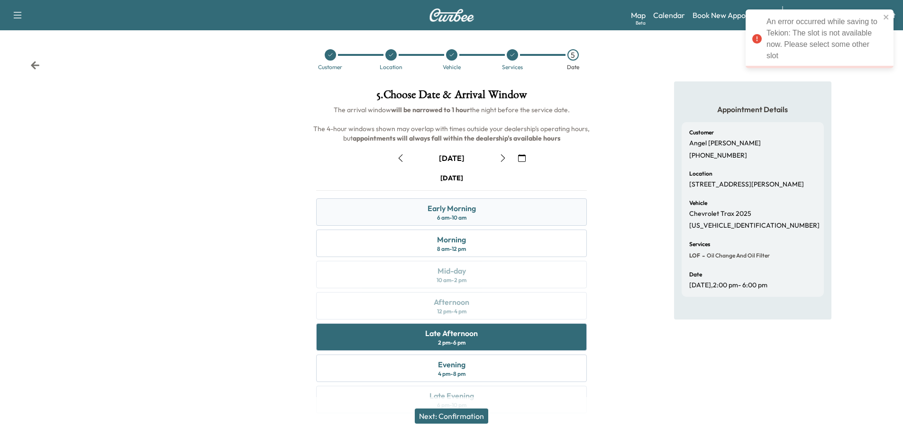
click at [466, 218] on div "6 am - 10 am" at bounding box center [451, 218] width 29 height 8
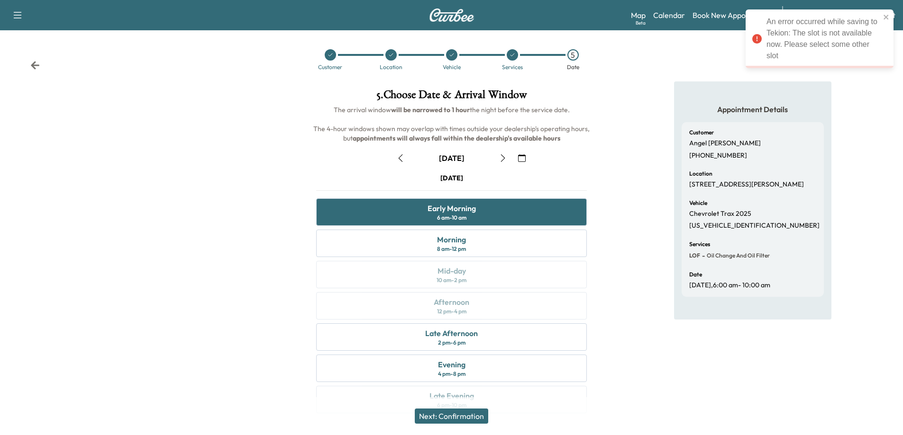
click at [461, 413] on button "Next: Confirmation" at bounding box center [451, 416] width 73 height 15
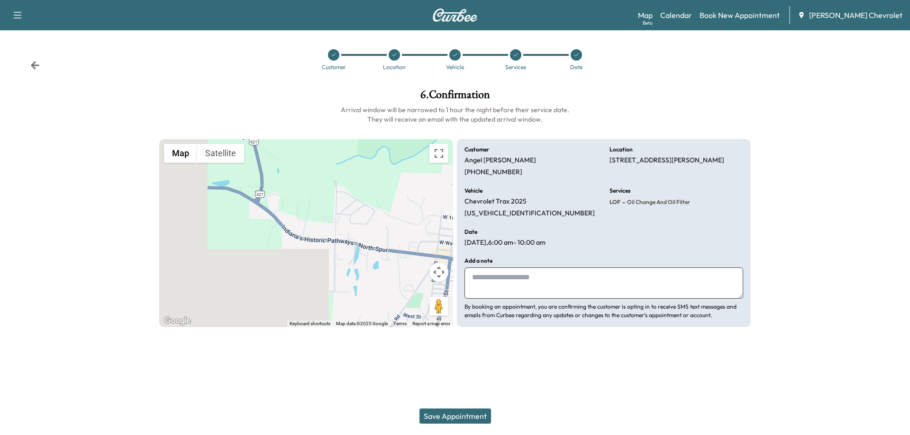
click at [461, 413] on button "Save Appointment" at bounding box center [455, 416] width 72 height 15
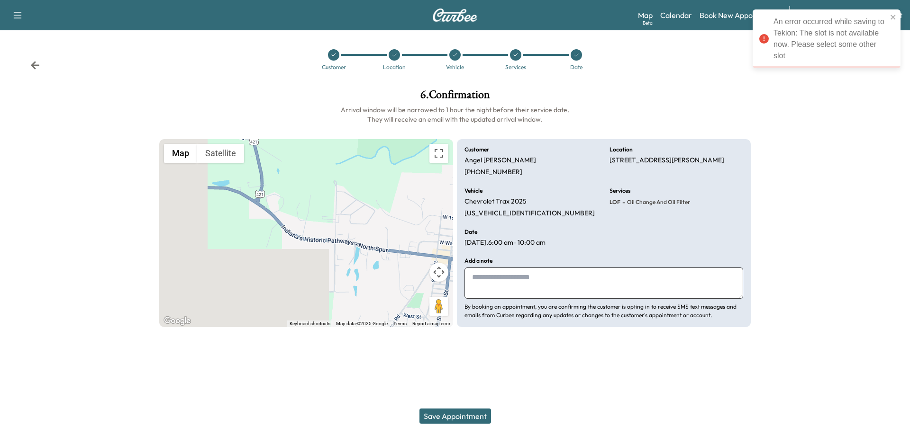
click at [575, 54] on icon at bounding box center [576, 55] width 6 height 6
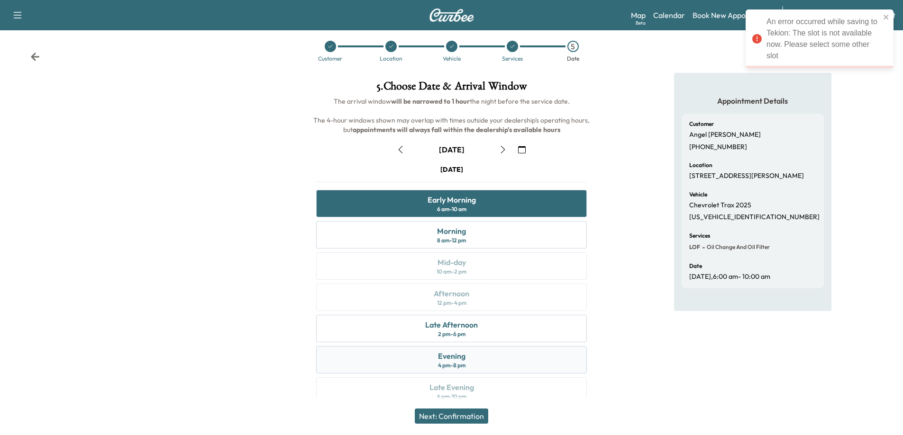
scroll to position [20, 0]
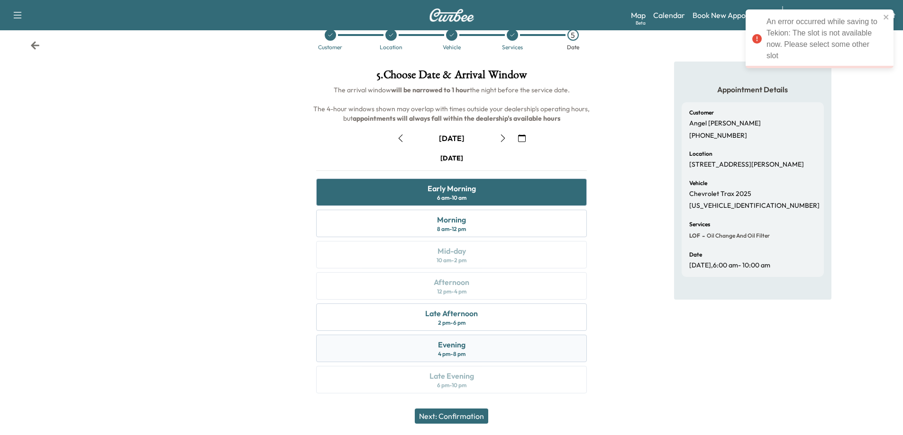
click at [471, 360] on div "Evening 4 pm - 8 pm" at bounding box center [451, 348] width 271 height 27
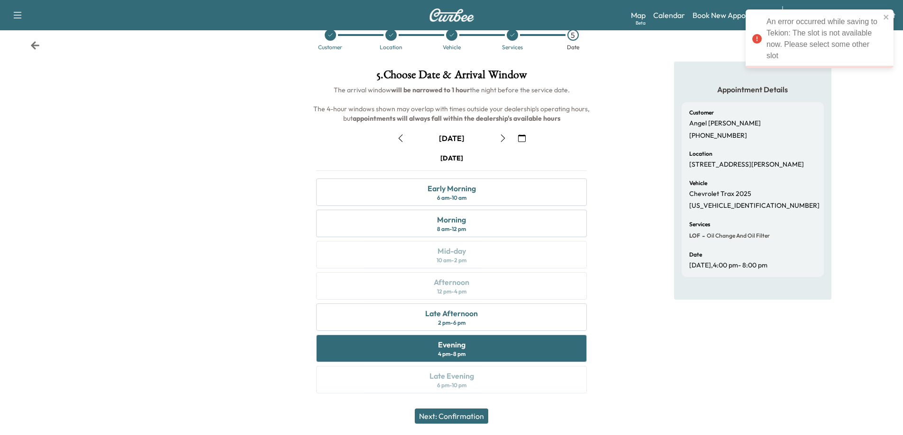
click at [456, 412] on button "Next: Confirmation" at bounding box center [451, 416] width 73 height 15
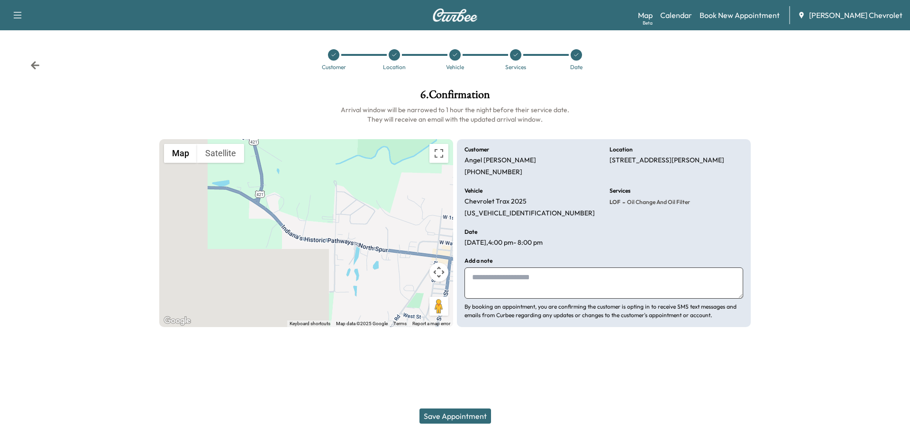
click at [439, 417] on button "Save Appointment" at bounding box center [455, 416] width 72 height 15
drag, startPoint x: 288, startPoint y: 161, endPoint x: 282, endPoint y: 198, distance: 37.8
click at [282, 198] on div "To activate drag with keyboard, press Alt + Enter. Once in keyboard drag state,…" at bounding box center [306, 233] width 294 height 189
drag, startPoint x: 327, startPoint y: 195, endPoint x: 293, endPoint y: 199, distance: 34.9
click at [293, 199] on div "To activate drag with keyboard, press Alt + Enter. Once in keyboard drag state,…" at bounding box center [306, 233] width 294 height 189
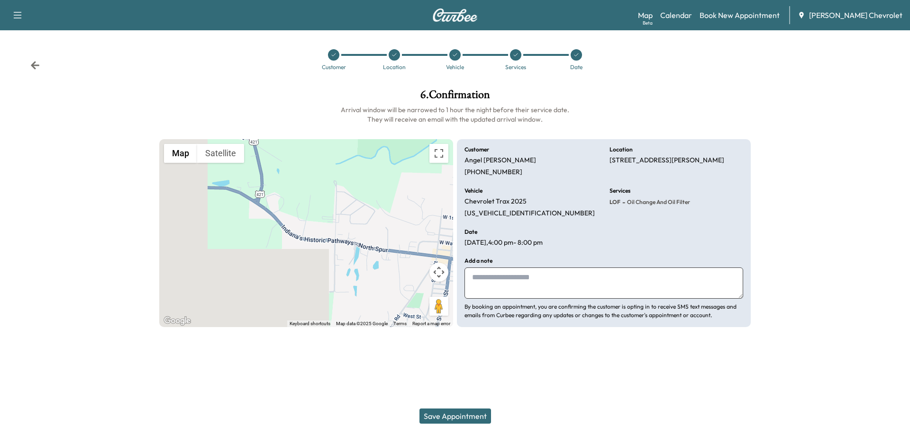
drag, startPoint x: 346, startPoint y: 189, endPoint x: 328, endPoint y: 210, distance: 27.9
click at [328, 210] on div "To activate drag with keyboard, press Alt + Enter. Once in keyboard drag state,…" at bounding box center [306, 233] width 294 height 189
drag, startPoint x: 369, startPoint y: 223, endPoint x: 317, endPoint y: 223, distance: 51.2
click at [317, 223] on div "To activate drag with keyboard, press Alt + Enter. Once in keyboard drag state,…" at bounding box center [306, 233] width 294 height 189
drag, startPoint x: 318, startPoint y: 242, endPoint x: 318, endPoint y: 231, distance: 10.9
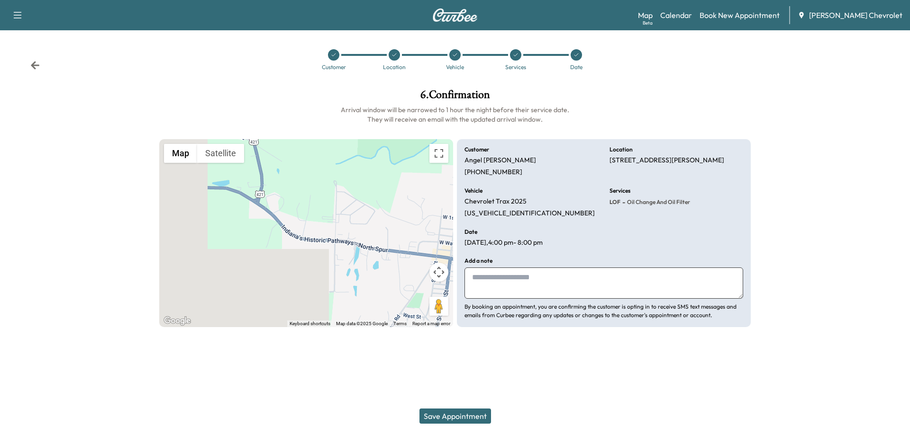
click at [318, 231] on div "To activate drag with keyboard, press Alt + Enter. Once in keyboard drag state,…" at bounding box center [306, 233] width 294 height 189
click at [576, 56] on icon at bounding box center [576, 55] width 6 height 6
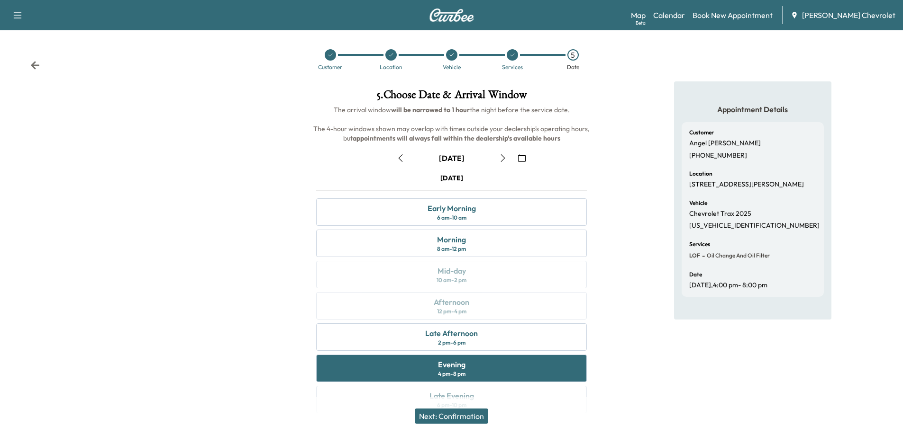
click at [498, 158] on button "button" at bounding box center [503, 158] width 16 height 15
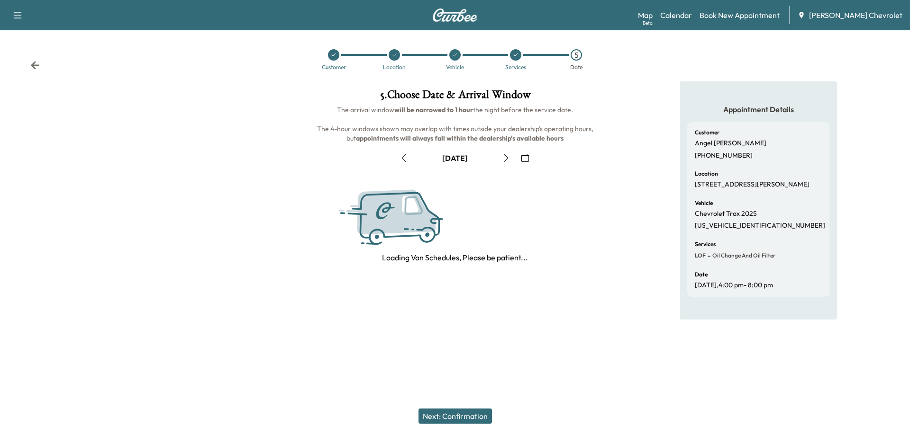
click at [501, 158] on button "button" at bounding box center [506, 158] width 16 height 15
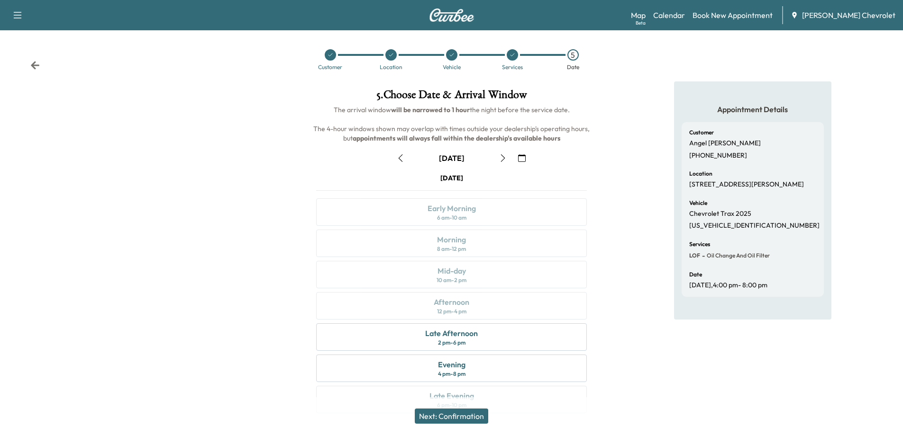
click at [504, 158] on icon "button" at bounding box center [503, 158] width 8 height 8
click at [466, 308] on div "12 pm - 4 pm" at bounding box center [451, 312] width 29 height 8
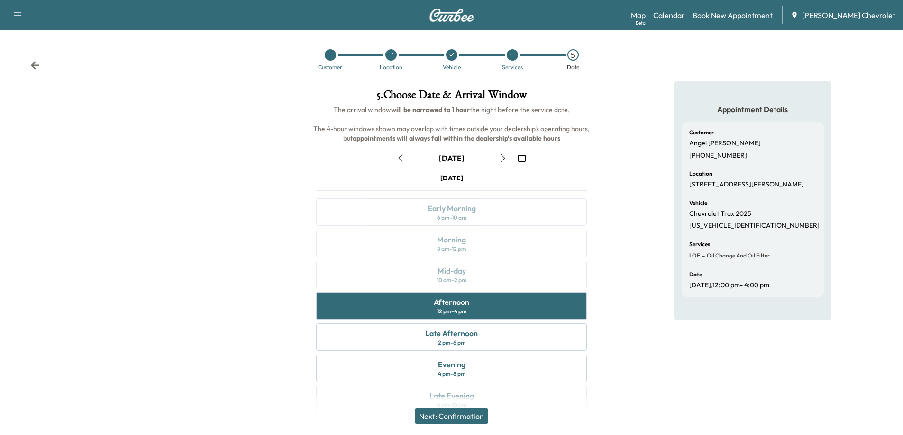
click at [402, 160] on icon "button" at bounding box center [401, 158] width 8 height 8
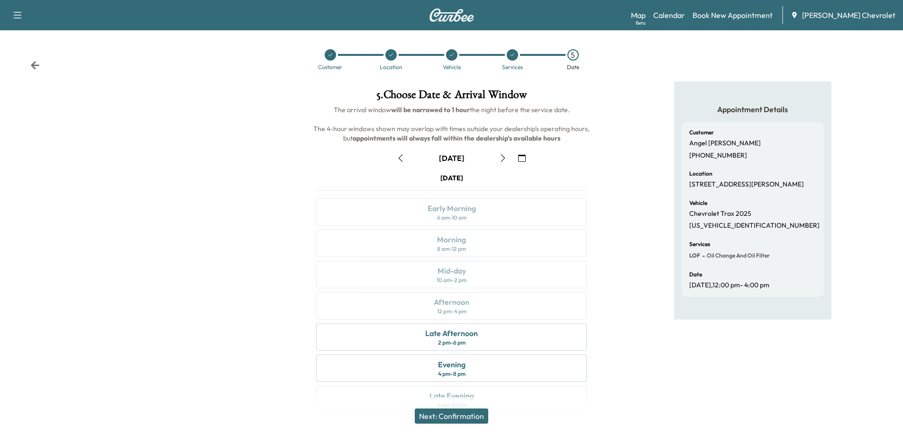
click at [402, 160] on icon "button" at bounding box center [401, 158] width 8 height 8
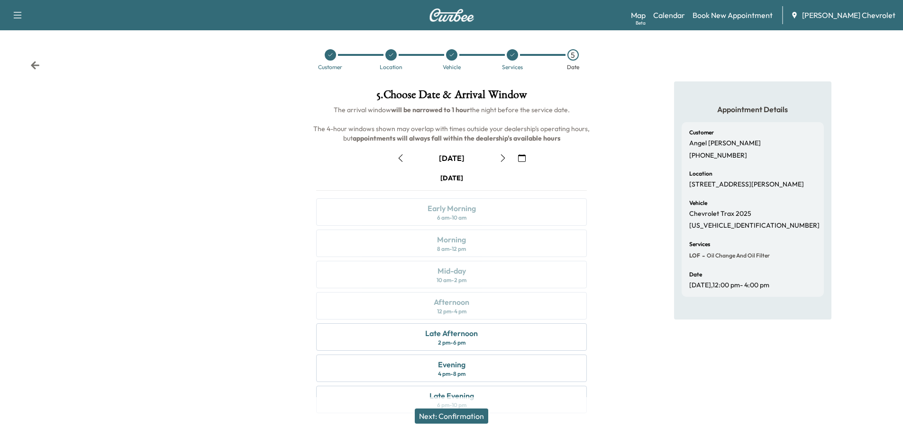
click at [402, 160] on icon "button" at bounding box center [401, 158] width 8 height 8
click at [496, 159] on button "button" at bounding box center [503, 158] width 16 height 15
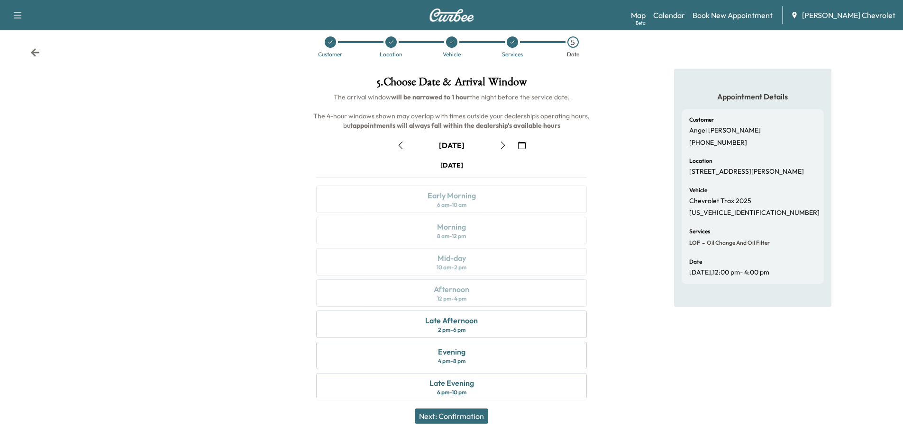
scroll to position [20, 0]
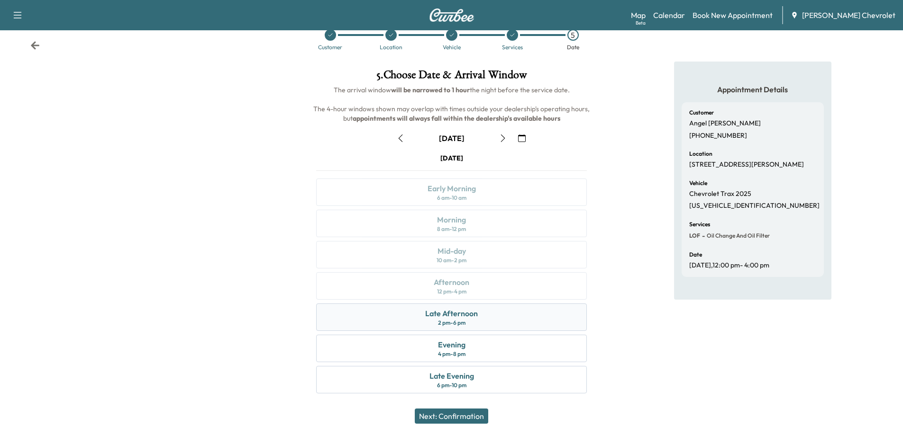
click at [481, 319] on div "Late Afternoon 2 pm - 6 pm" at bounding box center [451, 317] width 271 height 27
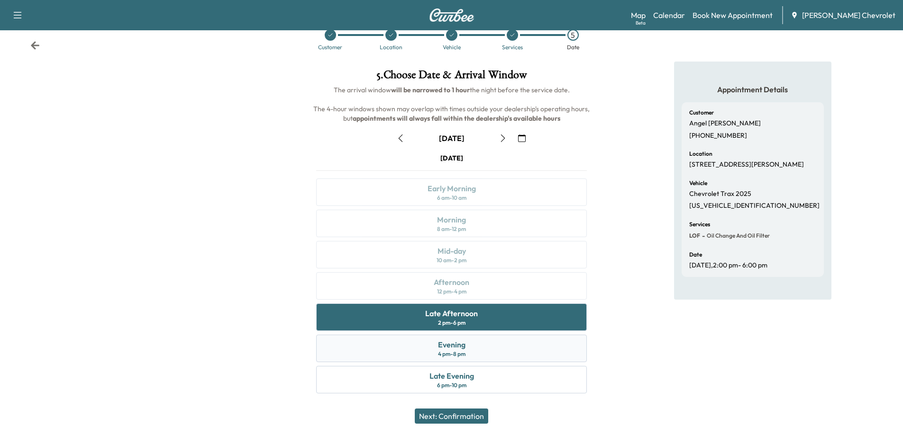
click at [471, 354] on div "Evening 4 pm - 8 pm" at bounding box center [451, 348] width 271 height 27
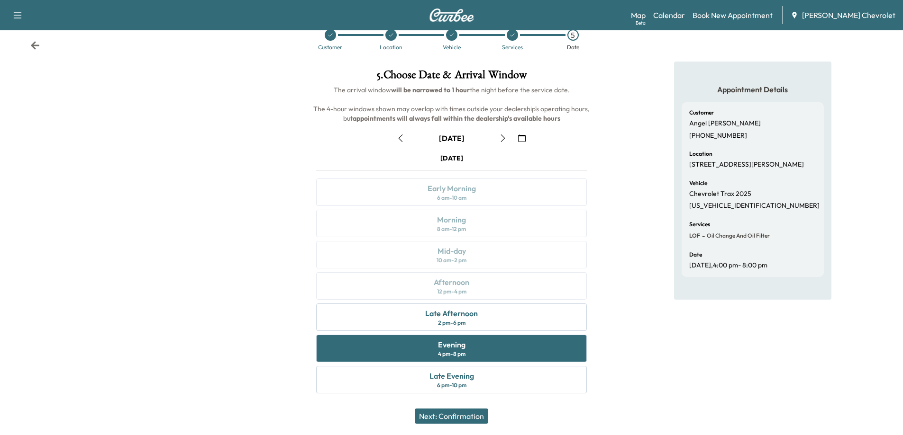
click at [454, 418] on button "Next: Confirmation" at bounding box center [451, 416] width 73 height 15
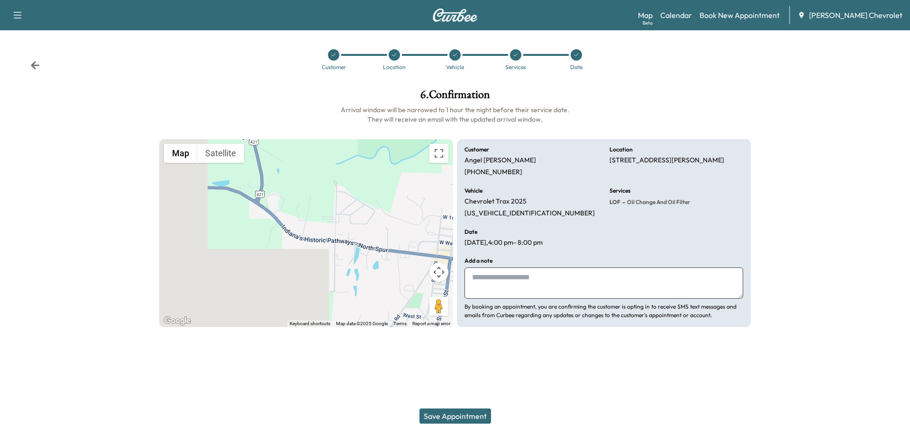
click at [454, 418] on button "Save Appointment" at bounding box center [455, 416] width 72 height 15
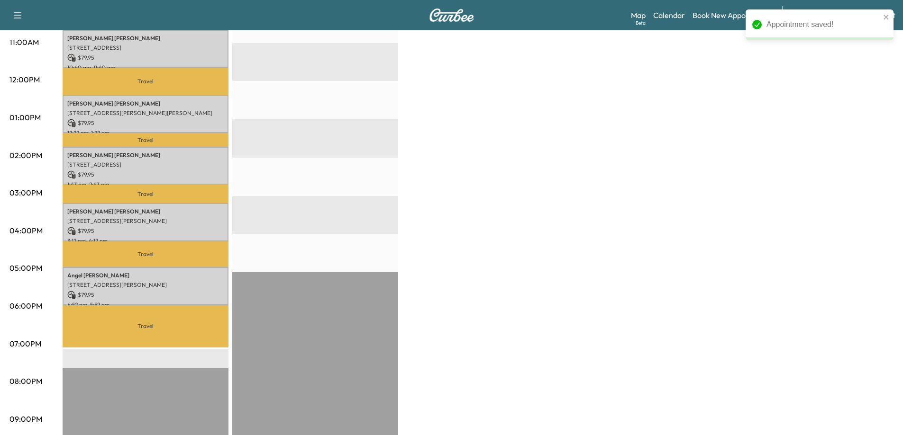
scroll to position [379, 0]
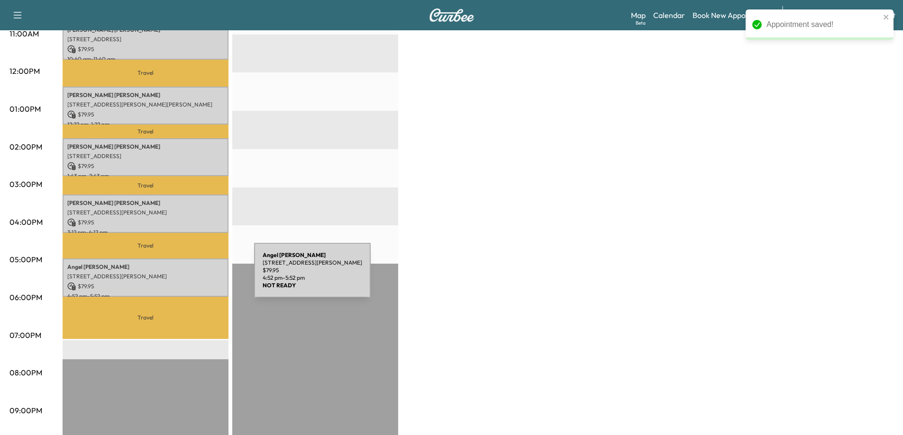
click at [183, 276] on div "Angel McRoberts 104 DAVID LANE, Versailles, IN 47042, United States of America …" at bounding box center [146, 278] width 166 height 38
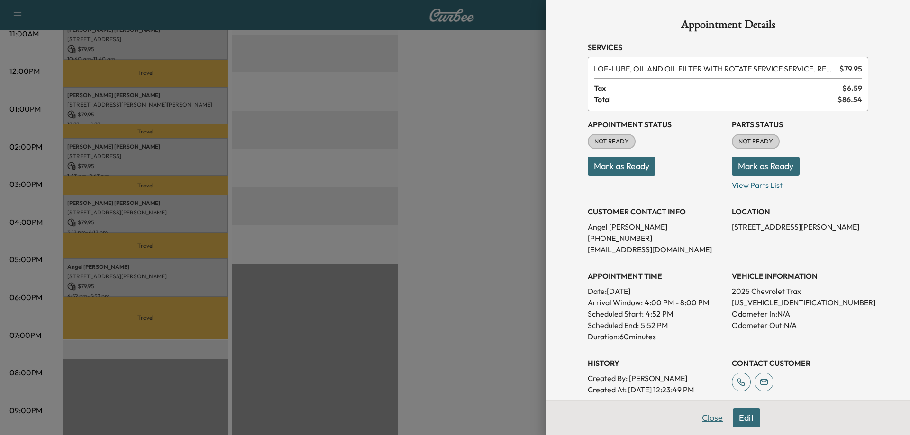
click at [698, 416] on button "Close" at bounding box center [712, 418] width 33 height 19
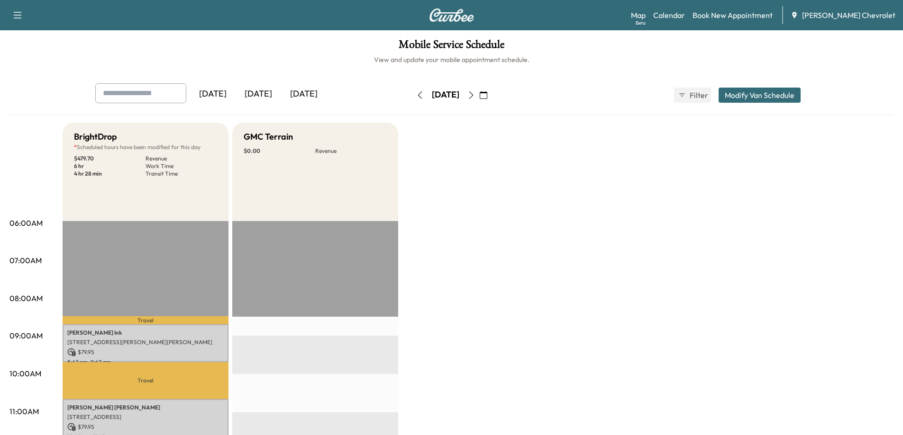
scroll to position [0, 0]
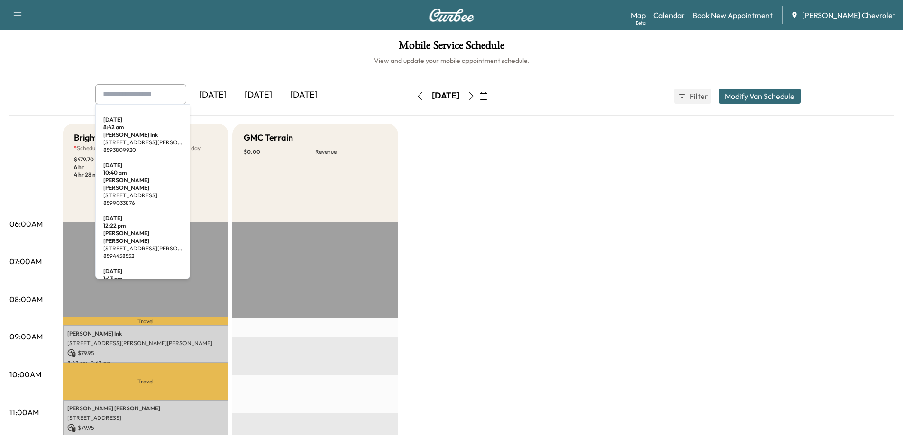
click at [153, 96] on input "text" at bounding box center [140, 94] width 91 height 20
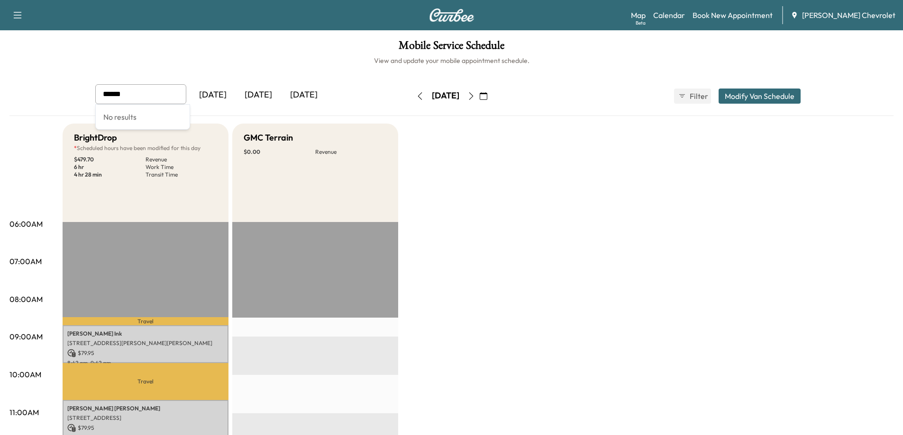
drag, startPoint x: 145, startPoint y: 90, endPoint x: 93, endPoint y: 89, distance: 52.6
click at [93, 89] on div "****** Yesterday Today Tomorrow Friday, September 5 September 2025 S M T W T F …" at bounding box center [452, 96] width 728 height 24
click at [157, 89] on input "******" at bounding box center [140, 94] width 91 height 20
type input "******"
click at [473, 97] on icon "button" at bounding box center [471, 96] width 4 height 8
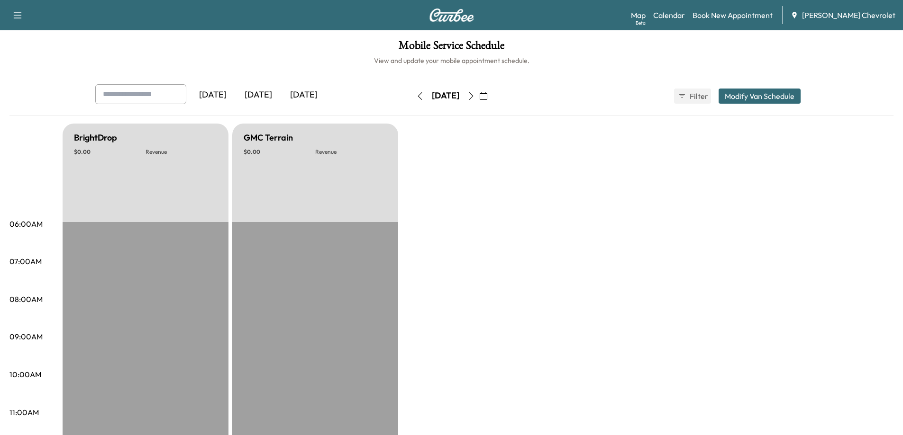
click at [479, 94] on button "button" at bounding box center [471, 96] width 16 height 15
click at [475, 94] on icon "button" at bounding box center [471, 96] width 8 height 8
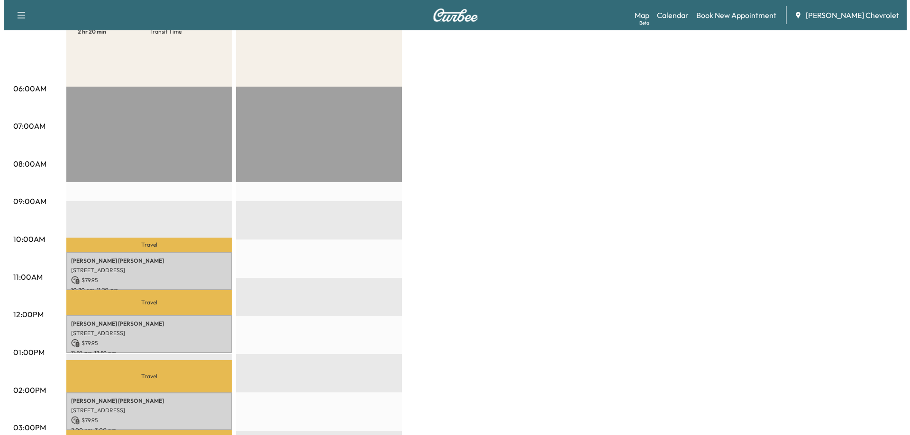
scroll to position [142, 0]
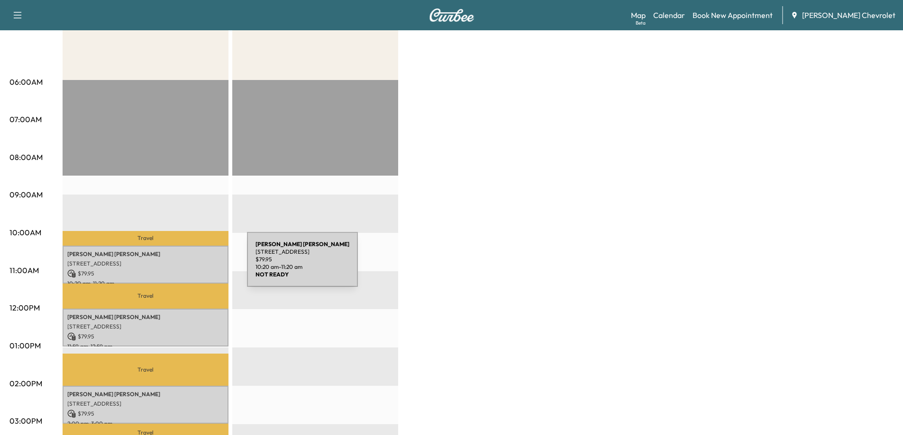
click at [176, 265] on p "[STREET_ADDRESS]" at bounding box center [145, 264] width 156 height 8
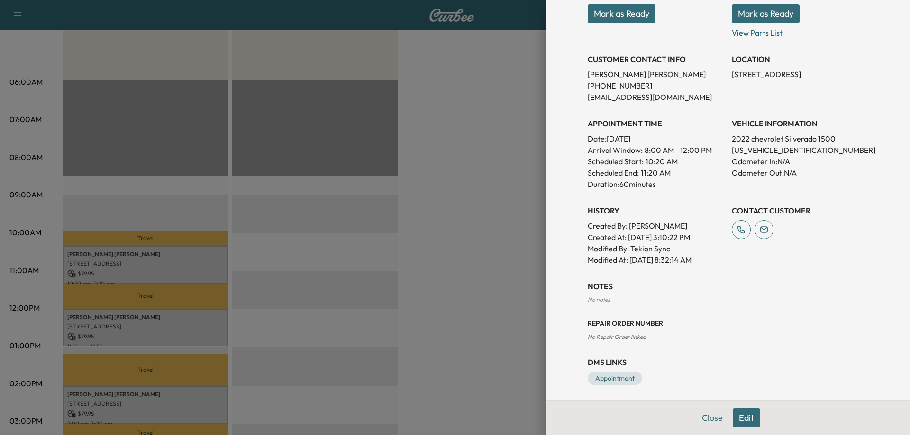
scroll to position [156, 0]
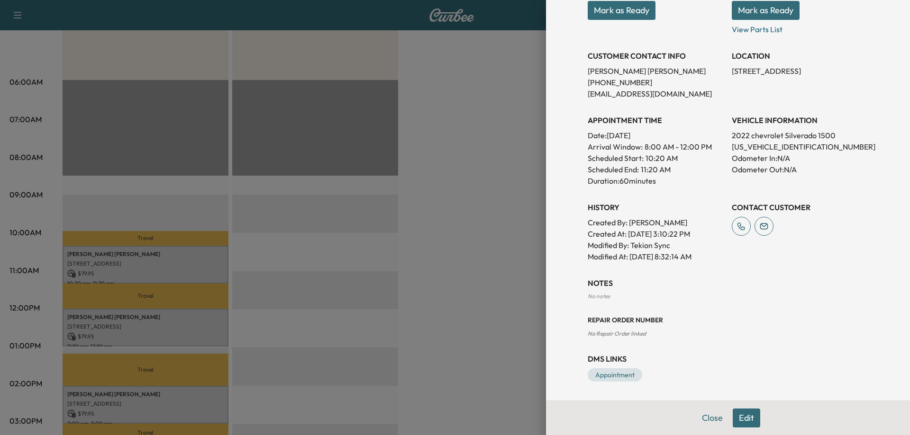
click at [740, 421] on button "Edit" at bounding box center [746, 418] width 27 height 19
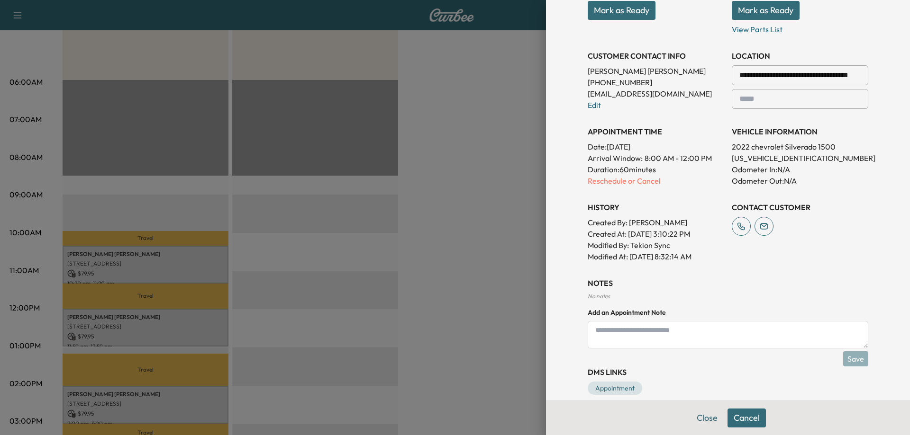
click at [654, 331] on textarea at bounding box center [728, 334] width 280 height 27
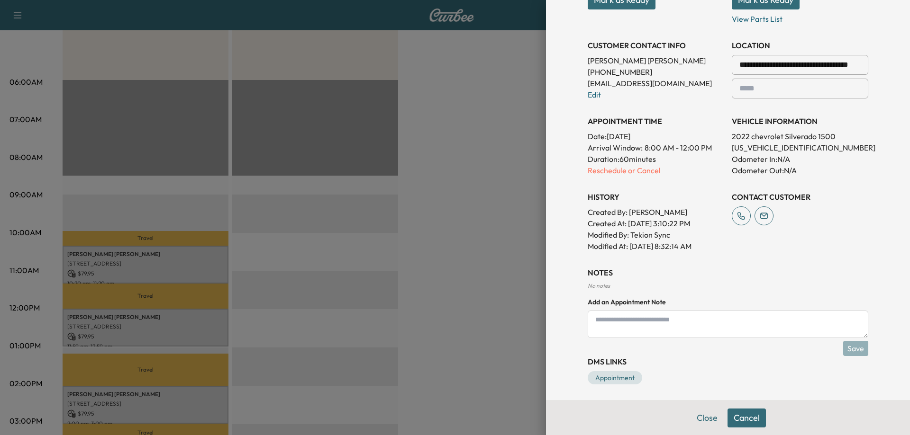
scroll to position [189, 0]
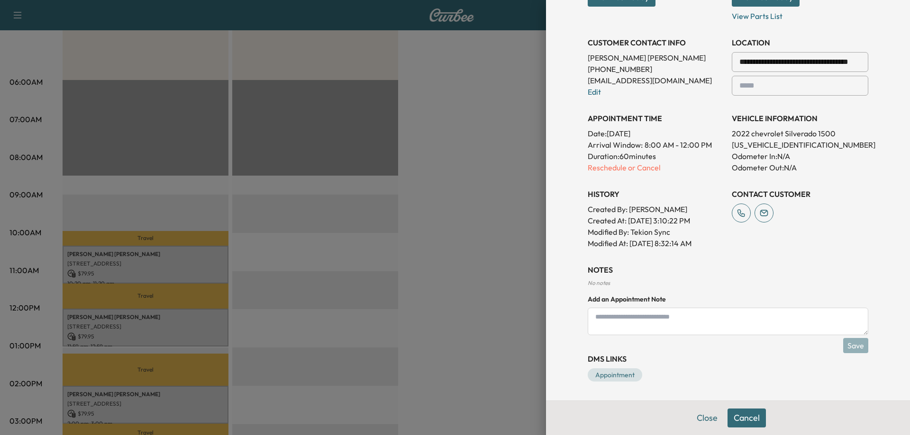
click at [664, 321] on textarea at bounding box center [728, 321] width 280 height 27
click at [686, 318] on textarea "**********" at bounding box center [728, 321] width 280 height 27
type textarea "**********"
click at [843, 348] on button "Save" at bounding box center [855, 345] width 25 height 15
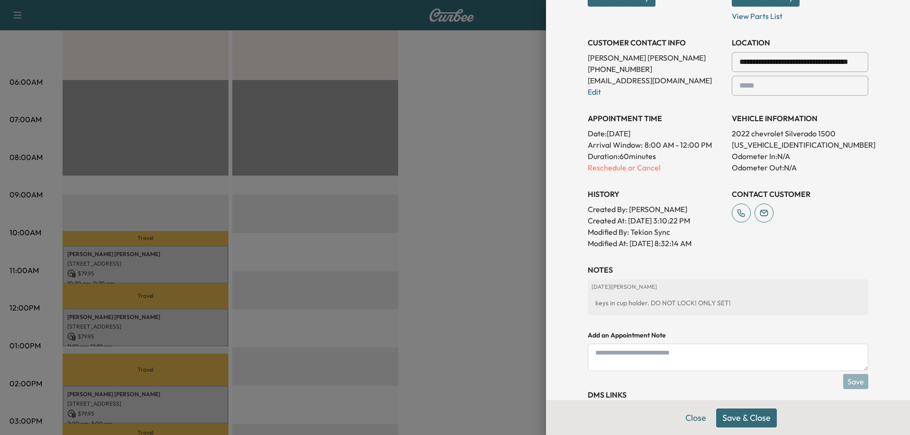
click at [745, 418] on button "Save & Close" at bounding box center [746, 418] width 61 height 19
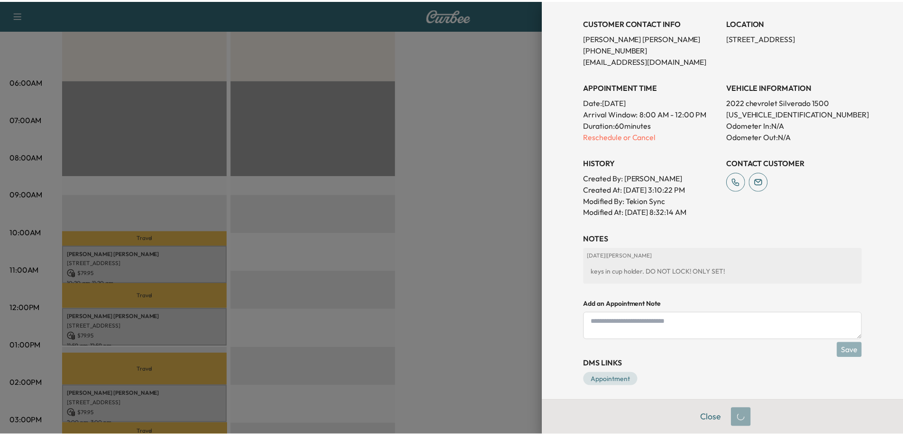
scroll to position [169, 0]
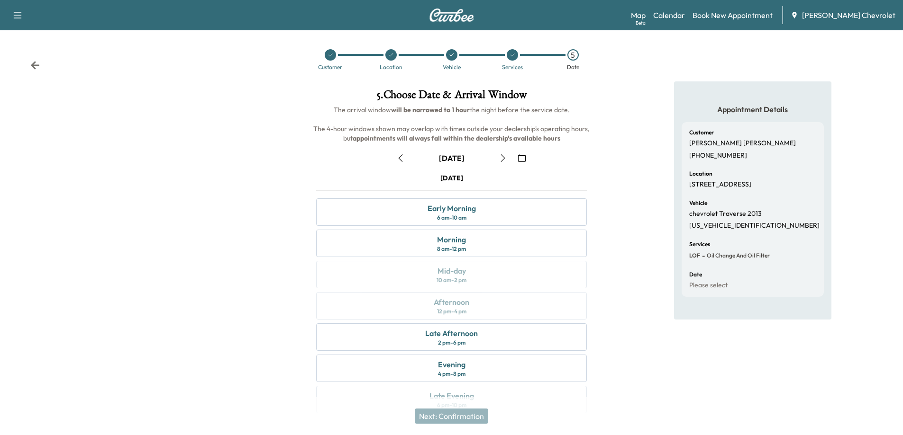
click at [331, 55] on icon at bounding box center [330, 55] width 6 height 6
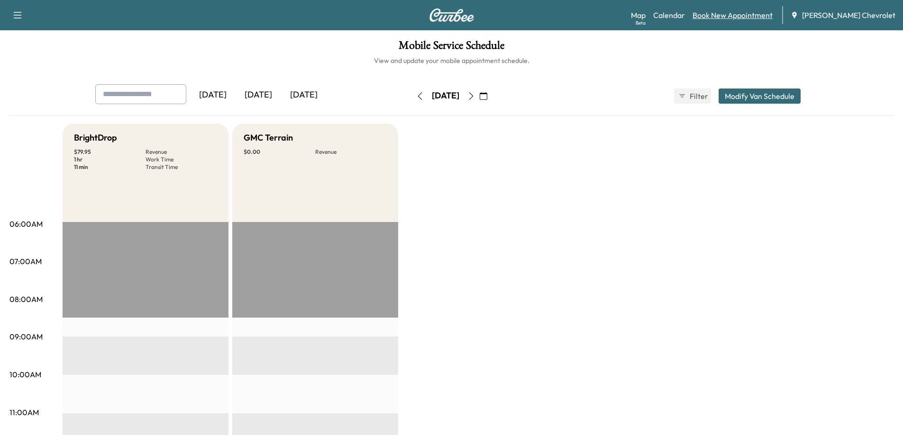
click at [733, 18] on link "Book New Appointment" at bounding box center [732, 14] width 80 height 11
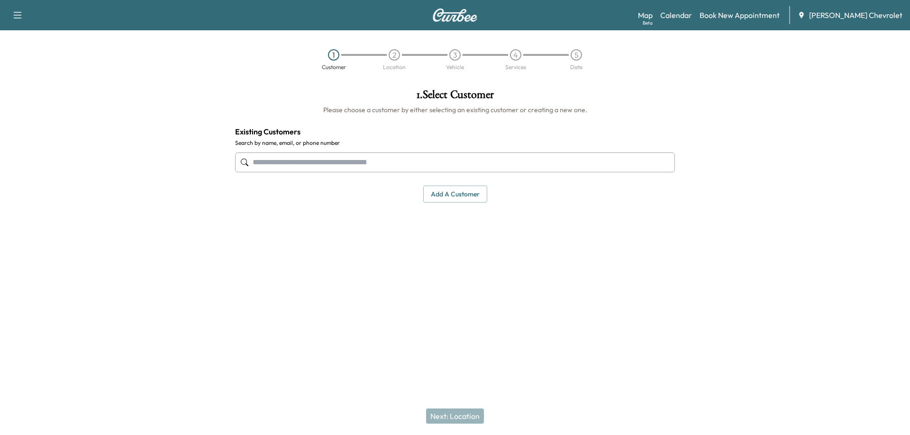
click at [471, 155] on input "text" at bounding box center [455, 163] width 440 height 20
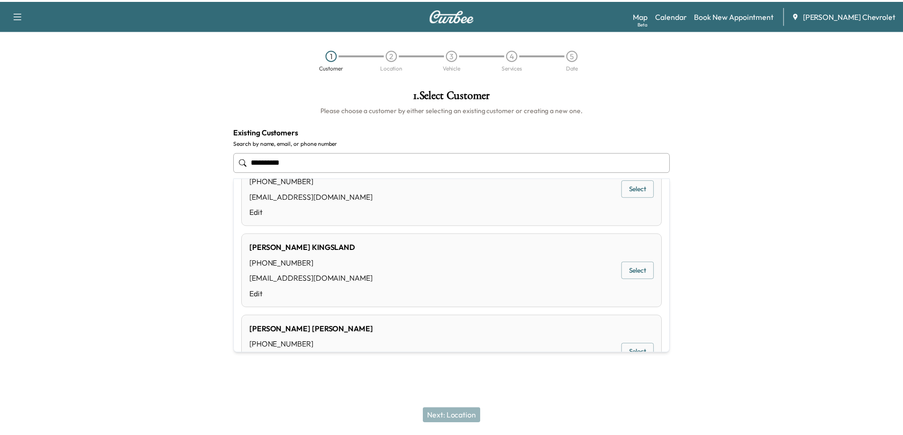
scroll to position [190, 0]
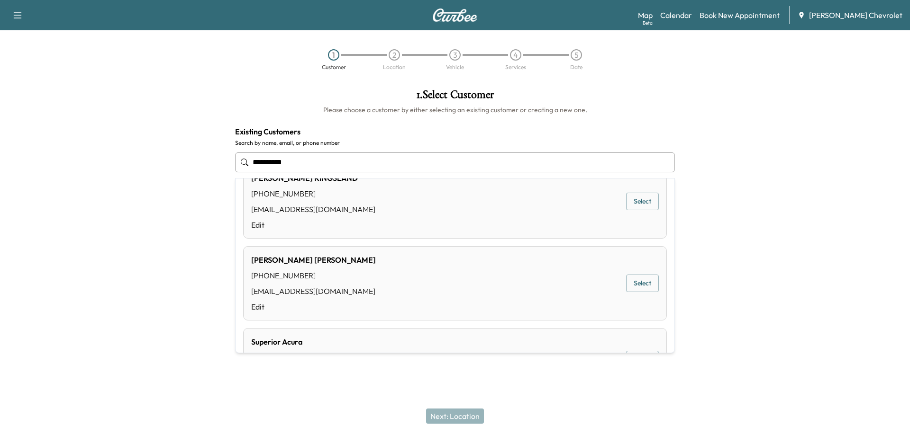
click at [635, 284] on button "Select" at bounding box center [642, 284] width 33 height 18
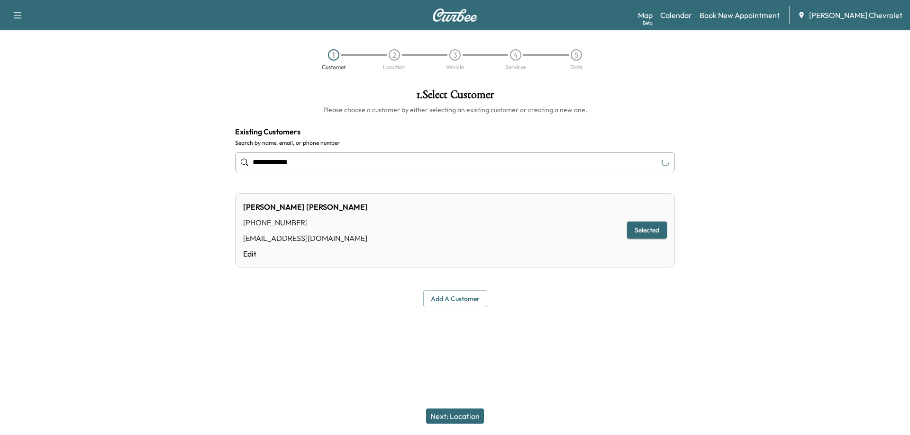
type input "**********"
click at [456, 415] on button "Next: Location" at bounding box center [455, 416] width 58 height 15
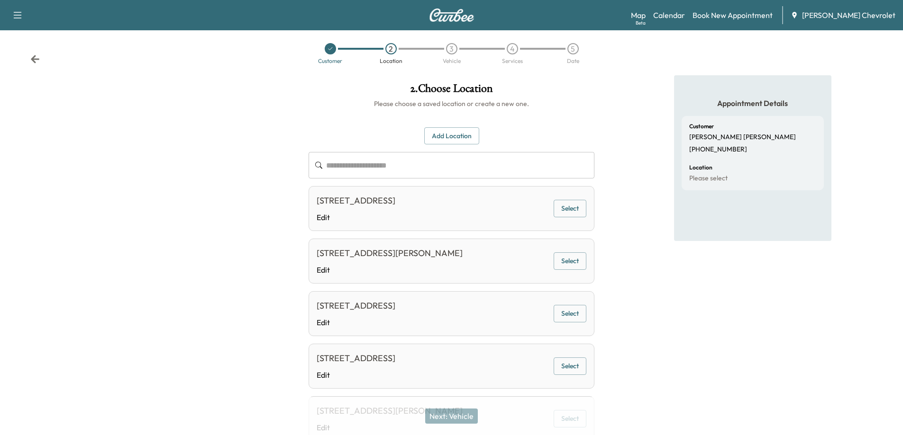
scroll to position [0, 0]
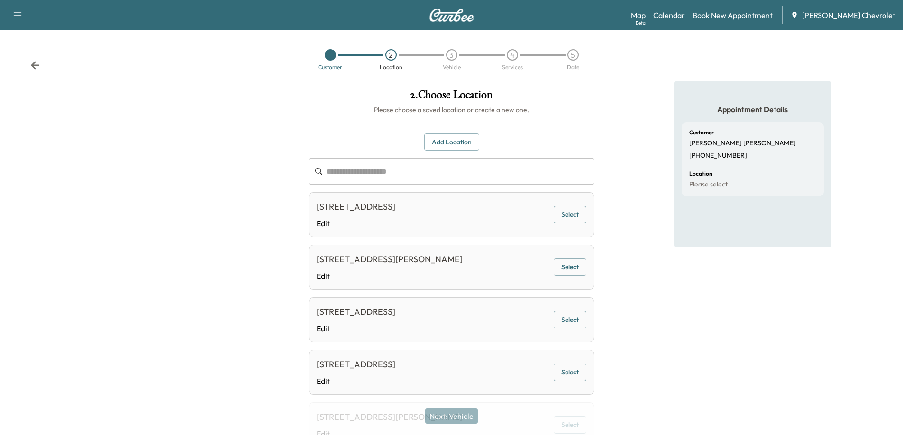
drag, startPoint x: 536, startPoint y: 208, endPoint x: 314, endPoint y: 201, distance: 222.3
click at [314, 201] on div "2204 Lawn Avenue Cincinnati, APT 4, Norwood, OH 45212, United States of America…" at bounding box center [451, 214] width 286 height 45
copy div "2204 Lawn Avenue Cincinnati, APT 4, Norwood, OH 45212,"
click at [457, 142] on button "Add Location" at bounding box center [451, 143] width 55 height 18
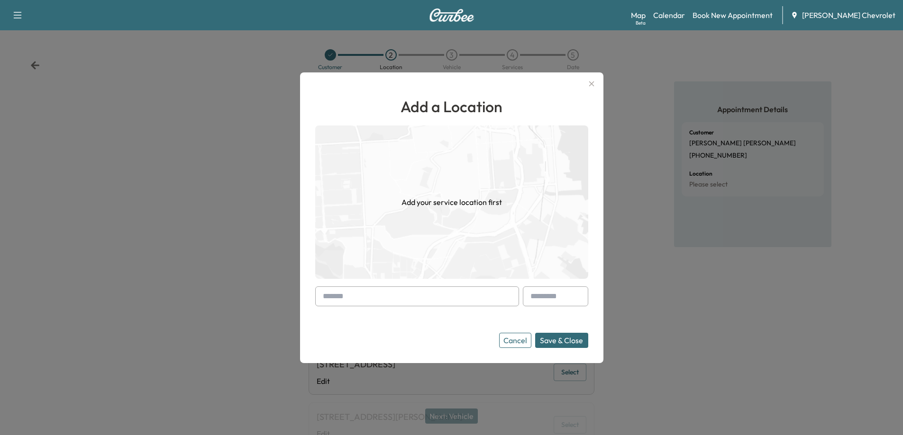
paste input "**********"
click at [330, 298] on div at bounding box center [324, 296] width 11 height 11
click at [340, 296] on input "**********" at bounding box center [417, 297] width 204 height 20
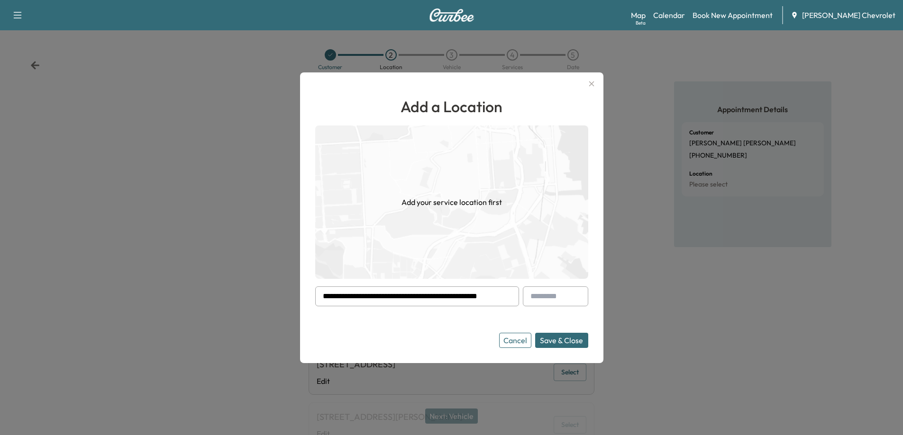
click at [561, 344] on button "Save & Close" at bounding box center [561, 340] width 53 height 15
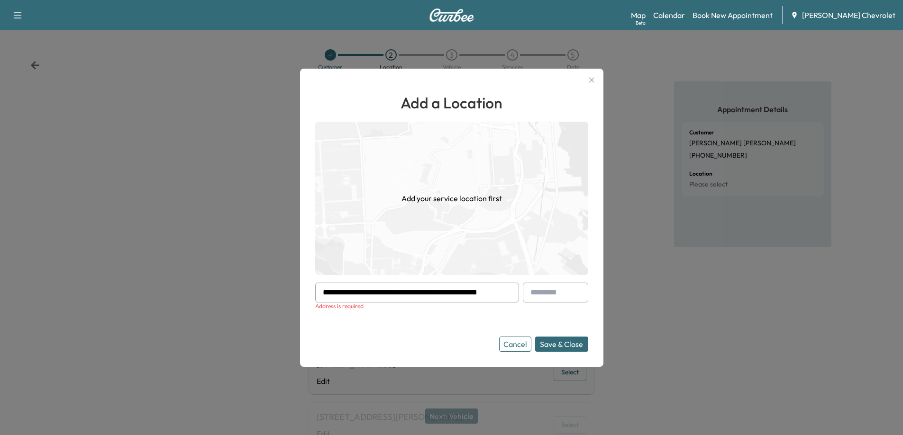
click at [501, 295] on input "**********" at bounding box center [417, 293] width 204 height 20
drag, startPoint x: 423, startPoint y: 297, endPoint x: 544, endPoint y: 303, distance: 121.0
click at [544, 303] on form "**********" at bounding box center [451, 317] width 273 height 69
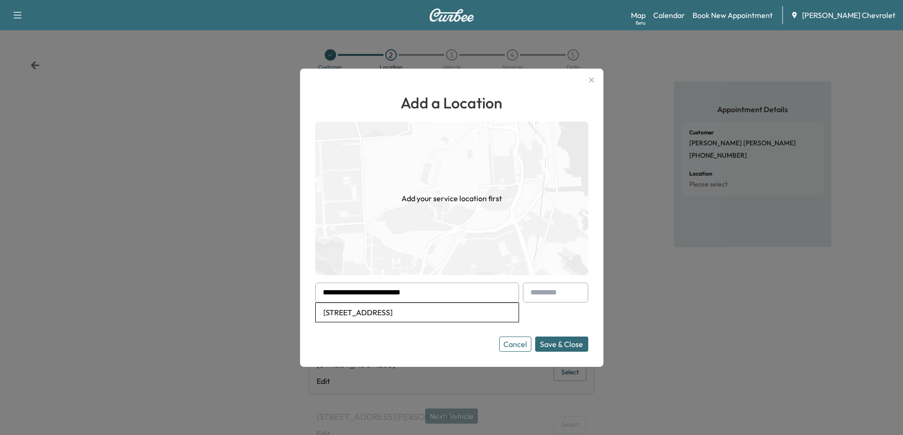
click at [448, 314] on li "2214 Lawn Avenue, Cincinnati, OH, USA" at bounding box center [417, 312] width 203 height 19
type input "**********"
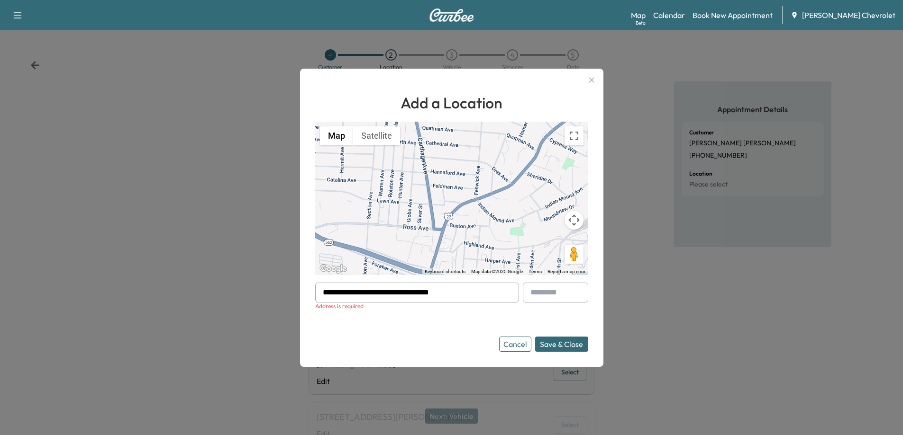
click at [568, 344] on button "Save & Close" at bounding box center [561, 344] width 53 height 15
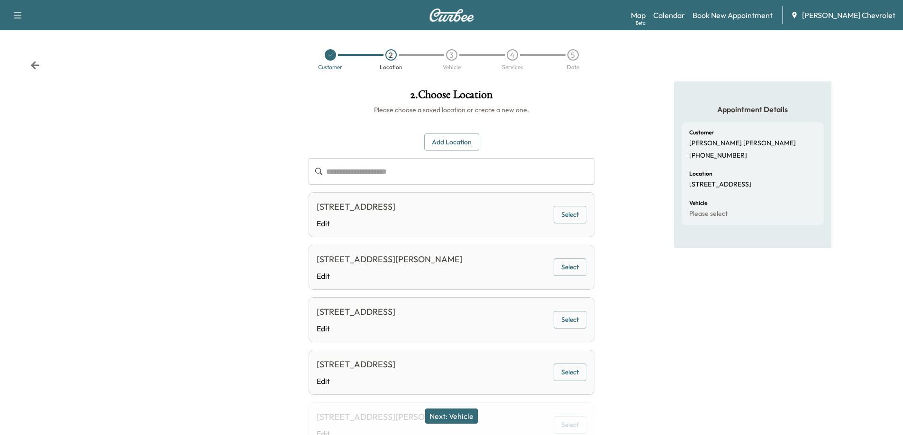
click at [470, 418] on button "Next: Vehicle" at bounding box center [451, 416] width 53 height 15
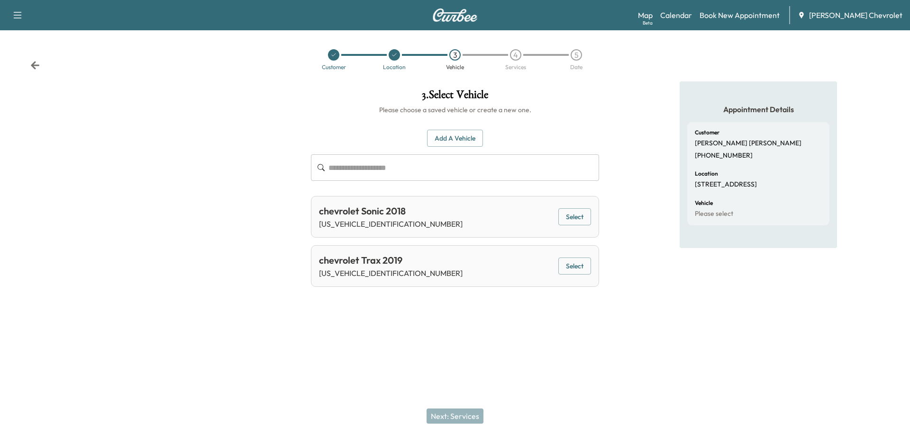
click at [576, 217] on button "Select" at bounding box center [574, 217] width 33 height 18
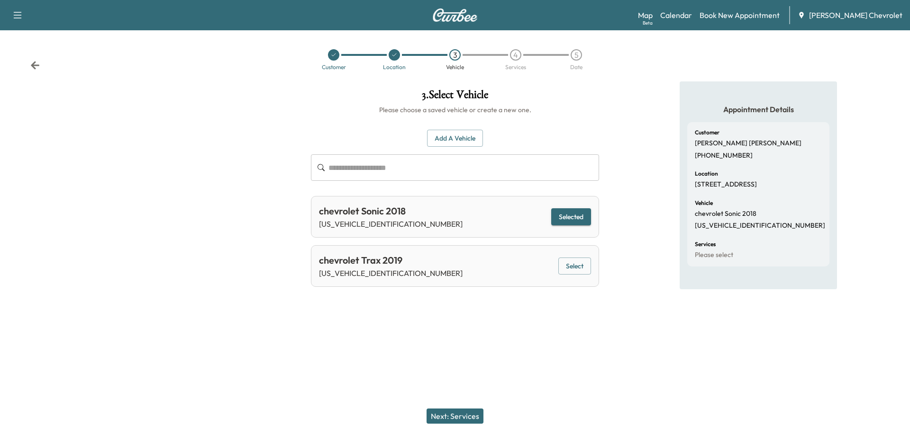
click at [470, 418] on button "Next: Services" at bounding box center [454, 416] width 57 height 15
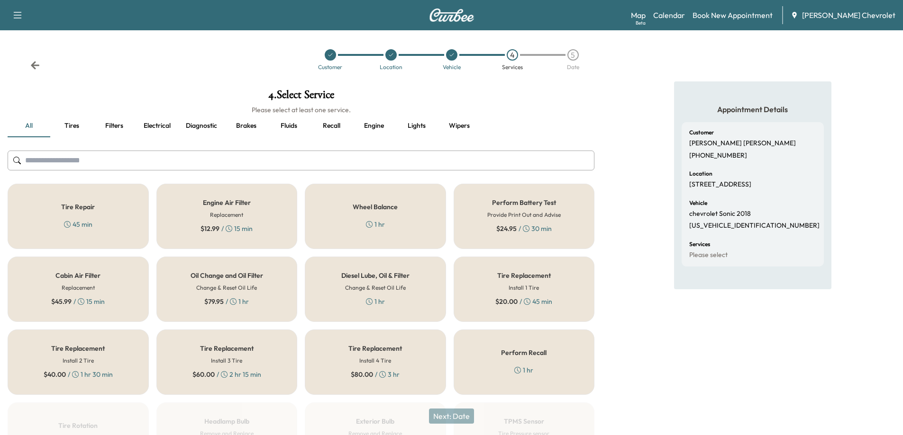
click at [206, 279] on h5 "Oil Change and Oil Filter" at bounding box center [226, 275] width 72 height 7
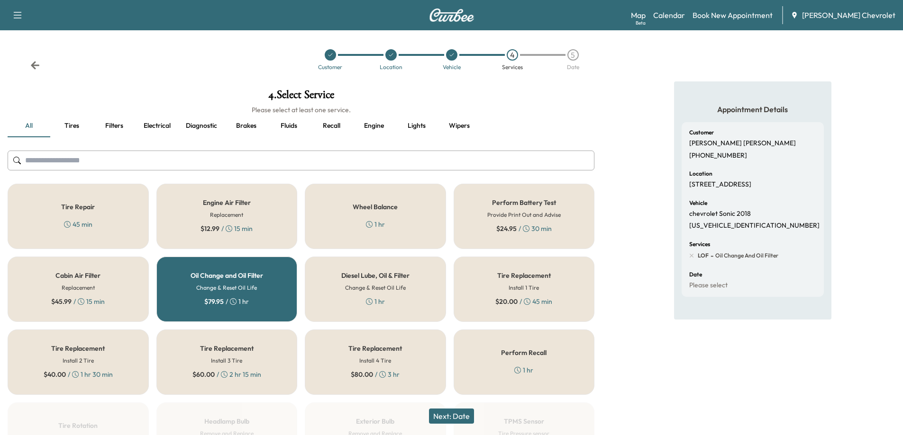
click at [463, 419] on button "Next: Date" at bounding box center [451, 416] width 45 height 15
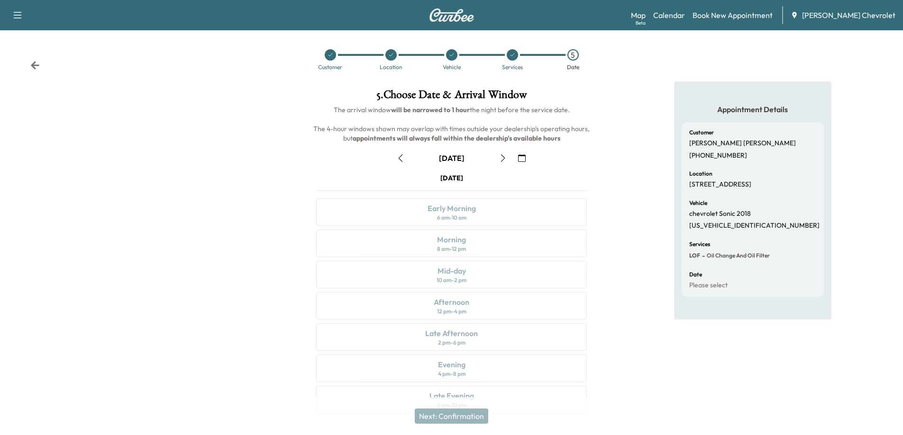
click at [499, 160] on icon "button" at bounding box center [503, 158] width 8 height 8
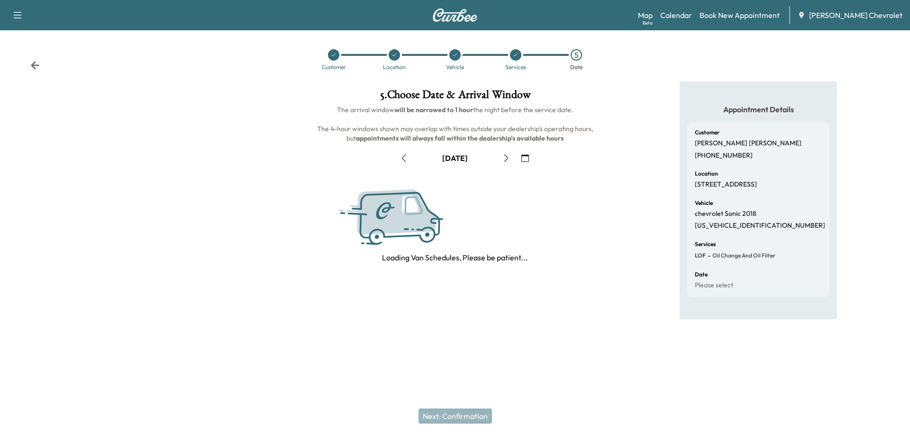
click at [501, 160] on button "button" at bounding box center [506, 158] width 16 height 15
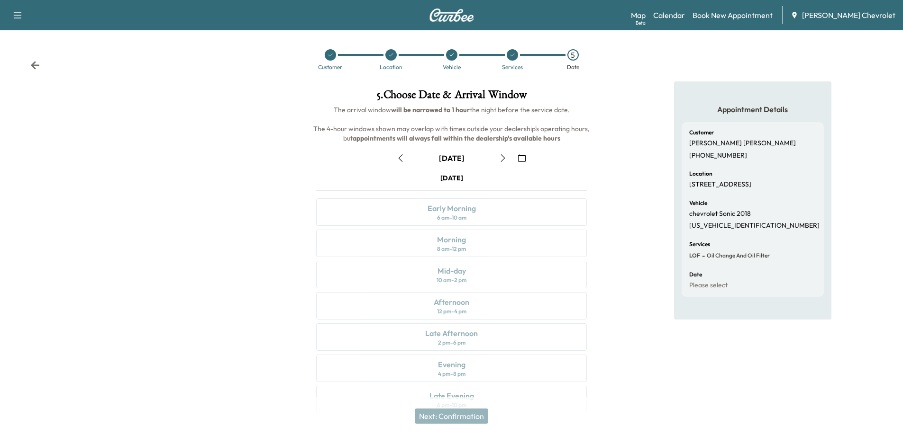
click at [501, 160] on icon "button" at bounding box center [503, 158] width 8 height 8
click at [403, 161] on icon "button" at bounding box center [401, 158] width 8 height 8
click at [508, 158] on button "button" at bounding box center [503, 158] width 16 height 15
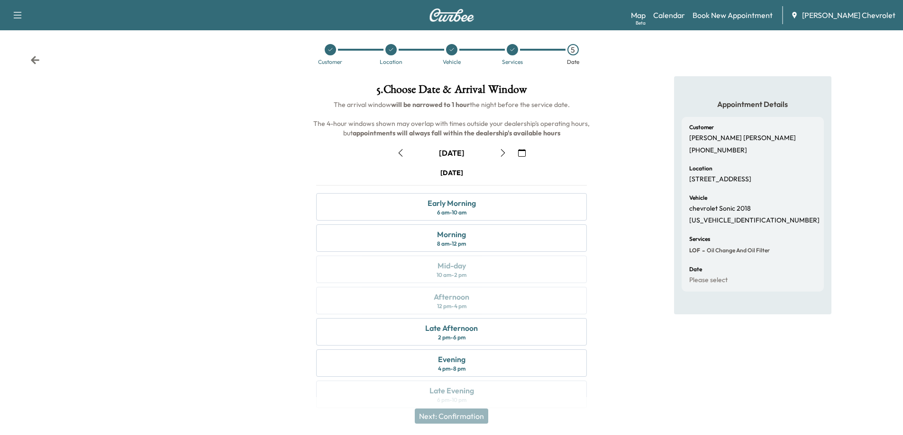
scroll to position [20, 0]
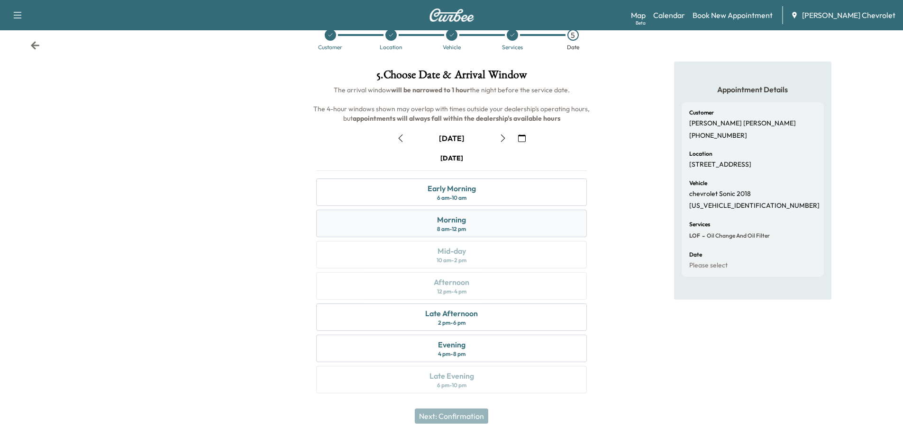
click at [487, 227] on div "Morning 8 am - 12 pm" at bounding box center [451, 223] width 271 height 27
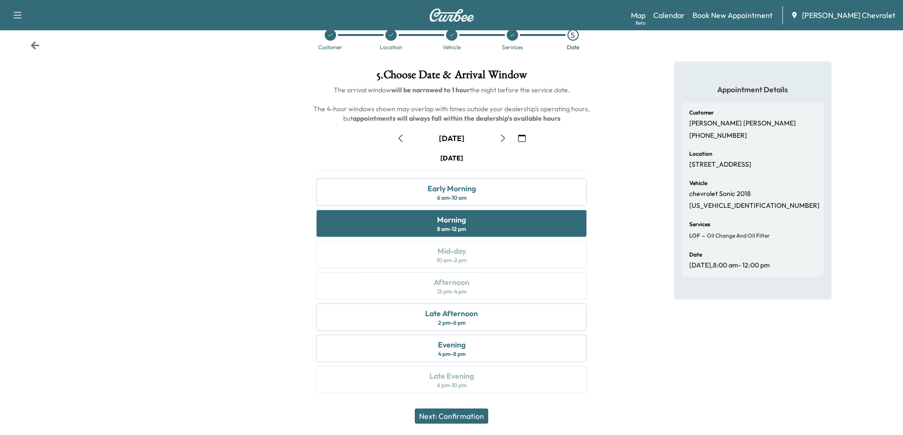
click at [483, 417] on button "Next: Confirmation" at bounding box center [451, 416] width 73 height 15
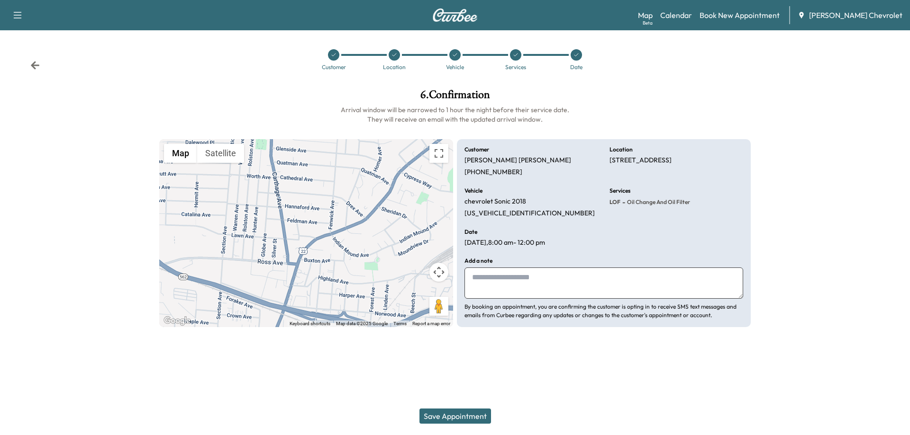
click at [473, 419] on button "Save Appointment" at bounding box center [455, 416] width 72 height 15
click at [576, 55] on icon at bounding box center [576, 55] width 4 height 3
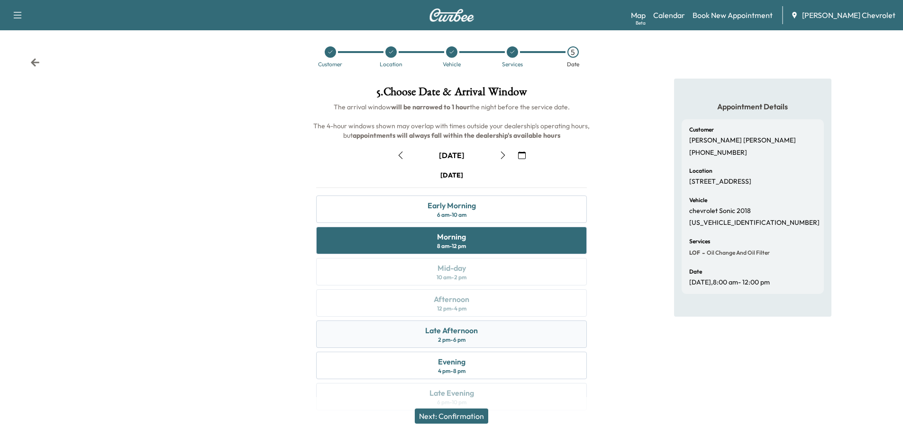
scroll to position [20, 0]
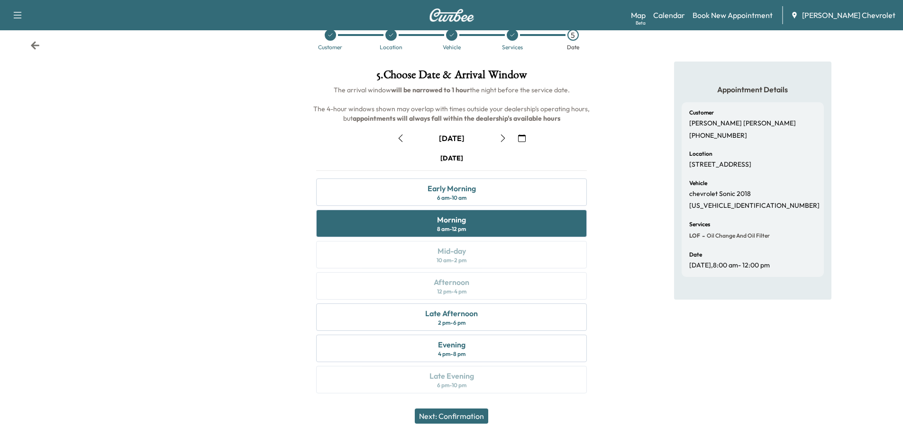
click at [503, 139] on icon "button" at bounding box center [503, 139] width 8 height 8
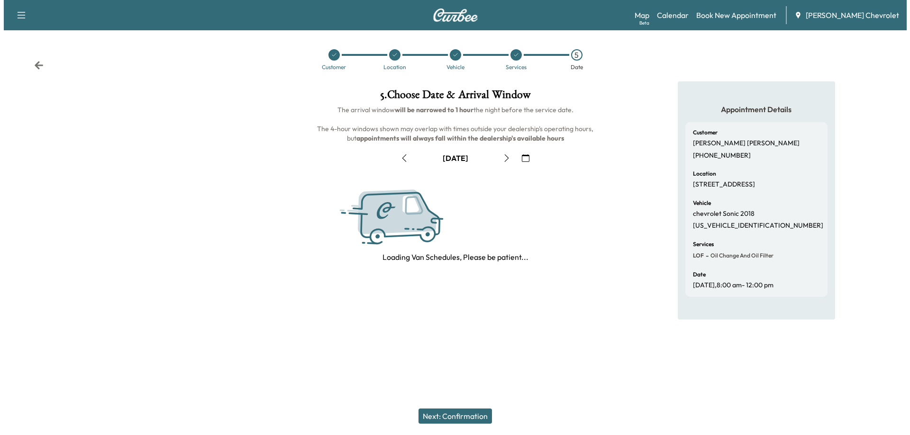
scroll to position [0, 0]
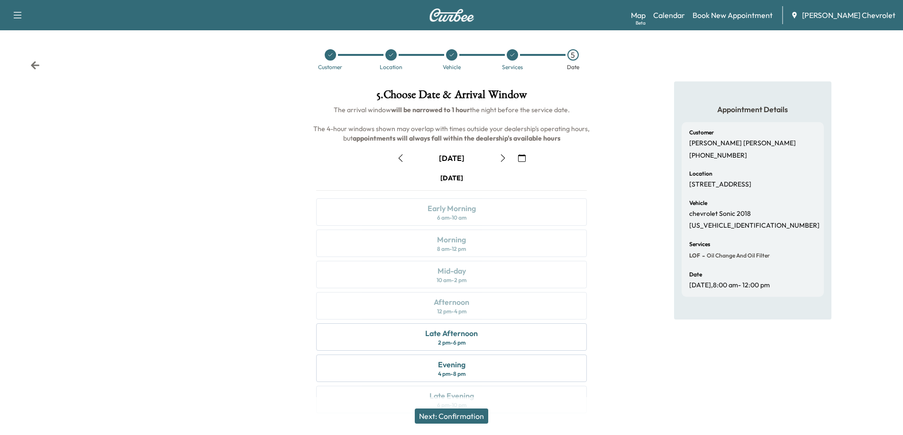
click at [506, 157] on icon "button" at bounding box center [503, 158] width 8 height 8
click at [503, 158] on icon "button" at bounding box center [503, 158] width 8 height 8
click at [504, 246] on div "Morning 8 am - 12 pm" at bounding box center [451, 243] width 271 height 27
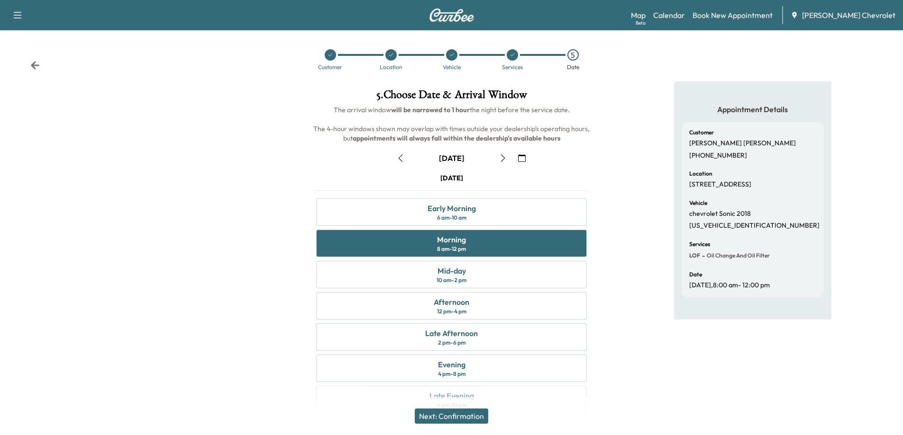
click at [437, 415] on button "Next: Confirmation" at bounding box center [451, 416] width 73 height 15
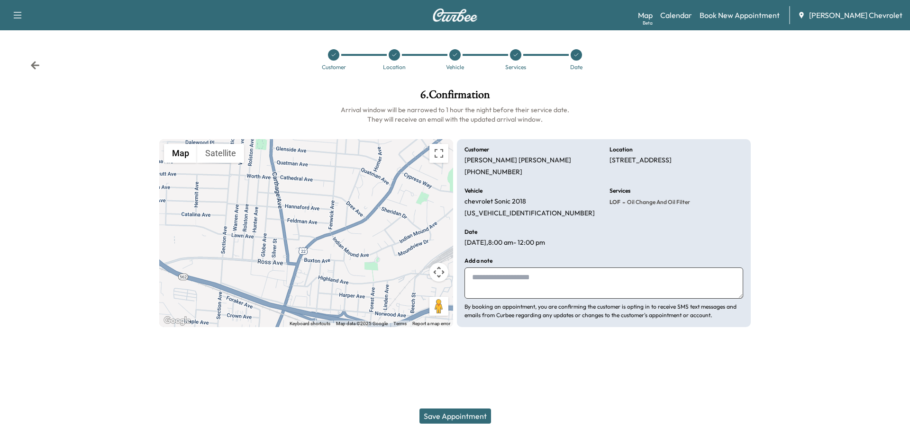
click at [457, 414] on button "Save Appointment" at bounding box center [455, 416] width 72 height 15
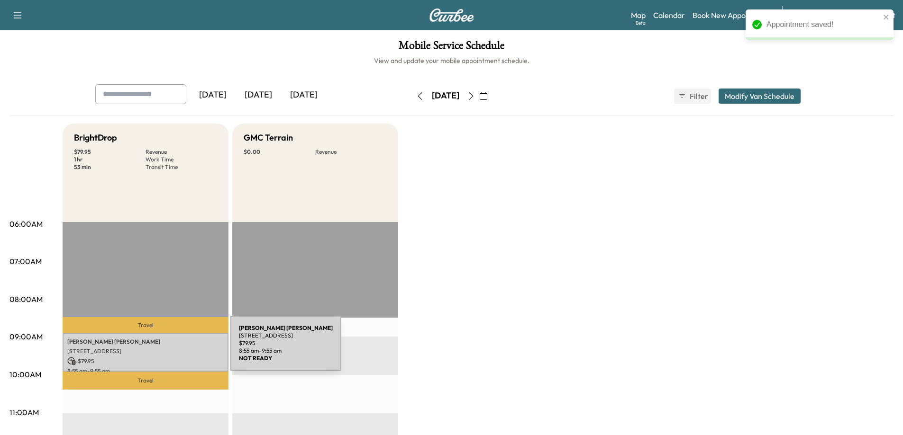
click at [159, 349] on p "2214 Lawn Ave, Cincinnati, OH 45212, USA" at bounding box center [145, 352] width 156 height 8
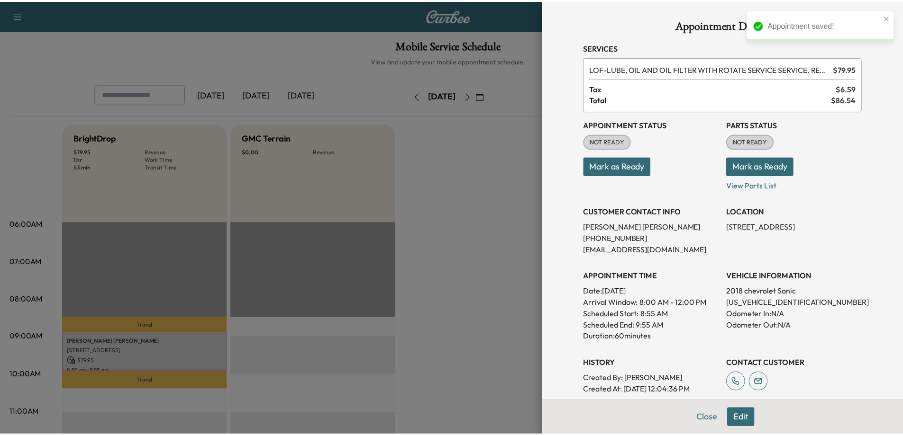
scroll to position [47, 0]
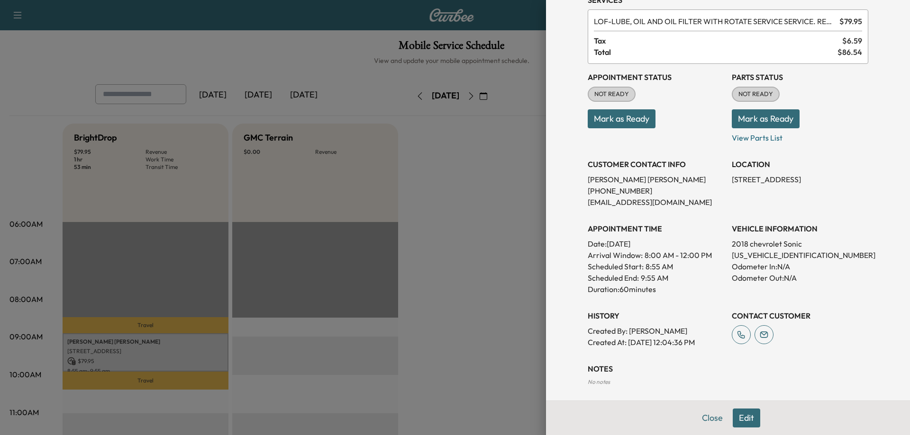
click at [501, 337] on div at bounding box center [455, 217] width 910 height 435
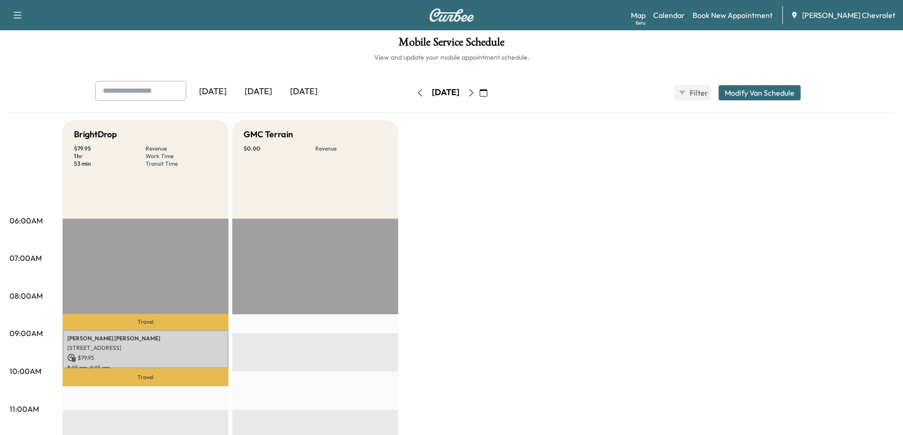
scroll to position [0, 0]
